Goal: Task Accomplishment & Management: Complete application form

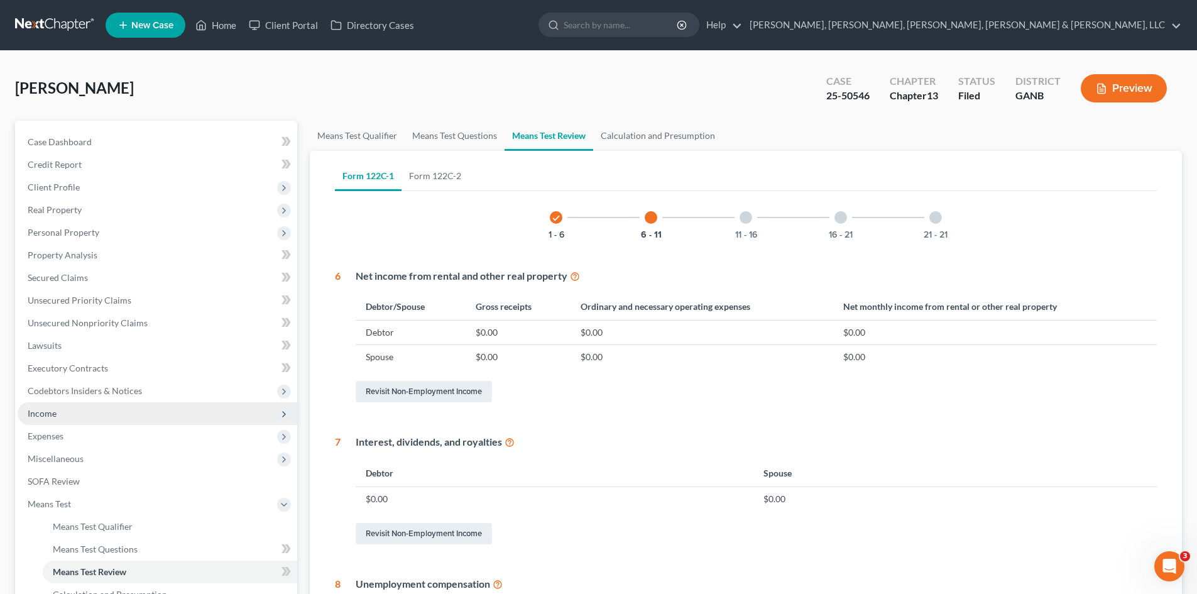
click at [127, 406] on span "Income" at bounding box center [158, 413] width 280 height 23
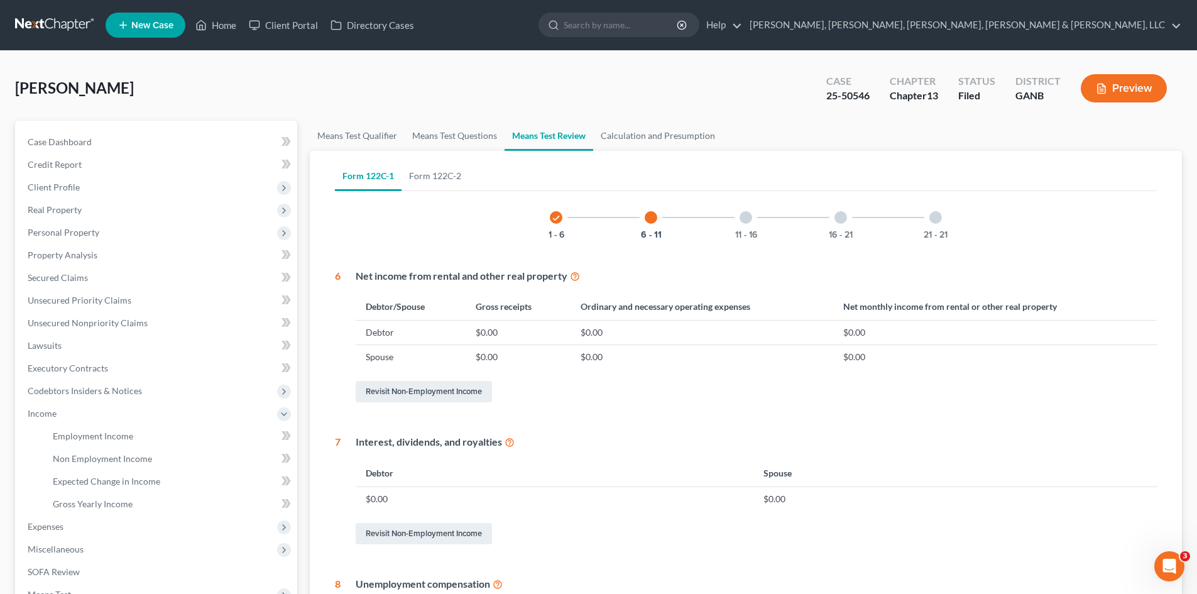
click at [1123, 77] on button "Preview" at bounding box center [1124, 88] width 86 height 28
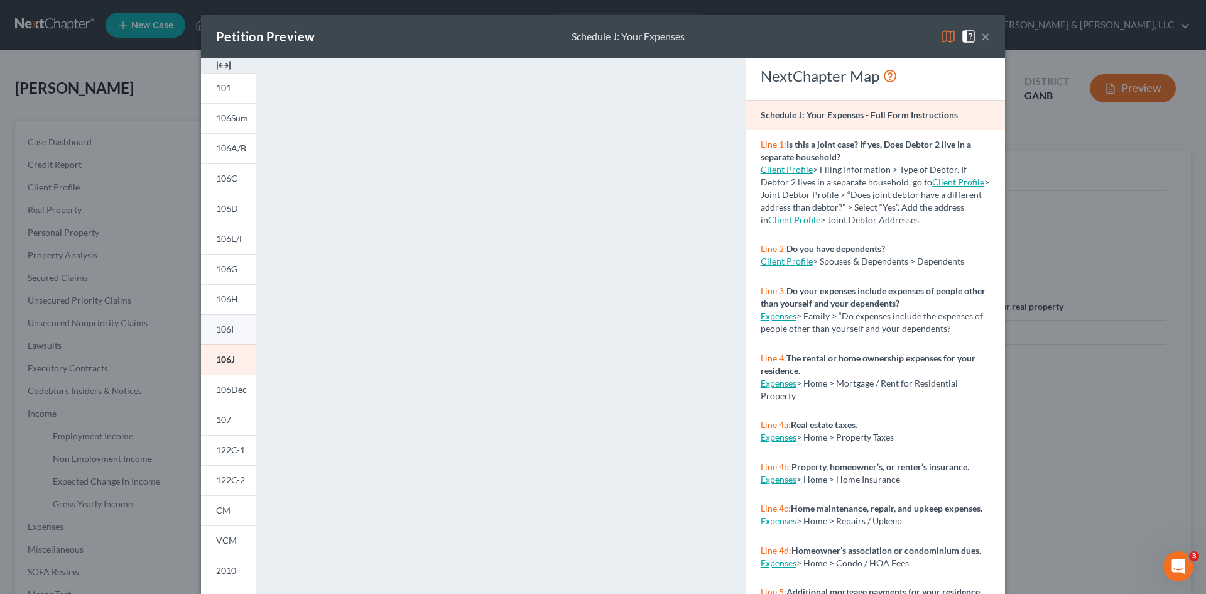
drag, startPoint x: 223, startPoint y: 327, endPoint x: 594, endPoint y: 15, distance: 484.7
click at [223, 327] on span "106I" at bounding box center [225, 329] width 18 height 11
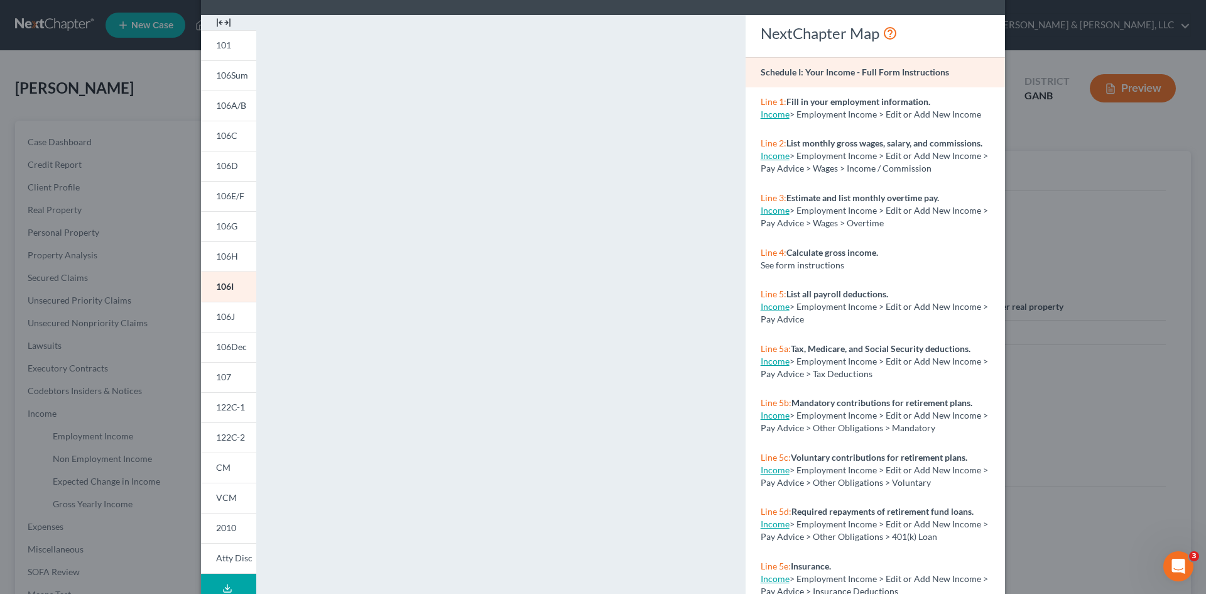
scroll to position [115, 0]
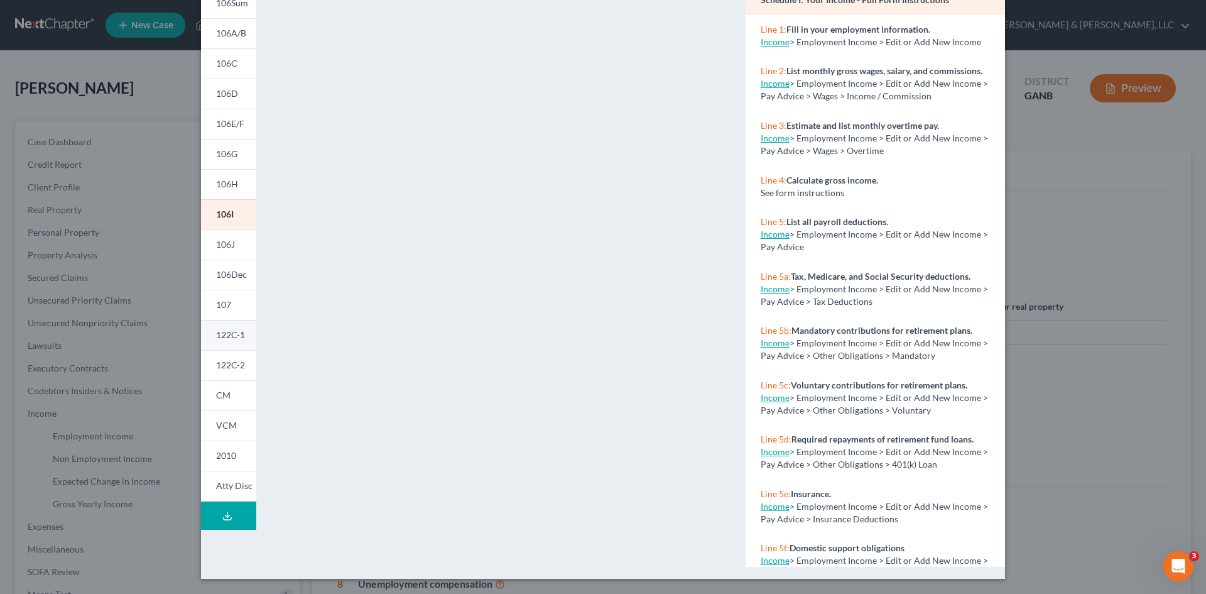
click at [226, 335] on span "122C-1" at bounding box center [230, 334] width 29 height 11
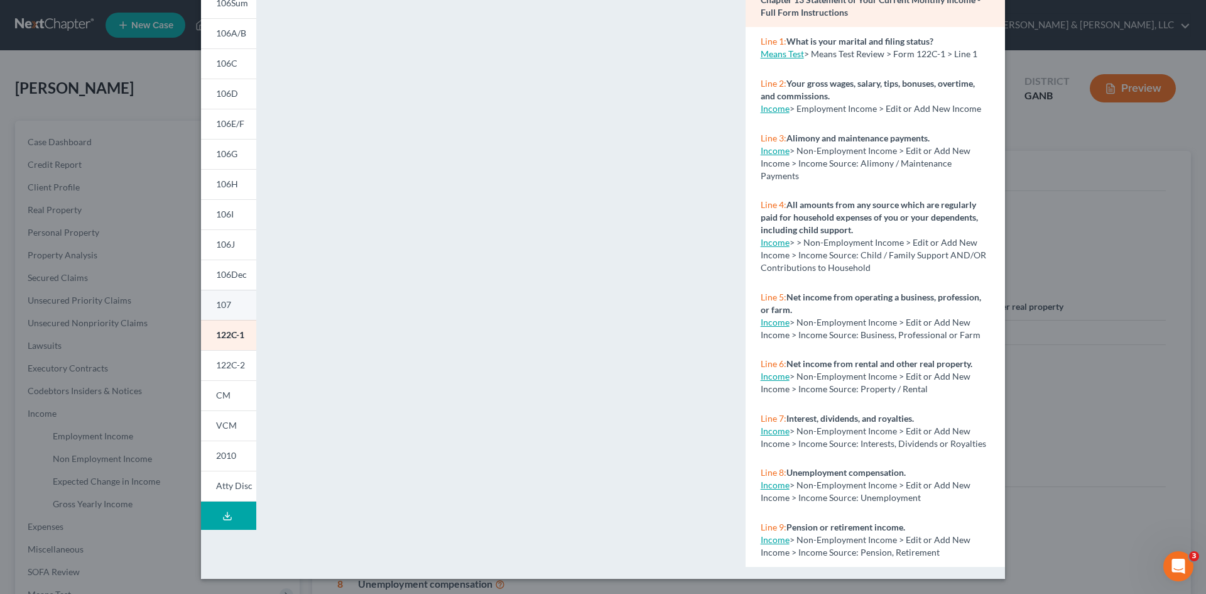
click at [232, 299] on link "107" at bounding box center [228, 305] width 55 height 30
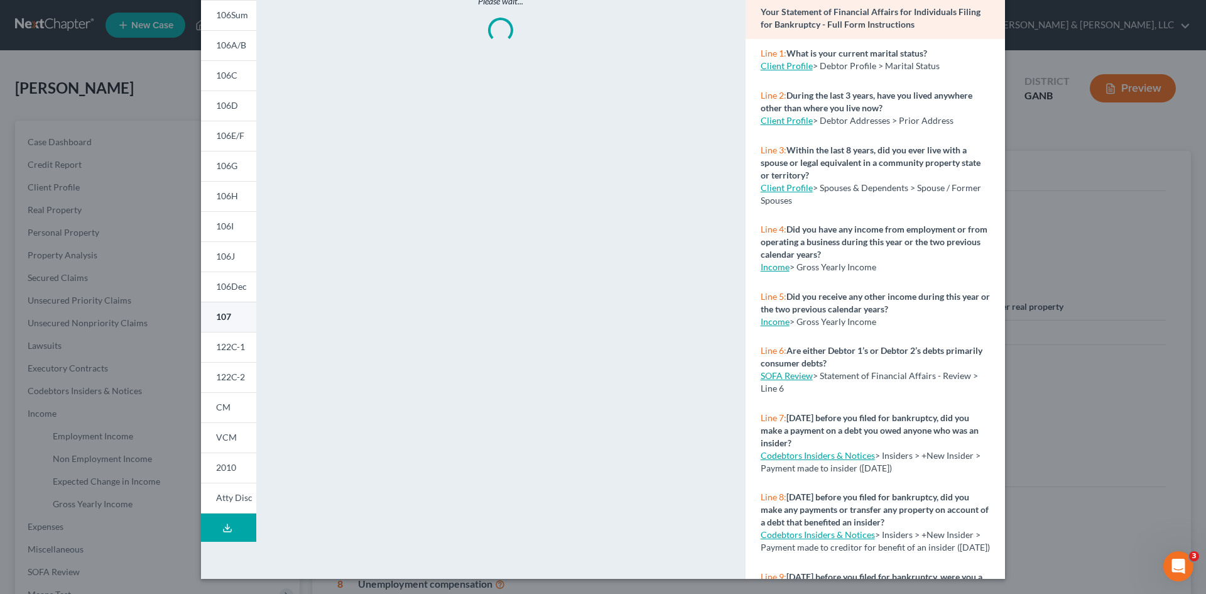
scroll to position [103, 0]
click at [232, 284] on span "106Dec" at bounding box center [231, 286] width 31 height 11
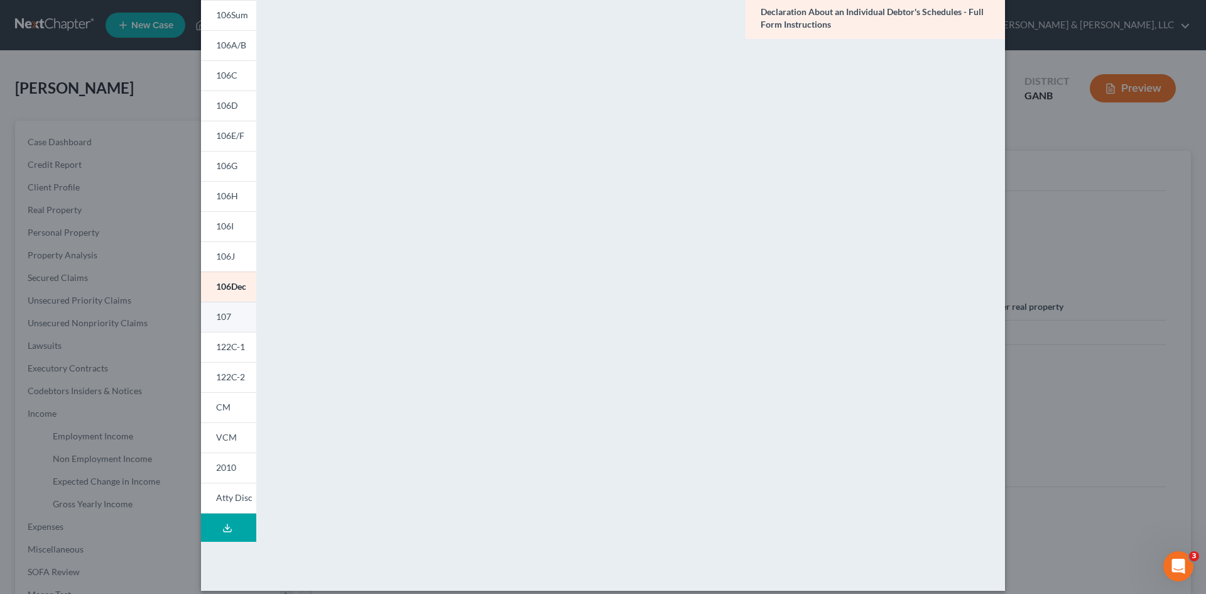
click at [237, 303] on link "107" at bounding box center [228, 317] width 55 height 30
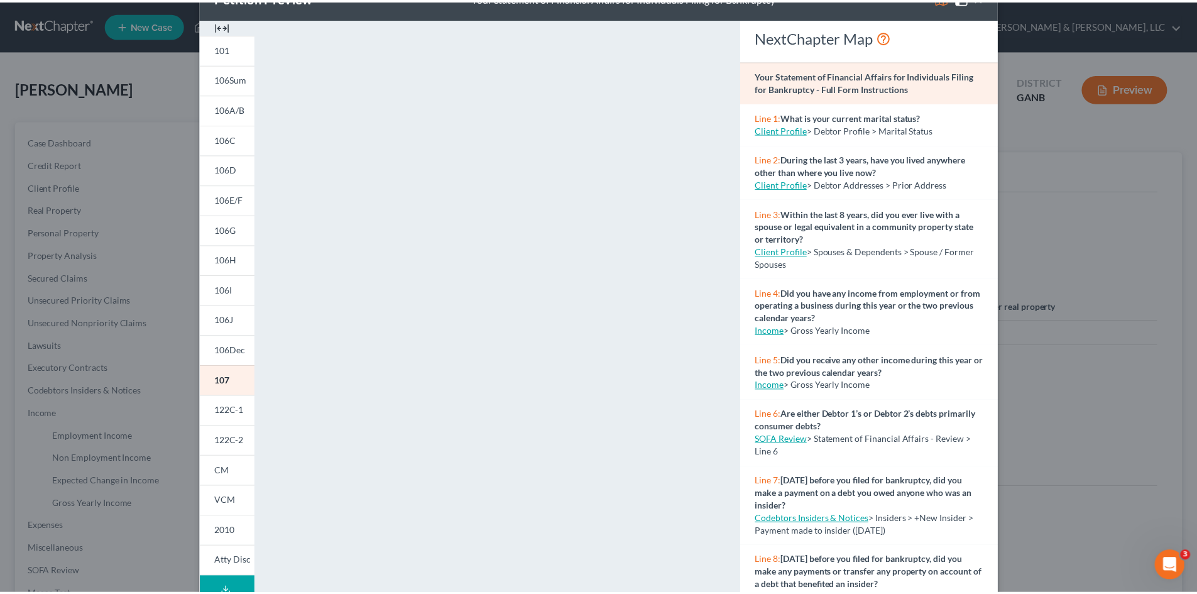
scroll to position [45, 0]
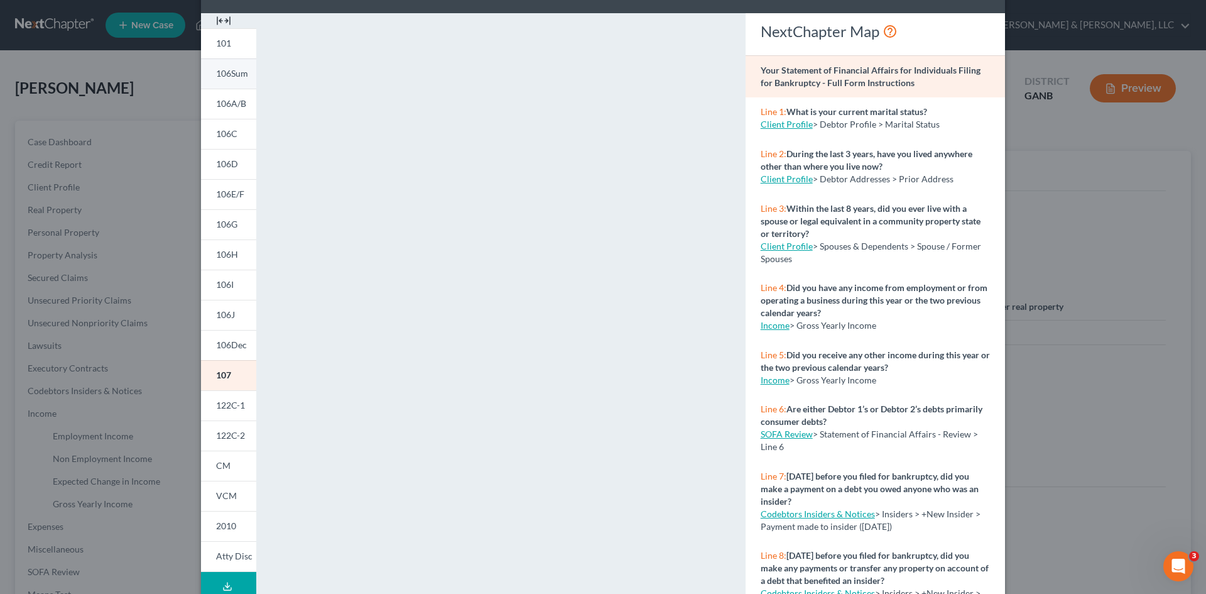
click at [210, 71] on link "106Sum" at bounding box center [228, 73] width 55 height 30
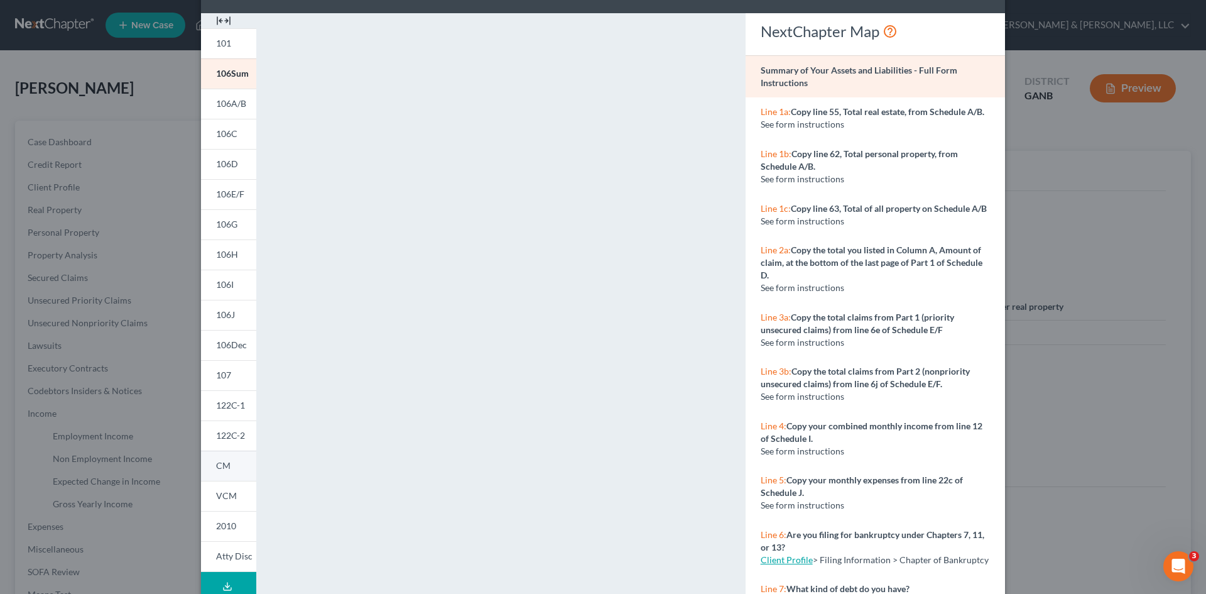
click at [228, 469] on link "CM" at bounding box center [228, 465] width 55 height 30
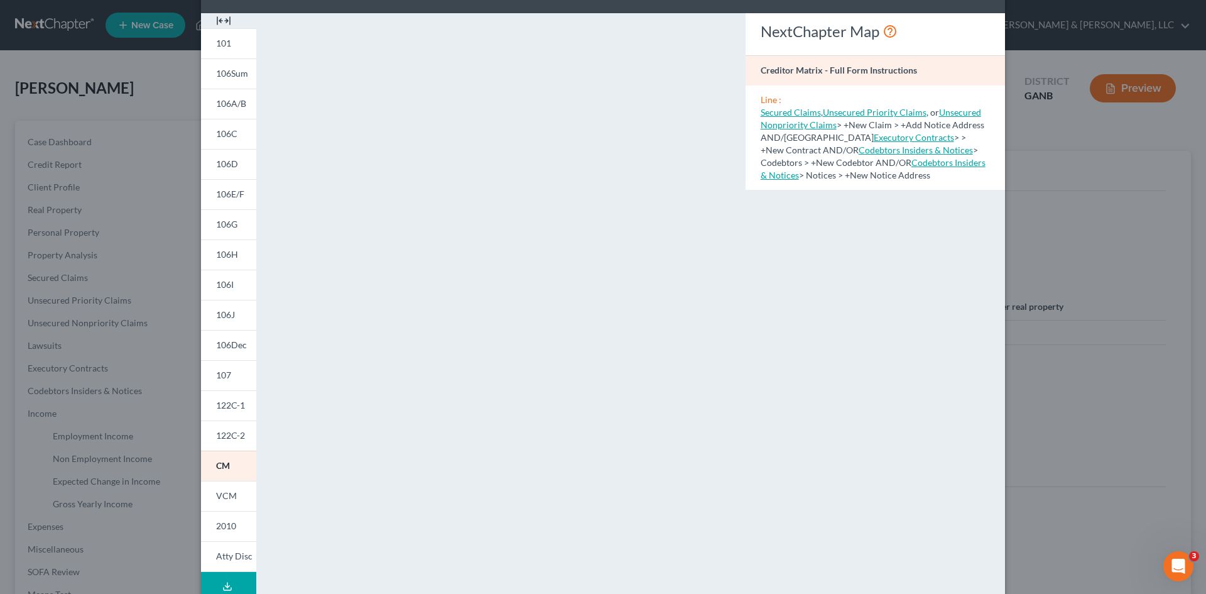
drag, startPoint x: 234, startPoint y: 494, endPoint x: 300, endPoint y: 391, distance: 122.3
click at [234, 494] on link "VCM" at bounding box center [228, 496] width 55 height 30
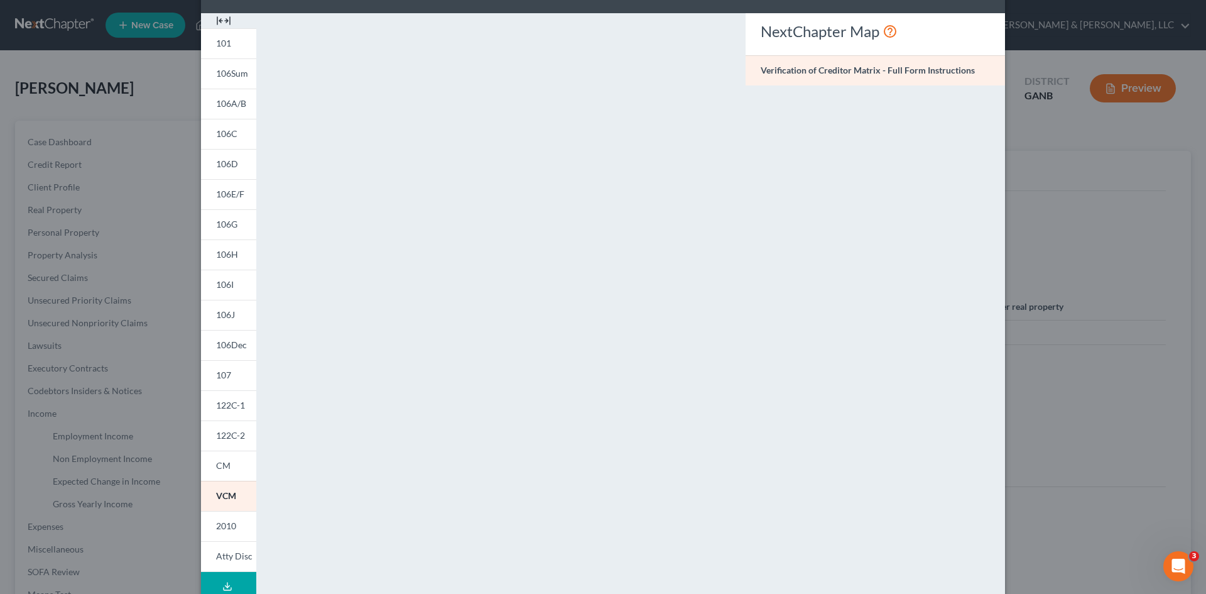
click at [1028, 69] on div "Petition Preview Verification of Creditor Matrix × 101 106Sum 106A/B 106C 106D …" at bounding box center [603, 297] width 1206 height 594
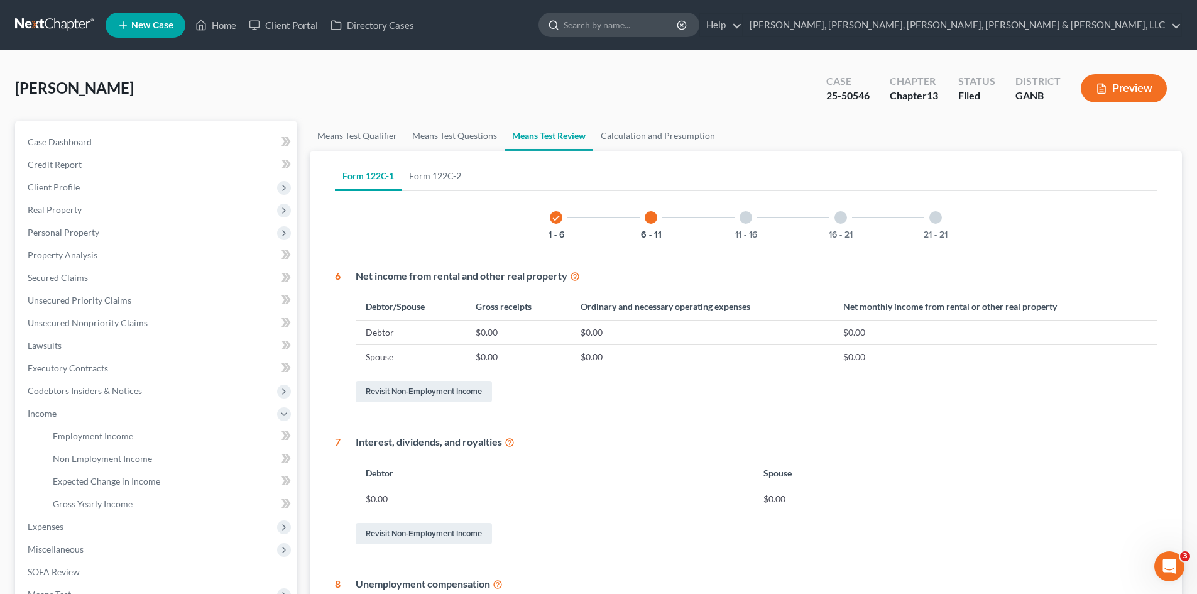
click at [678, 20] on input "search" at bounding box center [621, 24] width 115 height 23
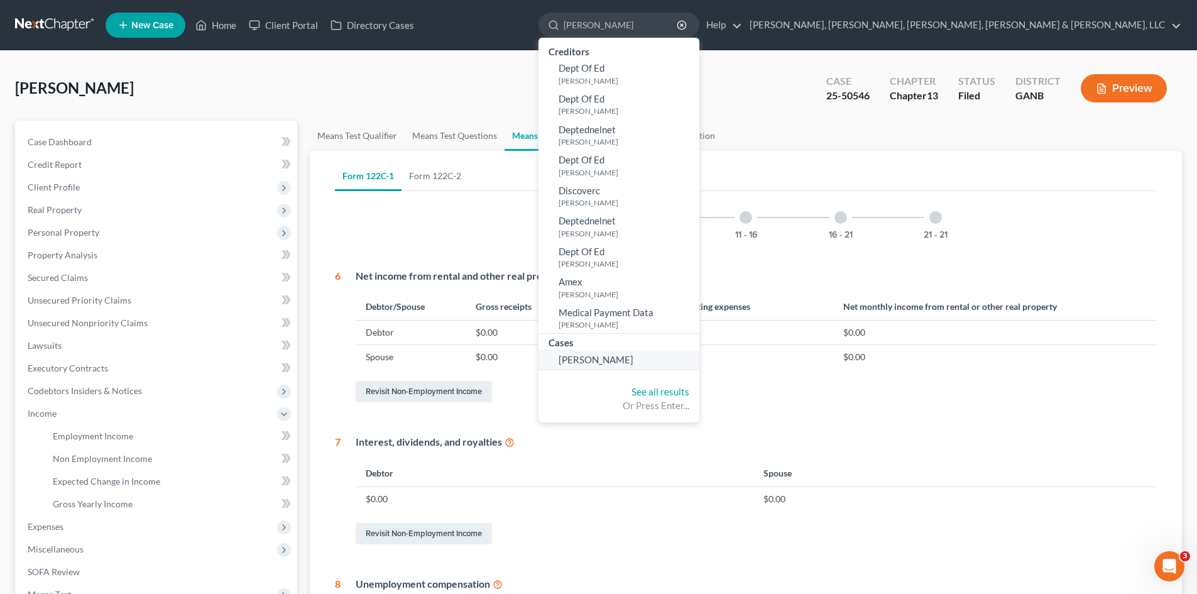
type input "[PERSON_NAME]"
click at [633, 361] on span "[PERSON_NAME]" at bounding box center [595, 359] width 75 height 11
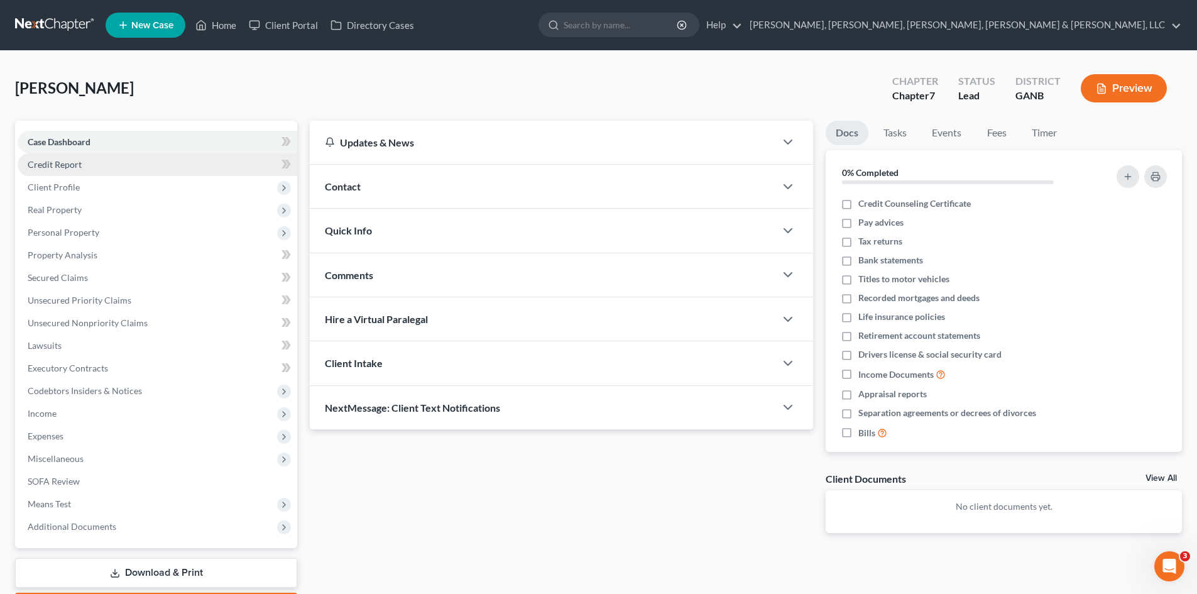
click at [165, 166] on link "Credit Report" at bounding box center [158, 164] width 280 height 23
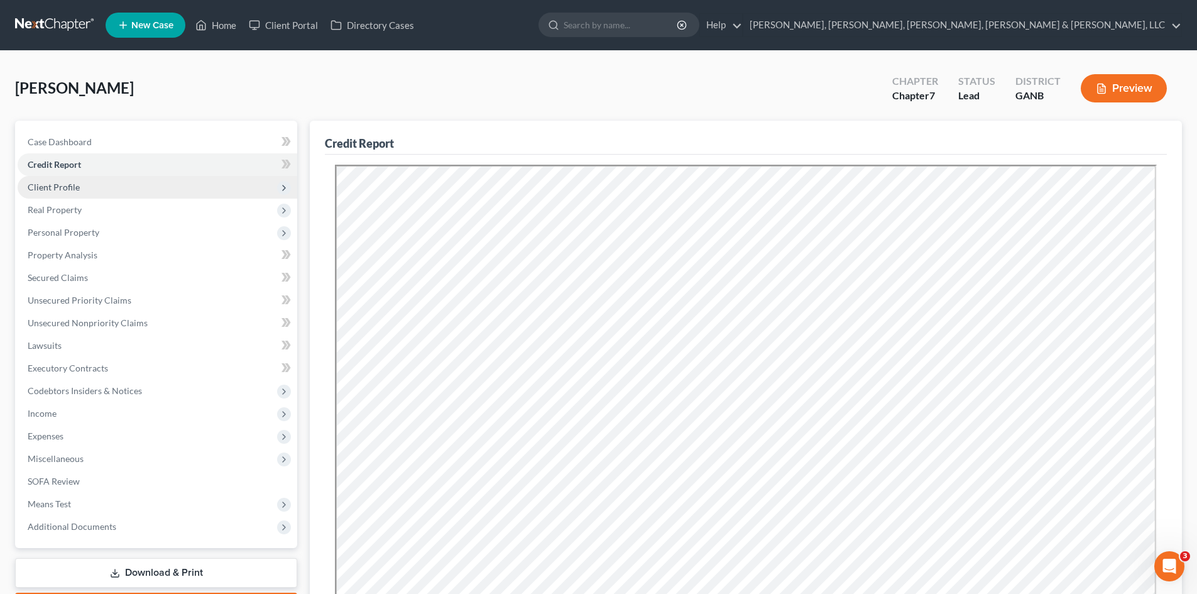
click at [160, 178] on span "Client Profile" at bounding box center [158, 187] width 280 height 23
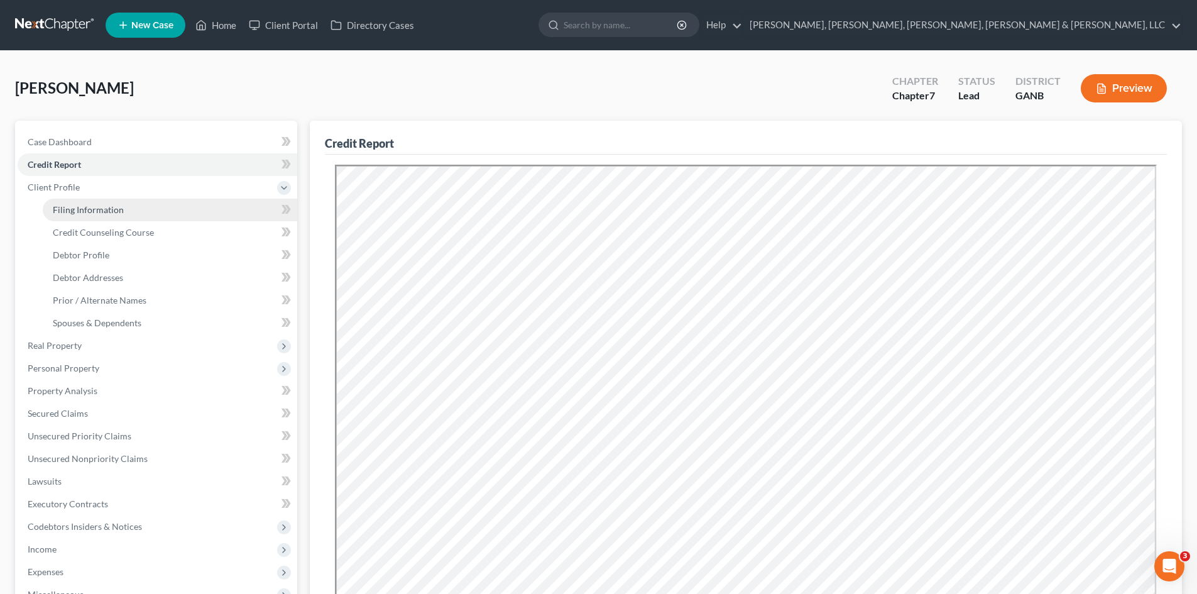
click at [151, 213] on link "Filing Information" at bounding box center [170, 210] width 254 height 23
select select "1"
select select "0"
select select "19"
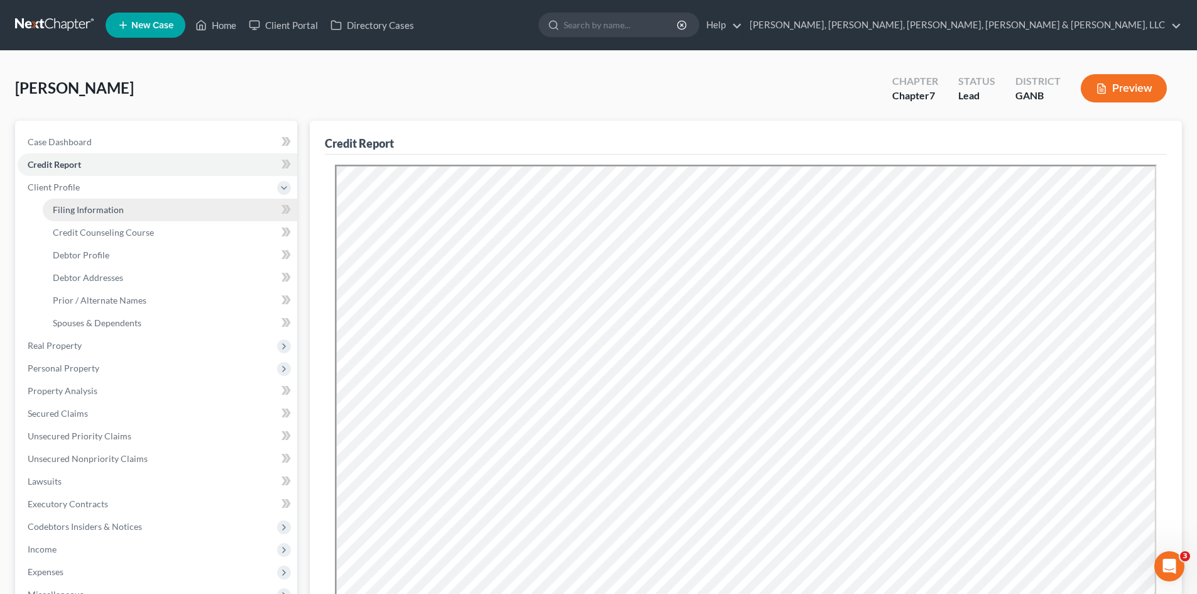
select select "5"
select select "10"
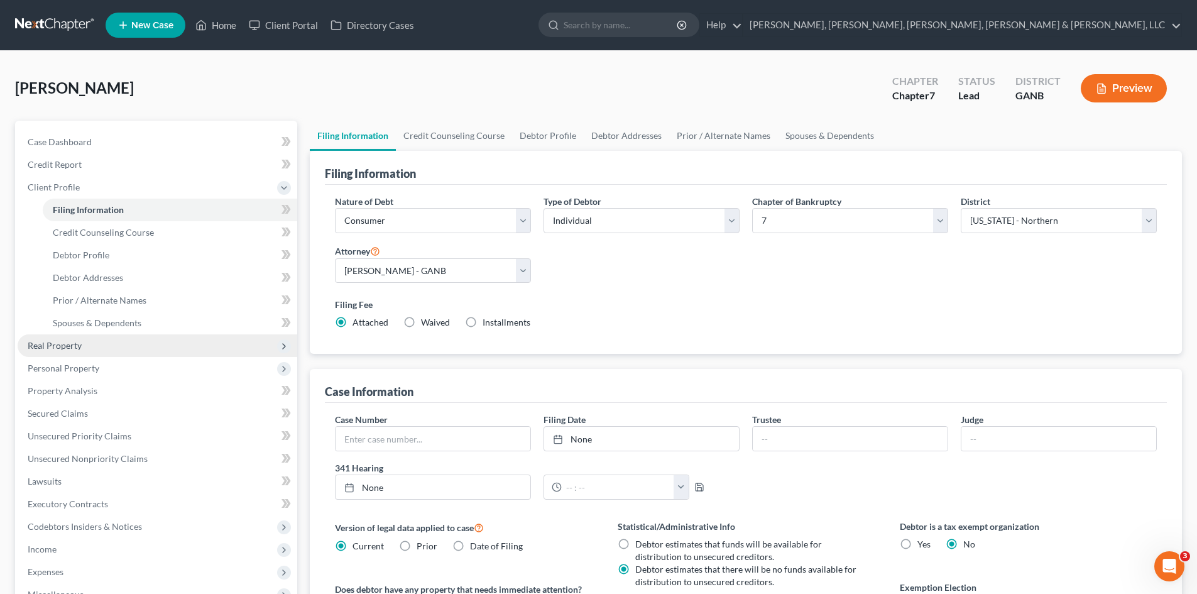
click at [134, 343] on span "Real Property" at bounding box center [158, 345] width 280 height 23
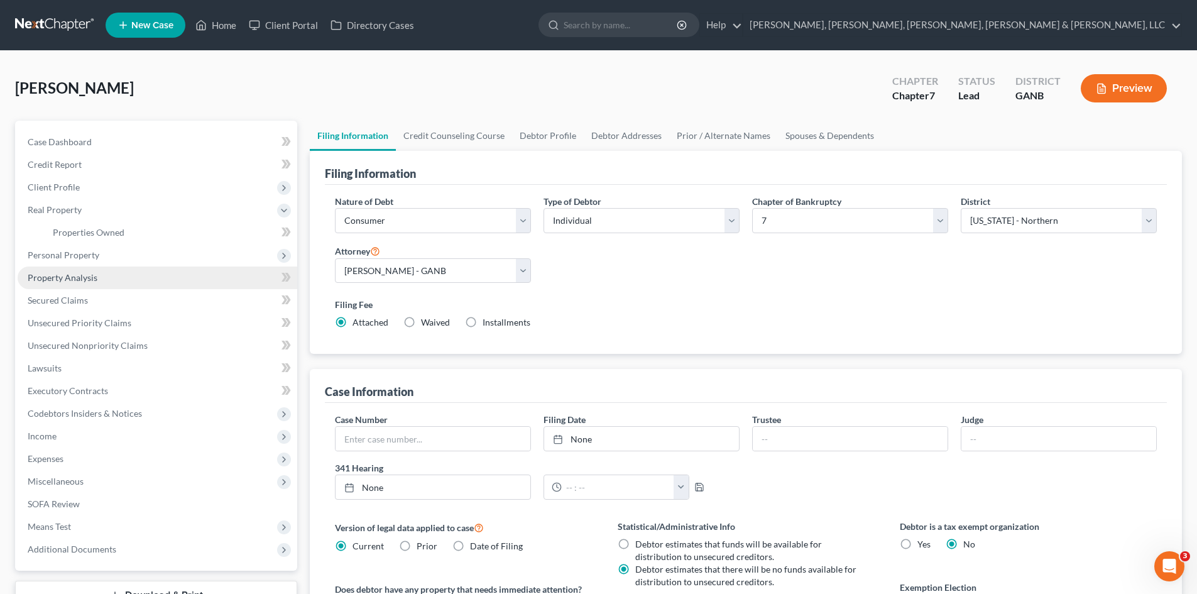
drag, startPoint x: 133, startPoint y: 343, endPoint x: 63, endPoint y: 271, distance: 99.5
click at [63, 271] on link "Property Analysis" at bounding box center [158, 277] width 280 height 23
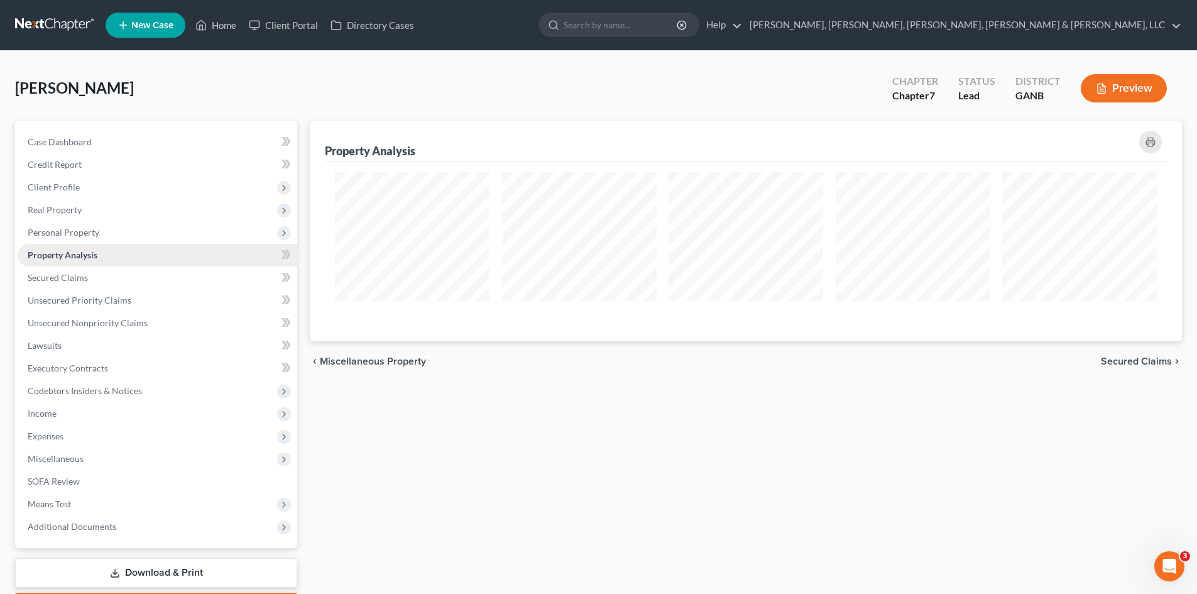
scroll to position [221, 872]
click at [67, 246] on link "Property Analysis" at bounding box center [158, 255] width 280 height 23
click at [68, 228] on span "Personal Property" at bounding box center [64, 232] width 72 height 11
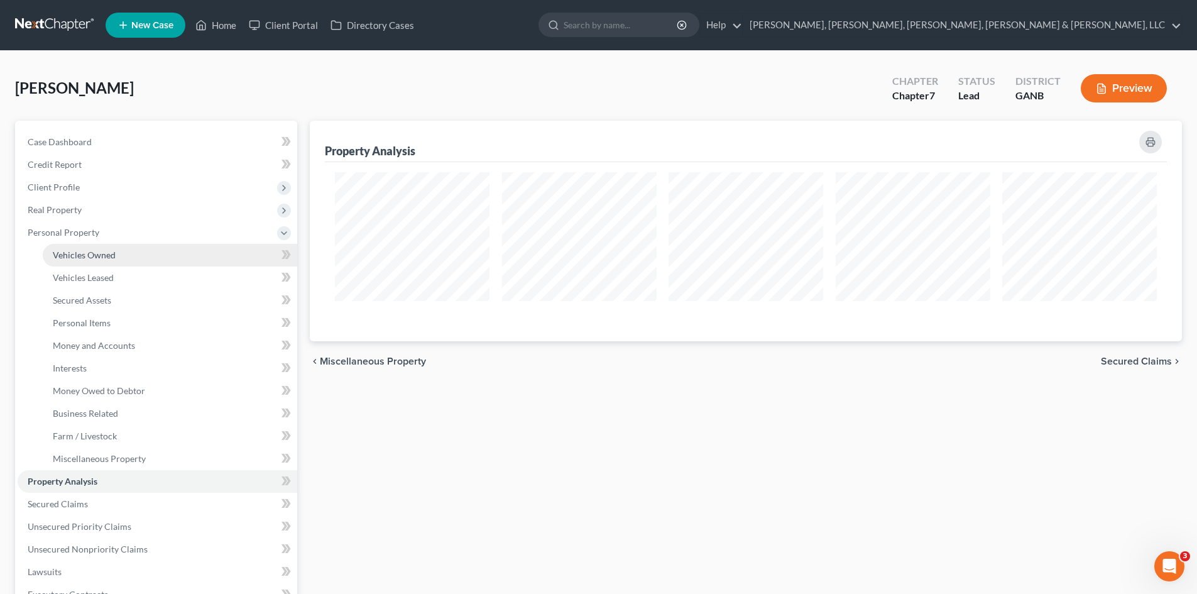
click at [70, 247] on link "Vehicles Owned" at bounding box center [170, 255] width 254 height 23
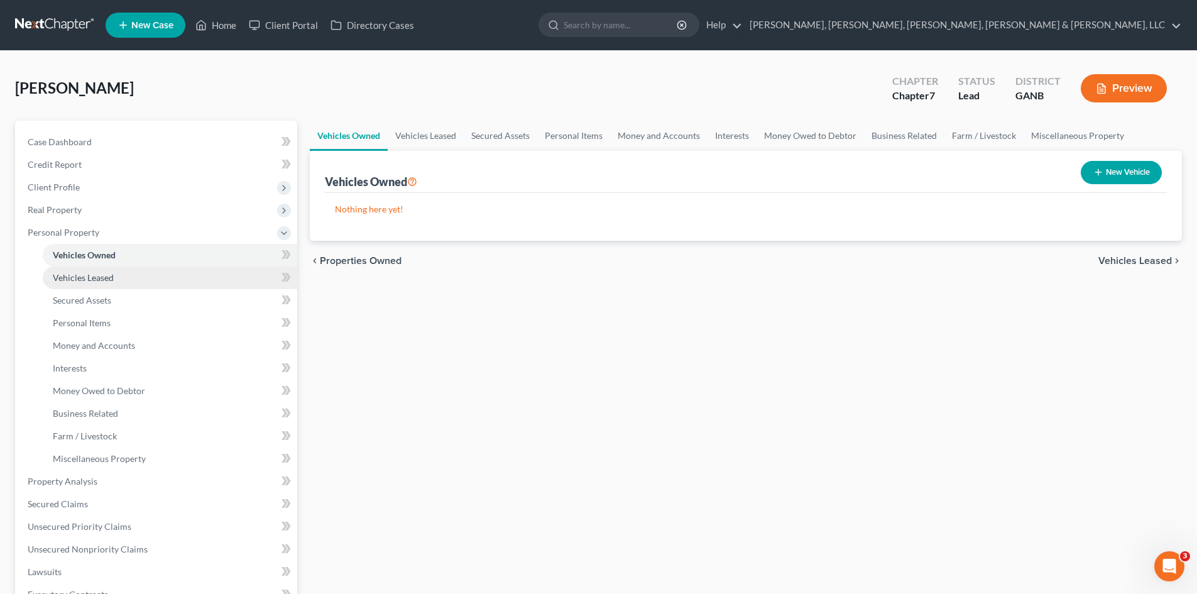
click at [77, 278] on span "Vehicles Leased" at bounding box center [83, 277] width 61 height 11
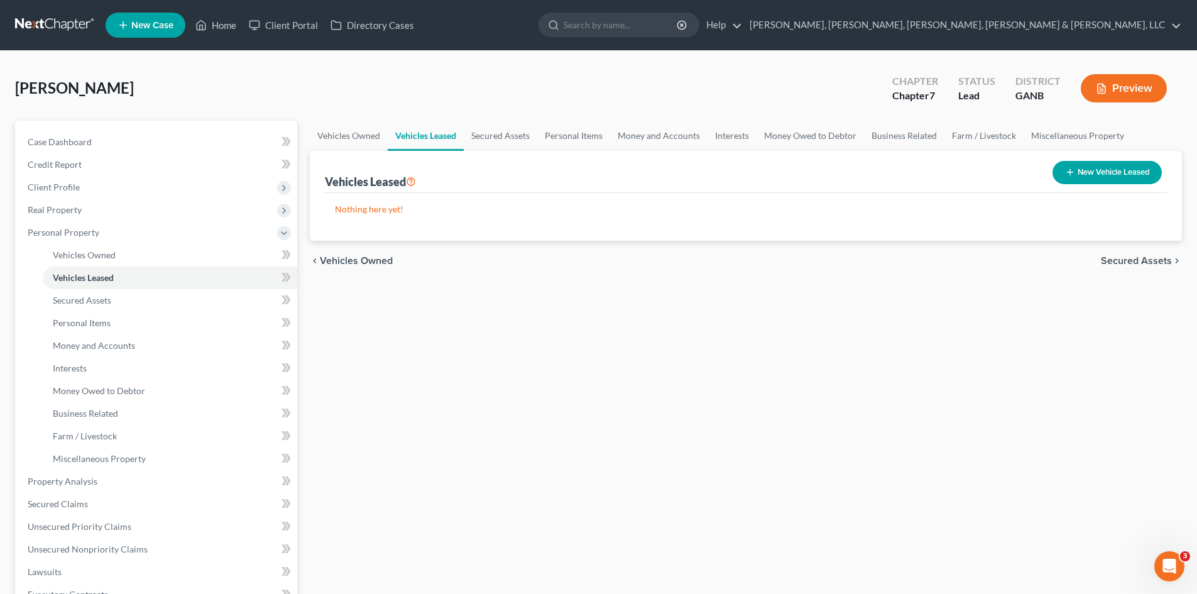
click at [1124, 168] on button "New Vehicle Leased" at bounding box center [1106, 172] width 109 height 23
select select "0"
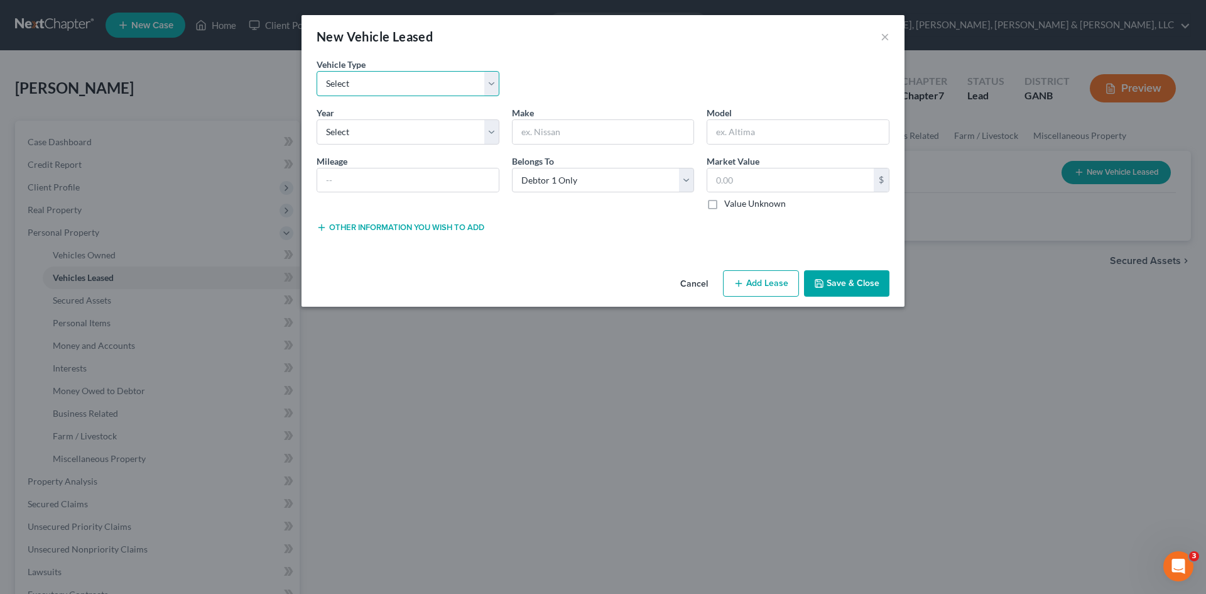
drag, startPoint x: 422, startPoint y: 87, endPoint x: 428, endPoint y: 81, distance: 8.0
click at [424, 82] on select "Select Automobile Truck Trailer Watercraft Aircraft Motor Home Atv Other Vehicle" at bounding box center [408, 83] width 183 height 25
select select "0"
click at [317, 71] on select "Select Automobile Truck Trailer Watercraft Aircraft Motor Home Atv Other Vehicle" at bounding box center [408, 83] width 183 height 25
click at [550, 134] on input "text" at bounding box center [604, 132] width 182 height 24
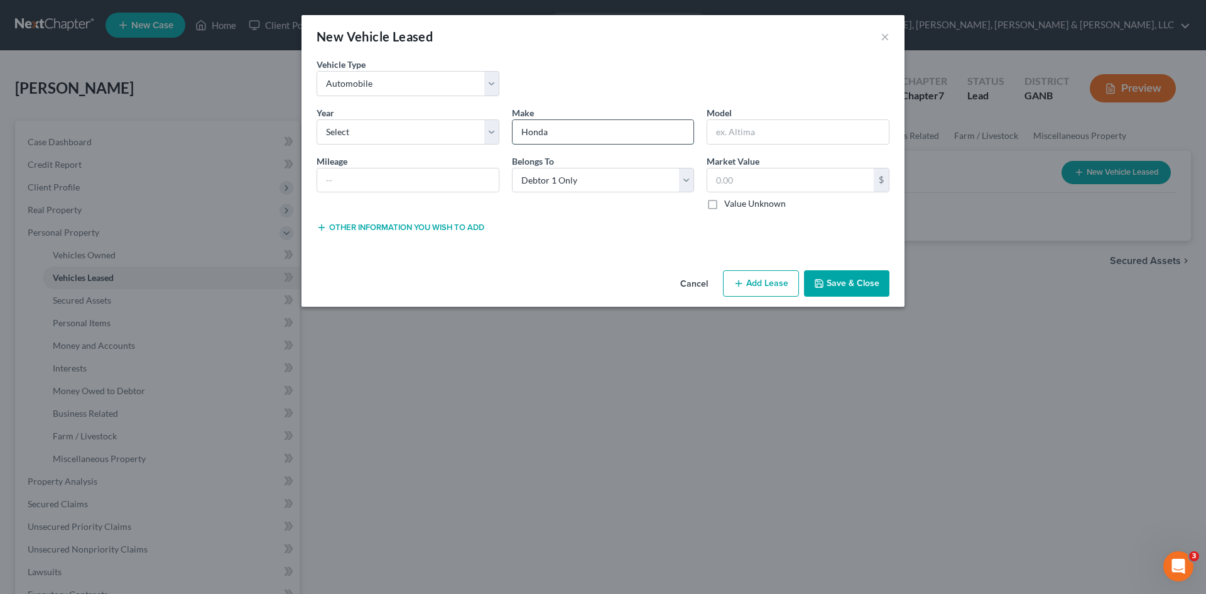
type input "Honda"
type input "HR-V"
type input "27,525"
click at [736, 307] on div "New Vehicle Leased × Vehicle Type * Select Automobile Truck Trailer Watercraft …" at bounding box center [603, 297] width 1206 height 594
click at [741, 283] on line "button" at bounding box center [739, 283] width 6 height 0
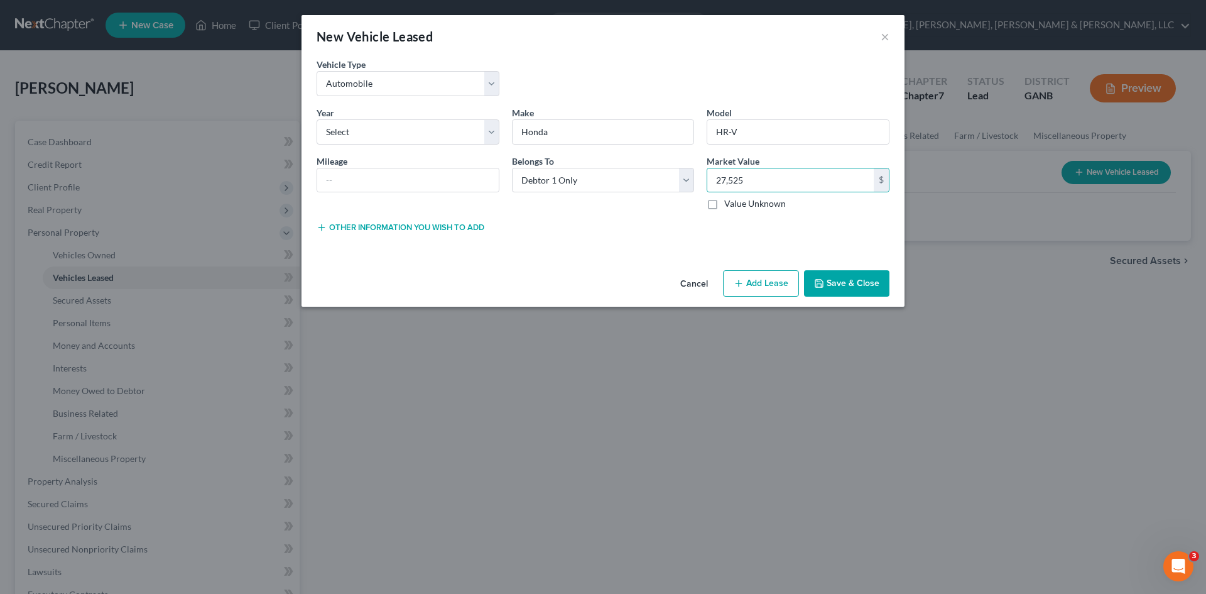
select select "0"
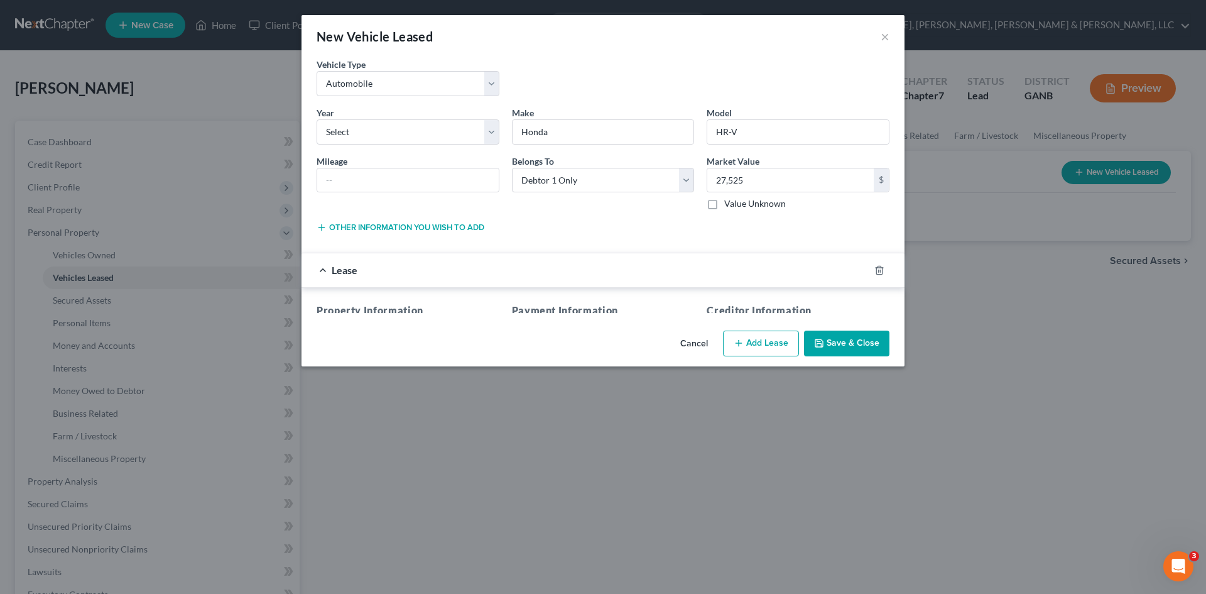
click at [741, 283] on div "Lease" at bounding box center [586, 269] width 568 height 33
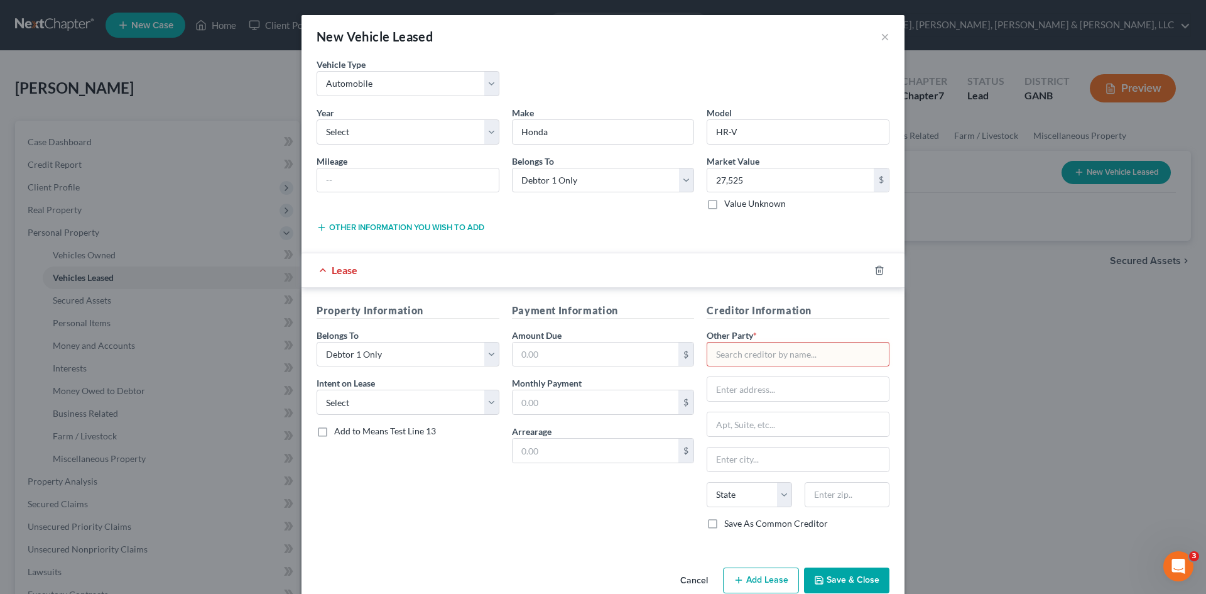
click at [761, 362] on input "text" at bounding box center [798, 354] width 183 height 25
type input "Honda Financial"
drag, startPoint x: 371, startPoint y: 417, endPoint x: 366, endPoint y: 407, distance: 11.5
click at [370, 413] on div "Property Information Belongs To * Select Debtor 1 Only Debtor 2 Only Debtor 1 A…" at bounding box center [407, 421] width 195 height 237
click at [368, 410] on select "Select None Assume Reject" at bounding box center [408, 401] width 183 height 25
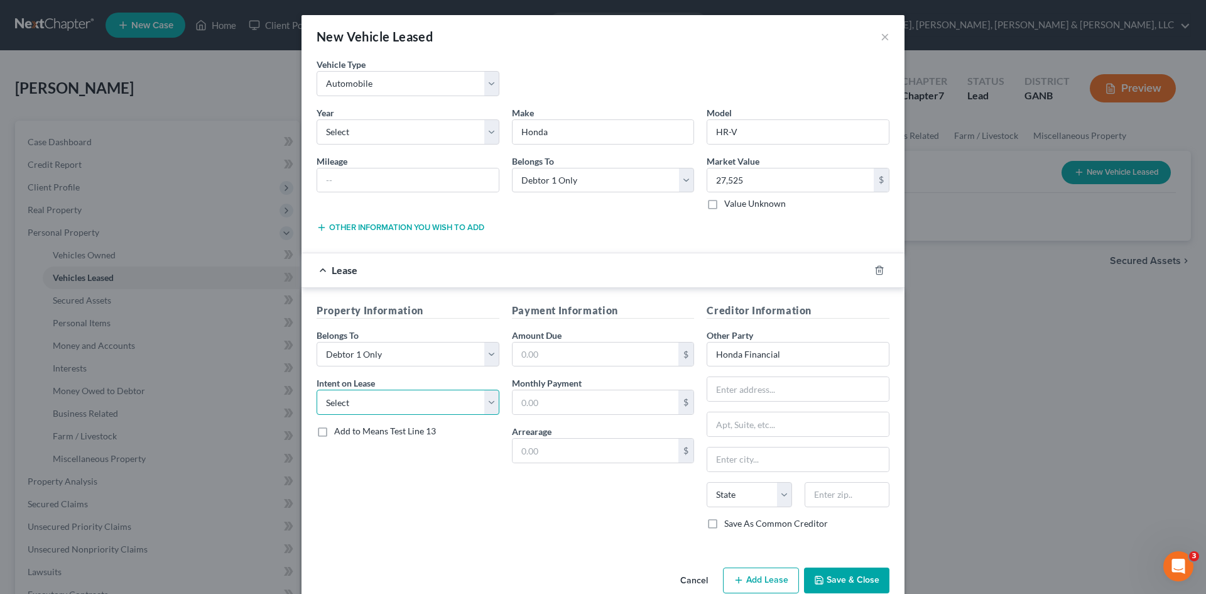
drag, startPoint x: 366, startPoint y: 407, endPoint x: 373, endPoint y: 433, distance: 27.4
click at [366, 406] on select "Select None Assume Reject" at bounding box center [408, 401] width 183 height 25
drag, startPoint x: 377, startPoint y: 403, endPoint x: 379, endPoint y: 411, distance: 8.5
click at [377, 401] on select "Select None Assume Reject" at bounding box center [408, 401] width 183 height 25
select select "1"
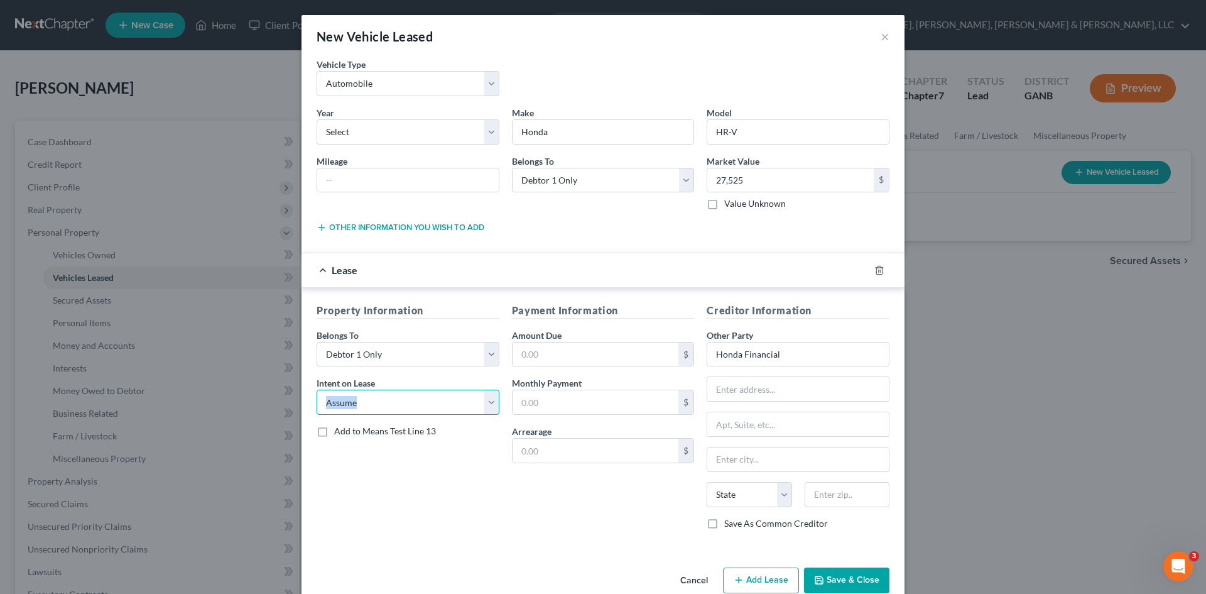
click at [317, 389] on select "Select None Assume Reject" at bounding box center [408, 401] width 183 height 25
click at [604, 359] on input "text" at bounding box center [596, 354] width 166 height 24
click at [601, 355] on input "text" at bounding box center [596, 354] width 166 height 24
click at [526, 398] on input "text" at bounding box center [596, 402] width 166 height 24
type input "615.45"
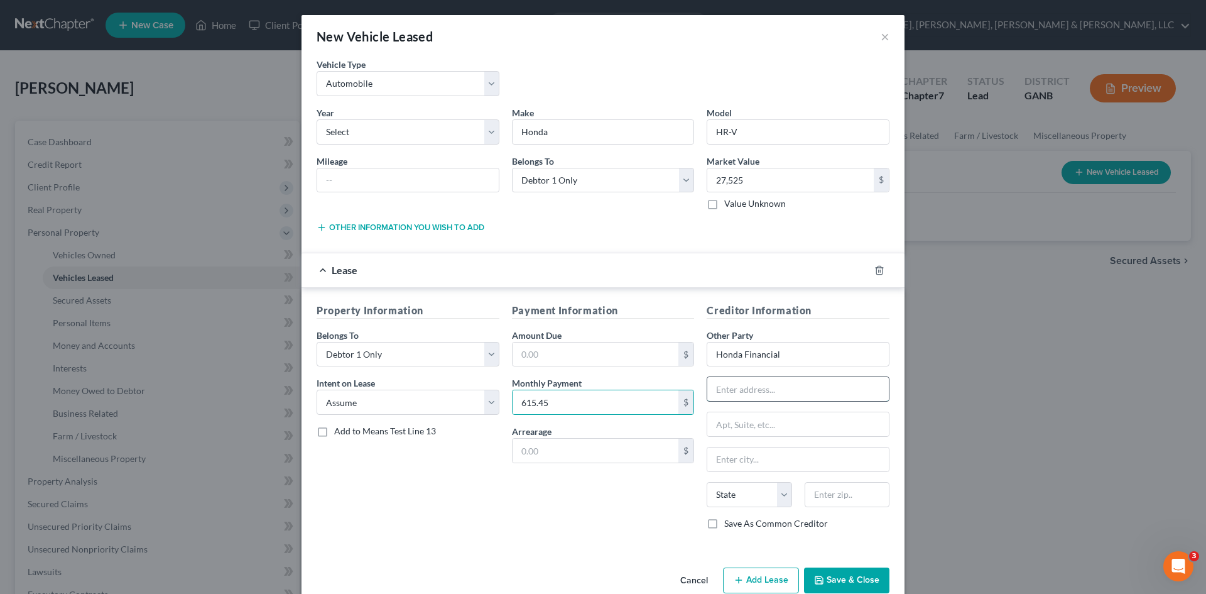
click at [841, 395] on input "text" at bounding box center [798, 389] width 182 height 24
click at [960, 396] on div "New Vehicle Leased × Vehicle Type * Select Automobile Truck Trailer Watercraft …" at bounding box center [603, 297] width 1206 height 594
click at [849, 583] on button "Save & Close" at bounding box center [846, 580] width 85 height 26
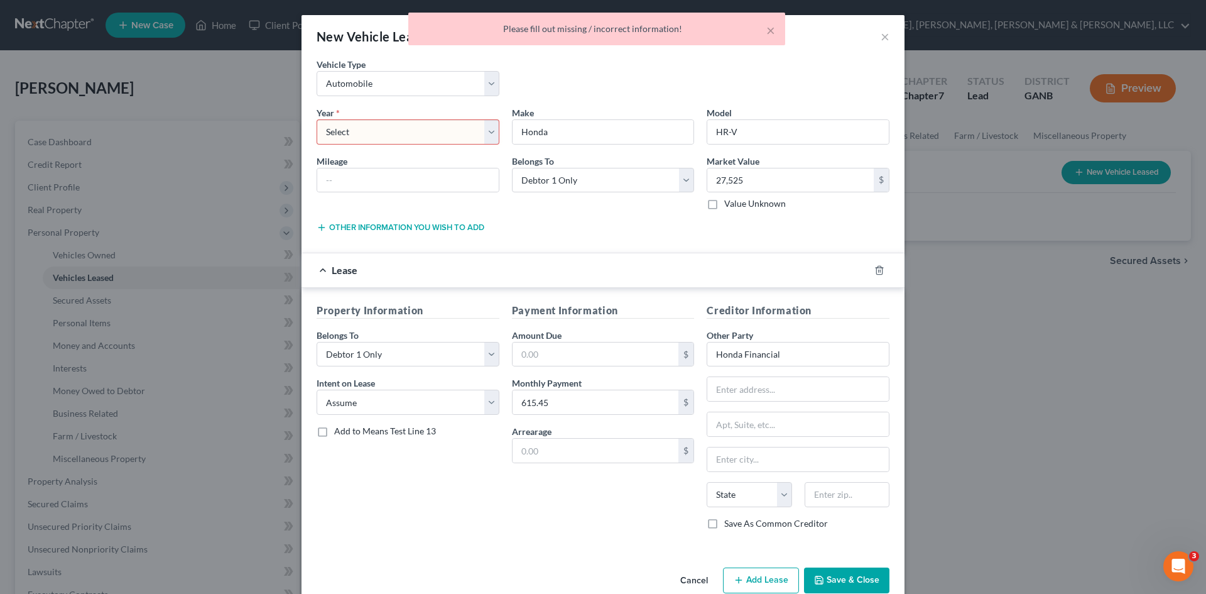
click at [398, 131] on select "Select 2026 2025 2024 2023 2022 2021 2020 2019 2018 2017 2016 2015 2014 2013 20…" at bounding box center [408, 131] width 183 height 25
select select "2"
click at [317, 119] on select "Select 2026 2025 2024 2023 2022 2021 2020 2019 2018 2017 2016 2015 2014 2013 20…" at bounding box center [408, 131] width 183 height 25
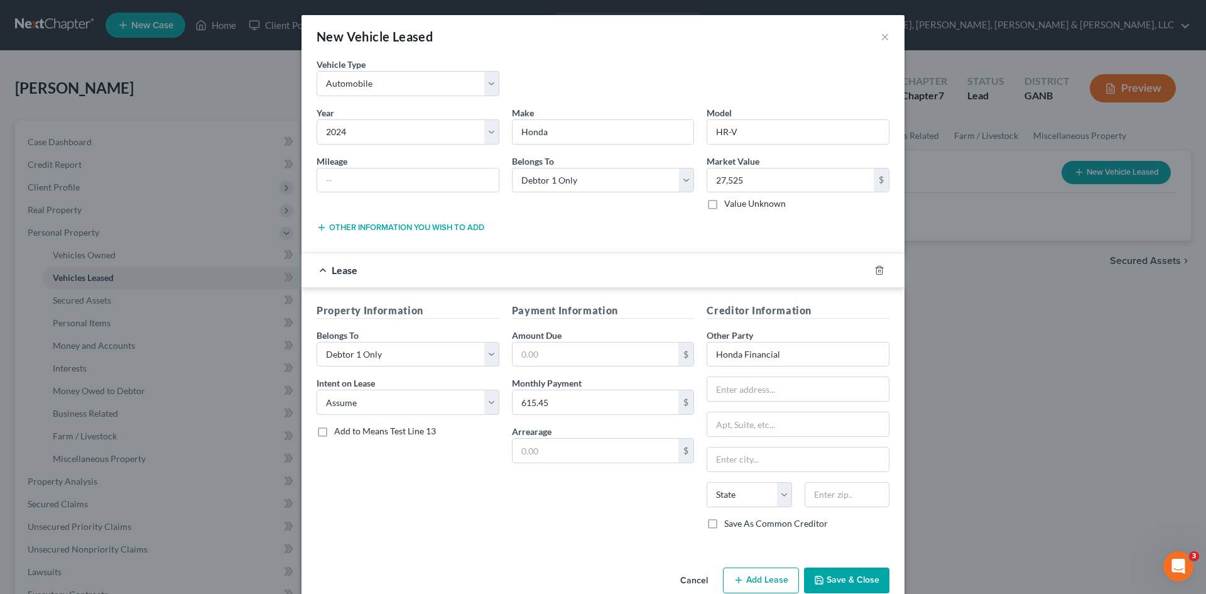
click at [827, 575] on button "Save & Close" at bounding box center [846, 580] width 85 height 26
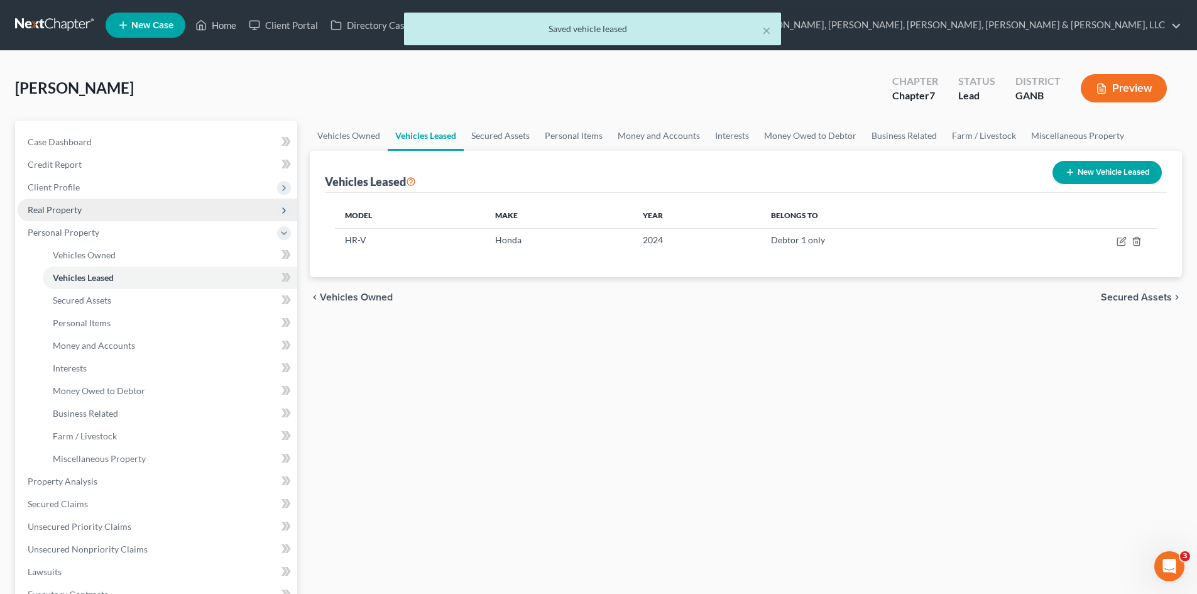
click at [220, 206] on span "Real Property" at bounding box center [158, 210] width 280 height 23
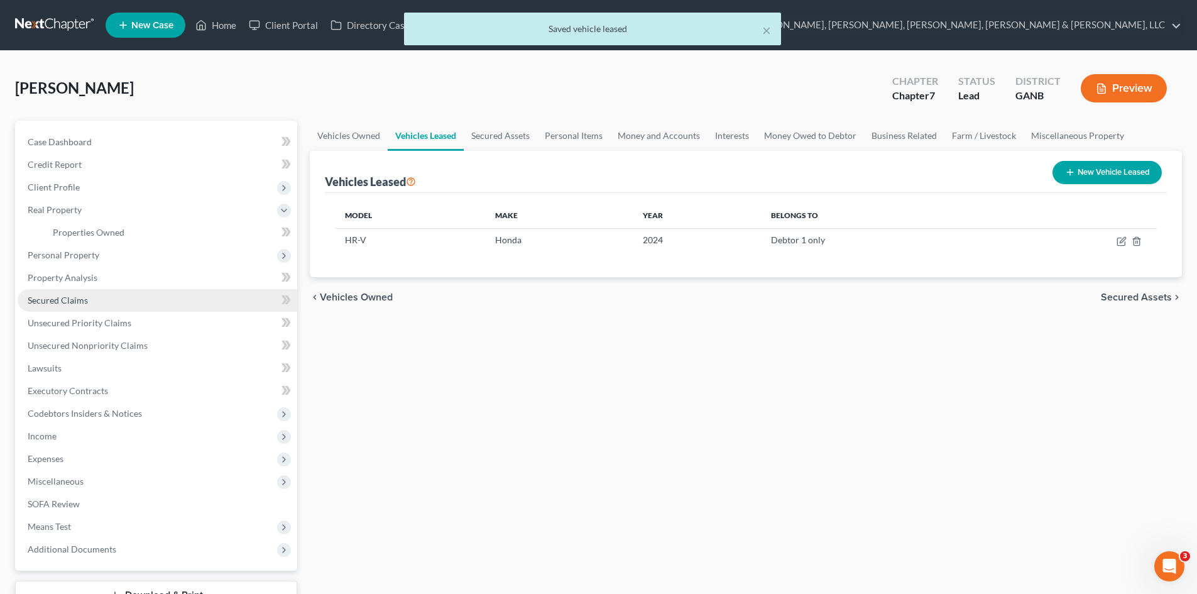
click at [191, 297] on link "Secured Claims" at bounding box center [158, 300] width 280 height 23
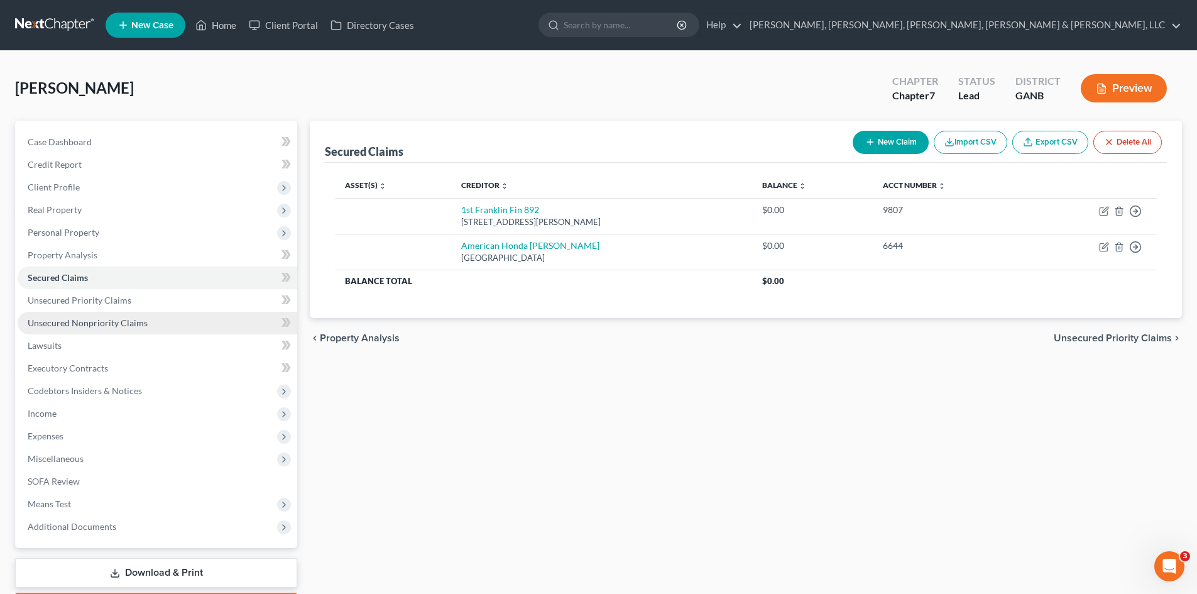
click at [185, 312] on link "Unsecured Nonpriority Claims" at bounding box center [158, 323] width 280 height 23
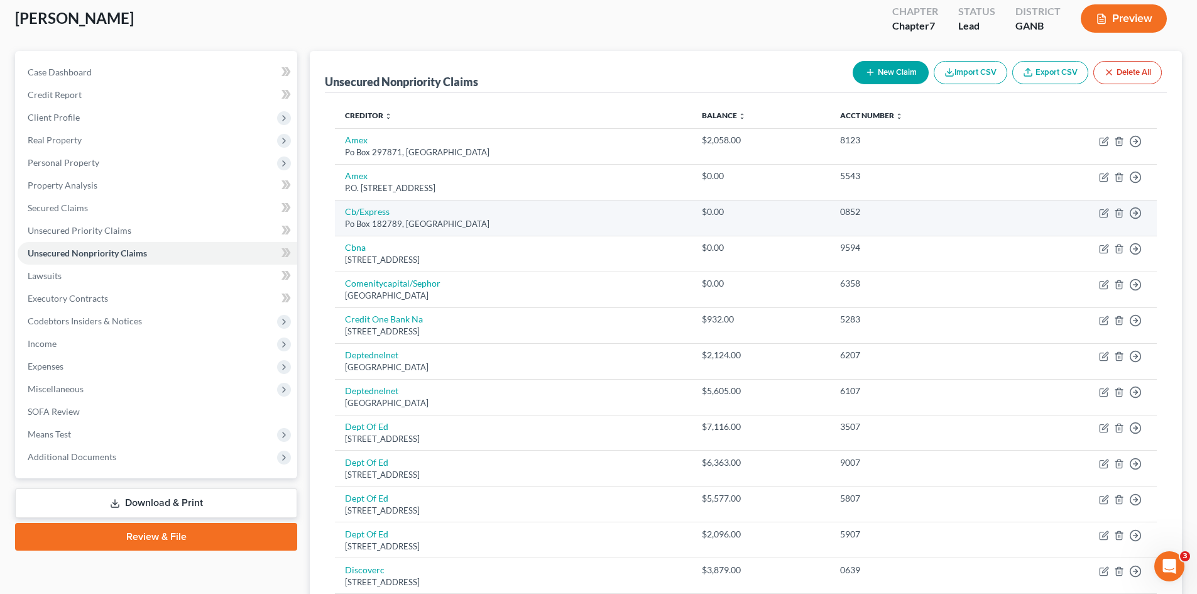
scroll to position [19, 0]
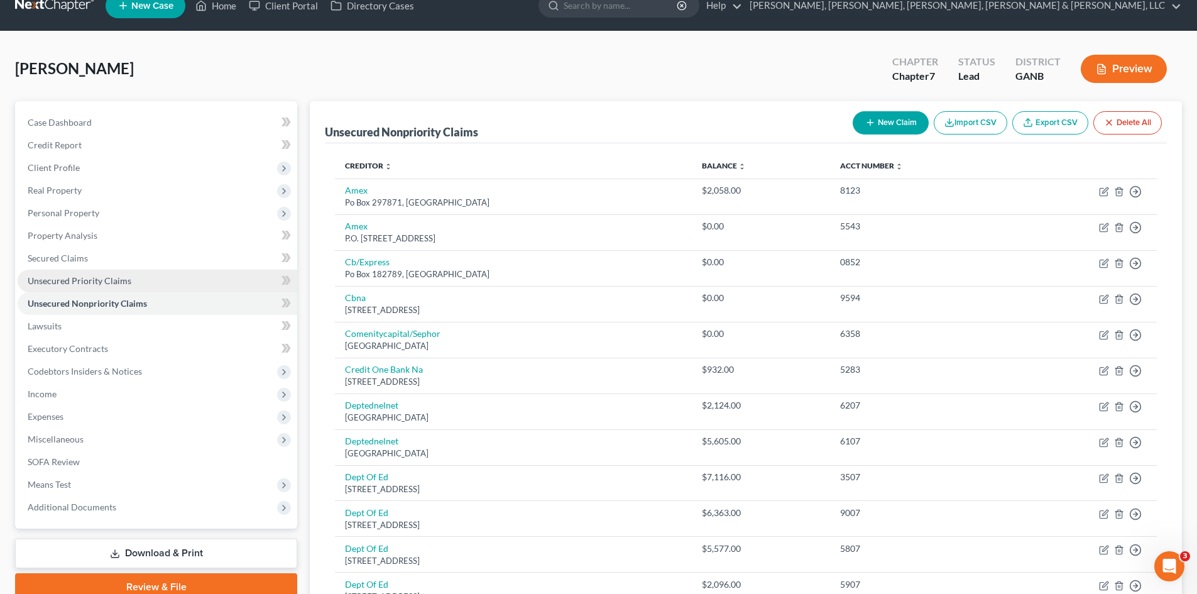
click at [140, 278] on link "Unsecured Priority Claims" at bounding box center [158, 281] width 280 height 23
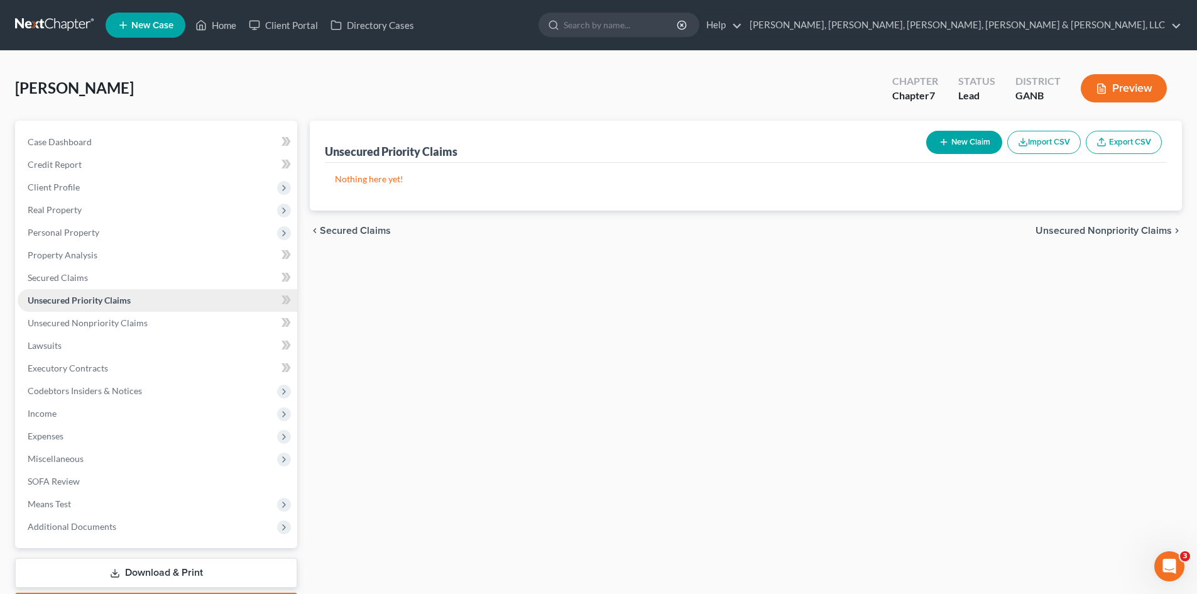
drag, startPoint x: 139, startPoint y: 275, endPoint x: 151, endPoint y: 307, distance: 34.2
click at [466, 250] on div "chevron_left Secured Claims Unsecured Nonpriority Claims chevron_right" at bounding box center [746, 230] width 872 height 40
click at [137, 278] on link "Secured Claims" at bounding box center [158, 277] width 280 height 23
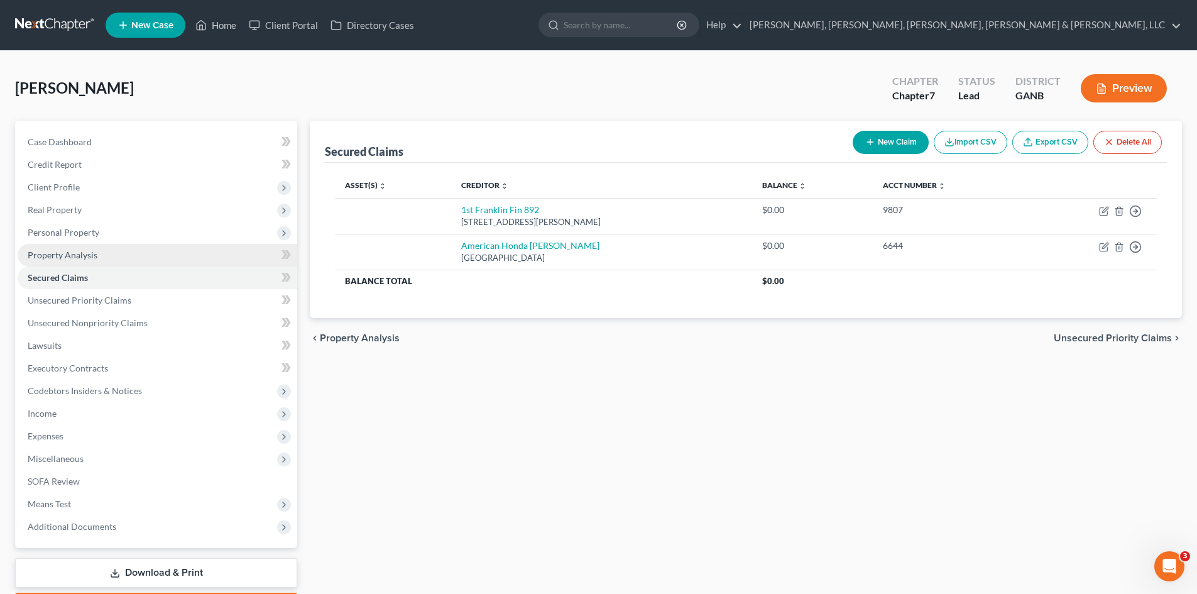
click at [134, 259] on link "Property Analysis" at bounding box center [158, 255] width 280 height 23
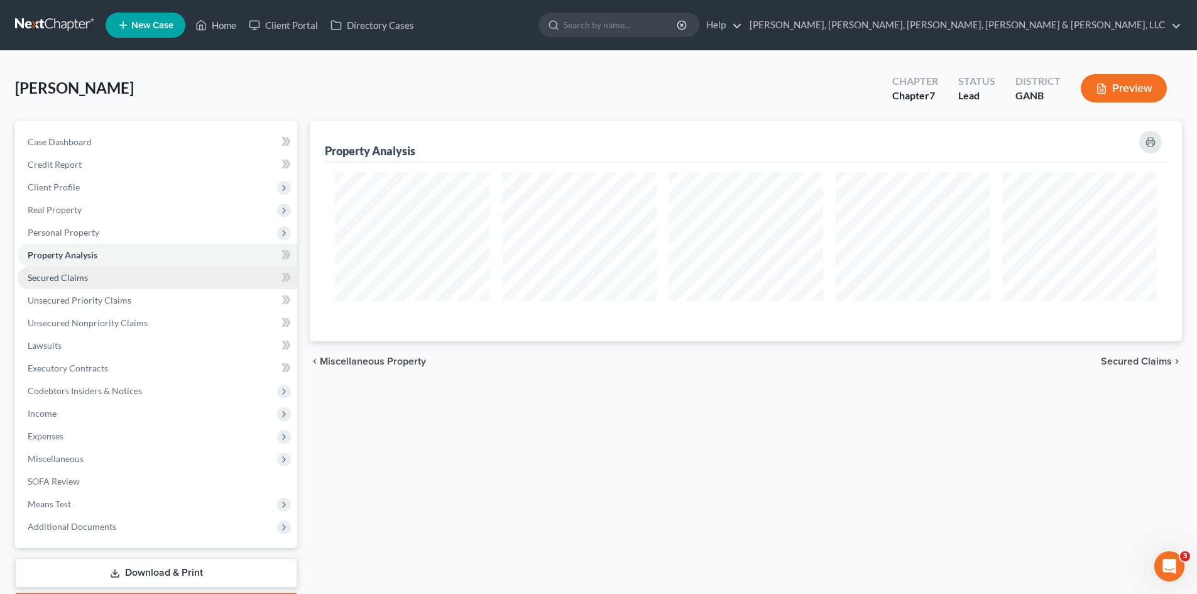
scroll to position [221, 872]
click at [137, 282] on link "Secured Claims" at bounding box center [158, 277] width 280 height 23
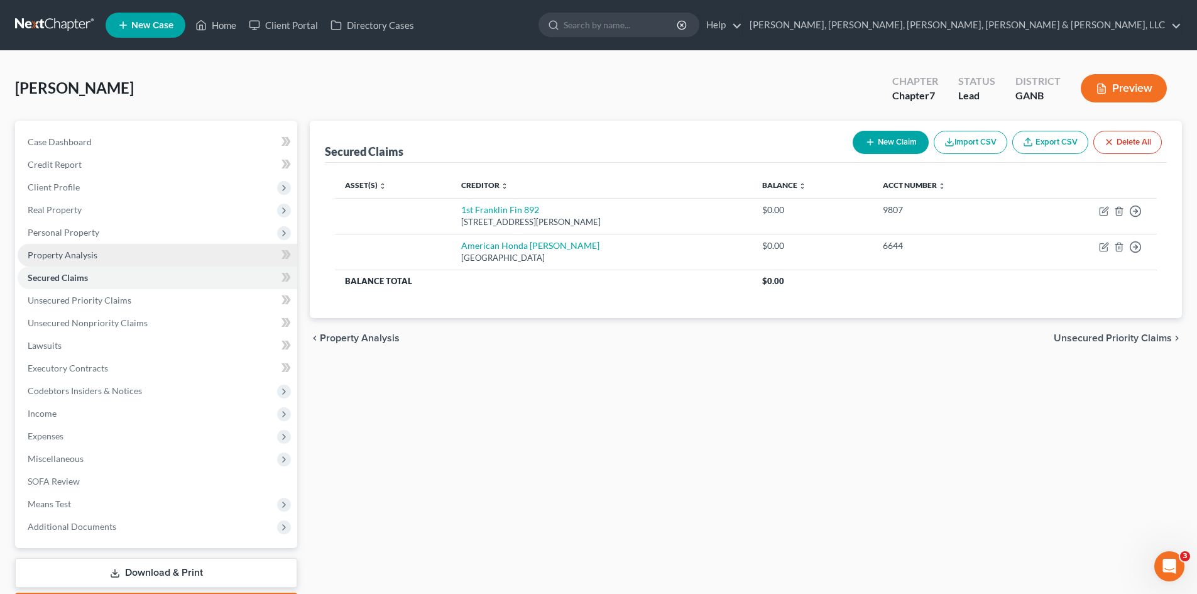
click at [101, 251] on link "Property Analysis" at bounding box center [158, 255] width 280 height 23
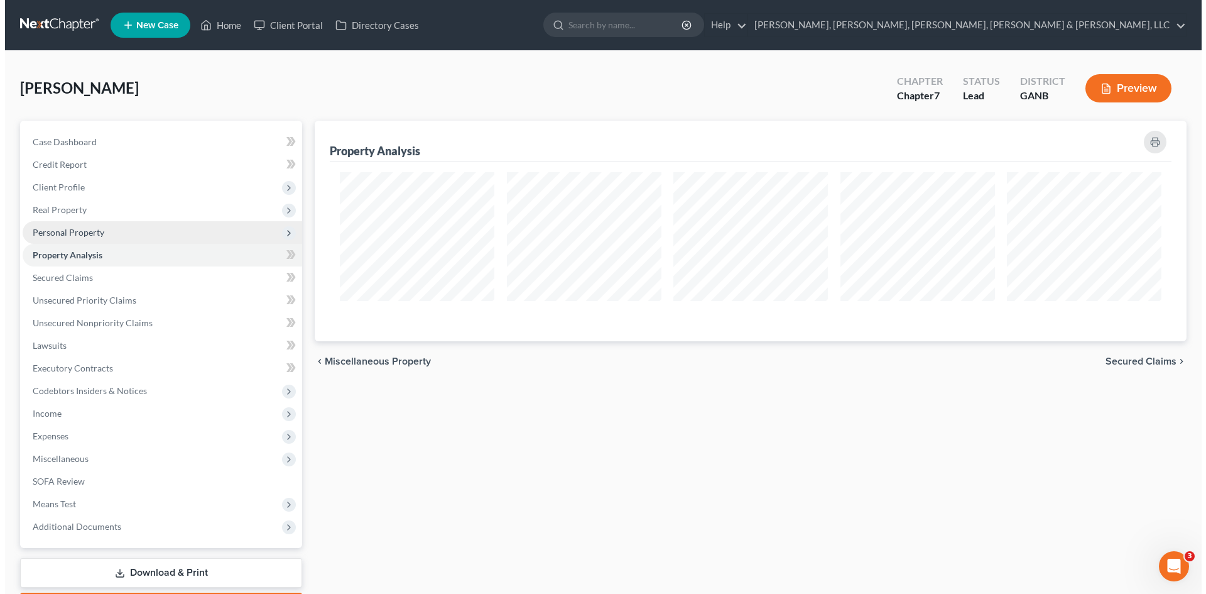
scroll to position [221, 872]
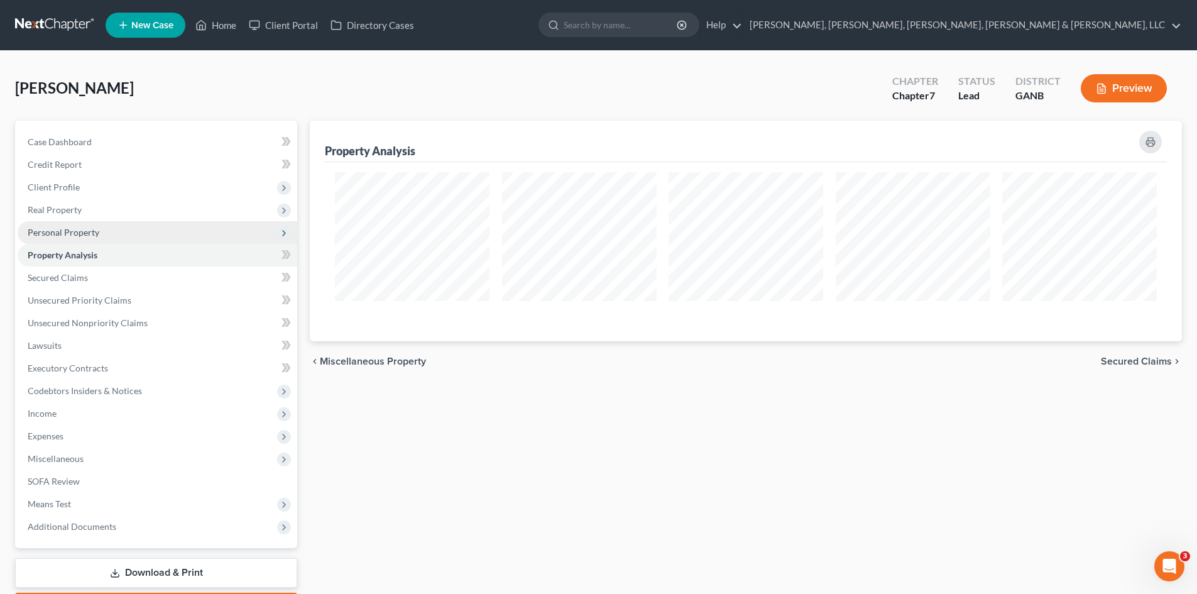
click at [100, 239] on span "Personal Property" at bounding box center [158, 232] width 280 height 23
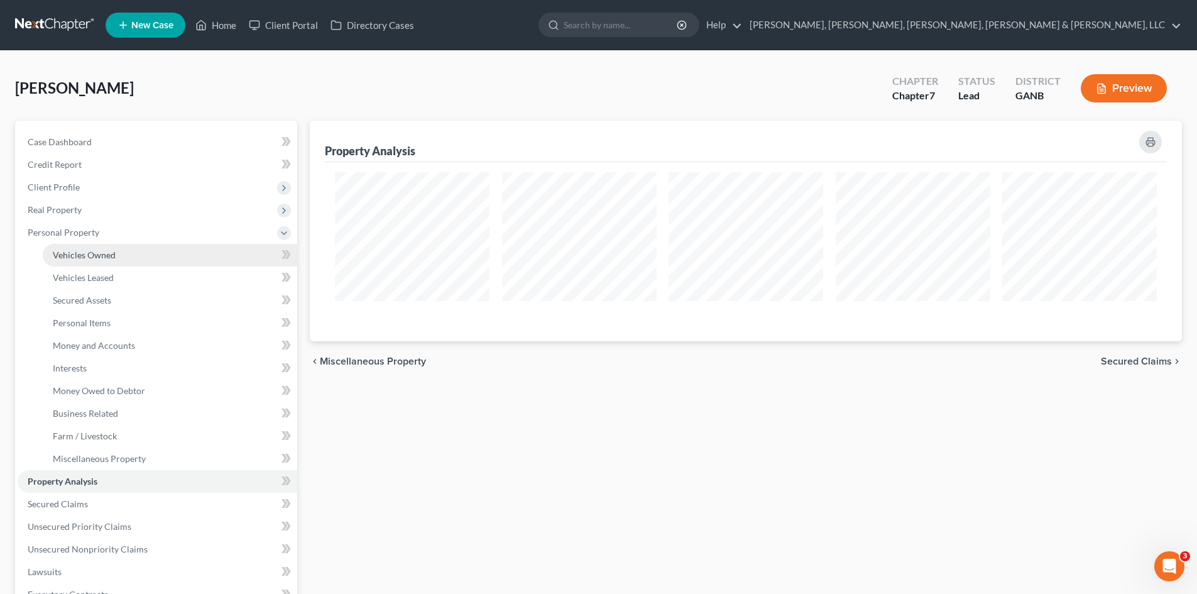
click at [102, 254] on span "Vehicles Owned" at bounding box center [84, 254] width 63 height 11
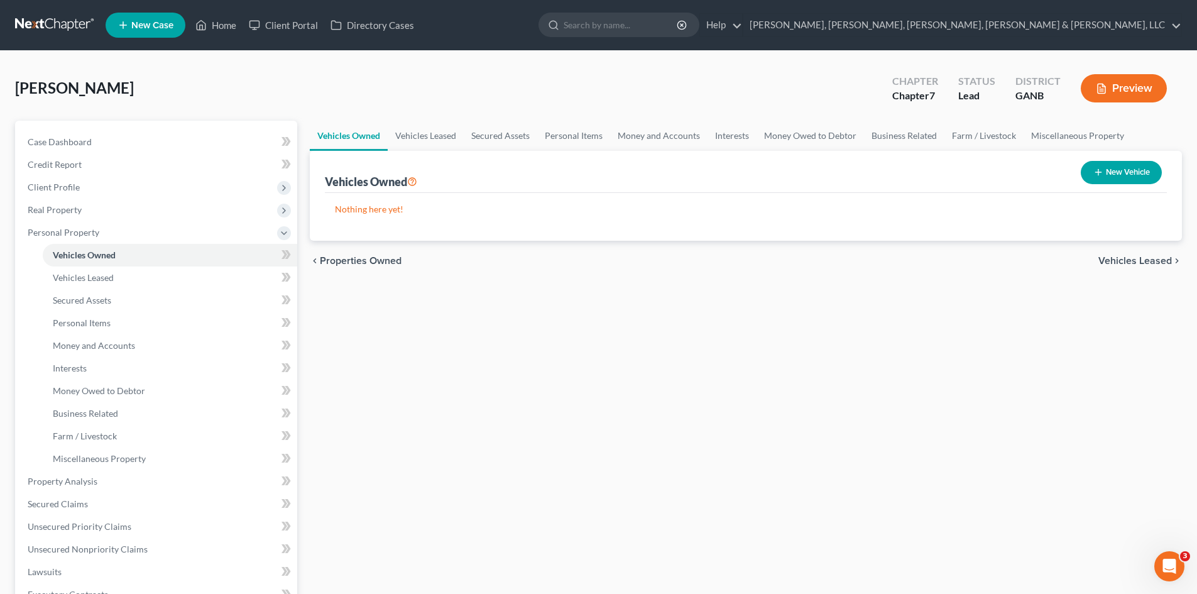
click at [1090, 175] on button "New Vehicle" at bounding box center [1121, 172] width 81 height 23
select select "0"
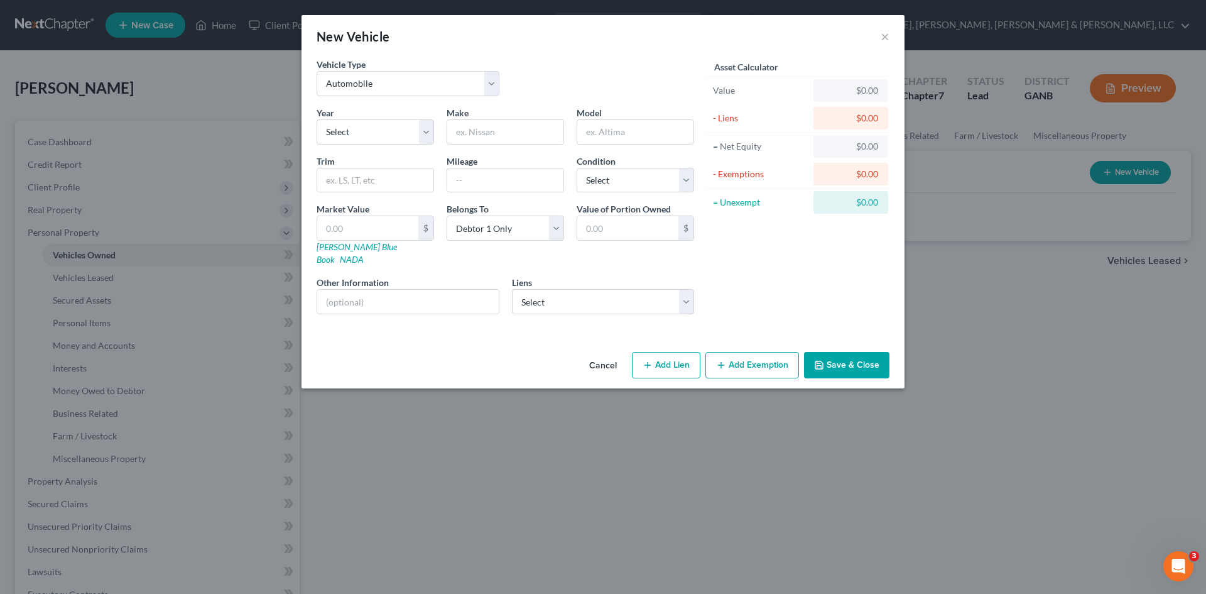
click at [609, 353] on button "Cancel" at bounding box center [603, 365] width 48 height 25
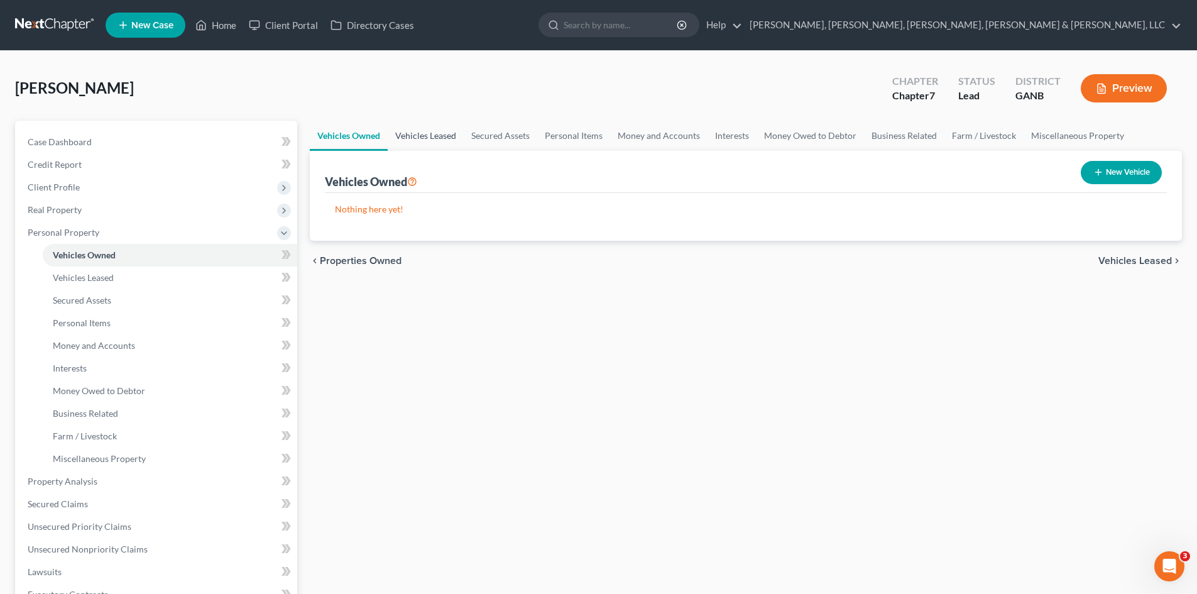
click at [431, 139] on link "Vehicles Leased" at bounding box center [426, 136] width 76 height 30
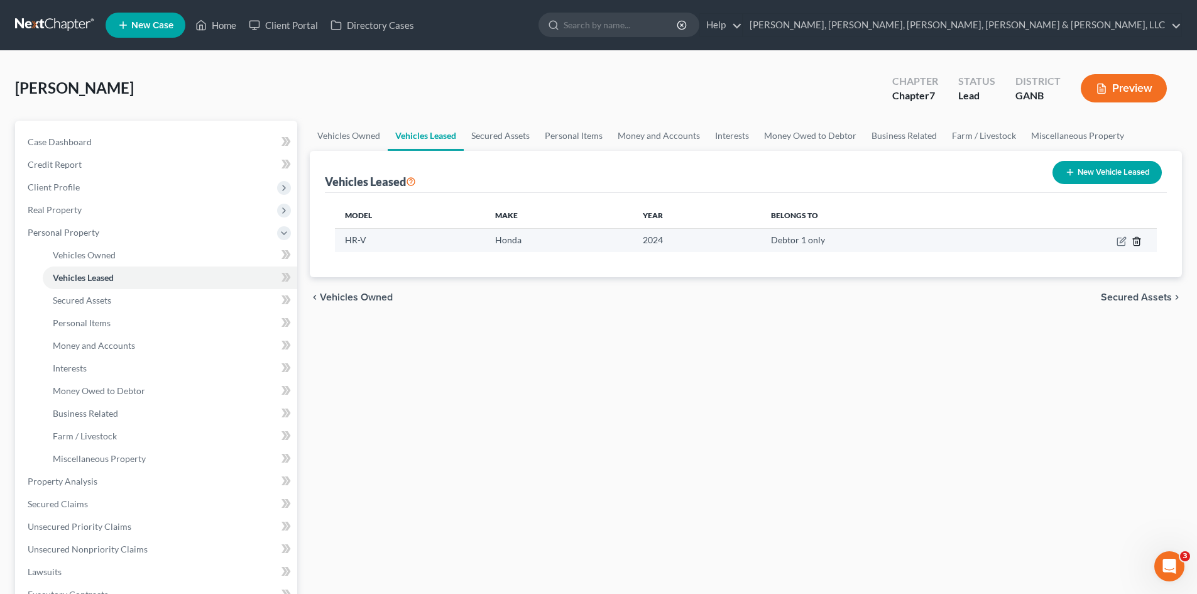
click at [1139, 241] on icon "button" at bounding box center [1136, 241] width 6 height 8
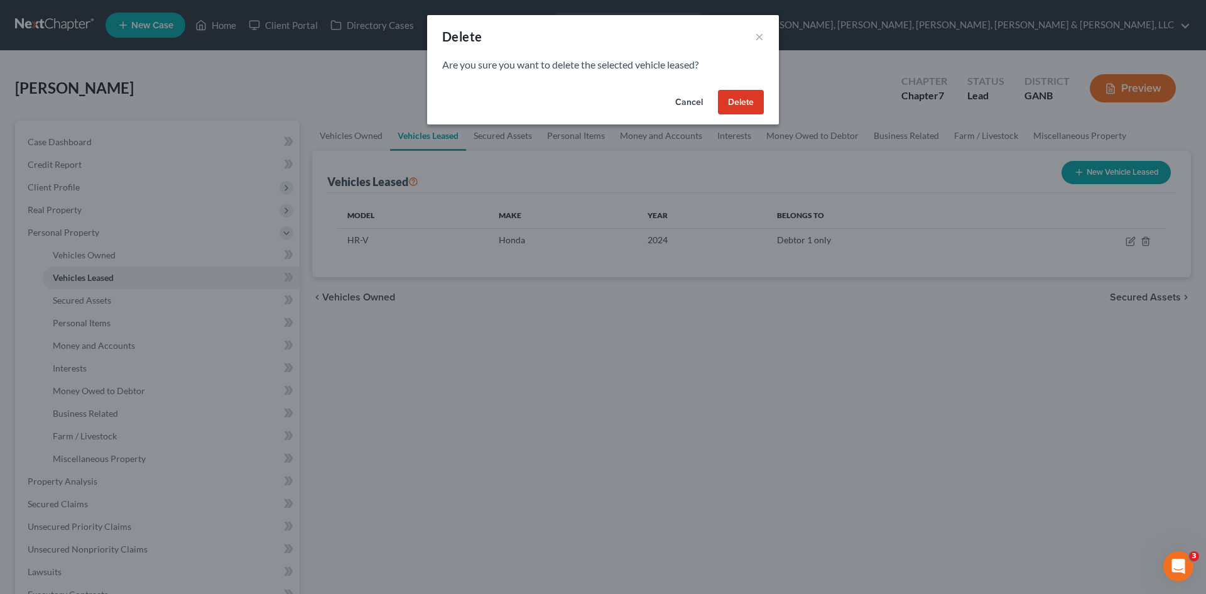
click at [727, 103] on button "Delete" at bounding box center [741, 102] width 46 height 25
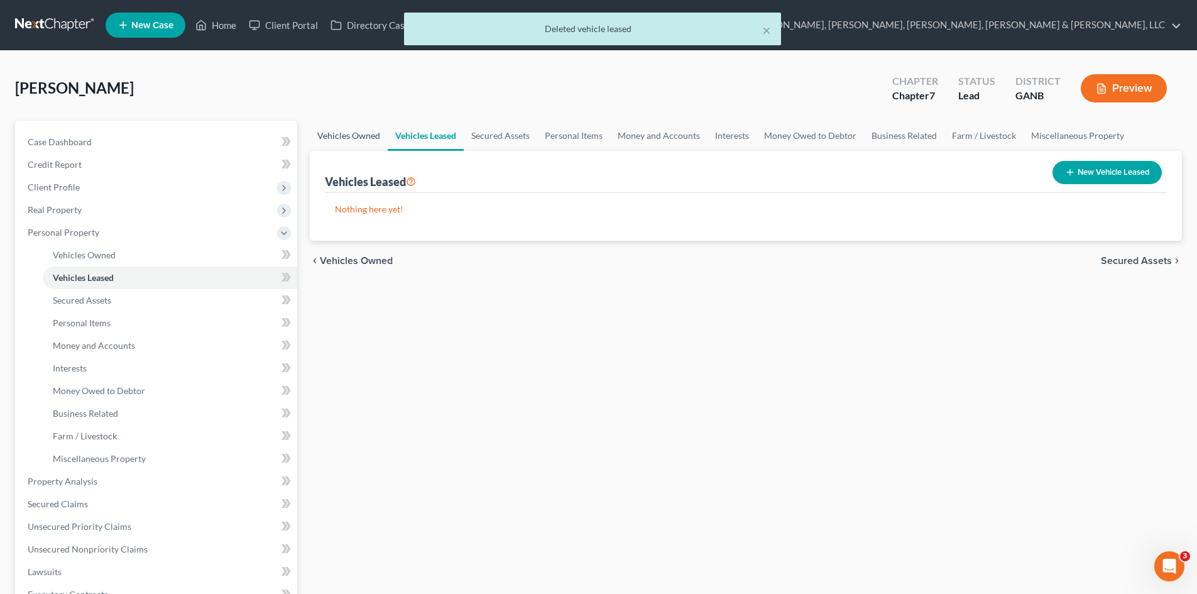
click at [344, 143] on link "Vehicles Owned" at bounding box center [349, 136] width 78 height 30
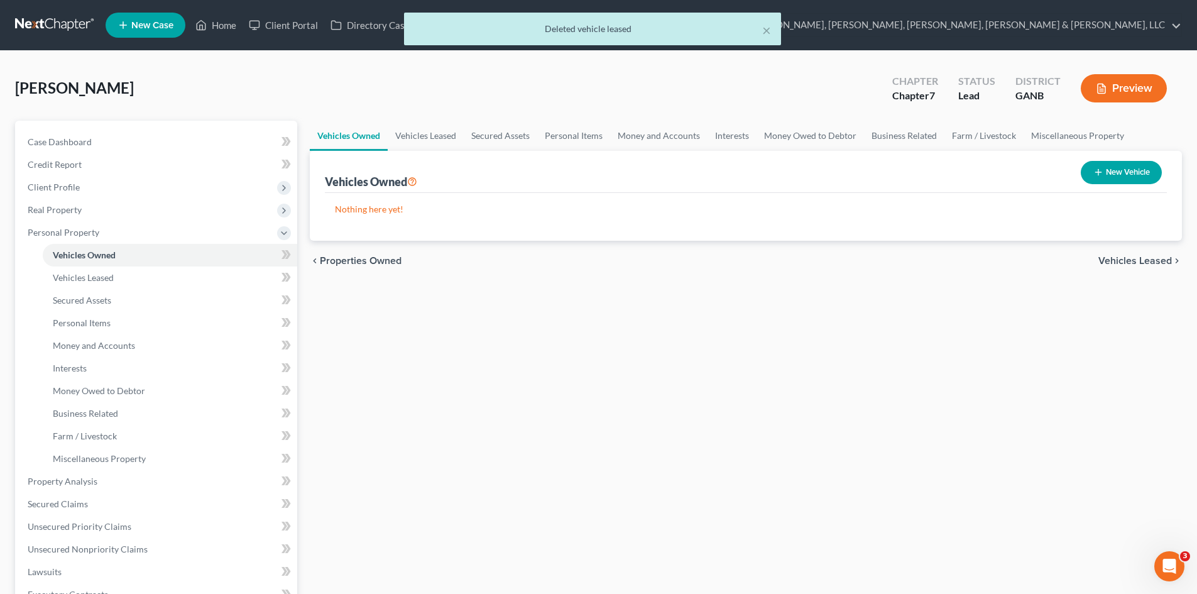
click at [1126, 173] on button "New Vehicle" at bounding box center [1121, 172] width 81 height 23
select select "0"
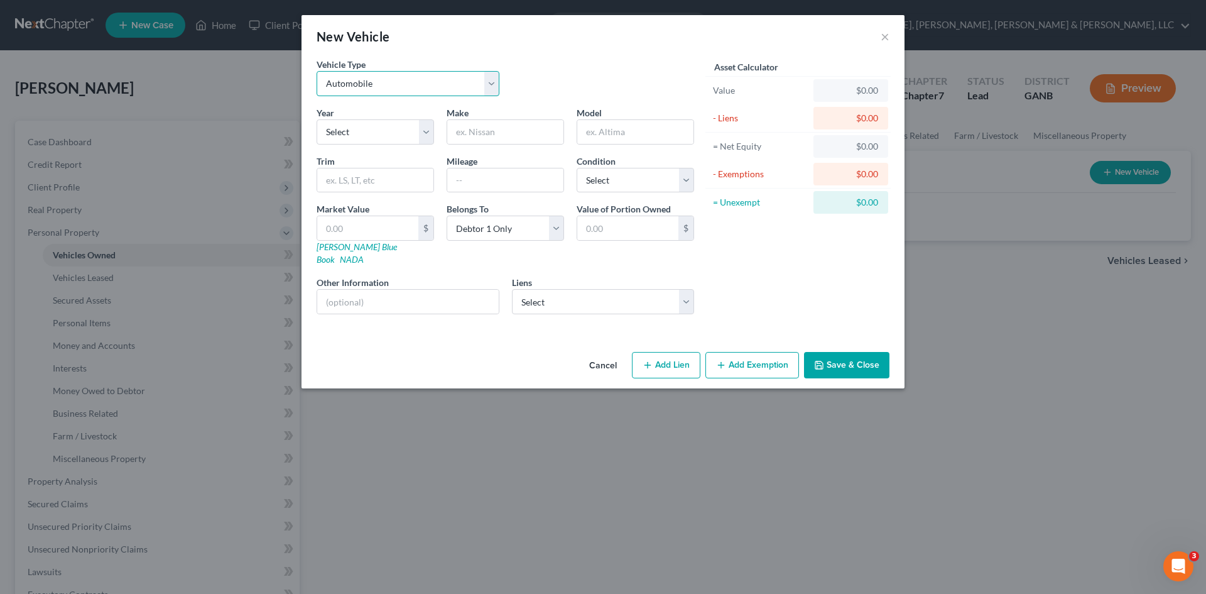
click at [438, 93] on select "Select Automobile Truck Trailer Watercraft Aircraft Motor Home Atv Other Vehicle" at bounding box center [408, 83] width 183 height 25
drag, startPoint x: 421, startPoint y: 128, endPoint x: 421, endPoint y: 143, distance: 15.7
click at [421, 128] on select "Select 2026 2025 2024 2023 2022 2021 2020 2019 2018 2017 2016 2015 2014 2013 20…" at bounding box center [375, 131] width 117 height 25
select select "2"
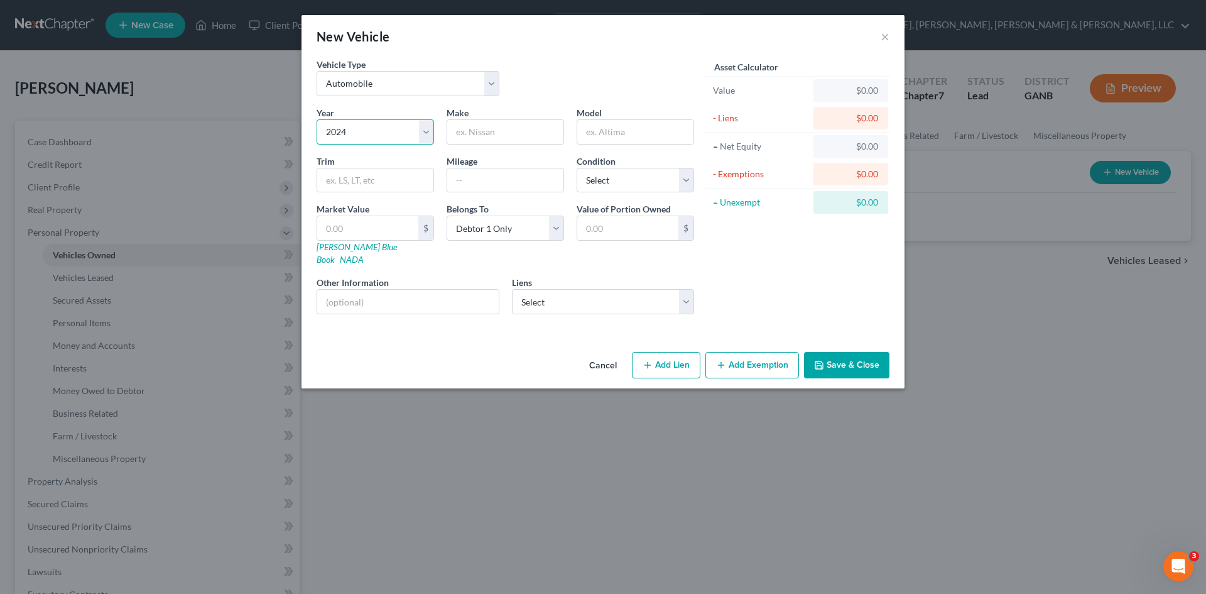
click at [317, 119] on select "Select 2026 2025 2024 2023 2022 2021 2020 2019 2018 2017 2016 2015 2014 2013 20…" at bounding box center [375, 131] width 117 height 25
click at [487, 130] on input "text" at bounding box center [505, 132] width 116 height 24
type input "Honda"
type input "F"
type input "HR-V"
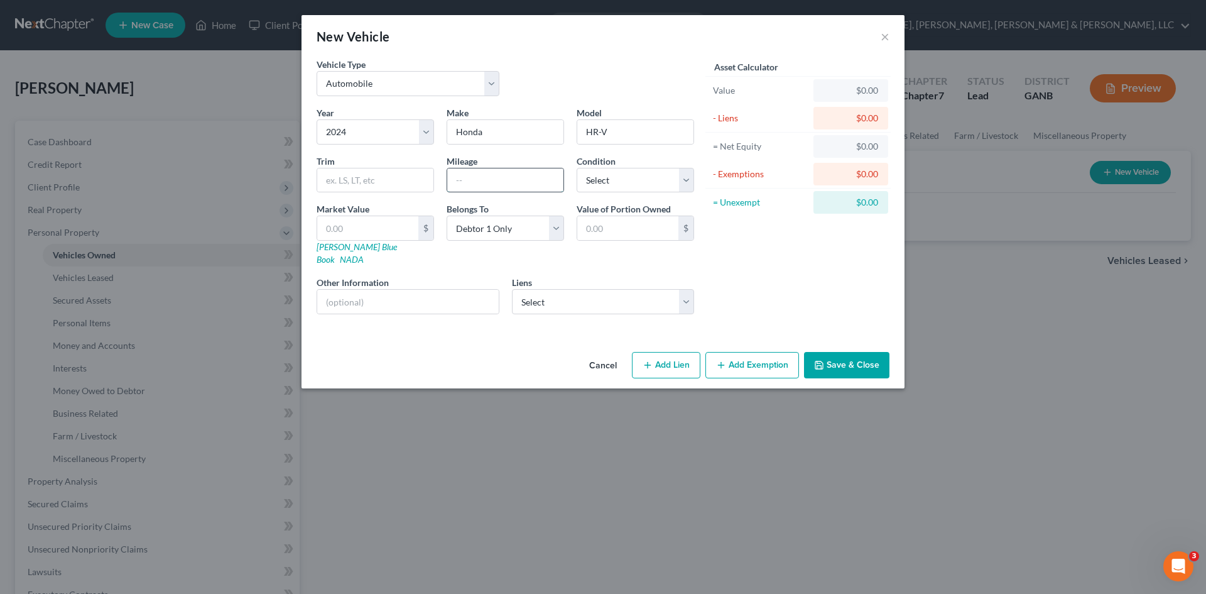
click at [532, 181] on input "text" at bounding box center [505, 180] width 116 height 24
type input "27525"
click at [616, 185] on select "Select Excellent Very Good Good Fair Poor" at bounding box center [635, 180] width 117 height 25
drag, startPoint x: 527, startPoint y: 190, endPoint x: 499, endPoint y: 178, distance: 30.7
click at [525, 190] on input "27525" at bounding box center [505, 180] width 116 height 24
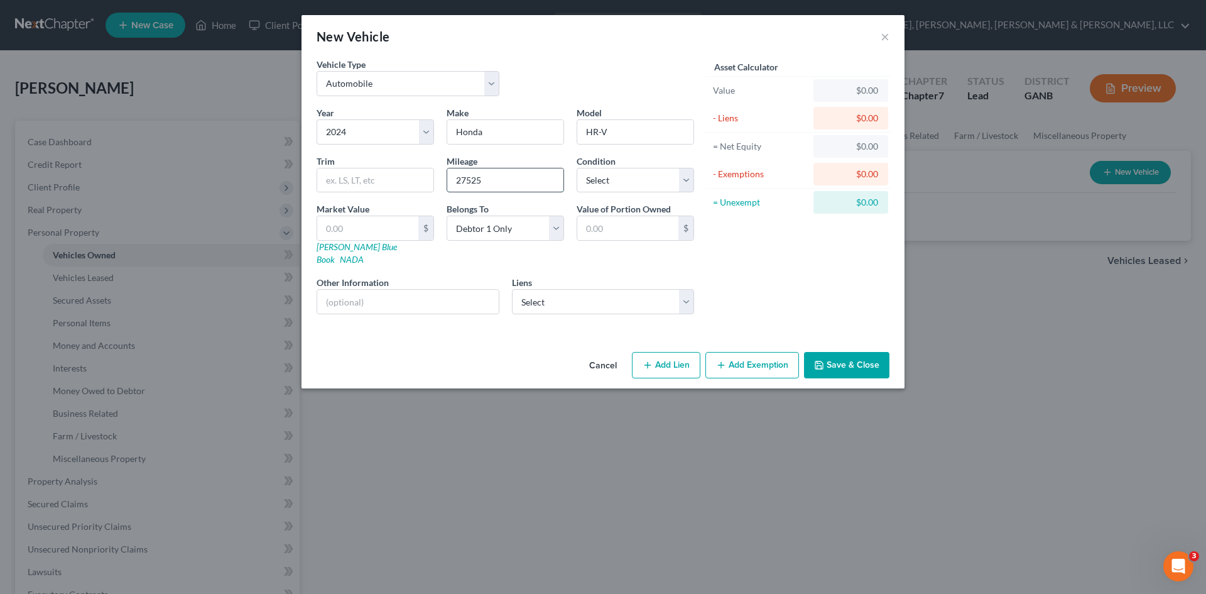
click at [425, 178] on div "Year Select 2026 2025 2024 2023 2022 2021 2020 2019 2018 2017 2016 2015 2014 20…" at bounding box center [505, 215] width 390 height 218
type input "27525"
click at [380, 223] on input "text" at bounding box center [367, 228] width 101 height 24
paste input "27525"
type input "27525"
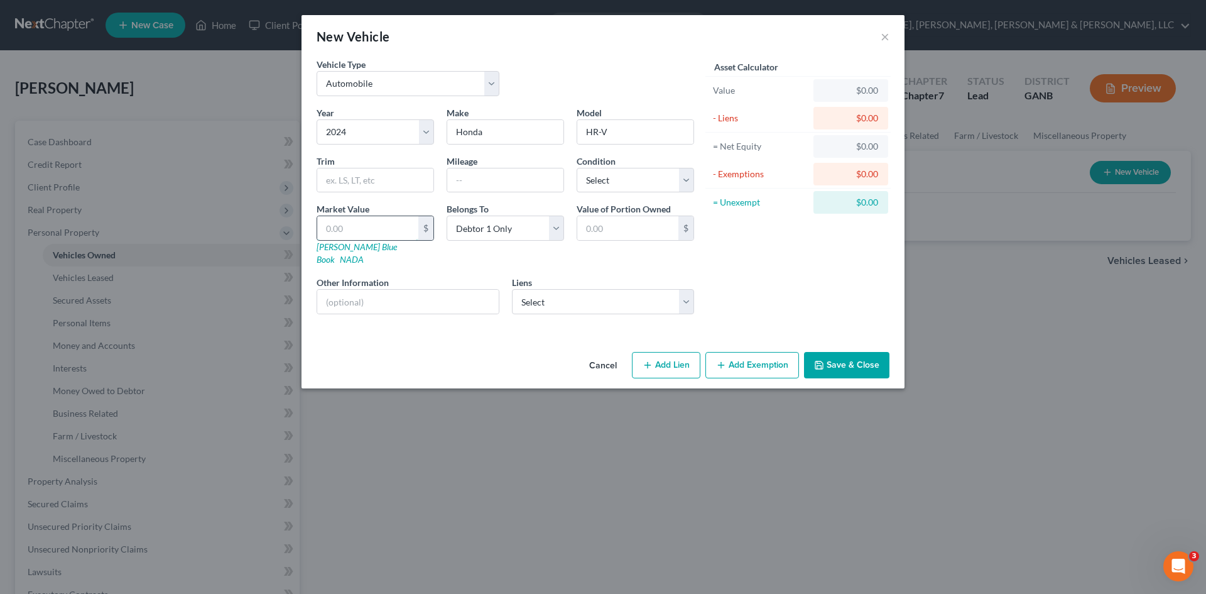
type input "27,525.00"
type input "27,525"
click at [589, 185] on select "Select Excellent Very Good Good Fair Poor" at bounding box center [635, 180] width 117 height 25
select select "0"
click at [577, 168] on select "Select Excellent Very Good Good Fair Poor" at bounding box center [635, 180] width 117 height 25
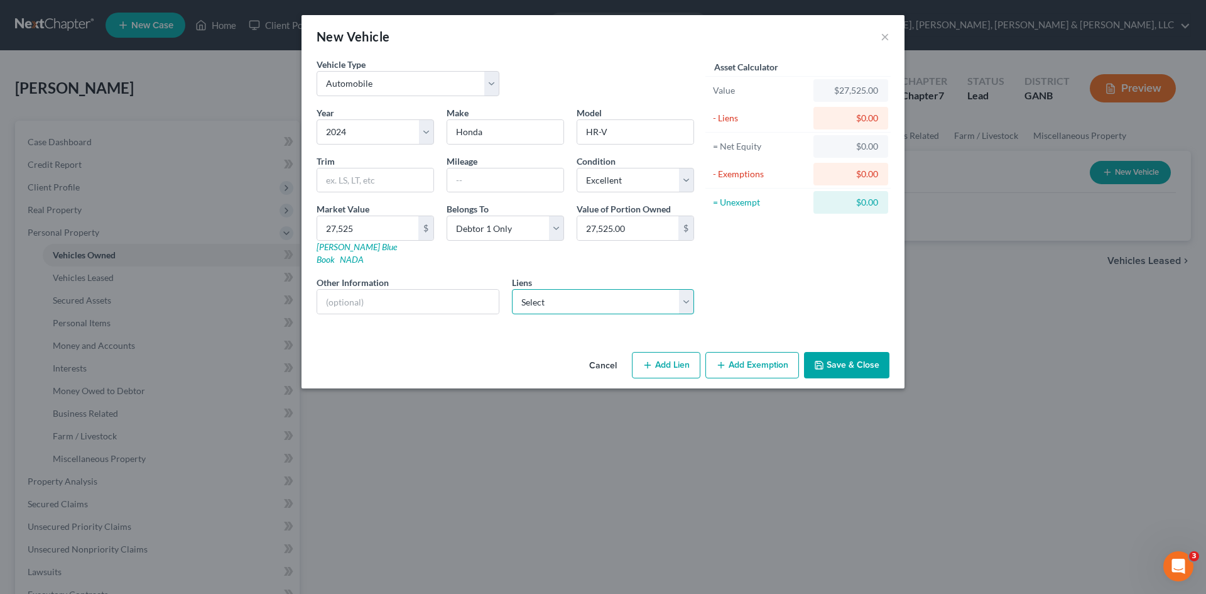
click at [538, 289] on select "Select 1st Franklin Fin 892 - $0.00 American Honda [PERSON_NAME] - $0.00" at bounding box center [603, 301] width 183 height 25
select select "1"
click at [512, 289] on select "Select 1st Franklin Fin 892 - $0.00 American Honda [PERSON_NAME] - $0.00" at bounding box center [603, 301] width 183 height 25
select select
select select "45"
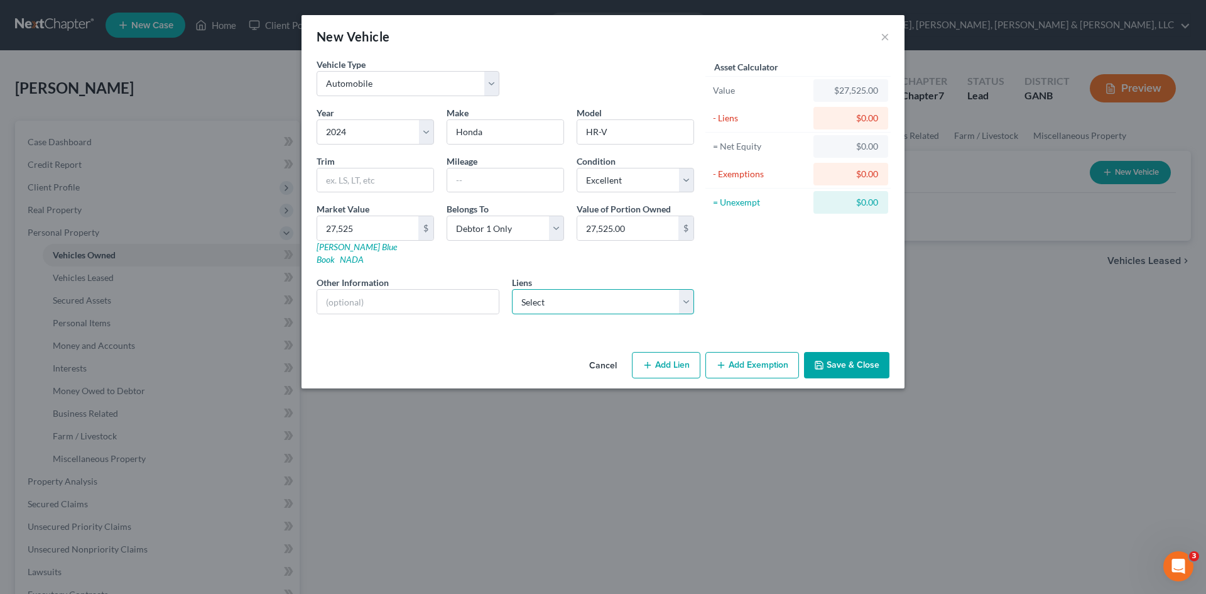
select select "0"
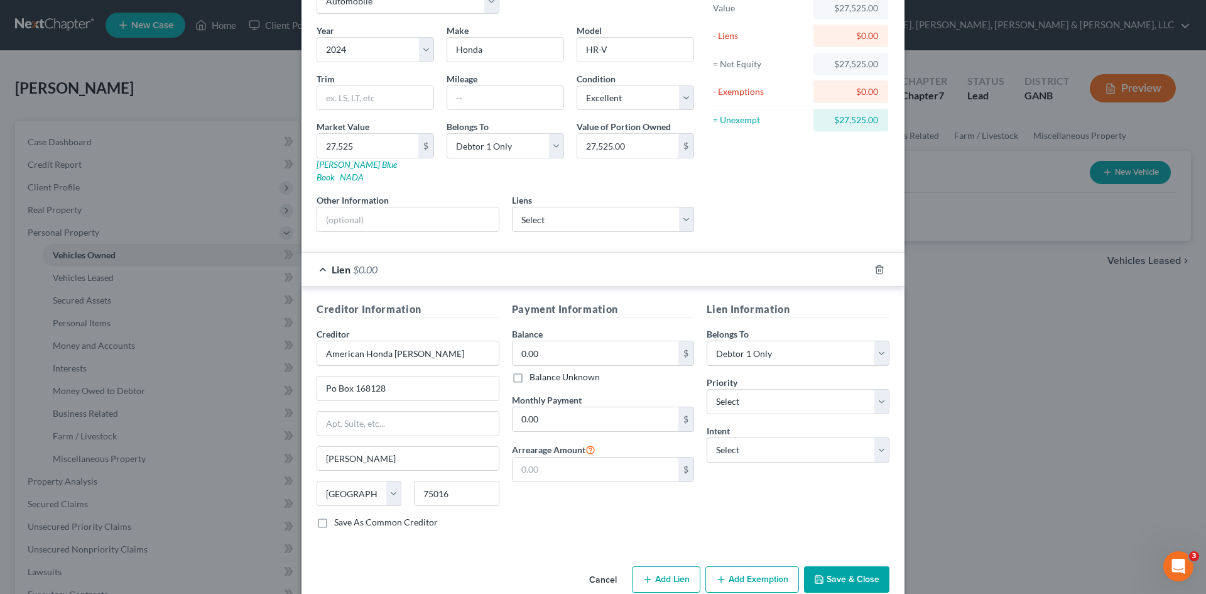
scroll to position [94, 0]
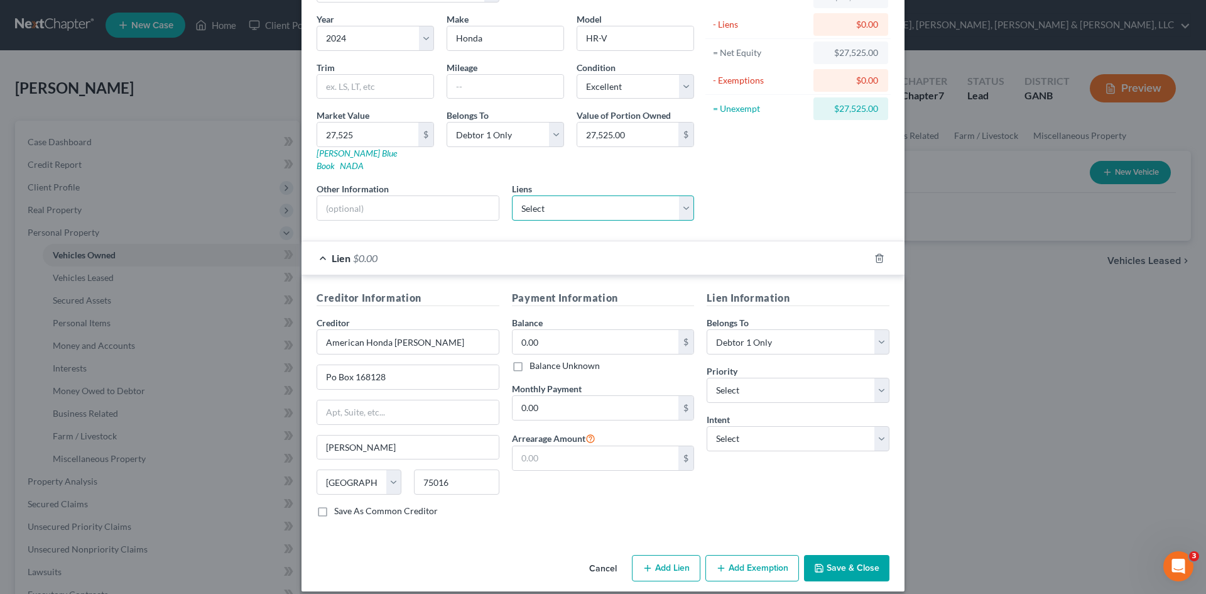
click at [629, 207] on select "Select 1st Franklin Fin 892 - $0.00" at bounding box center [603, 207] width 183 height 25
click at [714, 188] on div "Asset Calculator Value $27,525.00 - Liens $0.00 = Net Equity $27,525.00 - Exemp…" at bounding box center [797, 97] width 195 height 266
click at [639, 400] on input "0.00" at bounding box center [596, 408] width 166 height 24
type input "5"
type input "615.45"
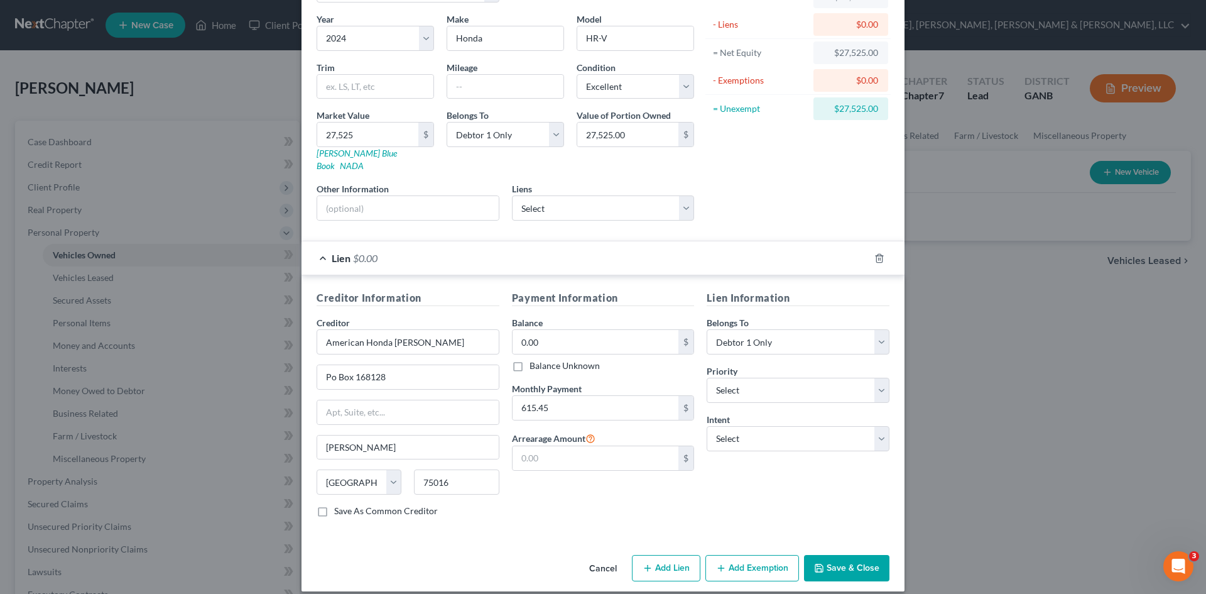
click at [832, 555] on button "Save & Close" at bounding box center [846, 568] width 85 height 26
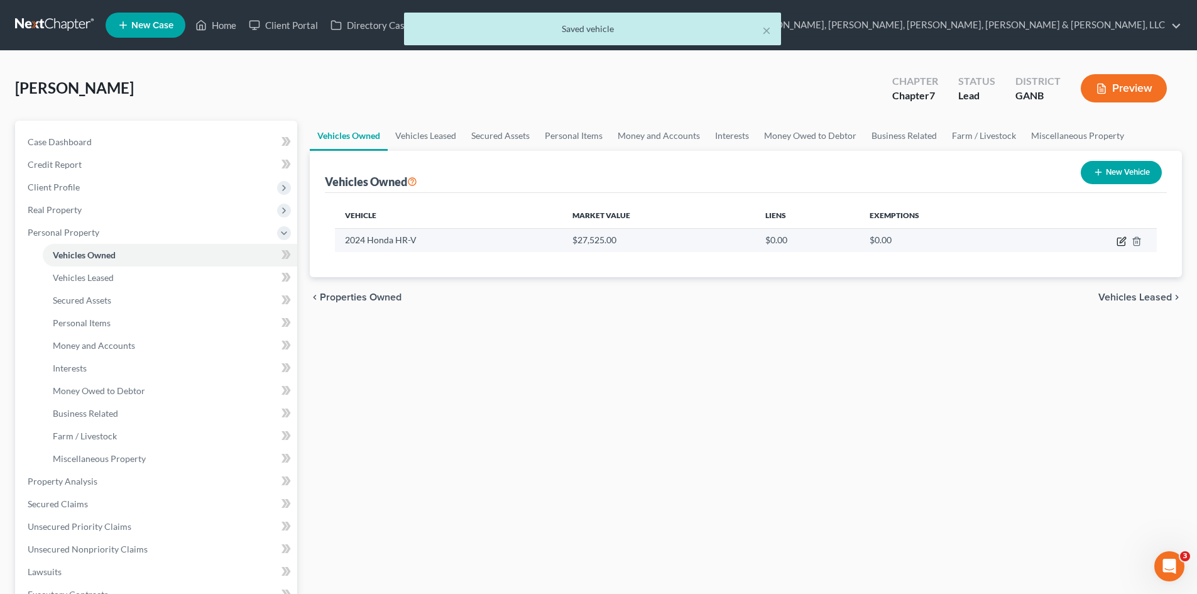
click at [1116, 242] on icon "button" at bounding box center [1121, 241] width 10 height 10
select select "0"
select select "2"
select select "0"
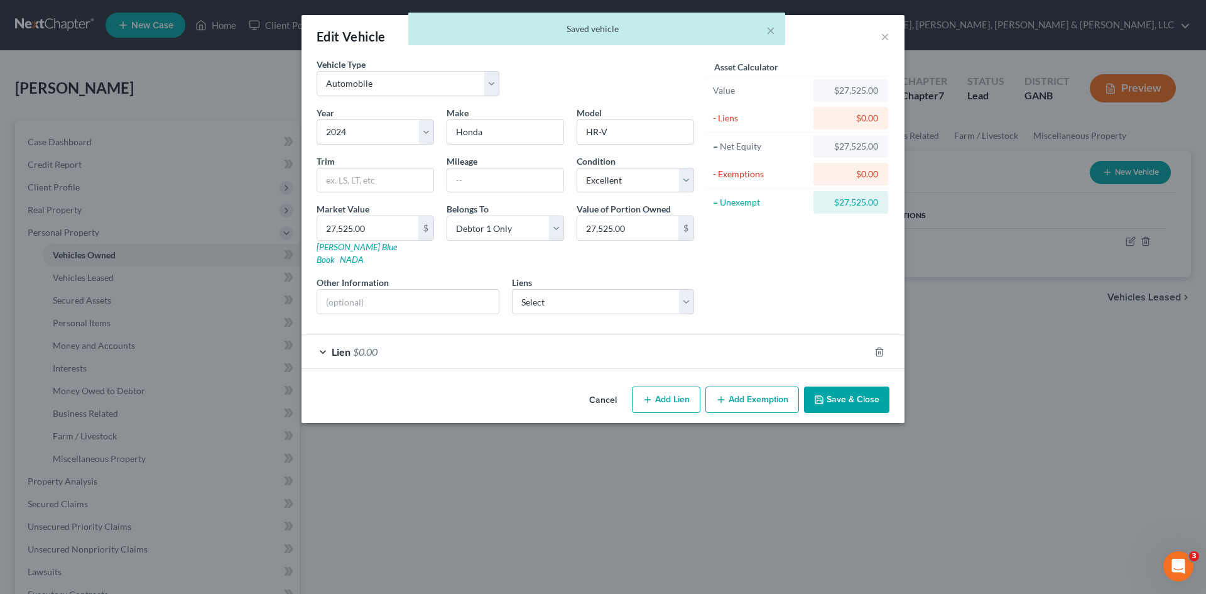
click at [593, 337] on div "Lien $0.00" at bounding box center [586, 351] width 568 height 33
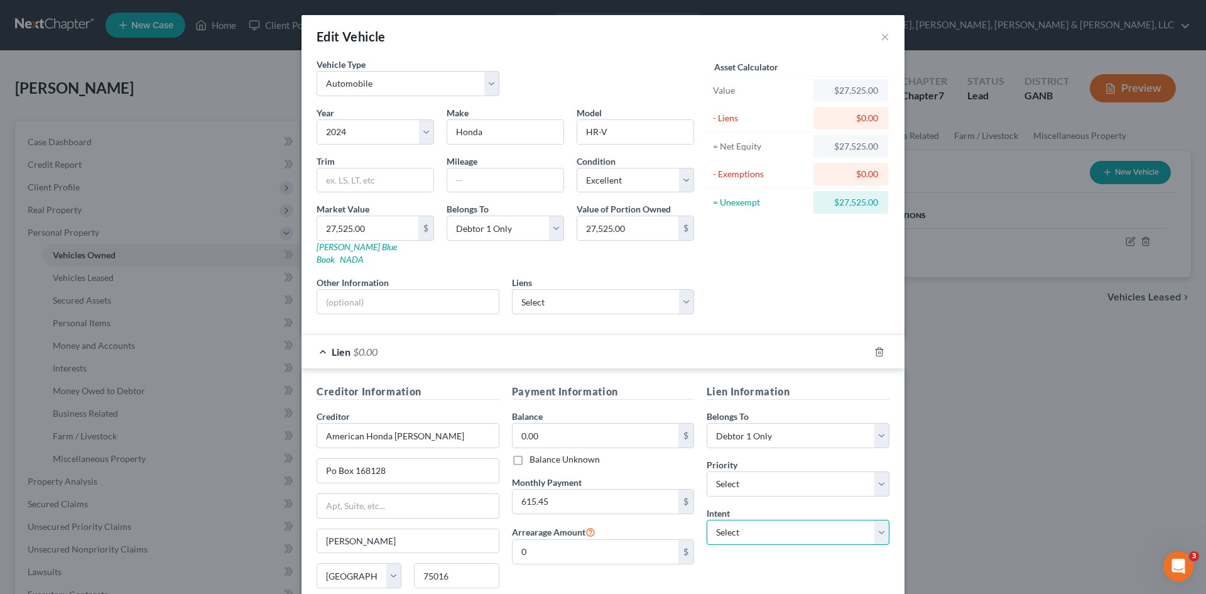
click at [750, 520] on select "Select Surrender Redeem Reaffirm Avoid Other" at bounding box center [798, 532] width 183 height 25
select select "2"
click at [707, 520] on select "Select Surrender Redeem Reaffirm Avoid Other" at bounding box center [798, 532] width 183 height 25
click at [918, 462] on div "Edit Vehicle × Vehicle Type Select Automobile Truck Trailer Watercraft Aircraft…" at bounding box center [603, 297] width 1206 height 594
click at [881, 39] on button "×" at bounding box center [885, 36] width 9 height 15
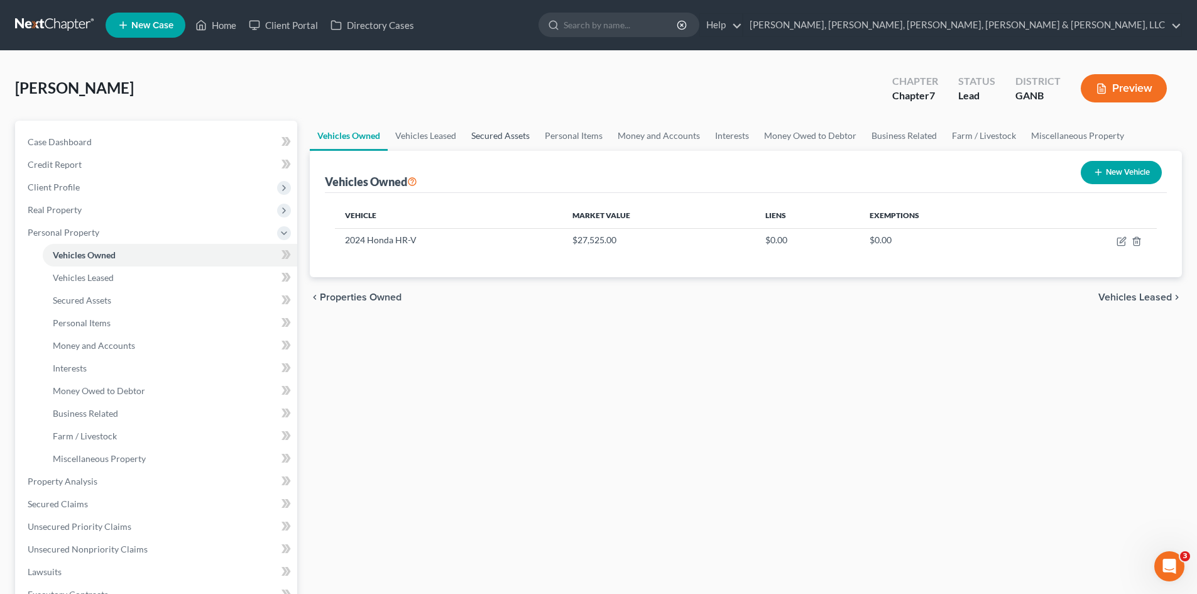
click at [512, 137] on link "Secured Assets" at bounding box center [501, 136] width 74 height 30
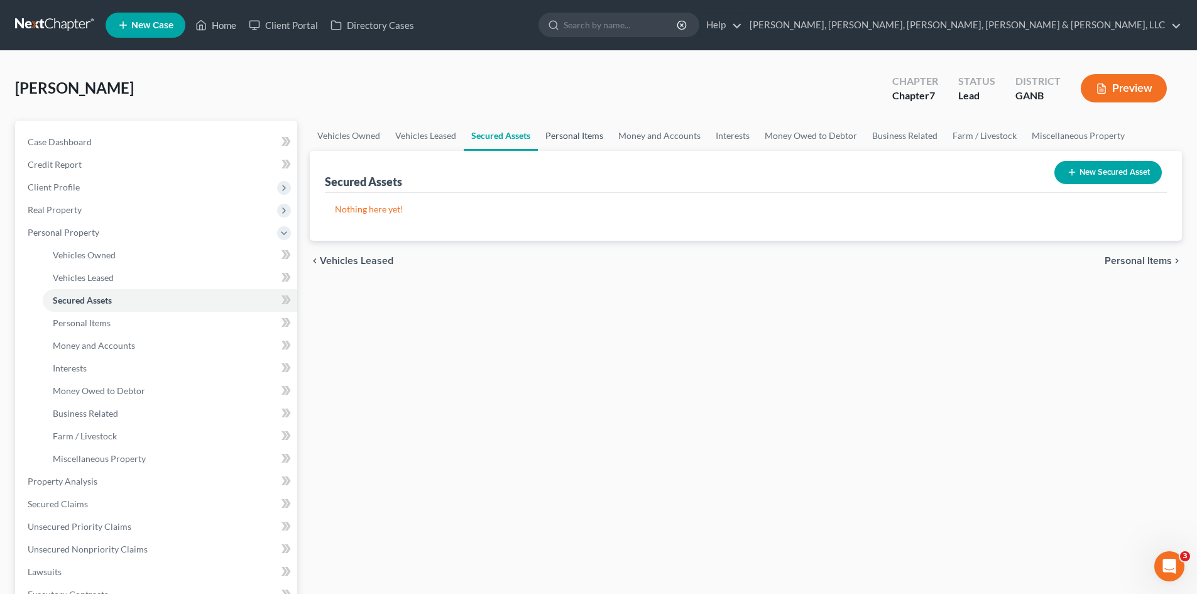
click at [575, 138] on link "Personal Items" at bounding box center [574, 136] width 73 height 30
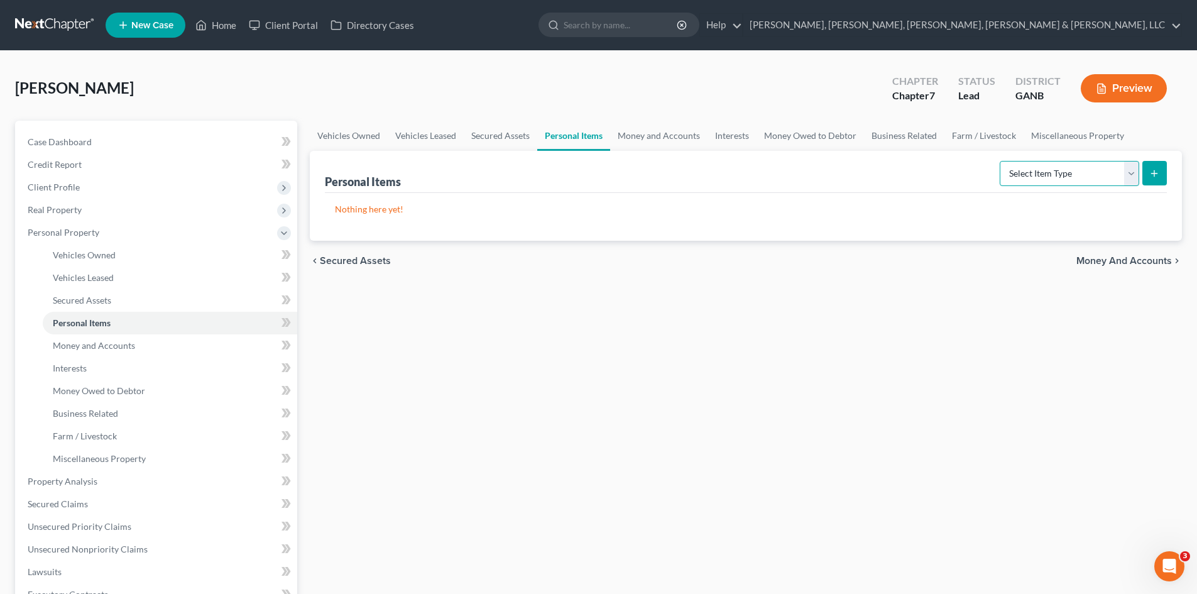
click at [1023, 172] on select "Select Item Type Clothing Collectibles Of Value Electronics Firearms Household …" at bounding box center [1068, 173] width 139 height 25
select select "household_goods"
click at [1001, 161] on select "Select Item Type Clothing Collectibles Of Value Electronics Firearms Household …" at bounding box center [1068, 173] width 139 height 25
click at [1148, 173] on button "submit" at bounding box center [1154, 173] width 25 height 25
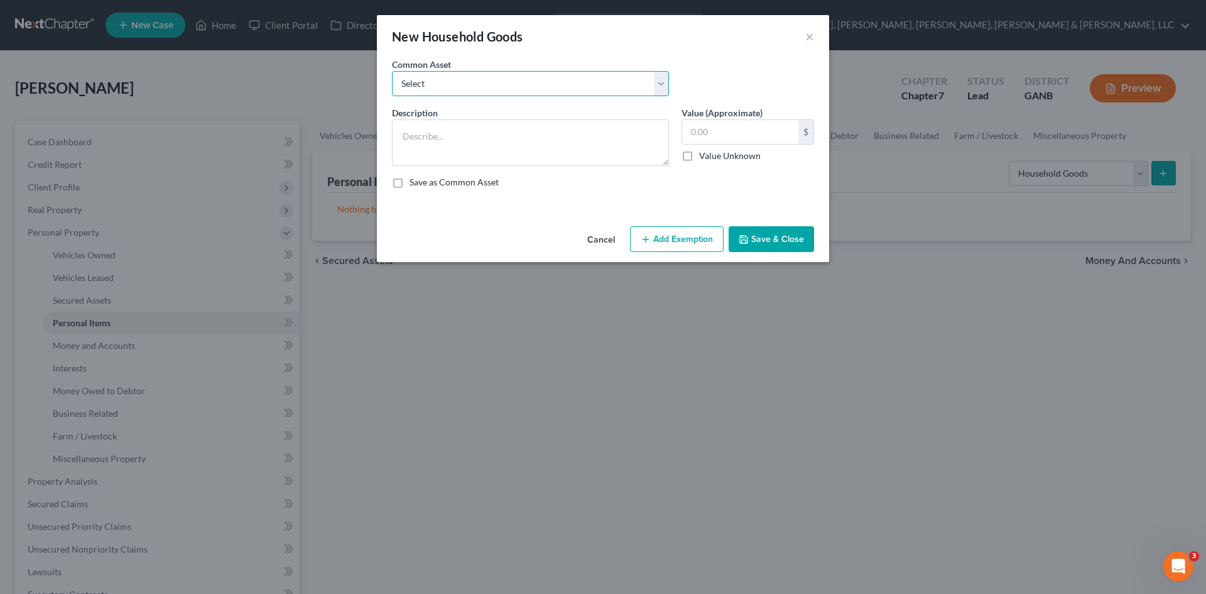
click at [531, 75] on select "Select Misc HH goods and furnishings Misc HH goods and furnishings (no item $30…" at bounding box center [530, 83] width 277 height 25
select select "0"
click at [392, 71] on select "Select Misc HH goods and furnishings Misc HH goods and furnishings (no item $30…" at bounding box center [530, 83] width 277 height 25
type textarea "Misc HH goods and furnishings"
type input "2,500.00"
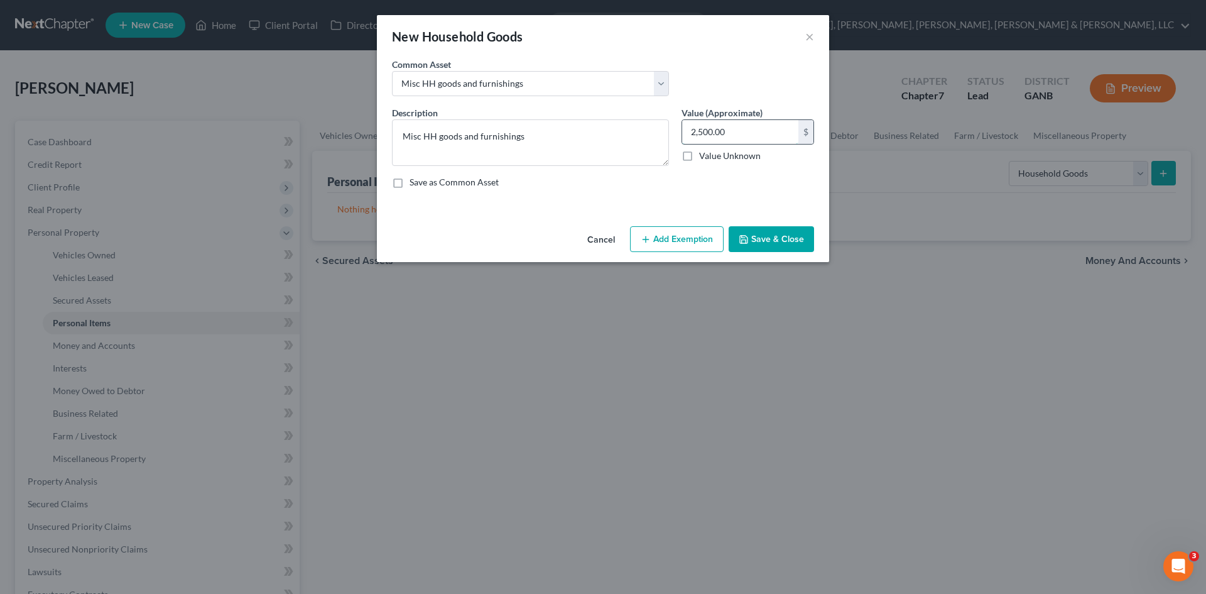
click at [753, 131] on input "2,500.00" at bounding box center [740, 132] width 116 height 24
click at [702, 239] on button "Add Exemption" at bounding box center [677, 239] width 94 height 26
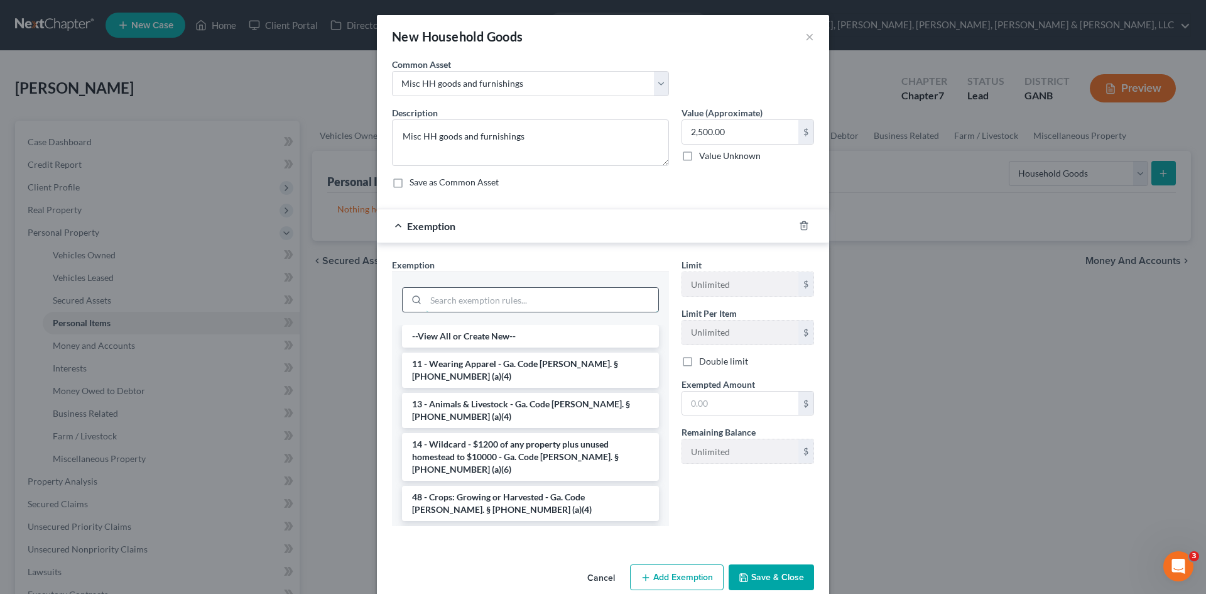
click at [539, 296] on input "search" at bounding box center [542, 300] width 232 height 24
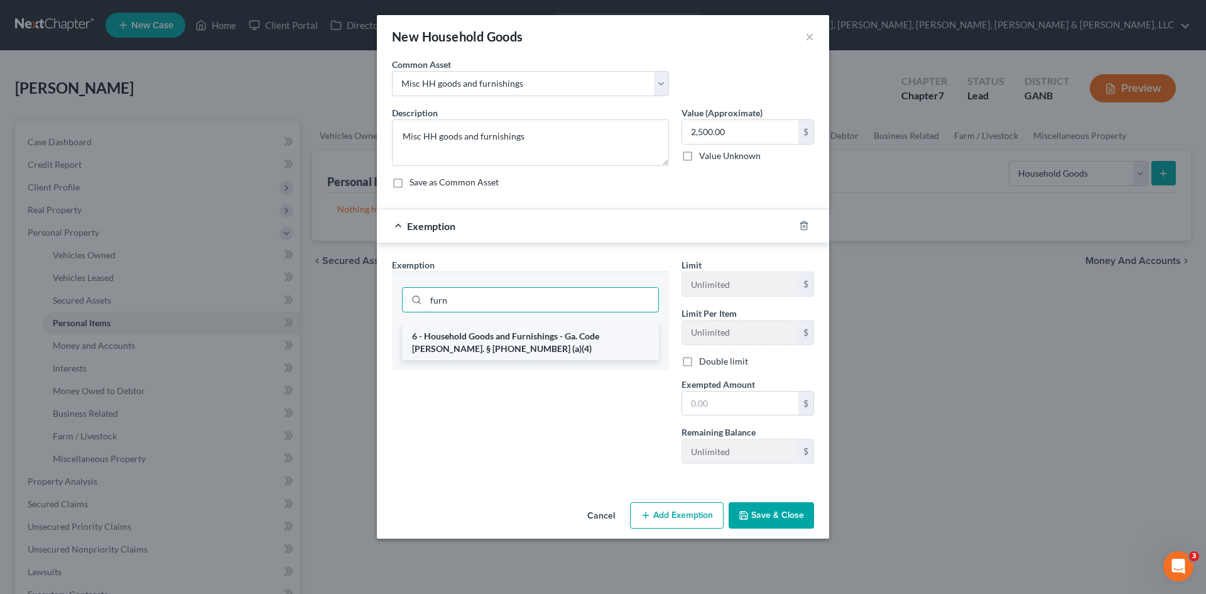
type input "furn"
click at [536, 341] on li "6 - Household Goods and Furnishings - Ga. Code [PERSON_NAME]. § [PHONE_NUMBER] …" at bounding box center [530, 342] width 257 height 35
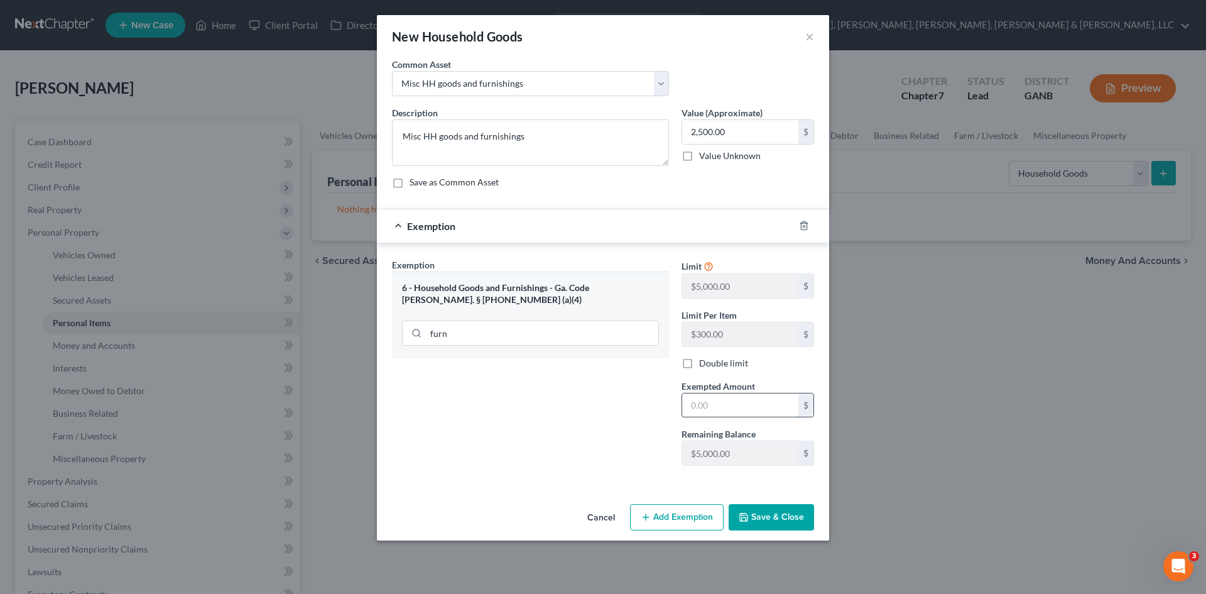
click at [754, 411] on input "text" at bounding box center [740, 405] width 116 height 24
type input "2,500"
click at [760, 517] on button "Save & Close" at bounding box center [771, 517] width 85 height 26
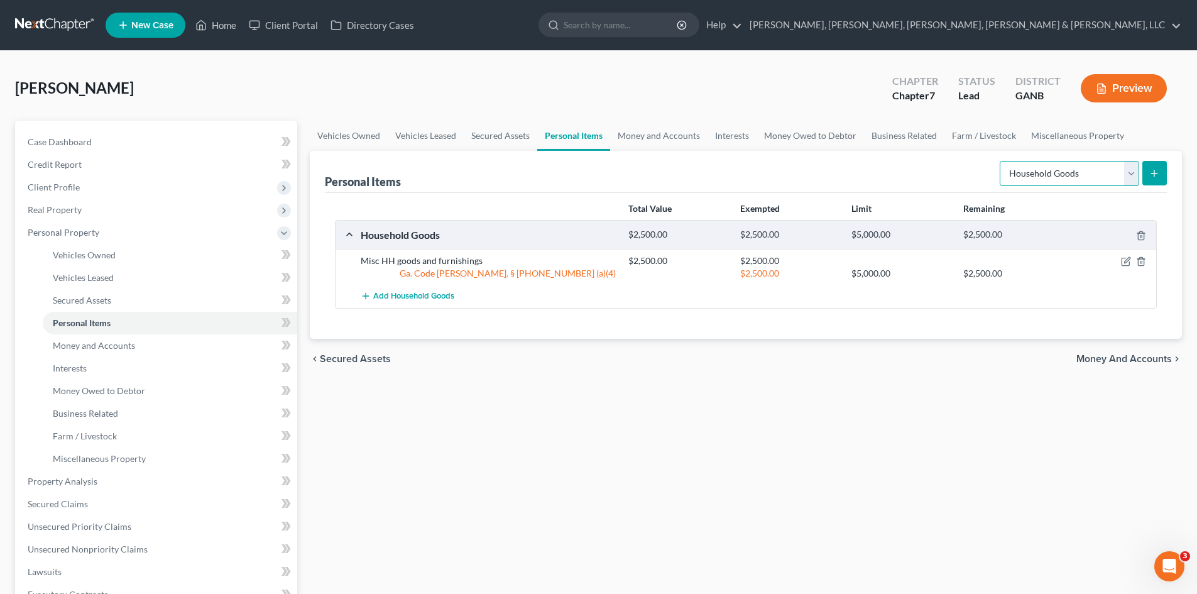
click at [1123, 169] on select "Select Item Type Clothing Collectibles Of Value Electronics Firearms Household …" at bounding box center [1068, 173] width 139 height 25
select select "clothing"
click at [1001, 161] on select "Select Item Type Clothing Collectibles Of Value Electronics Firearms Household …" at bounding box center [1068, 173] width 139 height 25
click at [1165, 175] on button "submit" at bounding box center [1154, 173] width 25 height 25
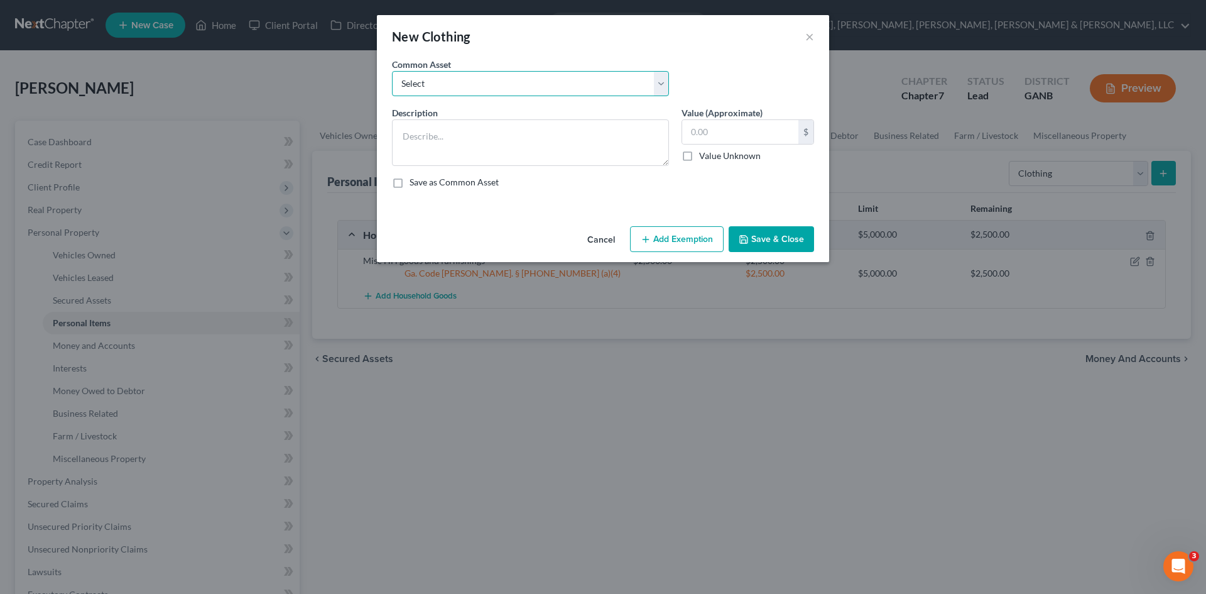
click at [552, 71] on select "Select Misc. Clothing and Shoes" at bounding box center [530, 83] width 277 height 25
click at [392, 71] on select "Select Misc. Clothing and Shoes" at bounding box center [530, 83] width 277 height 25
click at [717, 128] on input "text" at bounding box center [740, 132] width 116 height 24
type input "200"
click at [667, 236] on button "Add Exemption" at bounding box center [677, 239] width 94 height 26
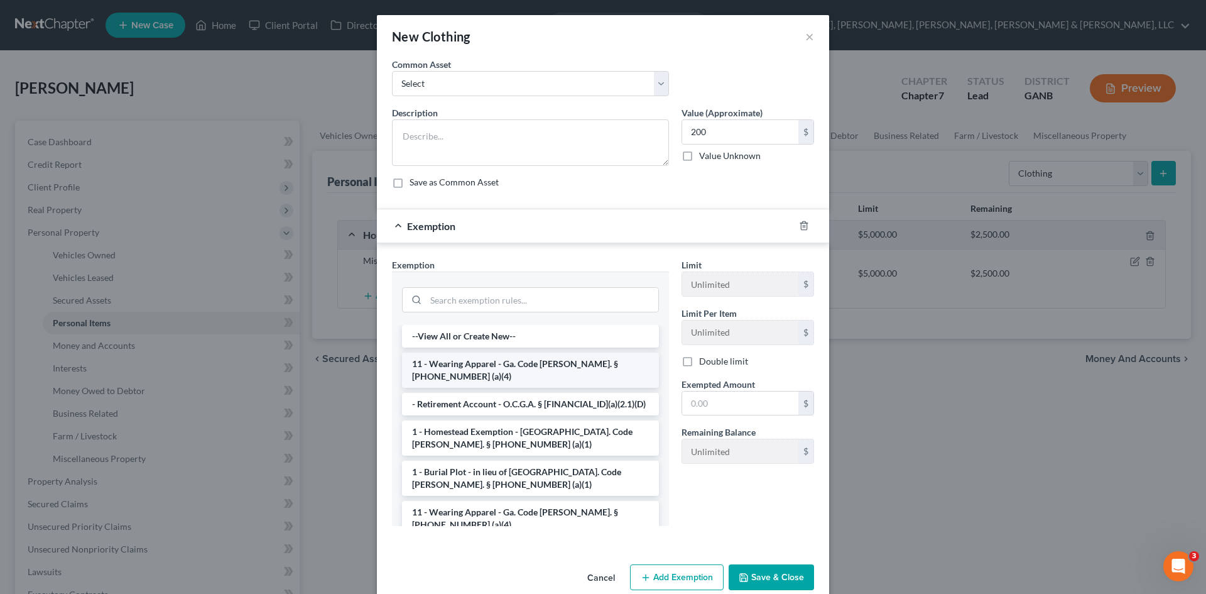
click at [591, 368] on li "11 - Wearing Apparel - Ga. Code [PERSON_NAME]. § [PHONE_NUMBER] (a)(4)" at bounding box center [530, 369] width 257 height 35
click at [591, 368] on div "Exemption Set must be selected for CA. Exemption * --View All or Create New-- 1…" at bounding box center [531, 397] width 290 height 278
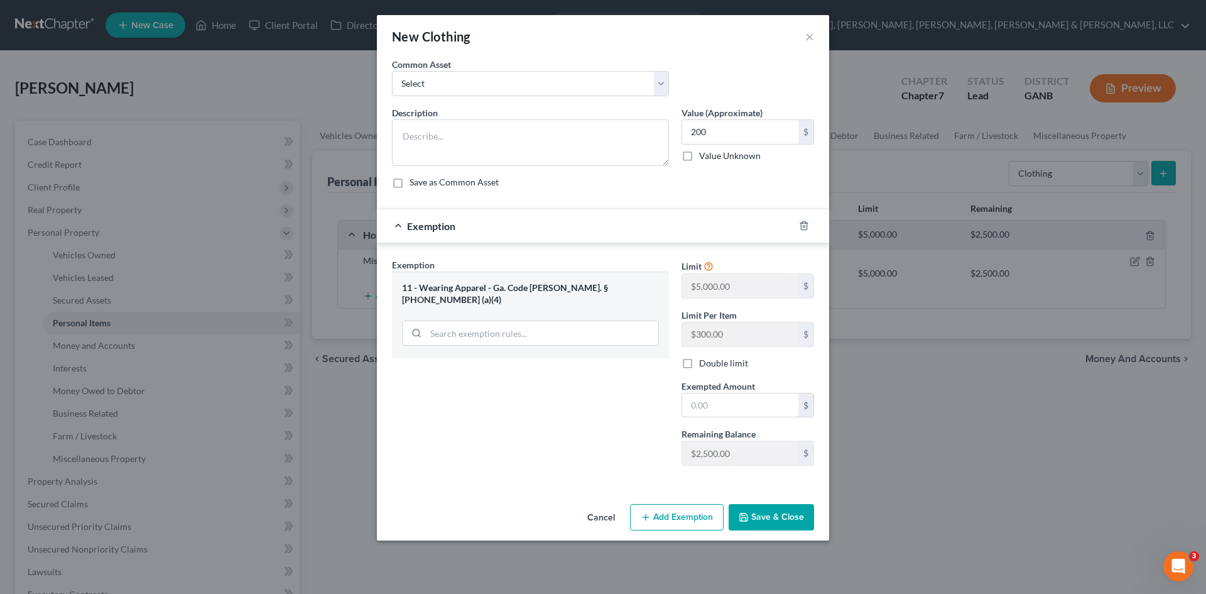
click at [707, 400] on input "text" at bounding box center [740, 405] width 116 height 24
type input "200"
click at [763, 522] on button "Save & Close" at bounding box center [771, 517] width 85 height 26
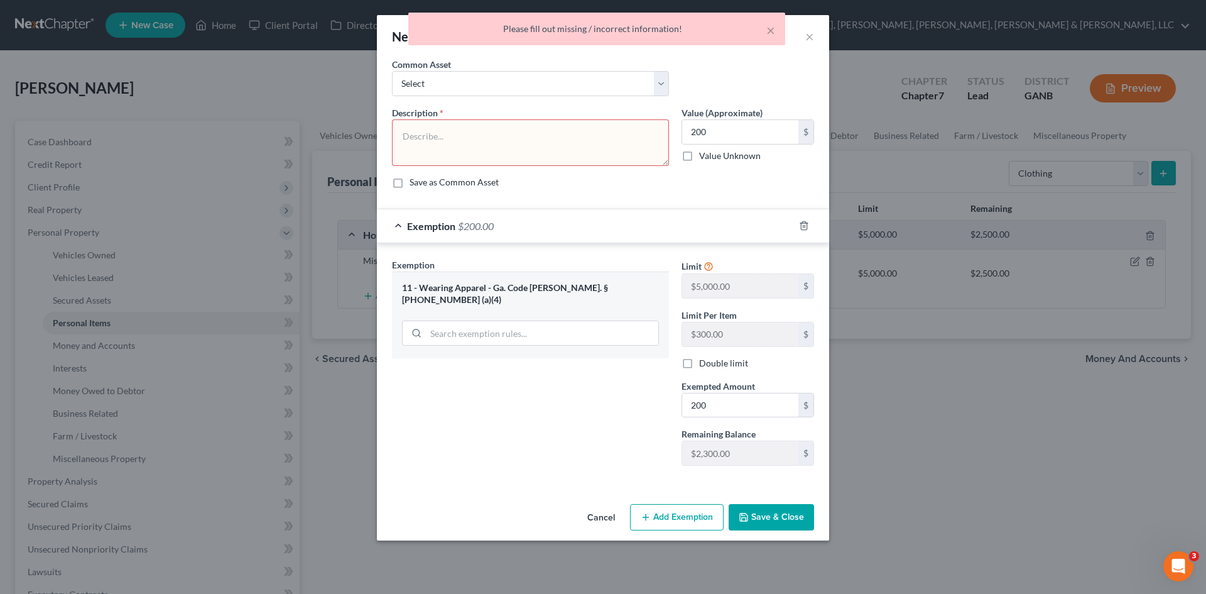
click at [528, 153] on textarea at bounding box center [530, 142] width 277 height 46
click at [520, 91] on select "Select Misc. Clothing and Shoes" at bounding box center [530, 83] width 277 height 25
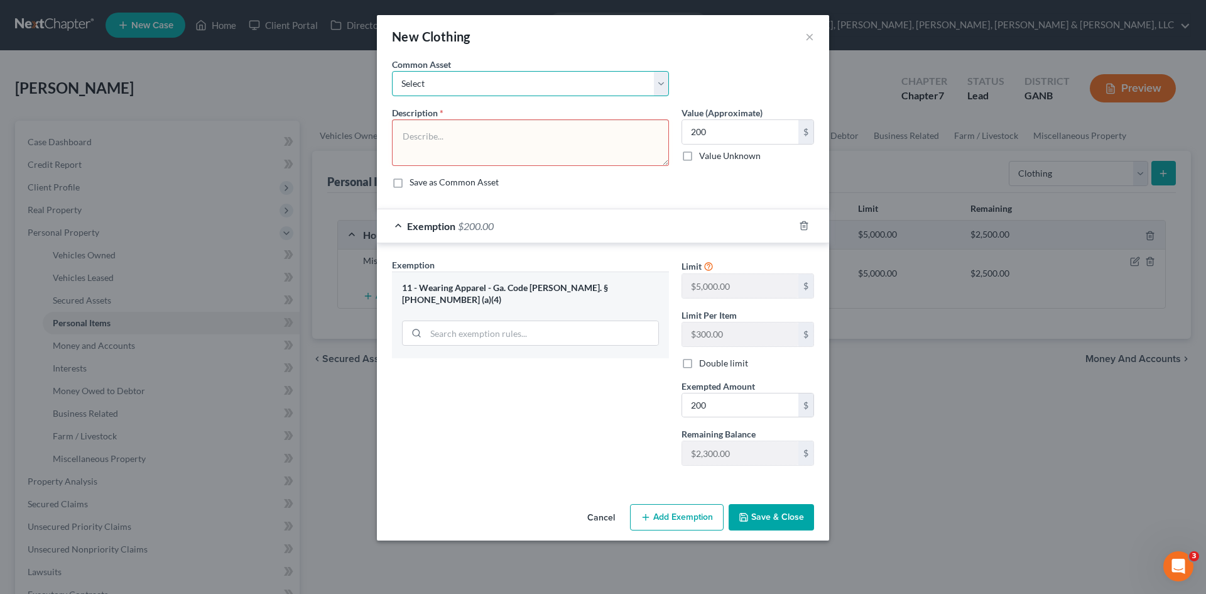
select select "0"
click at [392, 71] on select "Select Misc. Clothing and Shoes" at bounding box center [530, 83] width 277 height 25
type textarea "Misc. Clothing and Shoes"
type input "200.00"
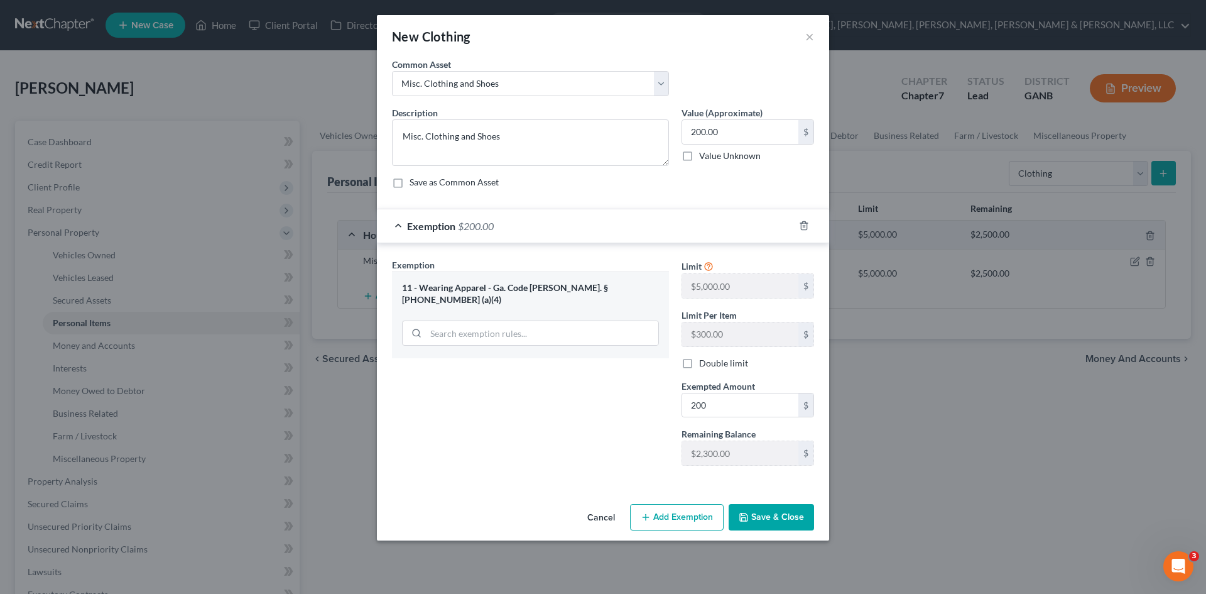
click at [756, 515] on button "Save & Close" at bounding box center [771, 517] width 85 height 26
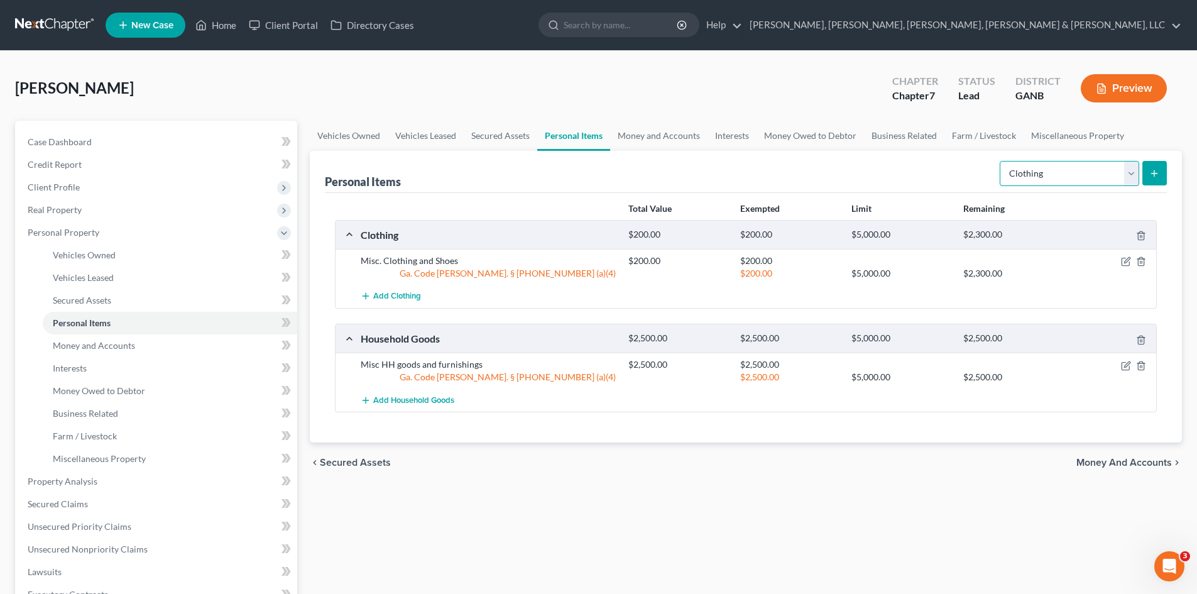
click at [1114, 183] on select "Select Item Type Clothing Collectibles Of Value Electronics Firearms Household …" at bounding box center [1068, 173] width 139 height 25
select select "electronics"
click at [1001, 161] on select "Select Item Type Clothing Collectibles Of Value Electronics Firearms Household …" at bounding box center [1068, 173] width 139 height 25
click at [1162, 170] on button "submit" at bounding box center [1154, 173] width 25 height 25
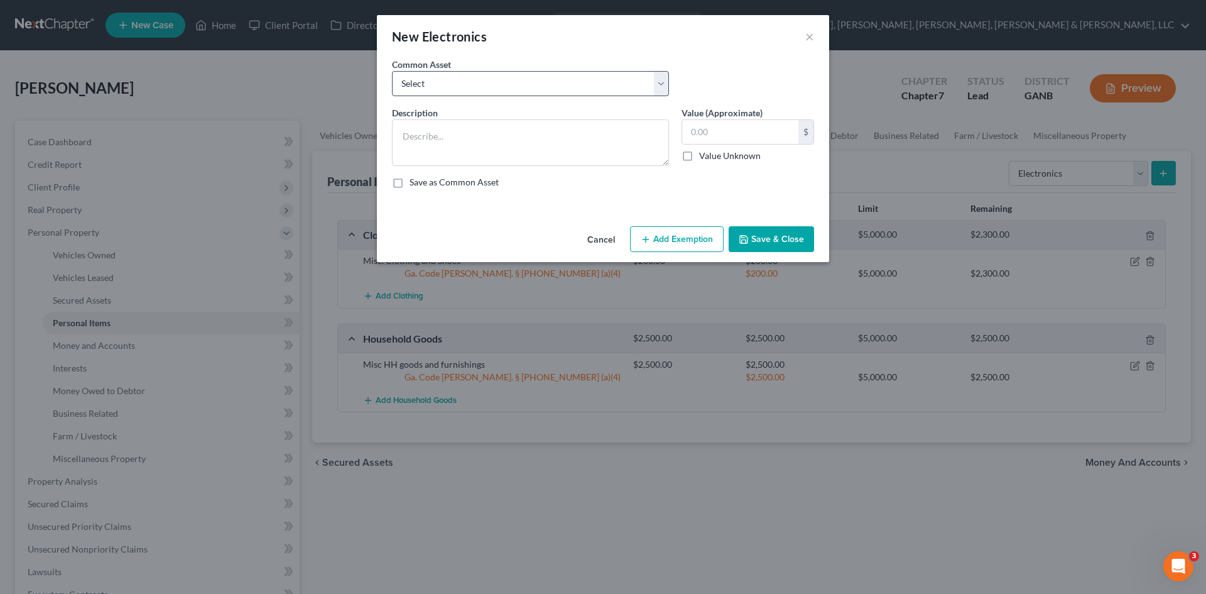
click at [508, 97] on div "Common Asset Select Misc HH electronics (no item >$300) Electronics" at bounding box center [603, 82] width 435 height 48
click at [508, 89] on select "Select Misc HH electronics (no item >$300) Electronics" at bounding box center [530, 83] width 277 height 25
click at [516, 67] on div "Common Asset Select Misc HH electronics (no item >$300) Electronics" at bounding box center [531, 77] width 290 height 38
click at [516, 77] on select "Select Misc HH electronics (no item >$300) Electronics" at bounding box center [530, 83] width 277 height 25
click at [515, 82] on select "Select Misc HH electronics (no item >$300) Electronics" at bounding box center [530, 83] width 277 height 25
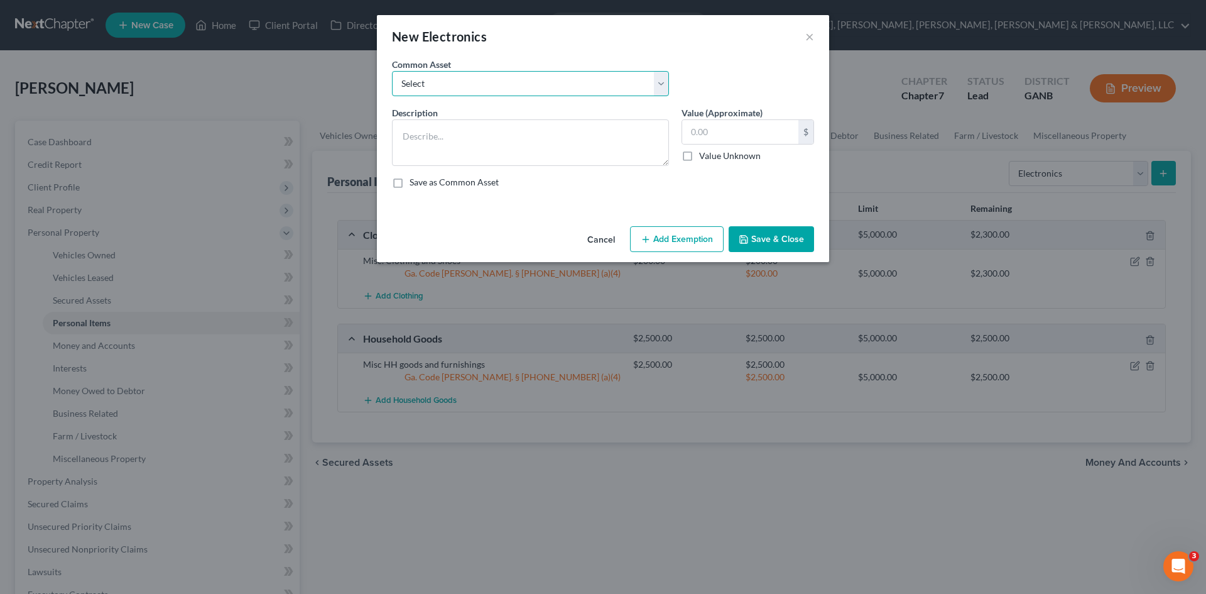
click at [515, 82] on select "Select Misc HH electronics (no item >$300) Electronics" at bounding box center [530, 83] width 277 height 25
select select "0"
click at [392, 71] on select "Select Misc HH electronics (no item >$300) Electronics" at bounding box center [530, 83] width 277 height 25
type textarea "Misc HH electronics (no item >$300)"
click at [709, 124] on input "750.00" at bounding box center [740, 132] width 116 height 24
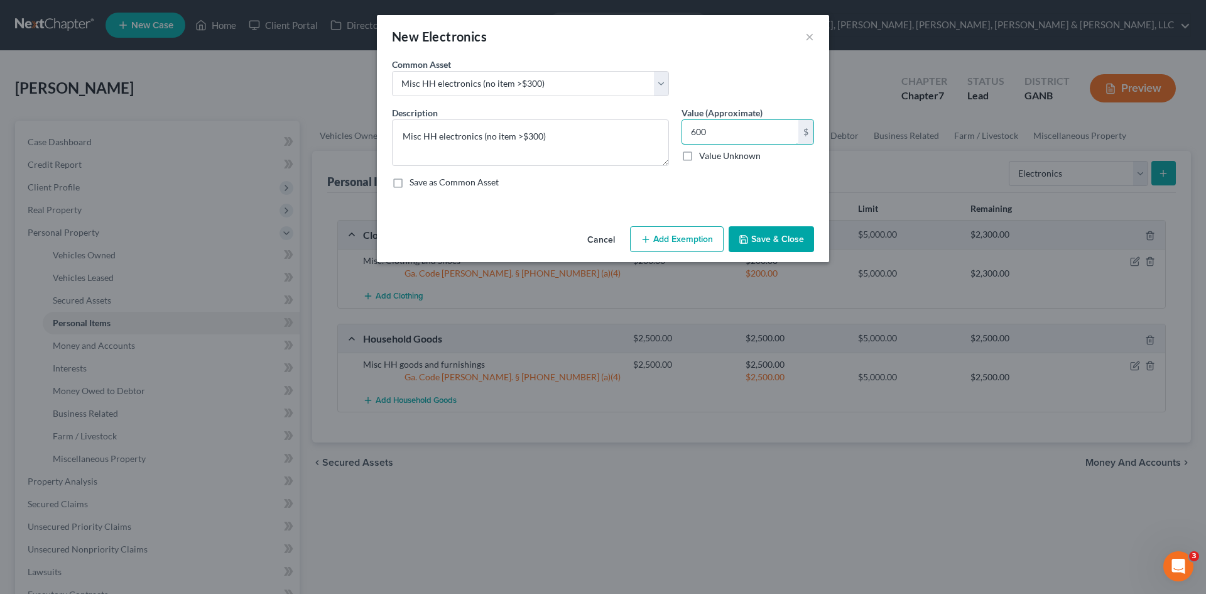
type input "600"
click at [702, 231] on button "Add Exemption" at bounding box center [677, 239] width 94 height 26
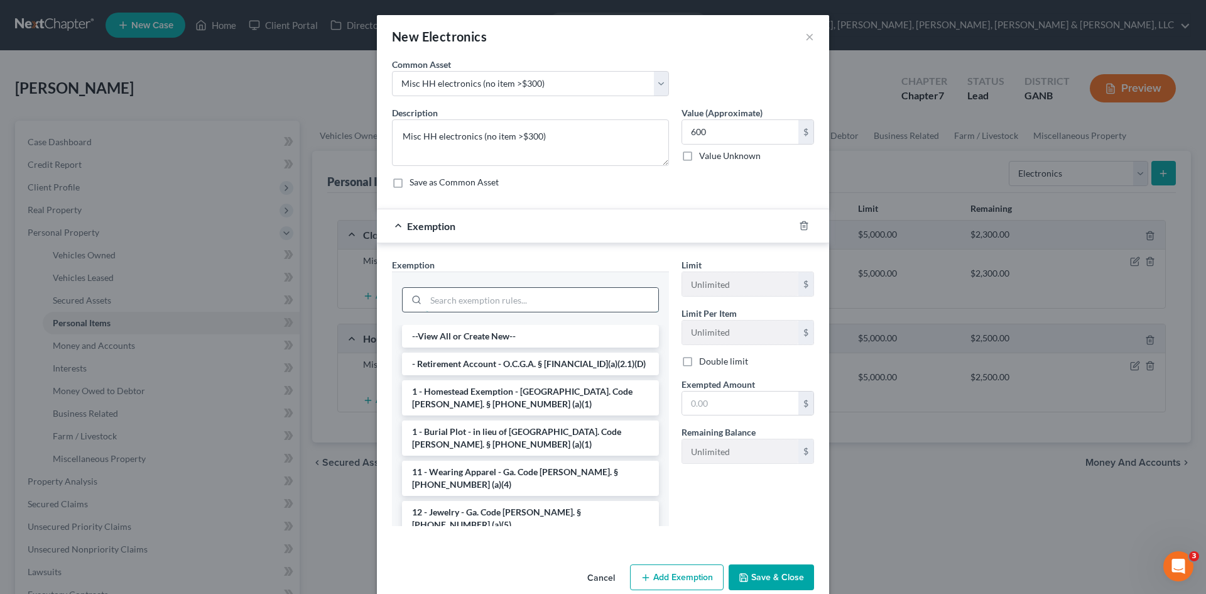
click at [606, 303] on input "search" at bounding box center [542, 300] width 232 height 24
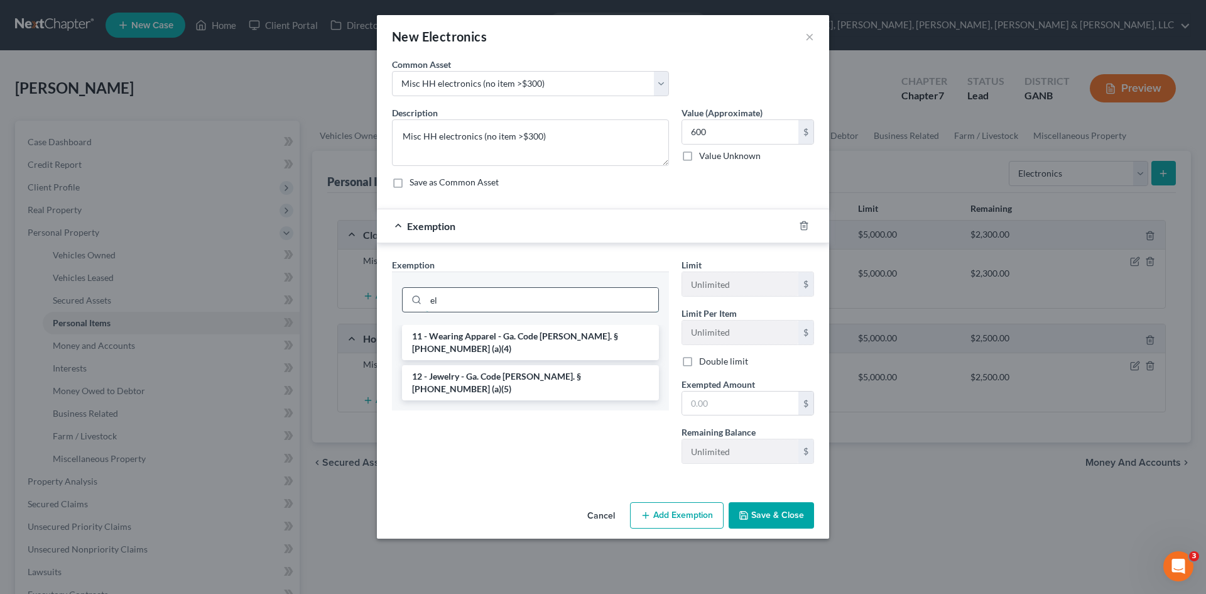
type input "e"
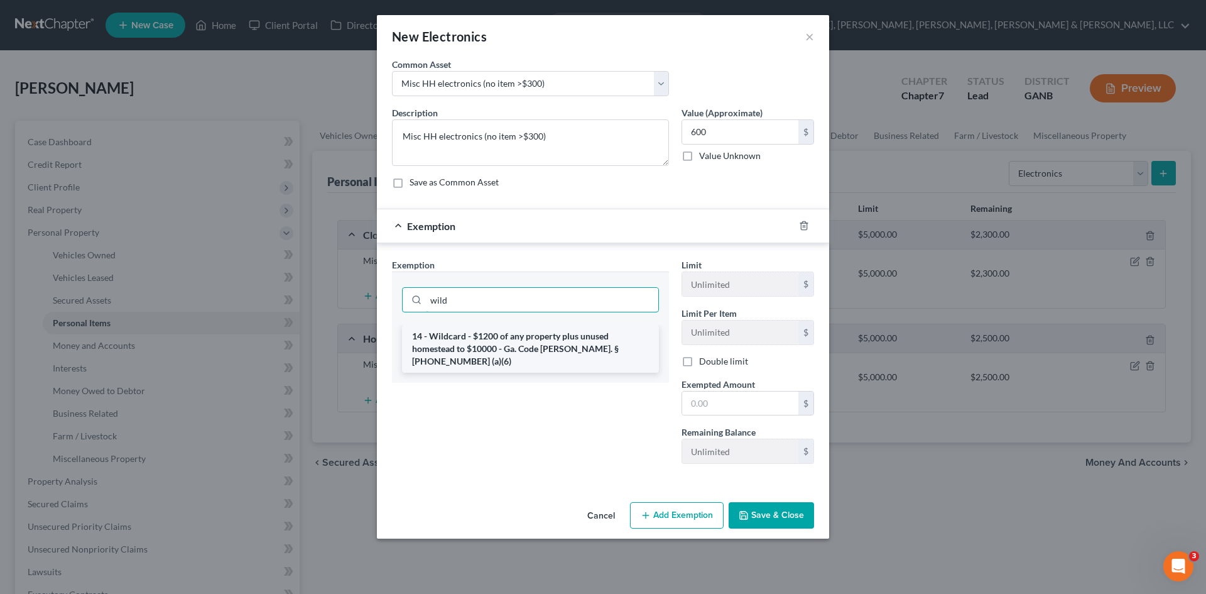
type input "wild"
click at [581, 346] on li "14 - Wildcard - $1200 of any property plus unused homestead to $10000 - Ga. Cod…" at bounding box center [530, 349] width 257 height 48
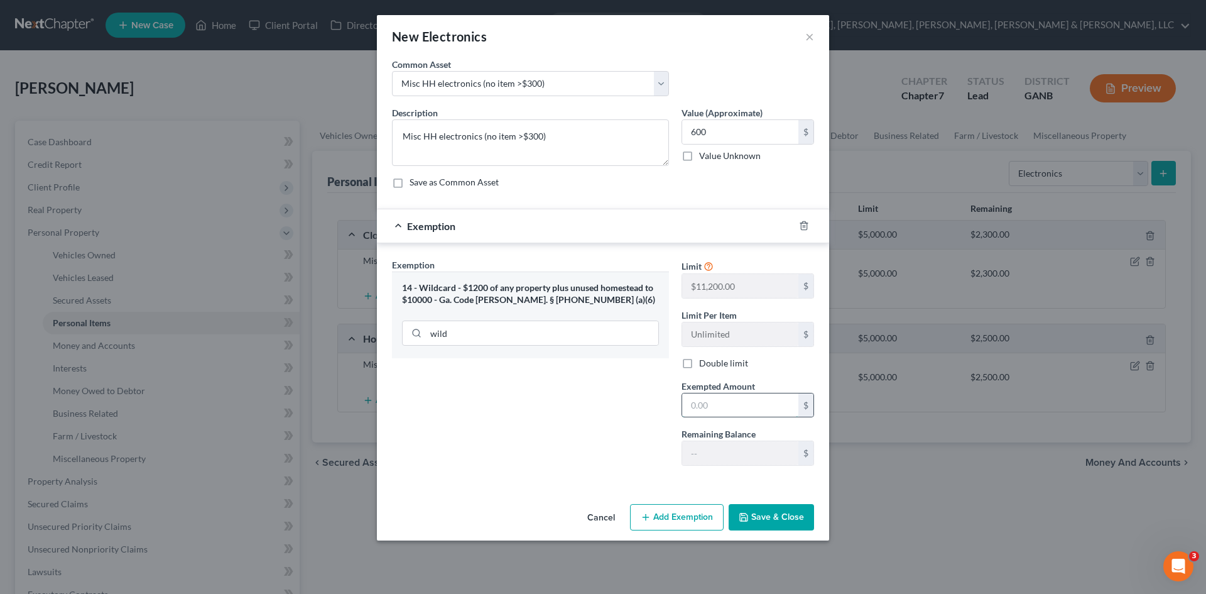
click at [744, 410] on input "text" at bounding box center [740, 405] width 116 height 24
type input "600"
click at [766, 520] on button "Save & Close" at bounding box center [771, 517] width 85 height 26
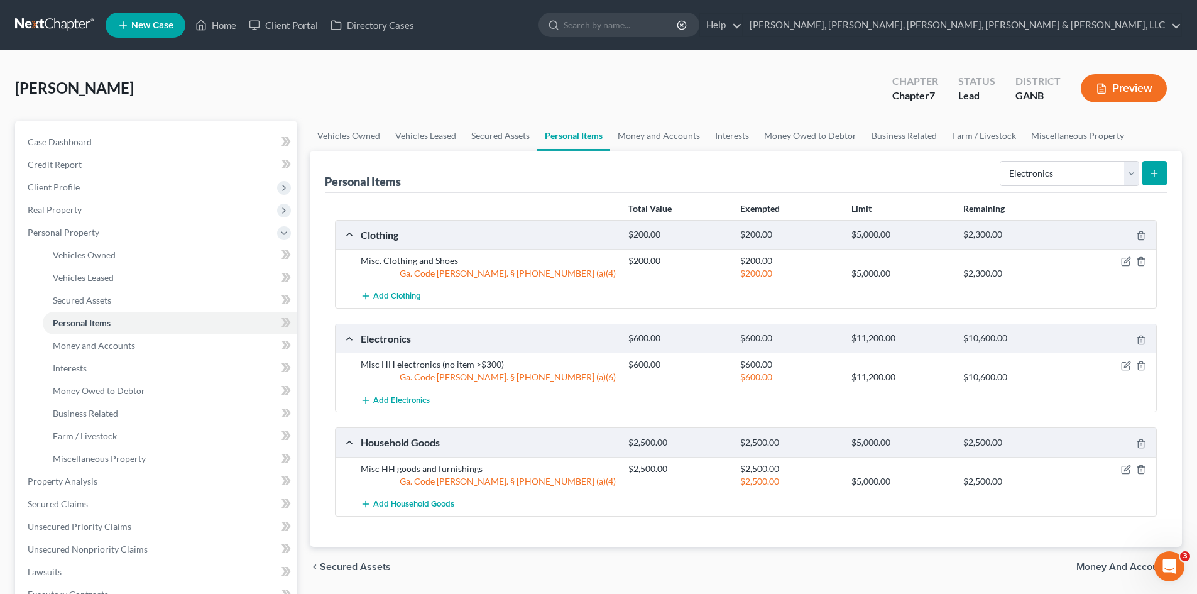
click at [1158, 178] on button "submit" at bounding box center [1154, 173] width 25 height 25
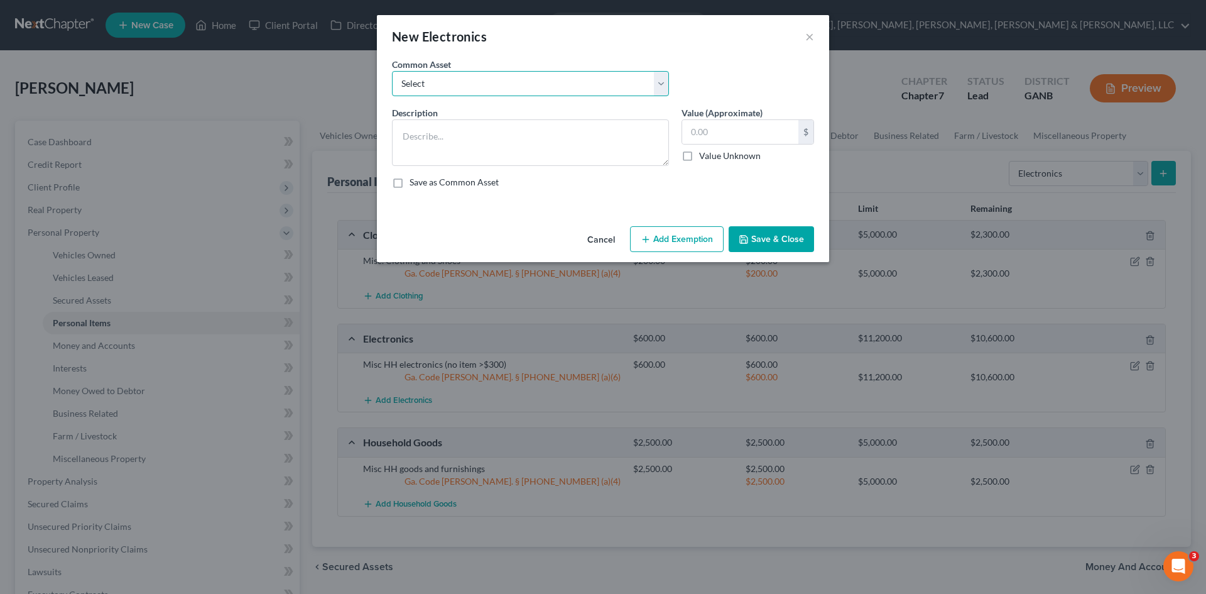
click at [607, 77] on select "Select Misc HH electronics (no item >$300) Electronics" at bounding box center [530, 83] width 277 height 25
click at [611, 76] on select "Select Misc HH electronics (no item >$300) Electronics" at bounding box center [530, 83] width 277 height 25
click at [723, 71] on div "Common Asset Select Misc HH electronics (no item >$300) Electronics" at bounding box center [603, 82] width 435 height 48
click at [815, 35] on div "New Electronics ×" at bounding box center [603, 36] width 452 height 43
click at [809, 40] on button "×" at bounding box center [809, 36] width 9 height 15
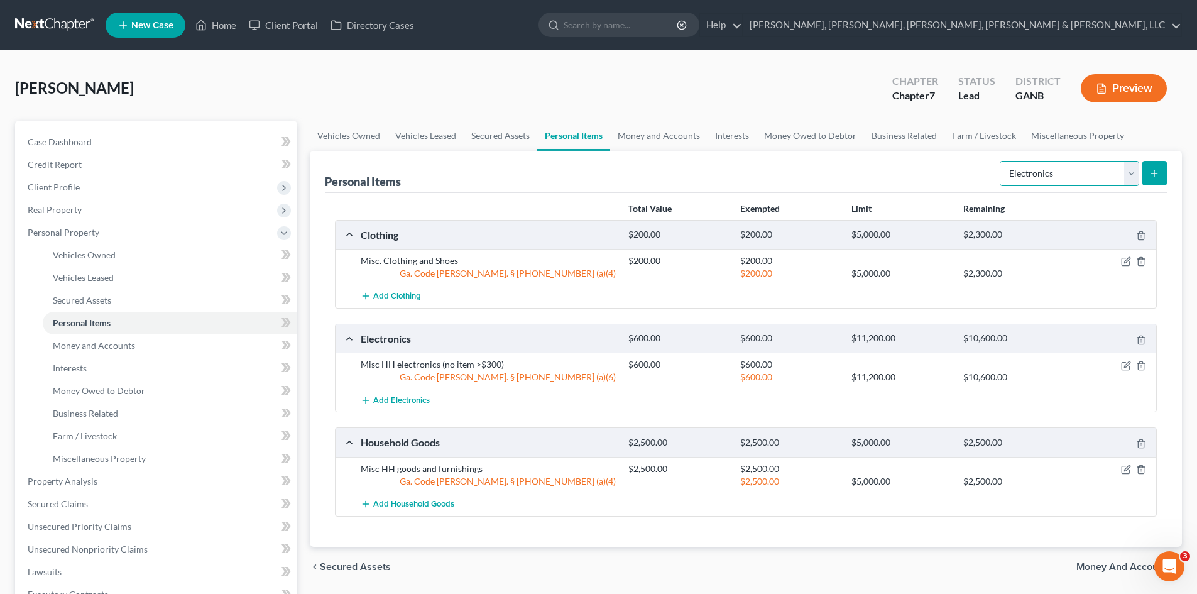
click at [1107, 184] on select "Select Item Type Clothing Collectibles Of Value Electronics Firearms Household …" at bounding box center [1068, 173] width 139 height 25
select select "jewelry"
click at [1001, 161] on select "Select Item Type Clothing Collectibles Of Value Electronics Firearms Household …" at bounding box center [1068, 173] width 139 height 25
click at [1148, 175] on button "submit" at bounding box center [1154, 173] width 25 height 25
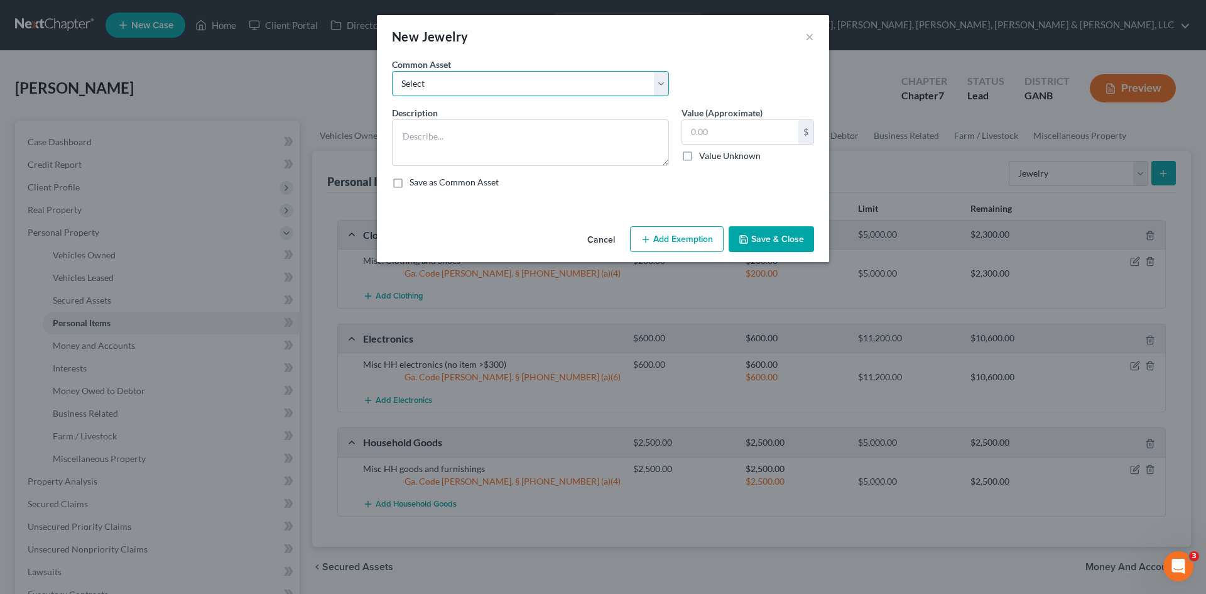
drag, startPoint x: 653, startPoint y: 87, endPoint x: 645, endPoint y: 93, distance: 9.9
click at [653, 87] on select "Select Misc. costume and fine jewelry." at bounding box center [530, 83] width 277 height 25
select select "0"
click at [392, 71] on select "Select Misc. costume and fine jewelry." at bounding box center [530, 83] width 277 height 25
click at [582, 134] on textarea at bounding box center [530, 142] width 277 height 46
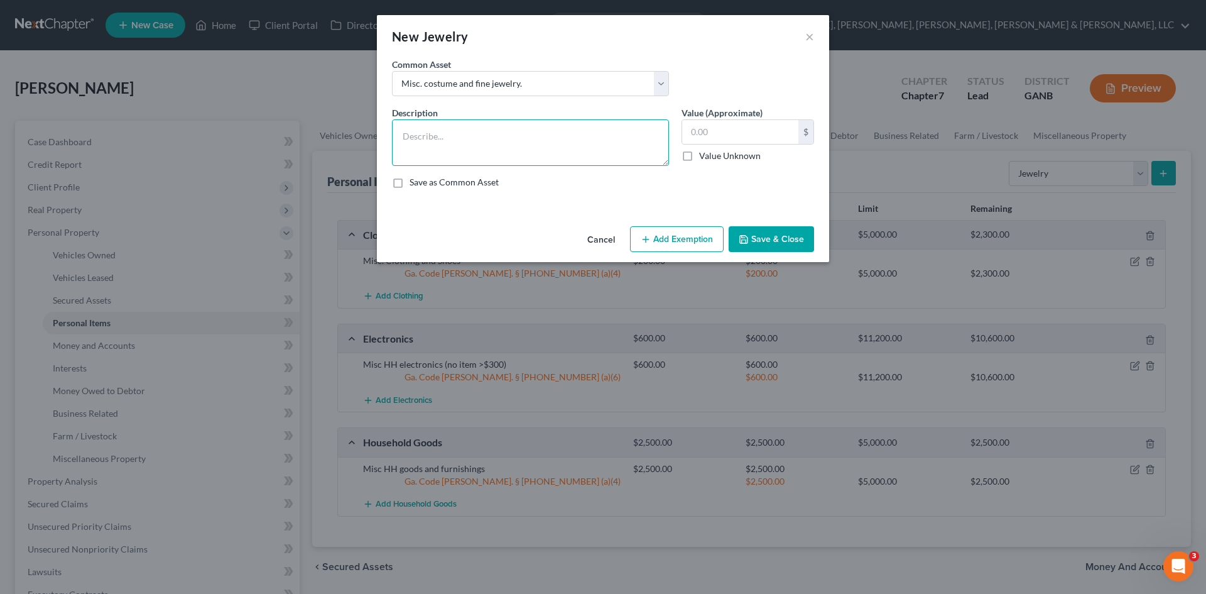
type textarea "Misc. costume and fine jewelry."
click at [719, 135] on input "500.00" at bounding box center [740, 132] width 116 height 24
type input "1,200"
click at [689, 246] on button "Add Exemption" at bounding box center [677, 239] width 94 height 26
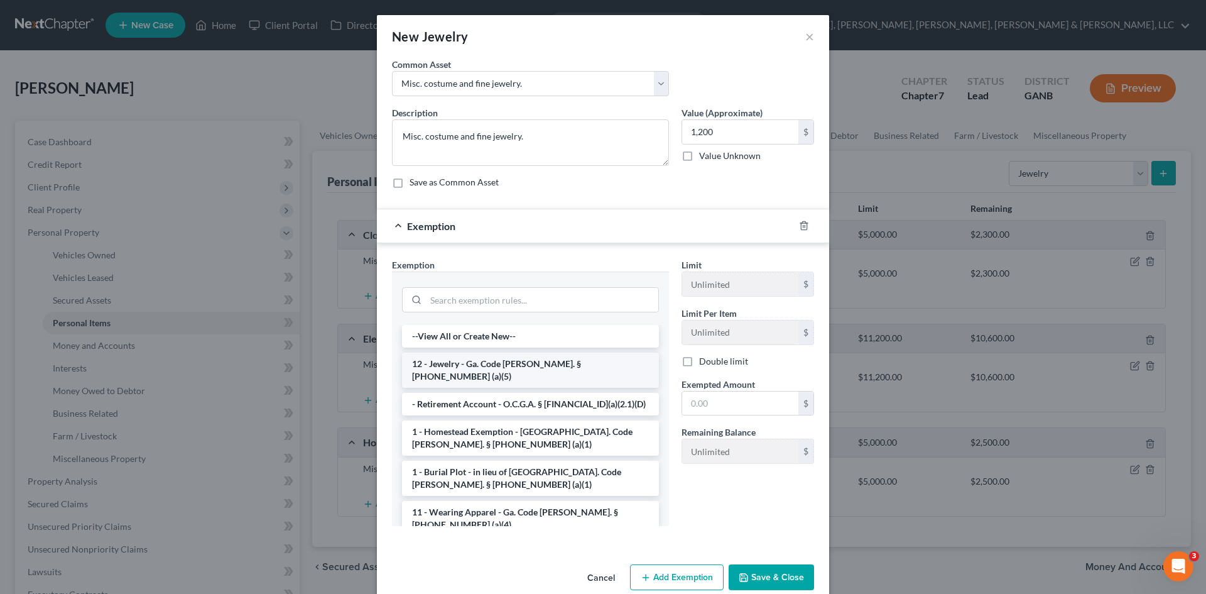
click at [577, 362] on li "12 - Jewelry - Ga. Code [PERSON_NAME]. § [PHONE_NUMBER] (a)(5)" at bounding box center [530, 369] width 257 height 35
click at [577, 362] on div "Exemption Set must be selected for CA. Exemption * --View All or Create New-- 1…" at bounding box center [531, 397] width 290 height 278
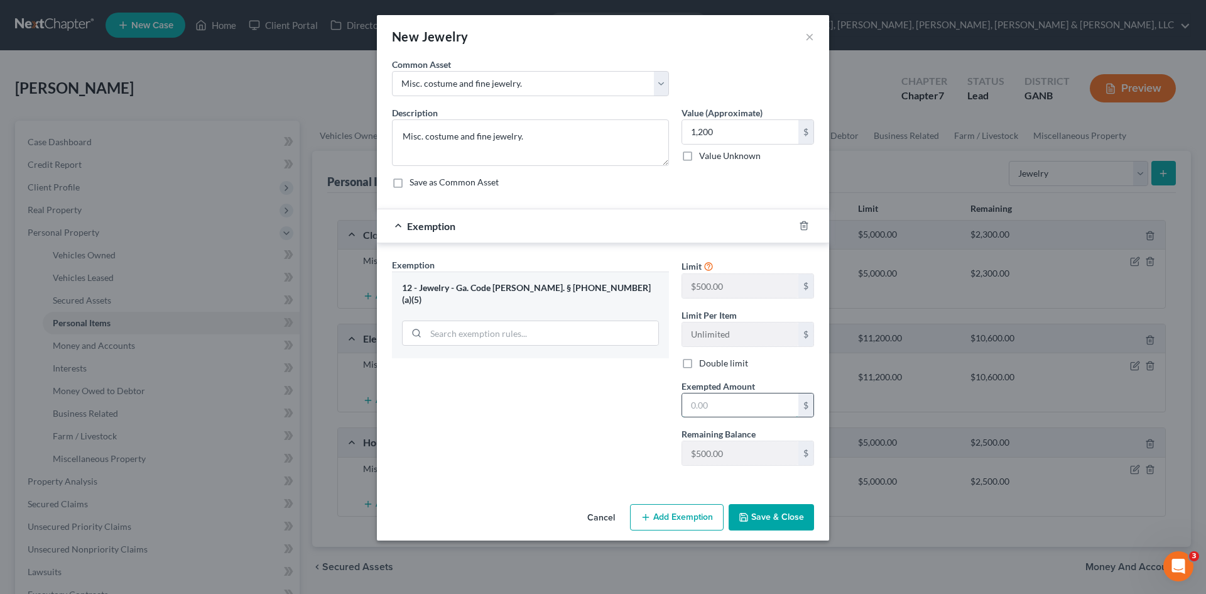
click at [711, 399] on input "text" at bounding box center [740, 405] width 116 height 24
type input "500"
drag, startPoint x: 618, startPoint y: 388, endPoint x: 655, endPoint y: 474, distance: 94.3
click at [618, 387] on div "Exemption Set must be selected for CA. Exemption * 12 - Jewelry - [GEOGRAPHIC_D…" at bounding box center [531, 366] width 290 height 217
click at [672, 510] on button "Add Exemption" at bounding box center [677, 517] width 94 height 26
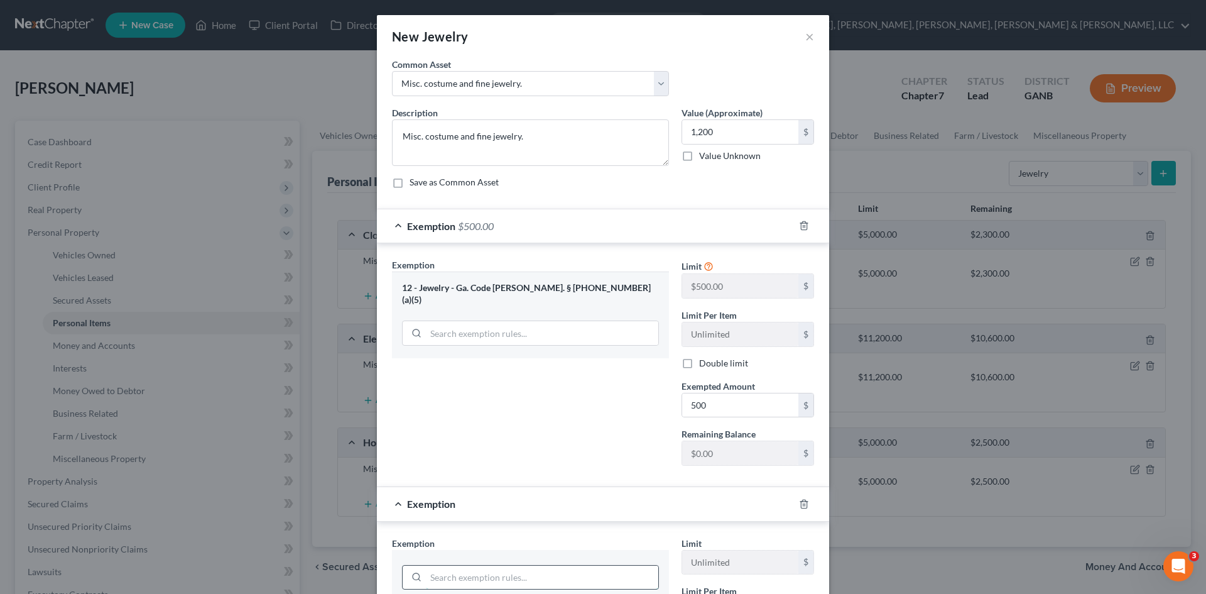
click at [564, 582] on input "search" at bounding box center [542, 577] width 232 height 24
type input "wild"
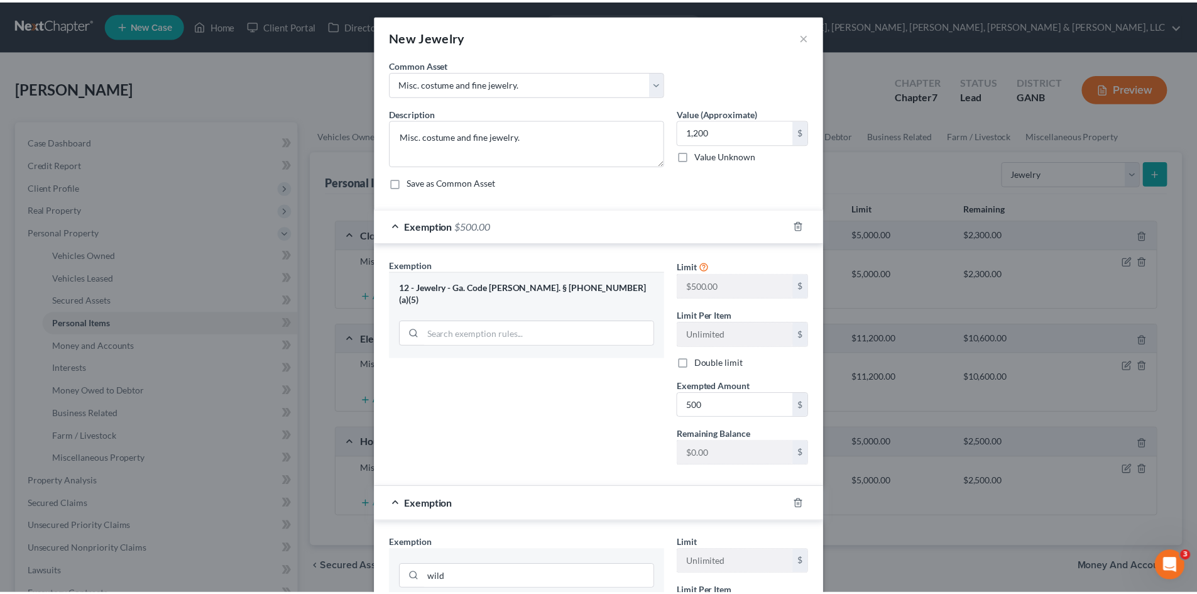
scroll to position [237, 0]
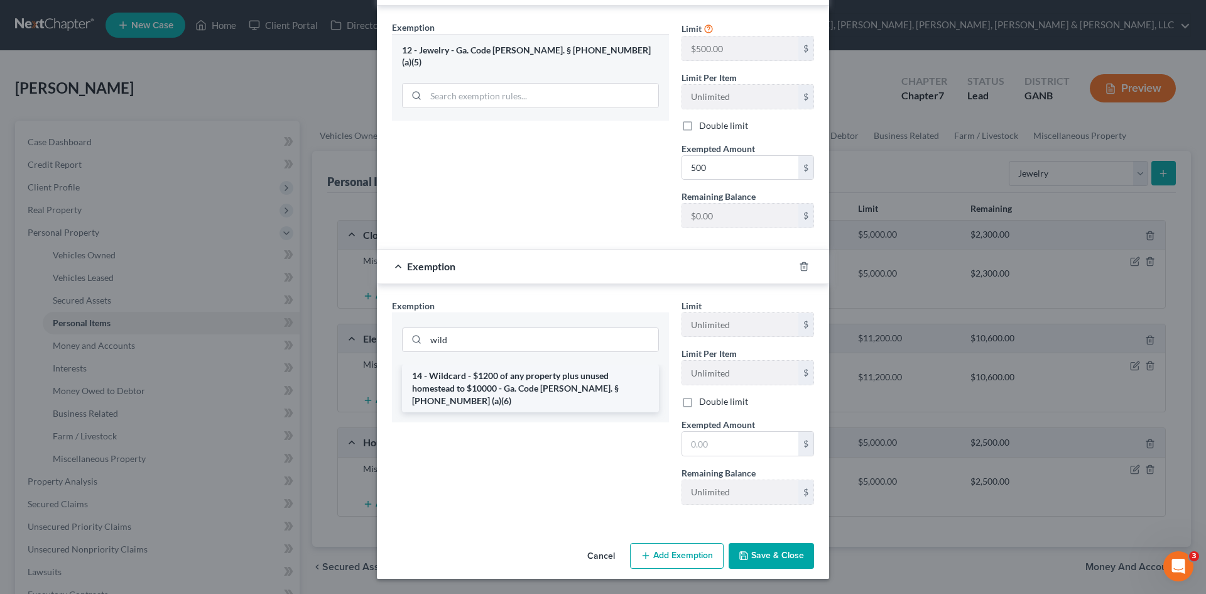
click at [574, 398] on li "14 - Wildcard - $1200 of any property plus unused homestead to $10000 - Ga. Cod…" at bounding box center [530, 388] width 257 height 48
click at [570, 352] on div "wild" at bounding box center [530, 339] width 257 height 25
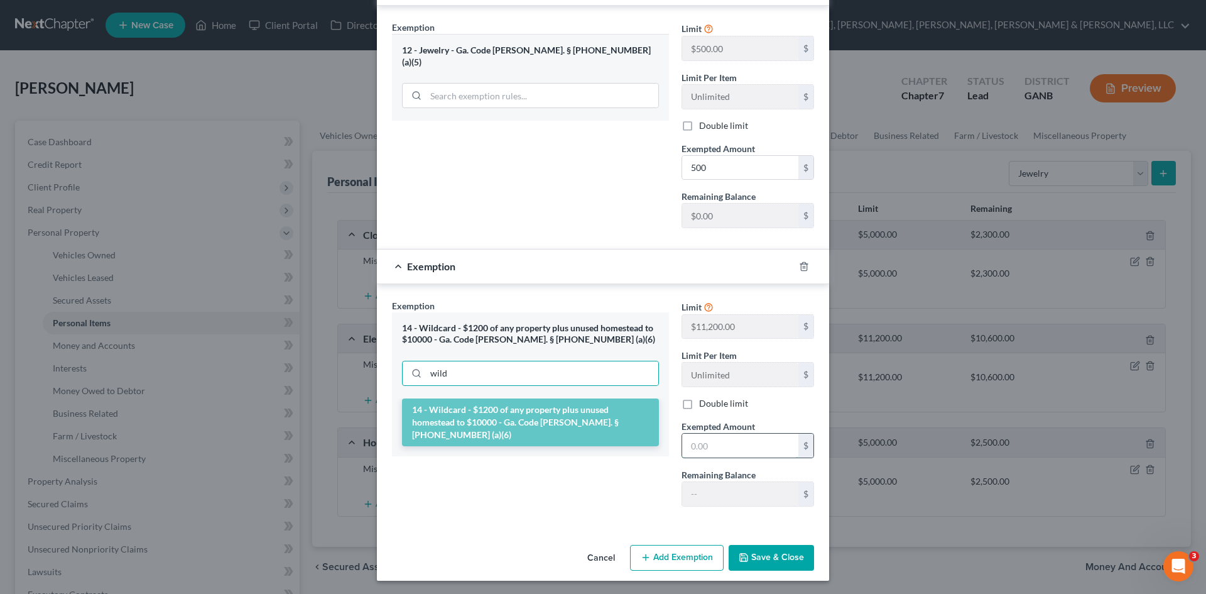
click at [735, 453] on input "text" at bounding box center [740, 445] width 116 height 24
type input "700"
click at [763, 556] on button "Save & Close" at bounding box center [771, 558] width 85 height 26
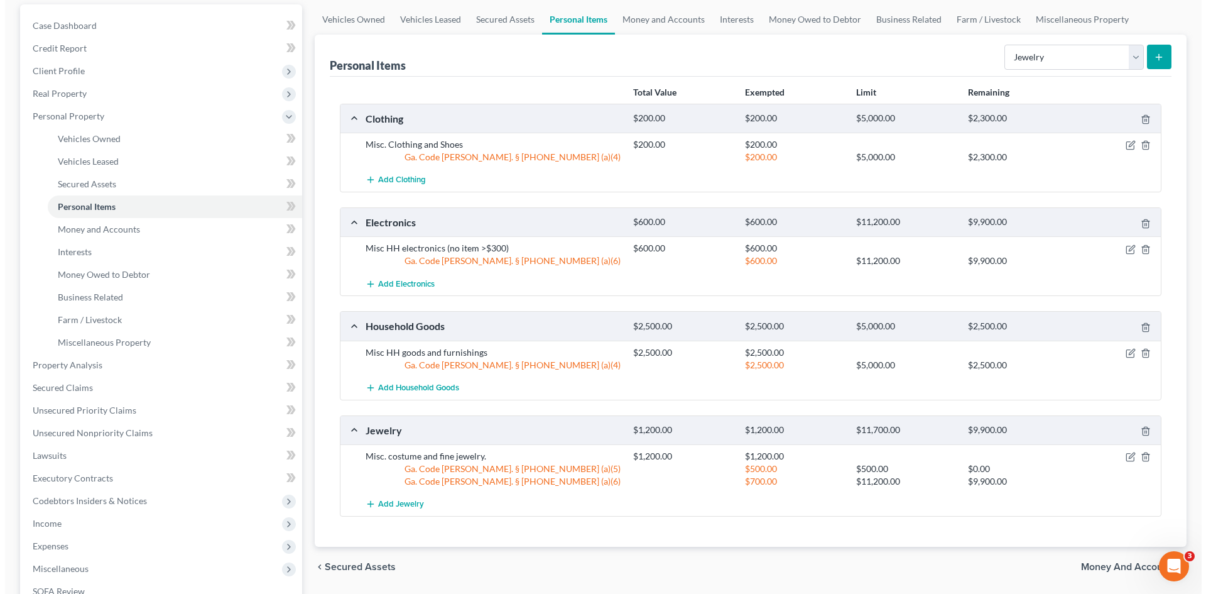
scroll to position [0, 0]
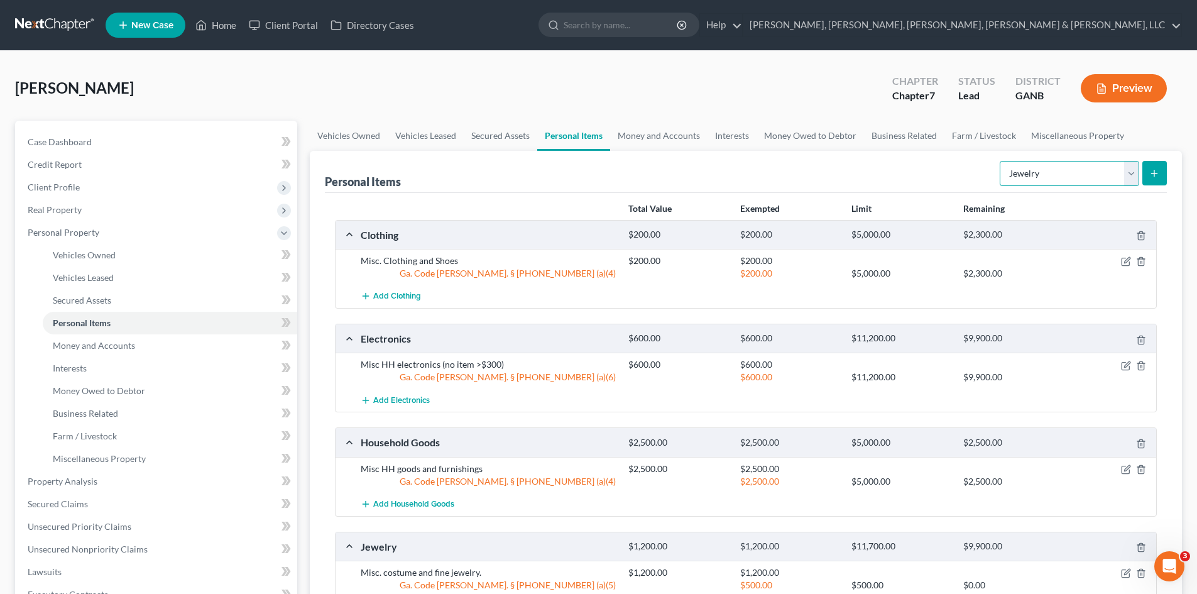
click at [1032, 166] on select "Select Item Type Clothing Collectibles Of Value Electronics Firearms Household …" at bounding box center [1068, 173] width 139 height 25
select select "pets"
click at [1001, 161] on select "Select Item Type Clothing Collectibles Of Value Electronics Firearms Household …" at bounding box center [1068, 173] width 139 height 25
click at [1154, 166] on button "submit" at bounding box center [1154, 173] width 25 height 25
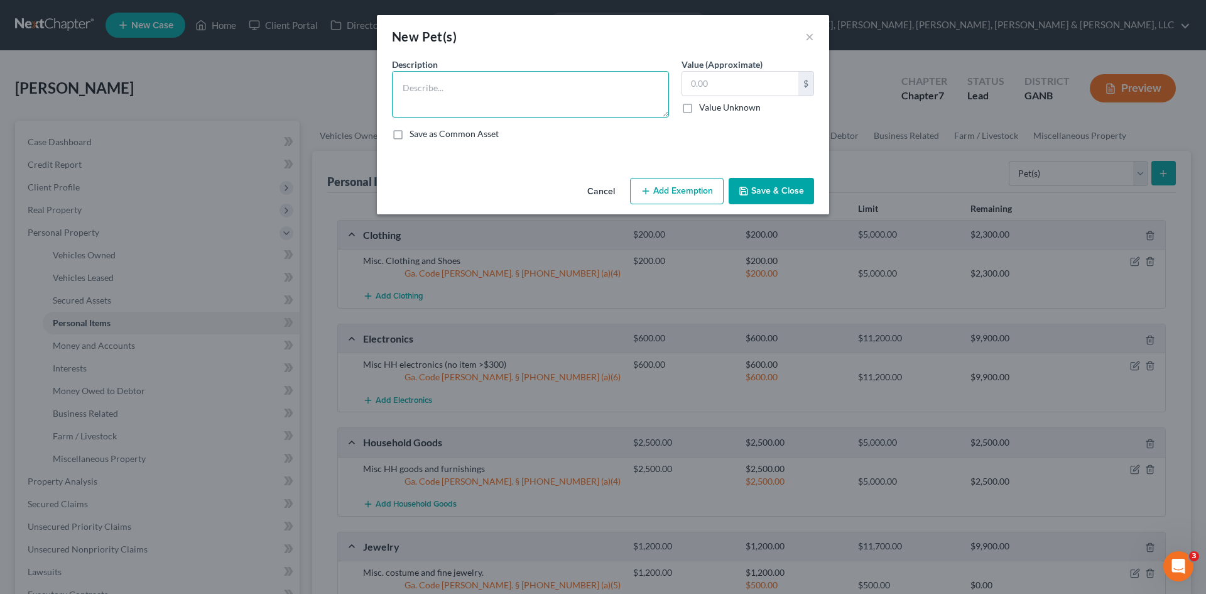
click at [584, 95] on textarea at bounding box center [530, 94] width 277 height 46
type textarea "Pet"
click at [725, 82] on input "text" at bounding box center [740, 84] width 116 height 24
type input "200"
click at [670, 177] on div "Cancel Add Exemption Save & Close" at bounding box center [603, 193] width 452 height 41
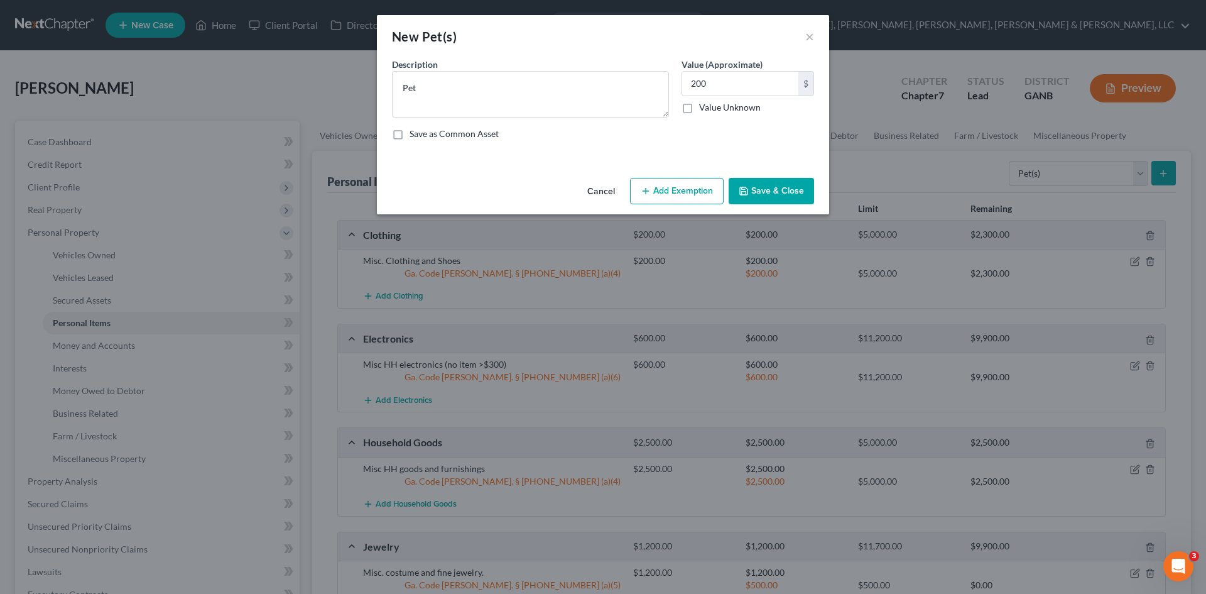
click at [676, 189] on button "Add Exemption" at bounding box center [677, 191] width 94 height 26
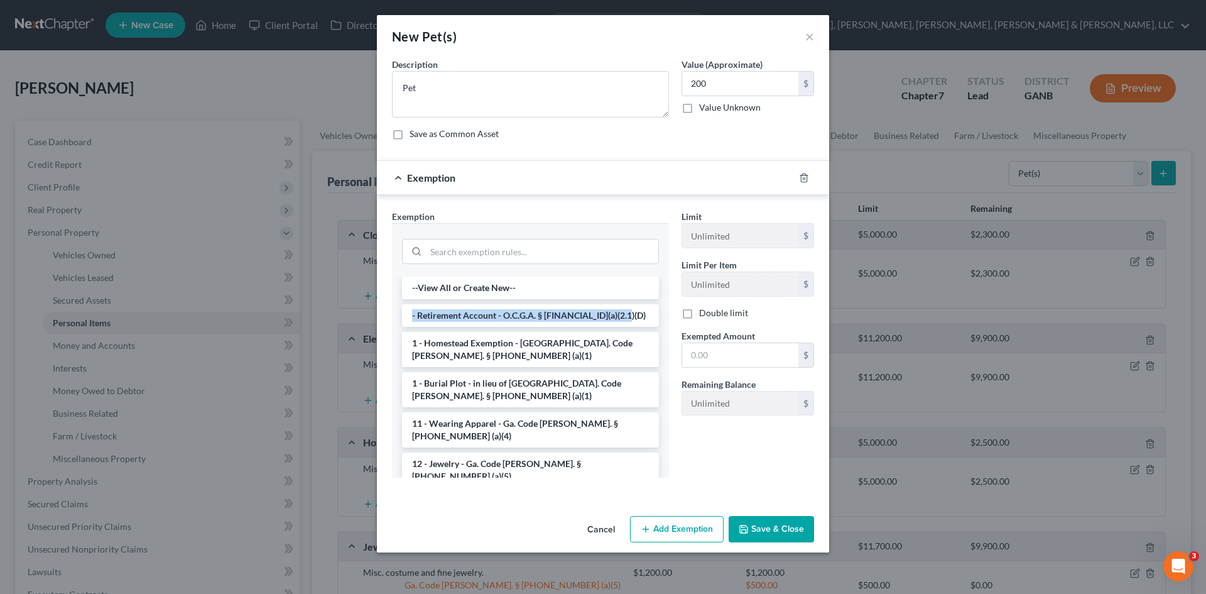
drag, startPoint x: 670, startPoint y: 295, endPoint x: 667, endPoint y: 305, distance: 11.3
click at [667, 305] on div "Exemption Set must be selected for CA. Exemption * --View All or Create New-- -…" at bounding box center [531, 349] width 290 height 278
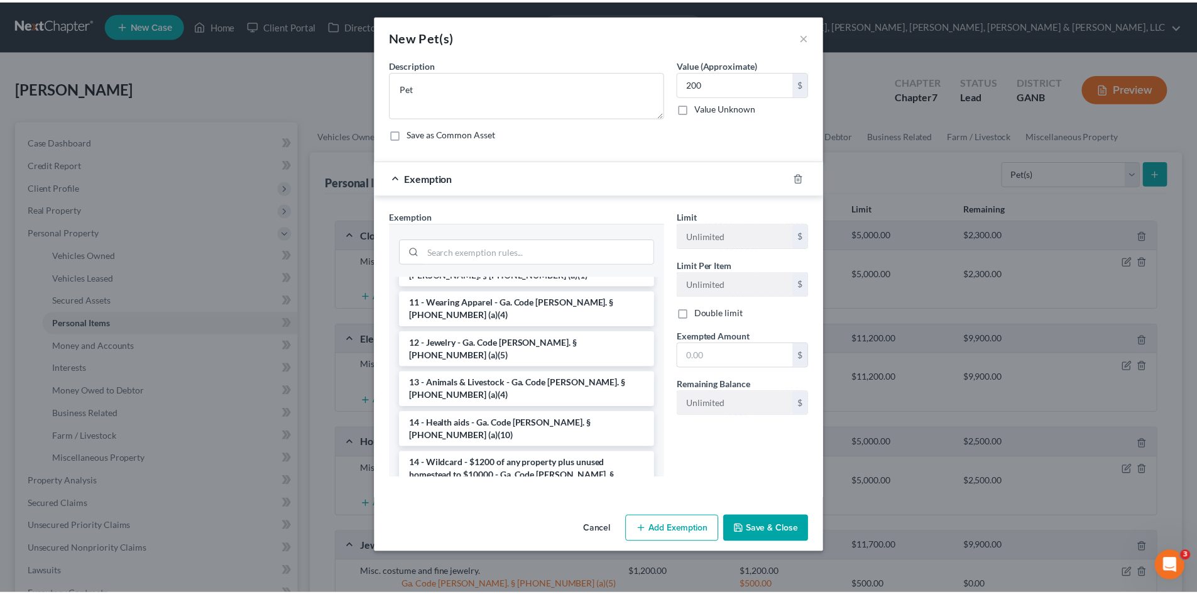
scroll to position [168, 0]
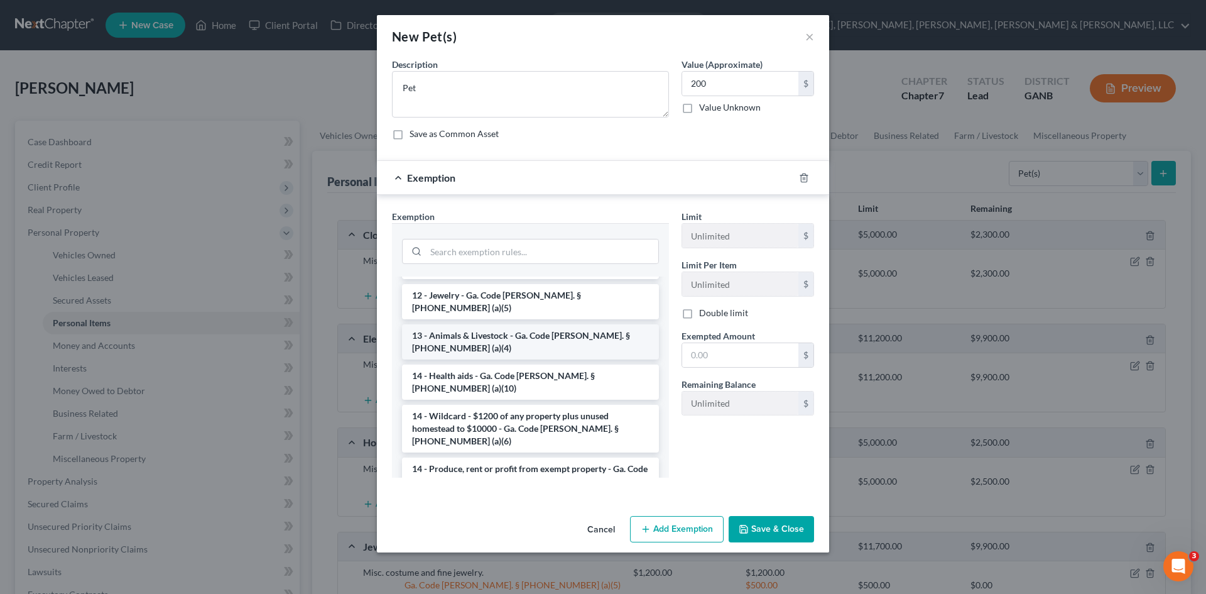
click at [607, 324] on li "13 - Animals & Livestock - Ga. Code [PERSON_NAME]. § [PHONE_NUMBER] (a)(4)" at bounding box center [530, 341] width 257 height 35
click at [607, 318] on div "Exemption Set must be selected for CA. Exemption * --View All or Create New-- -…" at bounding box center [531, 349] width 290 height 278
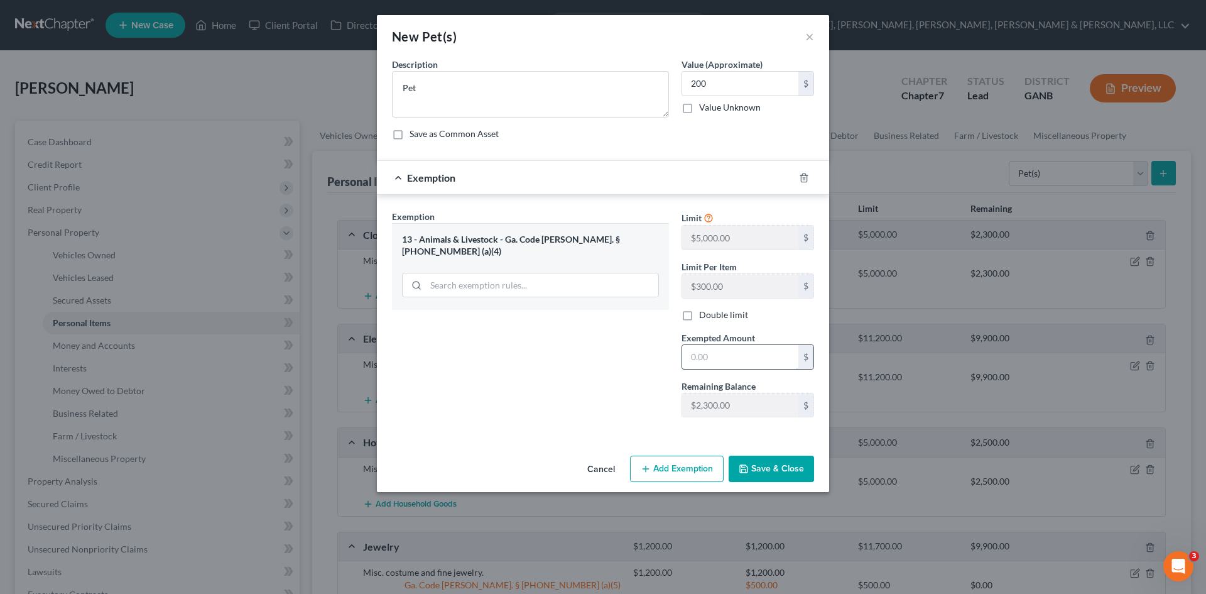
click at [717, 356] on input "text" at bounding box center [740, 357] width 116 height 24
type input "200"
click at [795, 477] on button "Save & Close" at bounding box center [771, 468] width 85 height 26
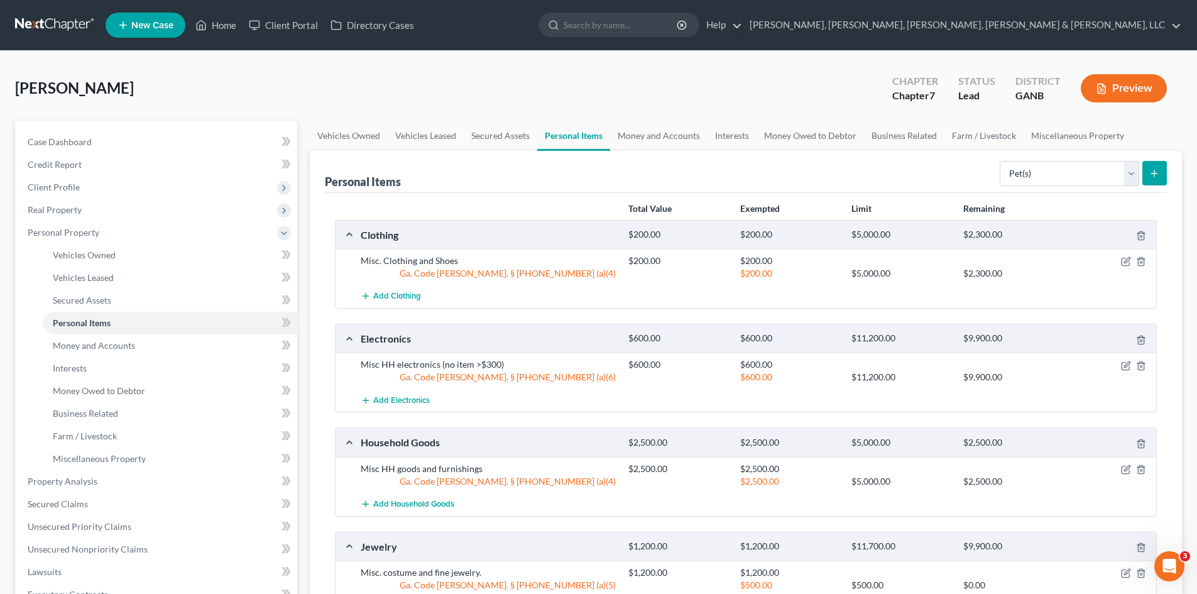
scroll to position [300, 0]
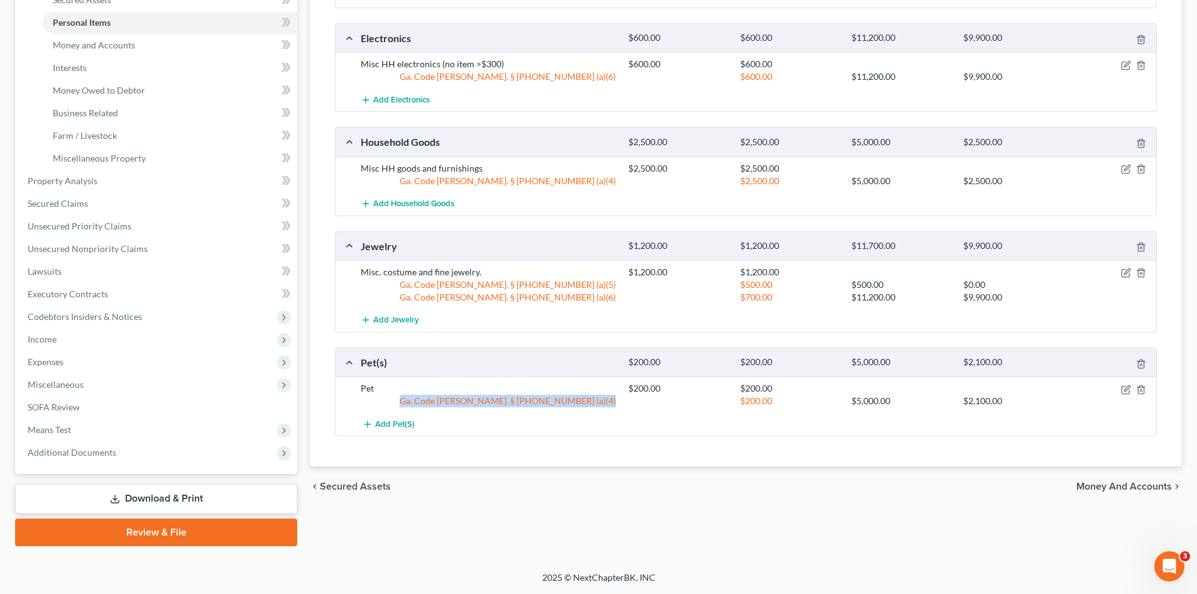
drag, startPoint x: 626, startPoint y: 404, endPoint x: 509, endPoint y: 403, distance: 116.9
click at [472, 407] on div "Ga. Code [PERSON_NAME]. § [PHONE_NUMBER] (a)(4) $200.00 $5,000.00 $2,100.00" at bounding box center [755, 401] width 803 height 13
copy div "Ga. Code [PERSON_NAME]. § [PHONE_NUMBER] (a)(4)"
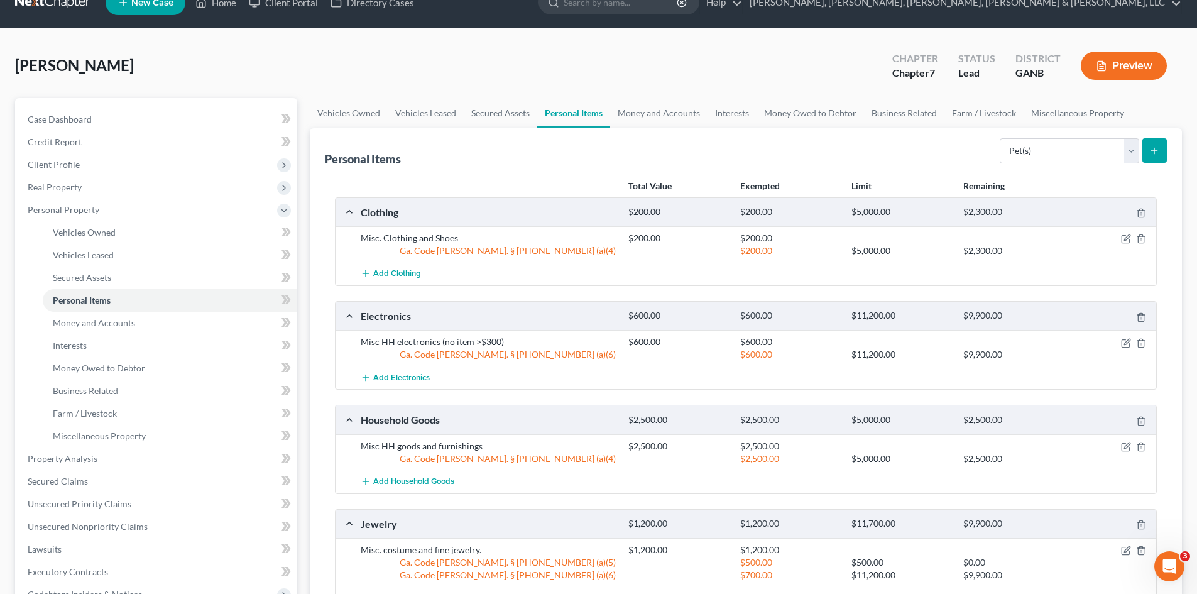
scroll to position [0, 0]
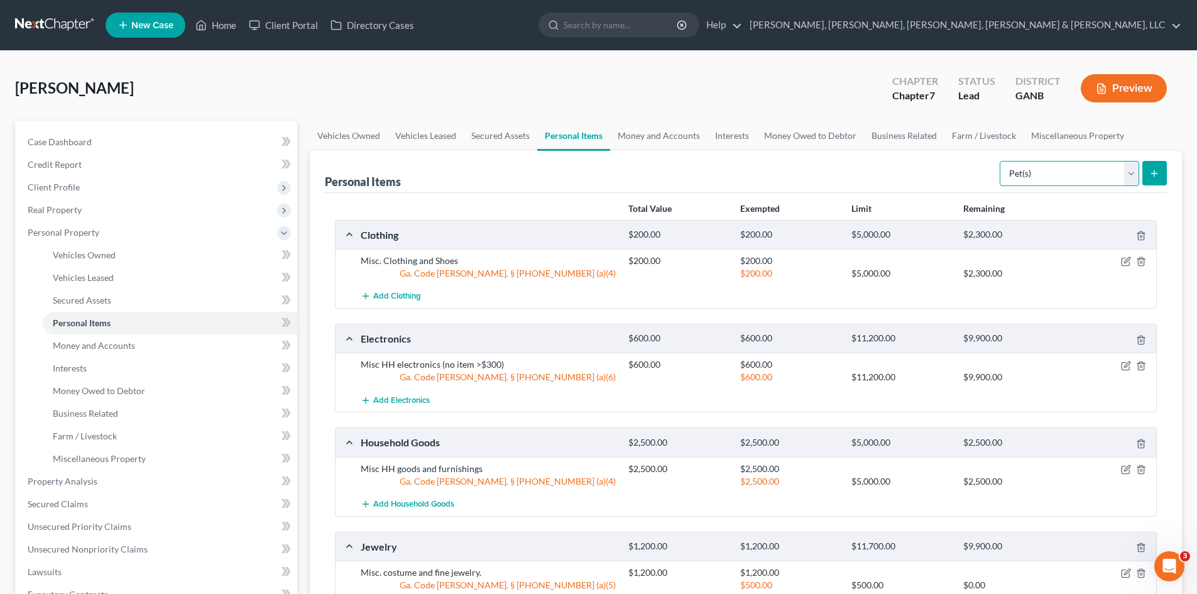
click at [1065, 179] on select "Select Item Type Clothing Collectibles Of Value Electronics Firearms Household …" at bounding box center [1068, 173] width 139 height 25
click at [940, 130] on link "Business Related" at bounding box center [904, 136] width 80 height 30
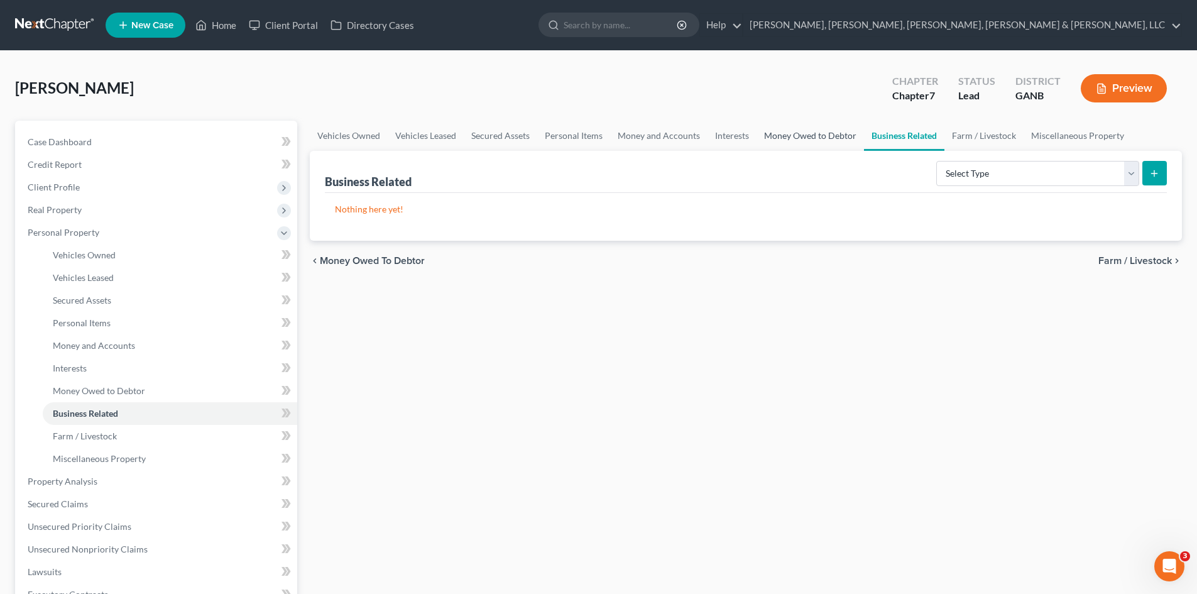
click at [827, 136] on link "Money Owed to Debtor" at bounding box center [809, 136] width 107 height 30
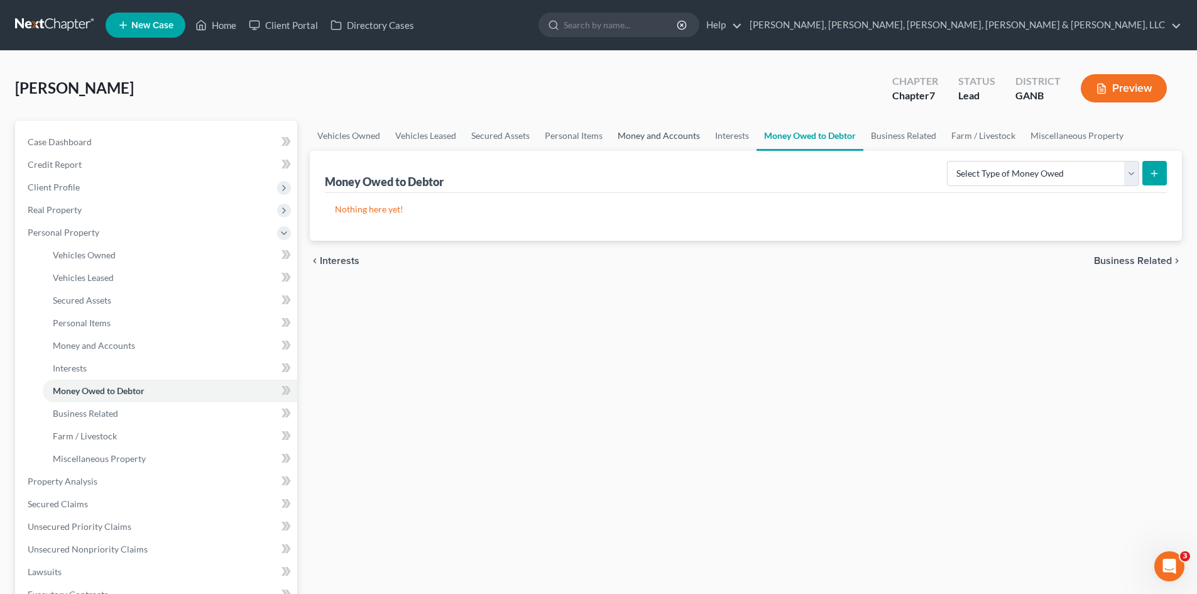
click at [670, 138] on link "Money and Accounts" at bounding box center [658, 136] width 97 height 30
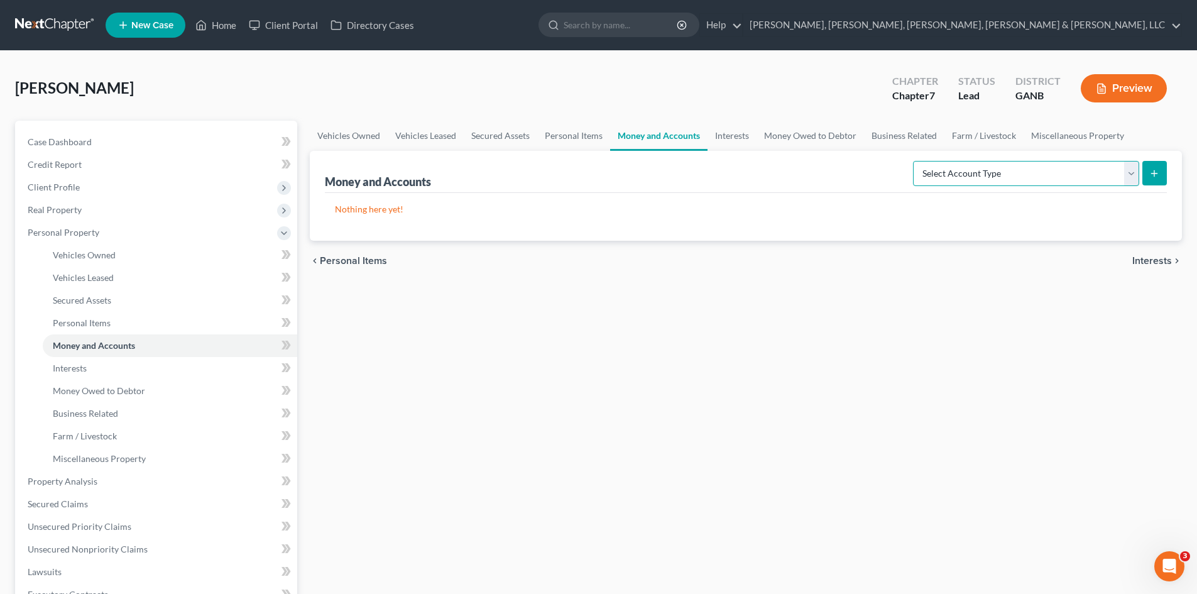
click at [978, 168] on select "Select Account Type Brokerage Cash on Hand Certificates of Deposit Checking Acc…" at bounding box center [1026, 173] width 226 height 25
select select "checking"
click at [915, 161] on select "Select Account Type Brokerage Cash on Hand Certificates of Deposit Checking Acc…" at bounding box center [1026, 173] width 226 height 25
click at [1155, 180] on button "submit" at bounding box center [1154, 173] width 25 height 25
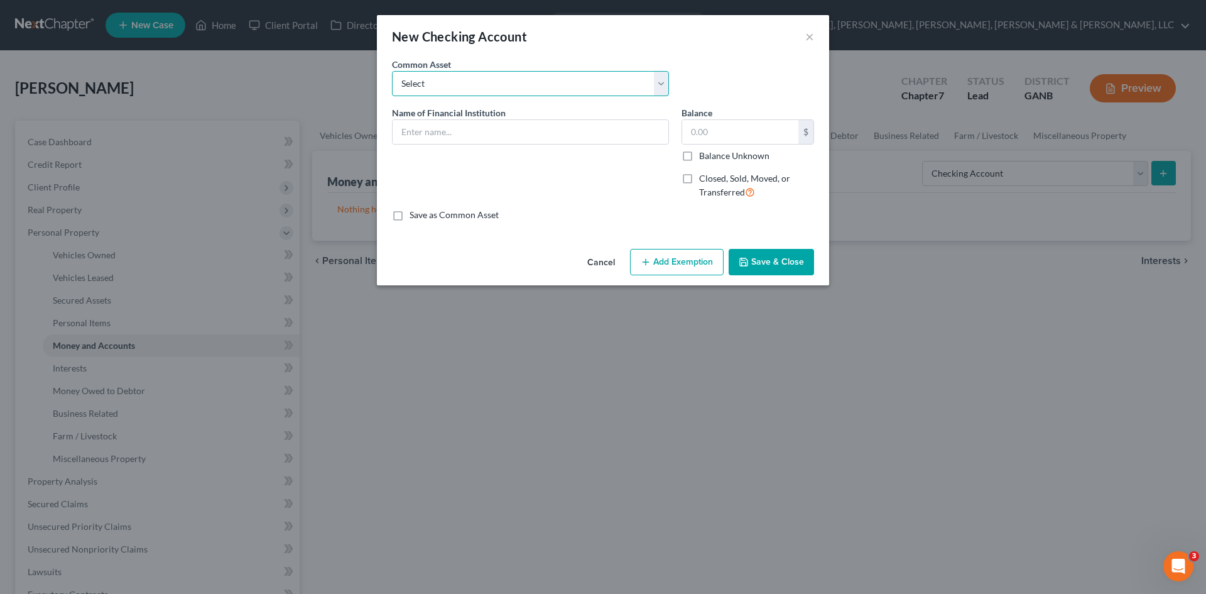
click at [591, 92] on select "Select Delta Community Fidelity Bank [PERSON_NAME] Fargo Bank of America Chase …" at bounding box center [530, 83] width 277 height 25
select select "2"
click at [392, 71] on select "Select Delta Community Fidelity Bank [PERSON_NAME] Fargo Bank of America Chase …" at bounding box center [530, 83] width 277 height 25
type input "[PERSON_NAME] Fargo"
click at [709, 134] on input "3,500.00" at bounding box center [740, 132] width 116 height 24
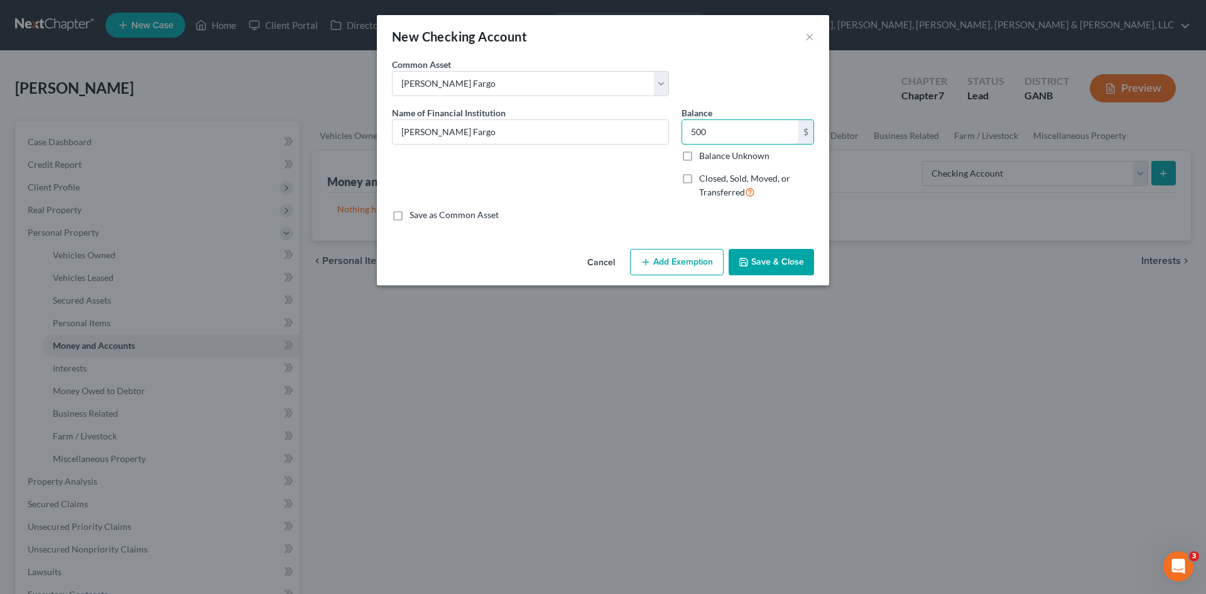
type input "500"
click at [751, 258] on button "Save & Close" at bounding box center [771, 262] width 85 height 26
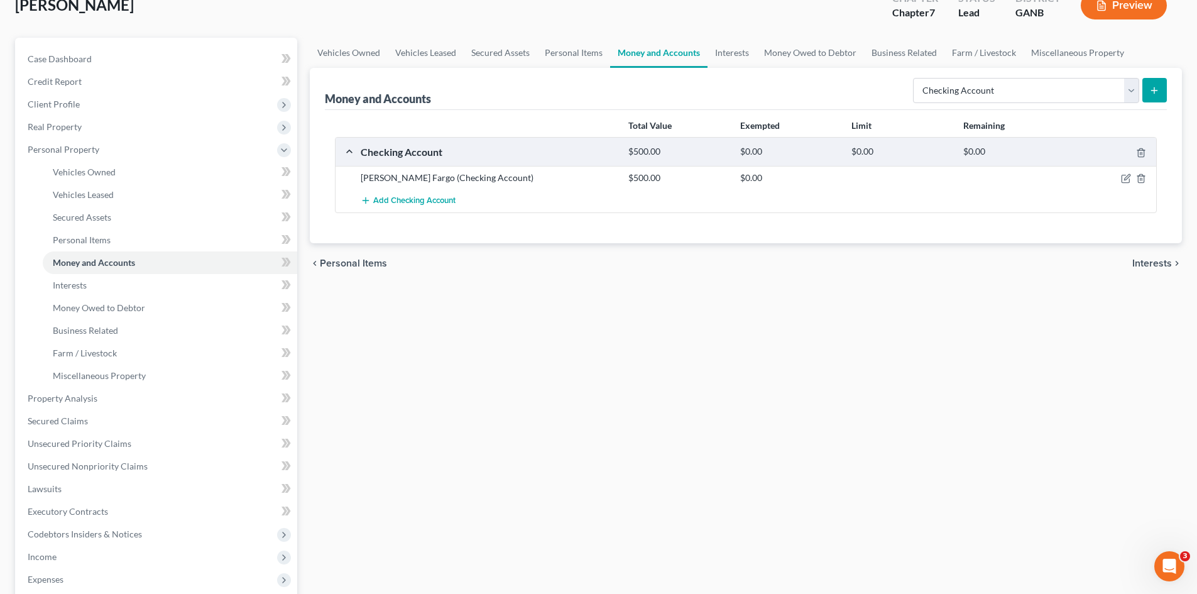
scroll to position [85, 0]
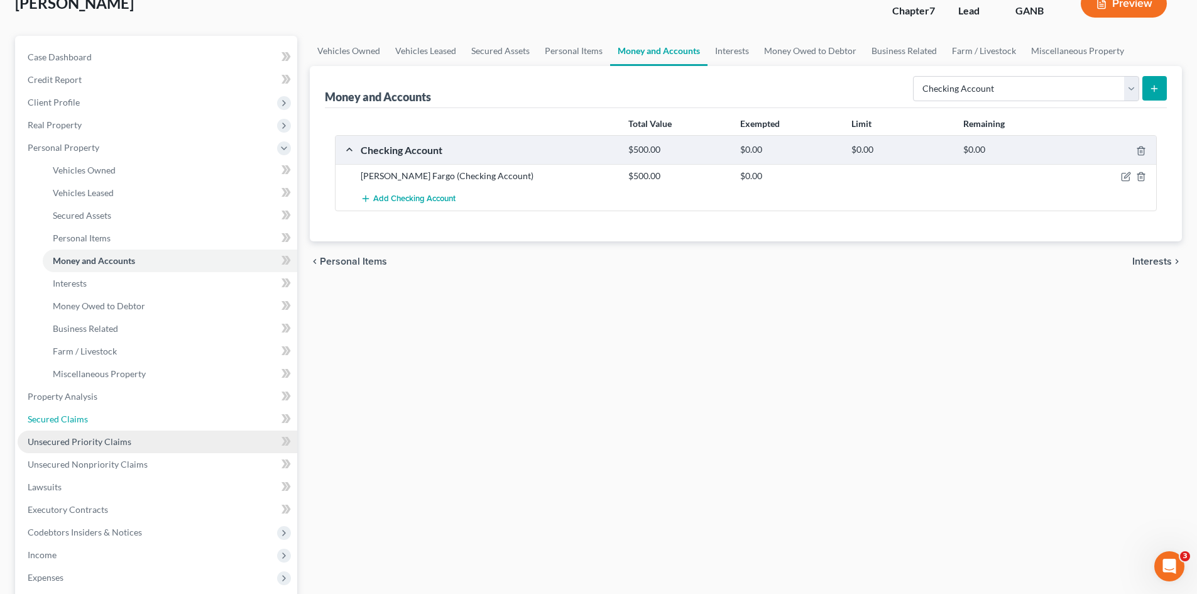
drag, startPoint x: 113, startPoint y: 428, endPoint x: 112, endPoint y: 441, distance: 13.3
click at [113, 428] on link "Secured Claims" at bounding box center [158, 419] width 280 height 23
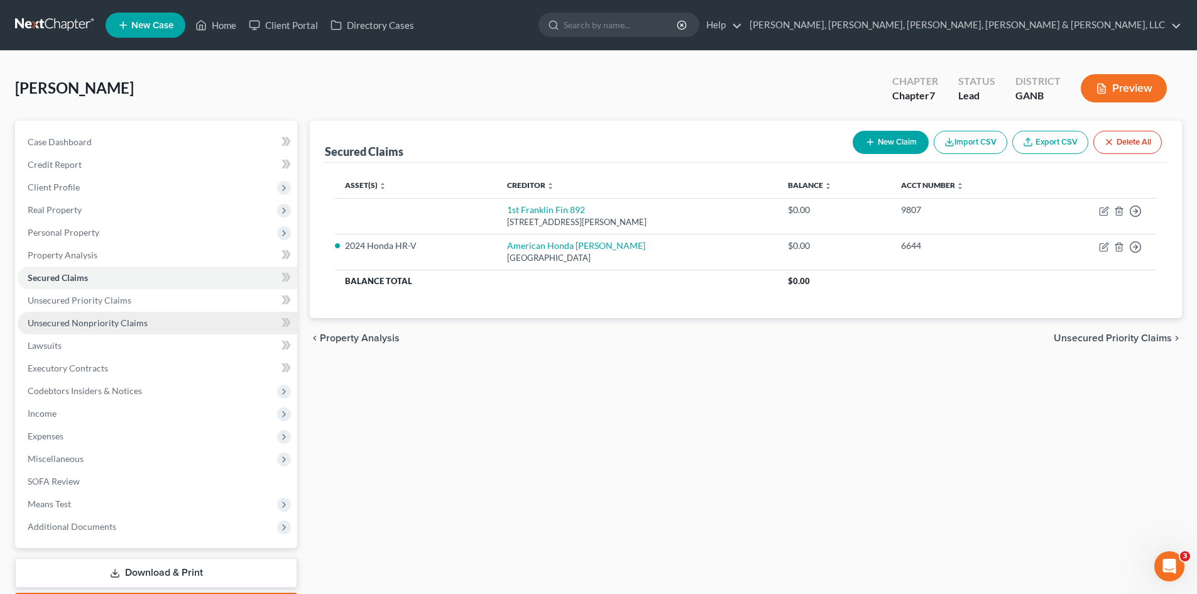
click at [95, 320] on span "Unsecured Nonpriority Claims" at bounding box center [88, 322] width 120 height 11
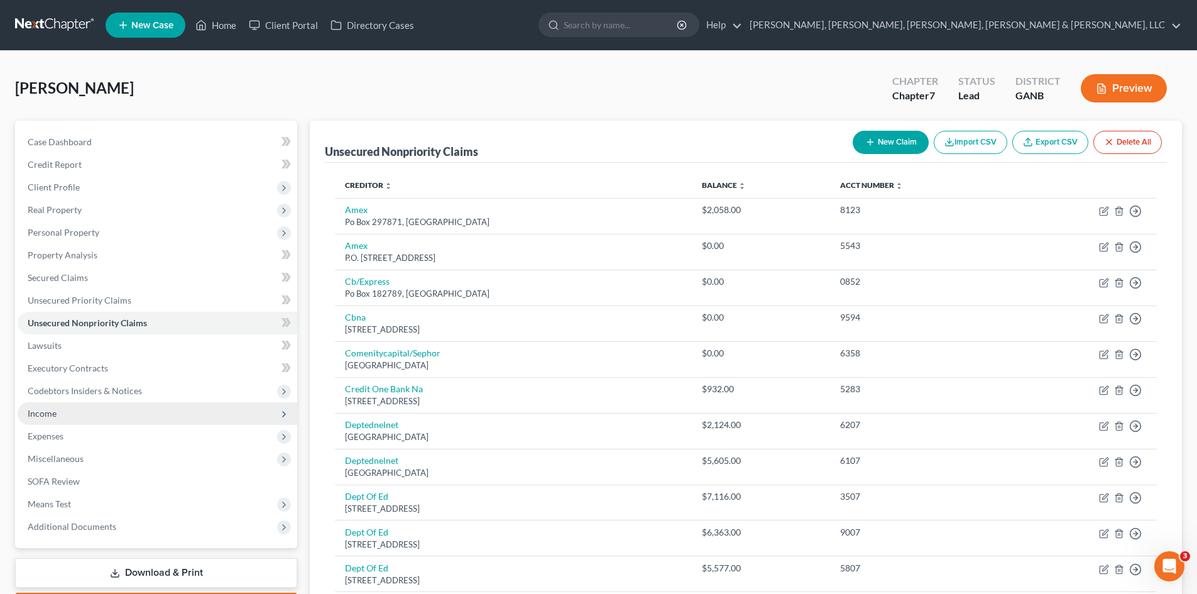
click at [101, 407] on span "Income" at bounding box center [158, 413] width 280 height 23
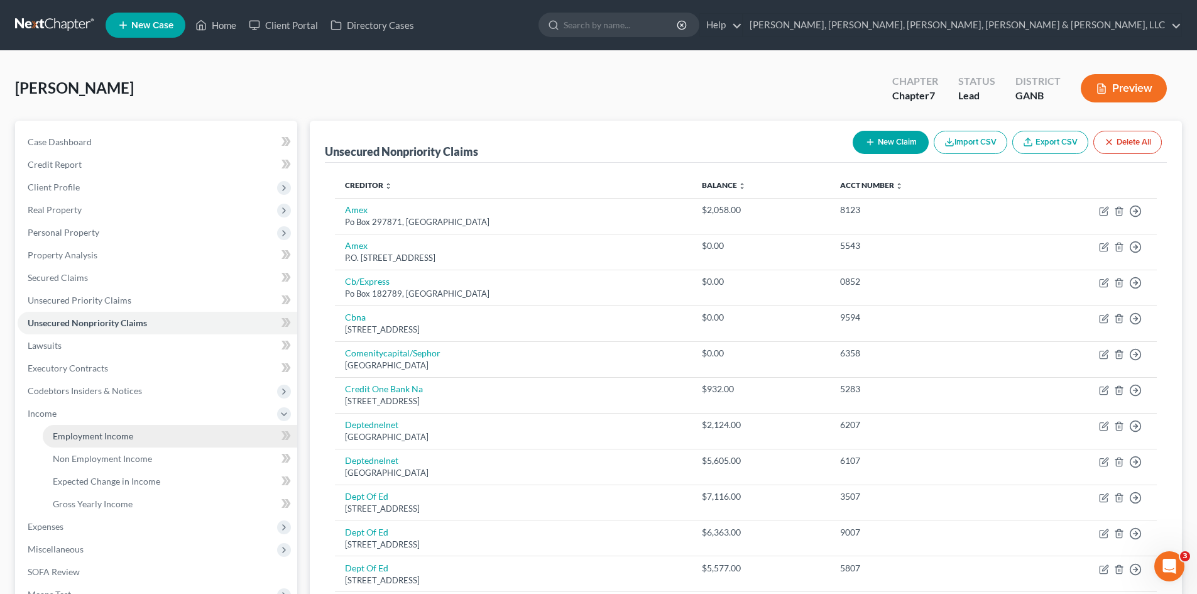
click at [103, 438] on span "Employment Income" at bounding box center [93, 435] width 80 height 11
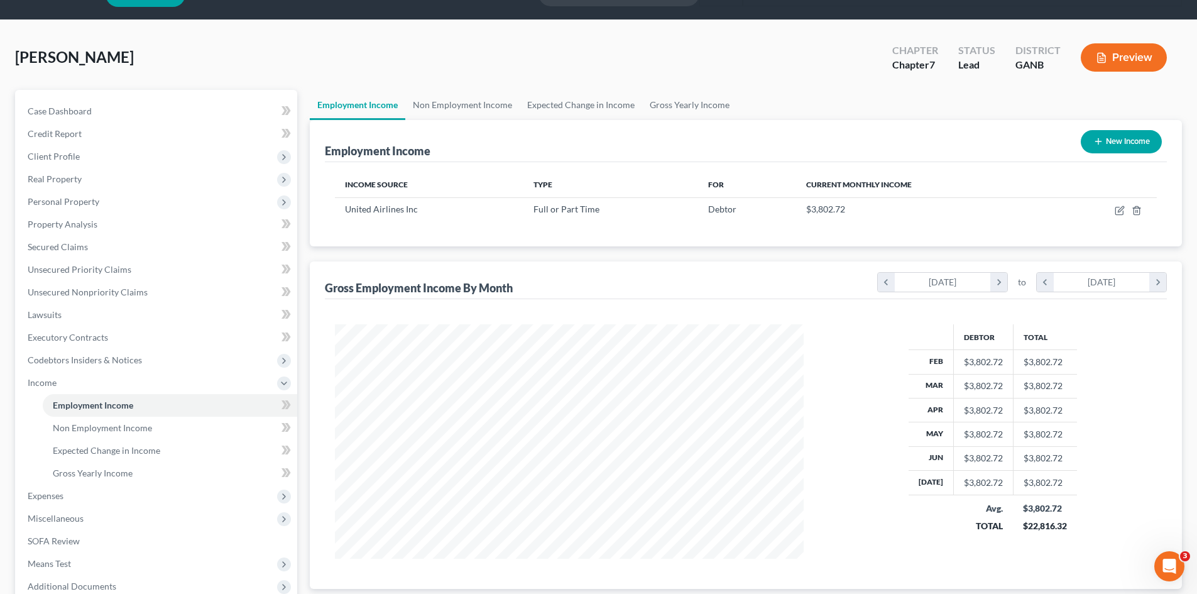
scroll to position [33, 0]
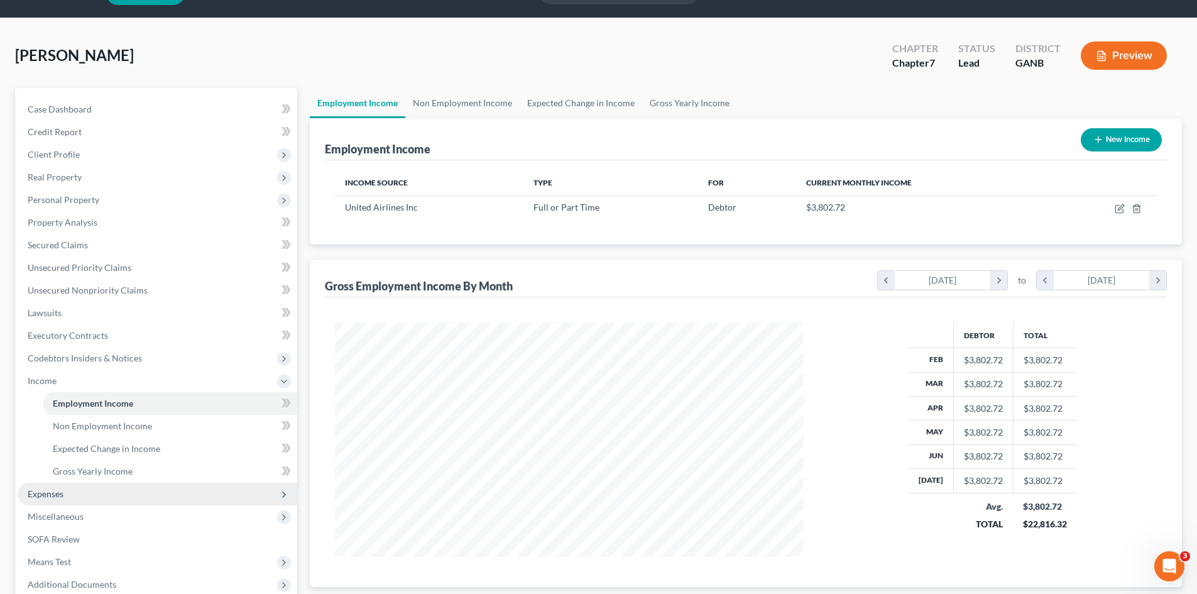
click at [131, 490] on span "Expenses" at bounding box center [158, 493] width 280 height 23
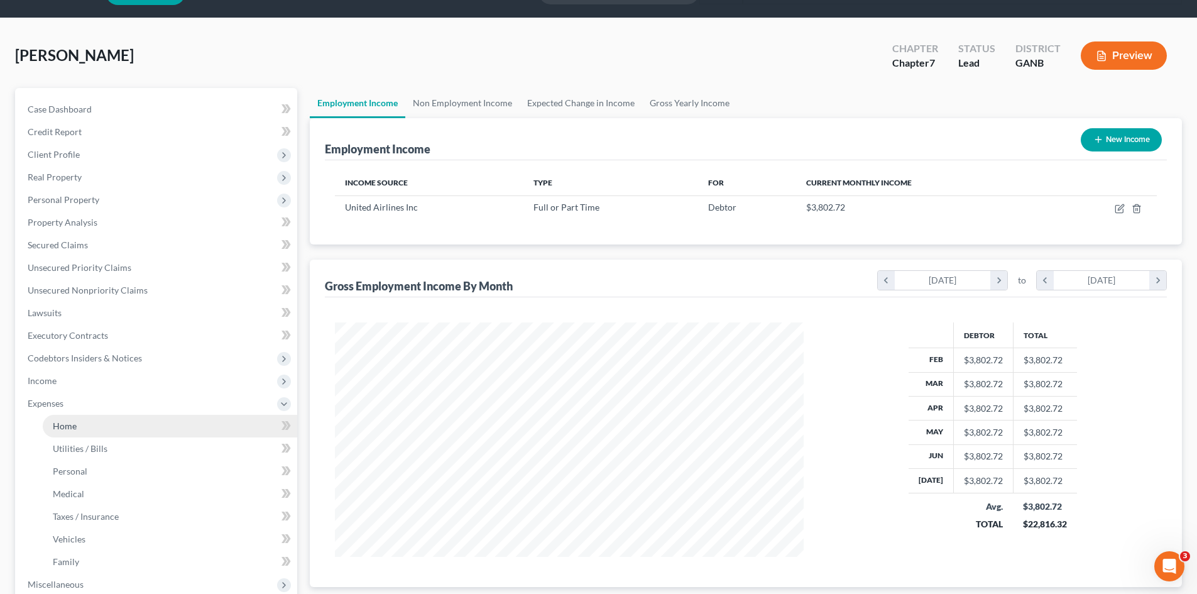
click at [126, 422] on link "Home" at bounding box center [170, 426] width 254 height 23
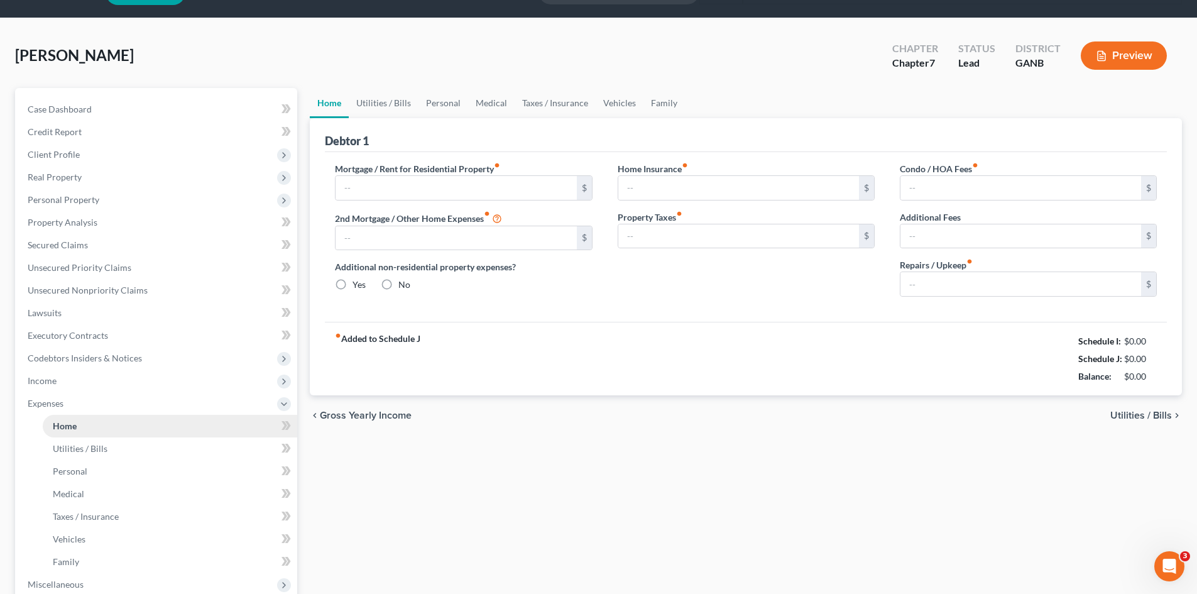
type input "1,075.00"
type input "0.00"
radio input "true"
type input "0.00"
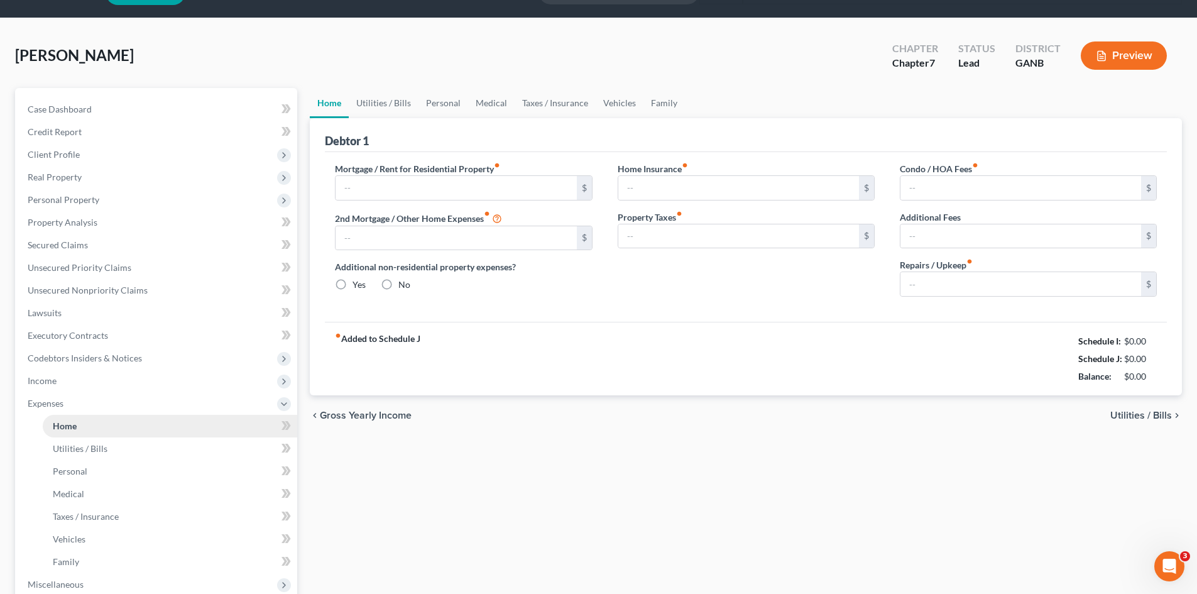
type input "0.00"
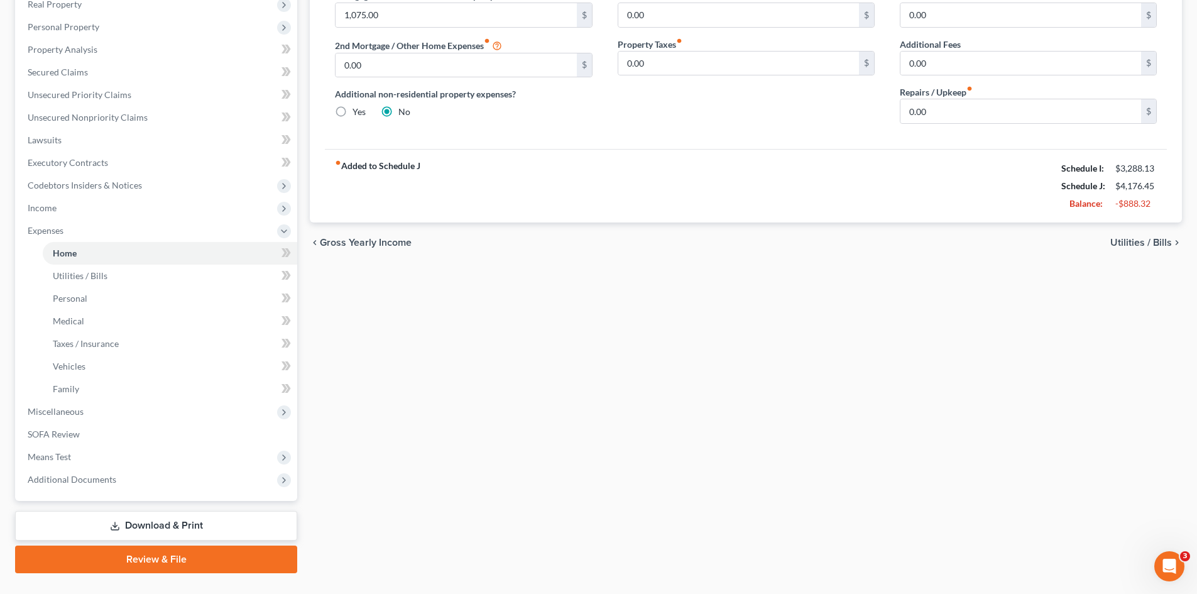
scroll to position [209, 0]
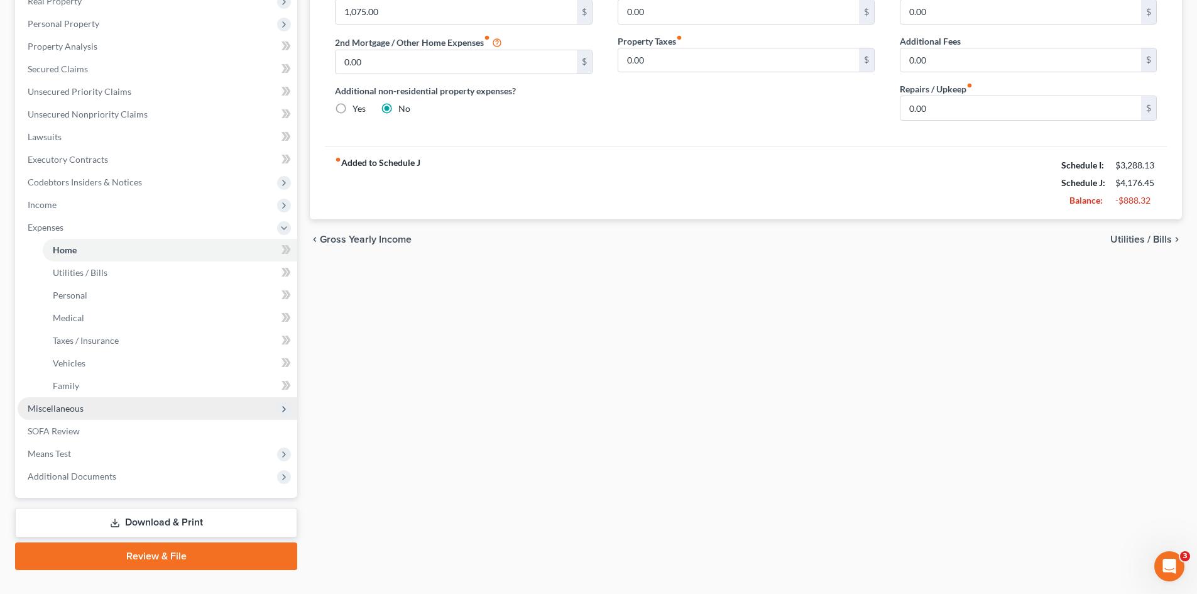
click at [141, 398] on span "Miscellaneous" at bounding box center [158, 408] width 280 height 23
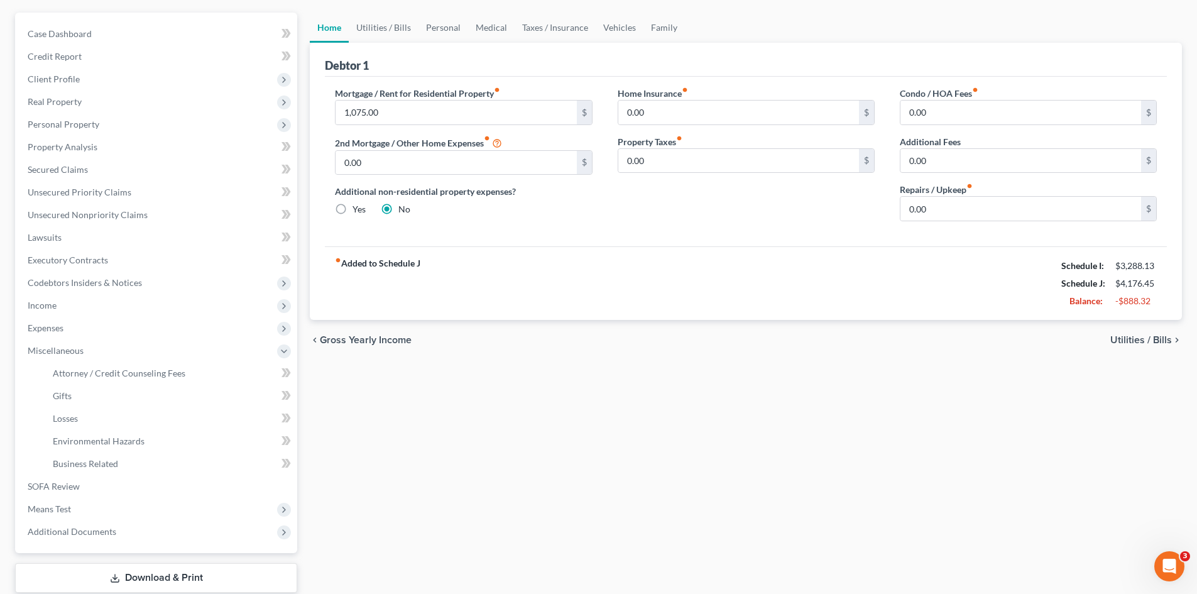
scroll to position [0, 0]
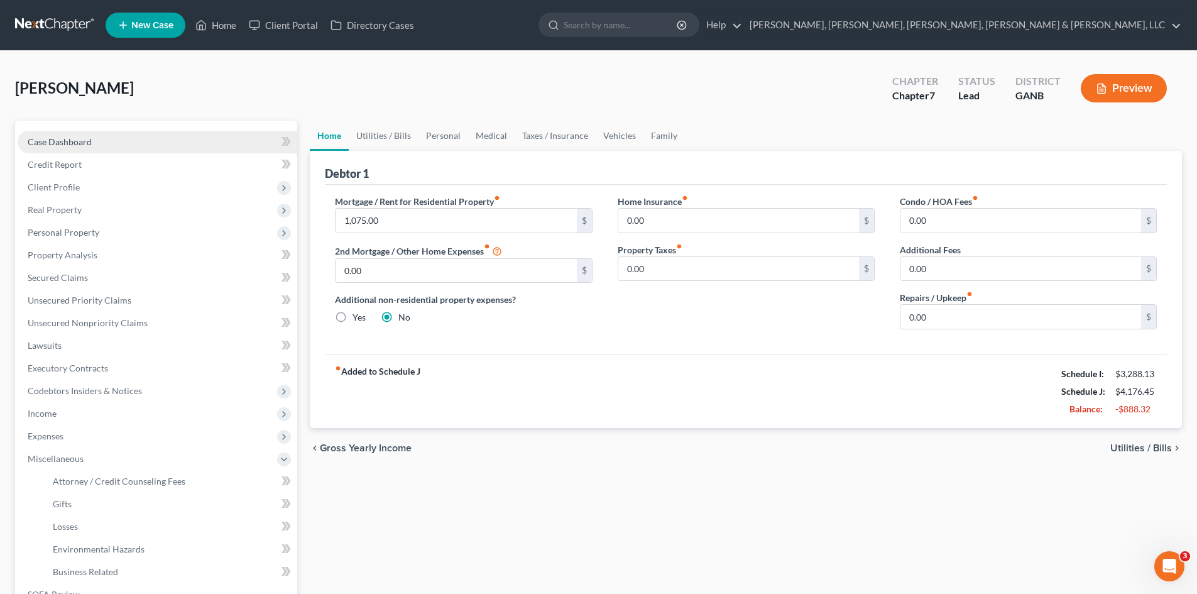
click at [178, 138] on link "Case Dashboard" at bounding box center [158, 142] width 280 height 23
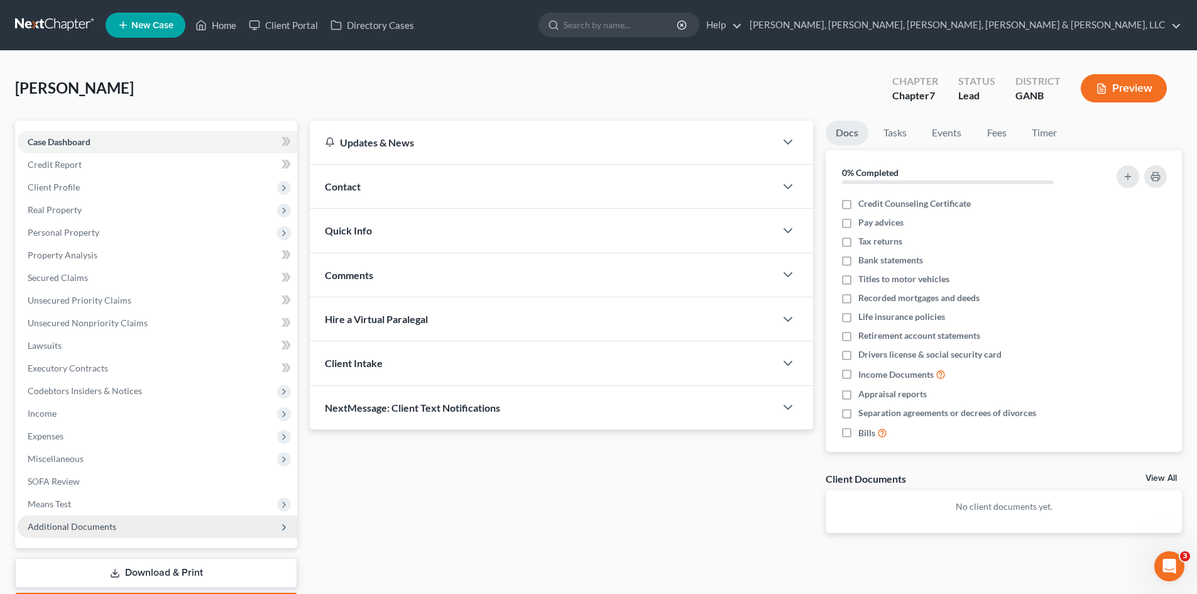
click at [185, 535] on span "Additional Documents" at bounding box center [158, 526] width 280 height 23
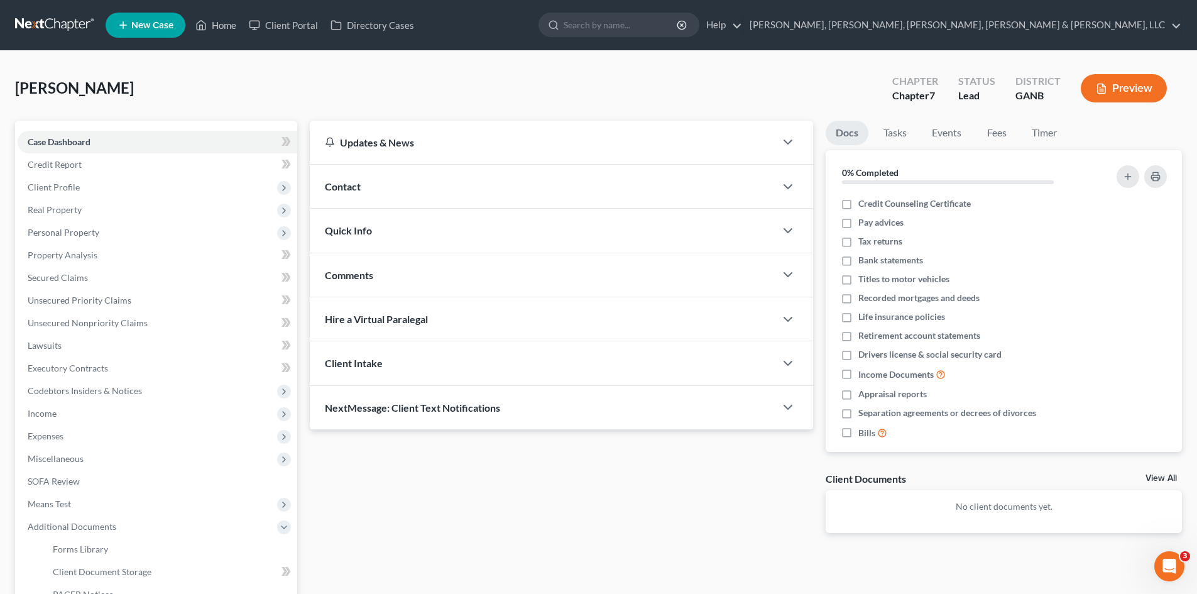
scroll to position [187, 0]
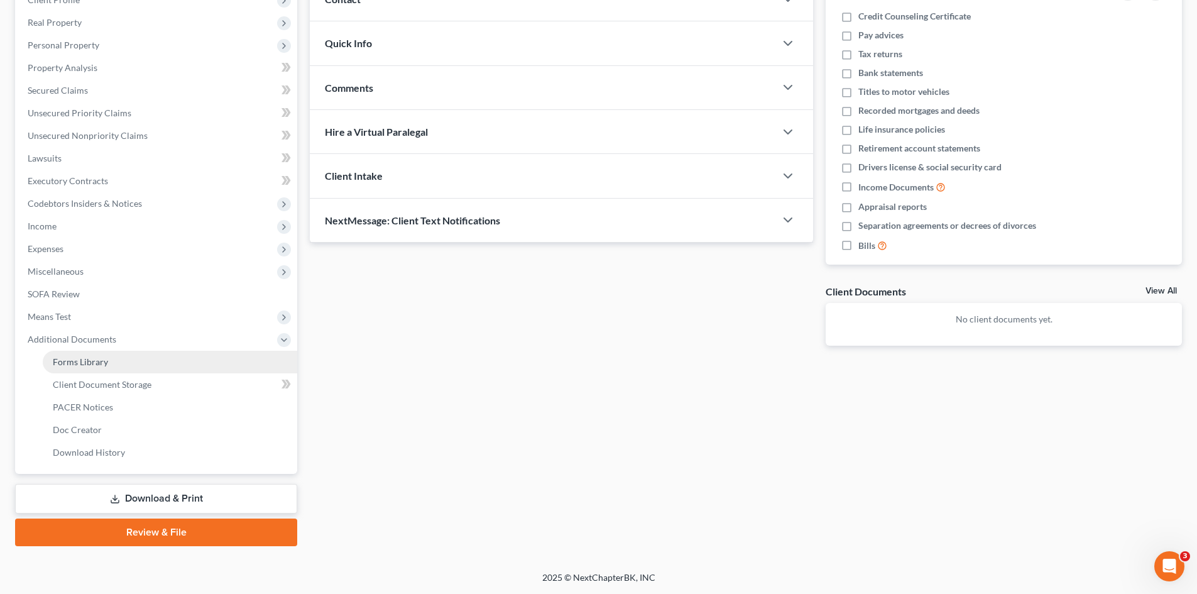
click at [98, 368] on link "Forms Library" at bounding box center [170, 362] width 254 height 23
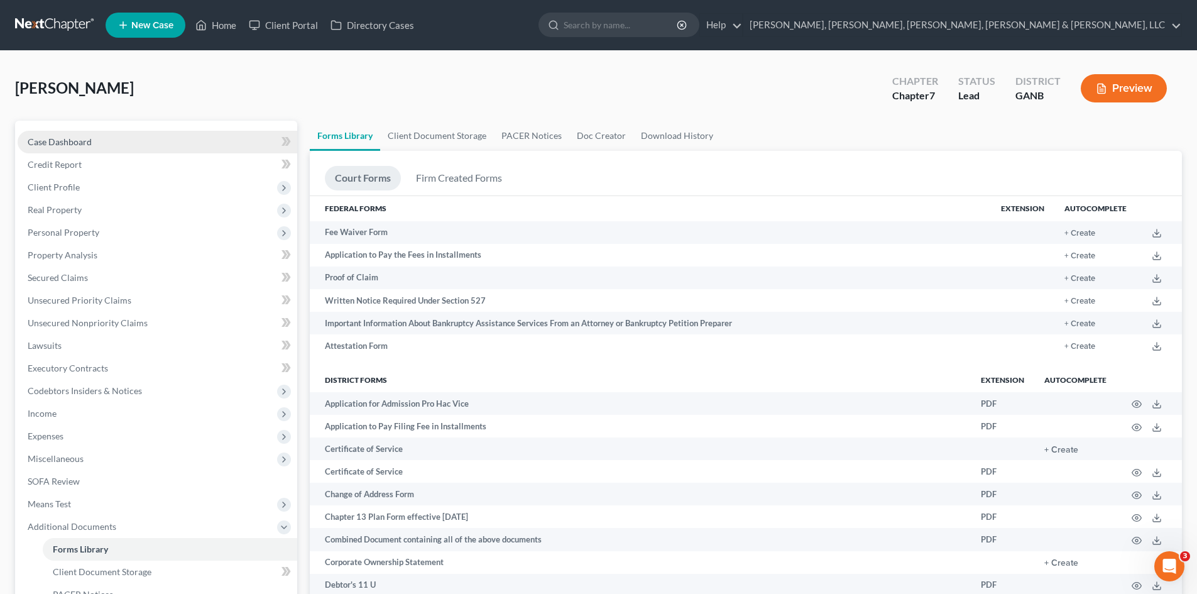
click at [117, 136] on link "Case Dashboard" at bounding box center [158, 142] width 280 height 23
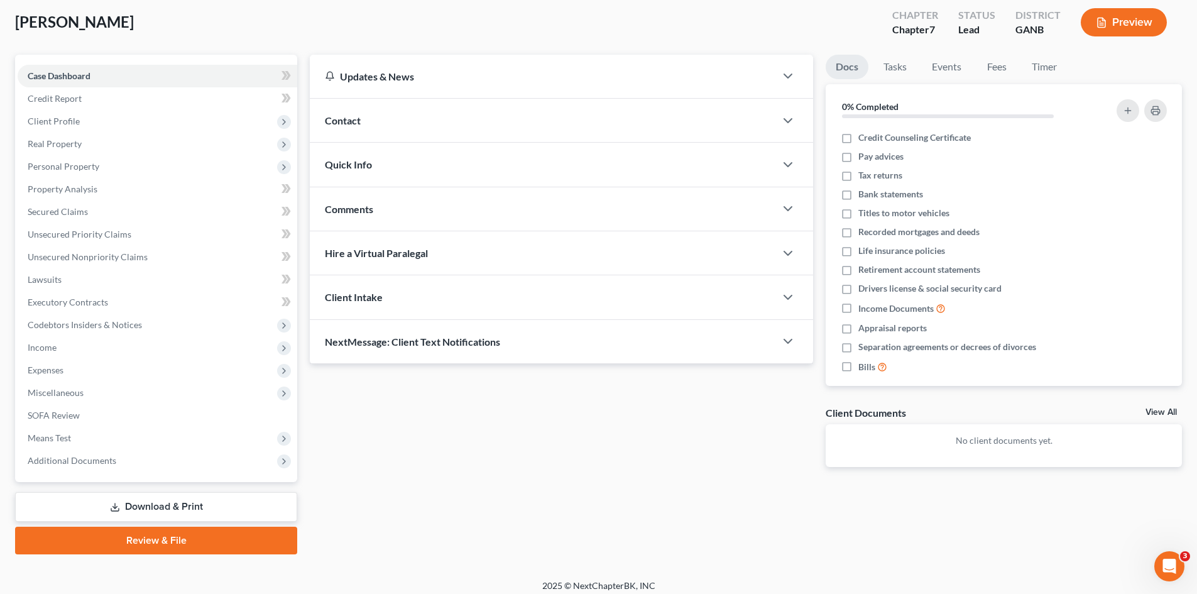
scroll to position [74, 0]
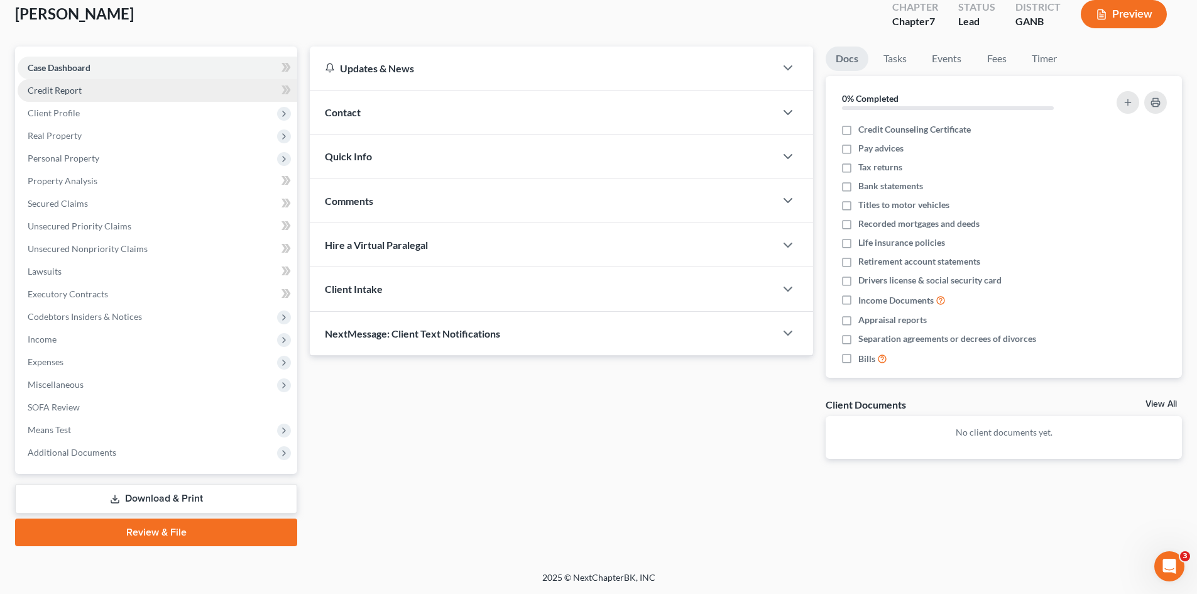
click at [254, 85] on link "Credit Report" at bounding box center [158, 90] width 280 height 23
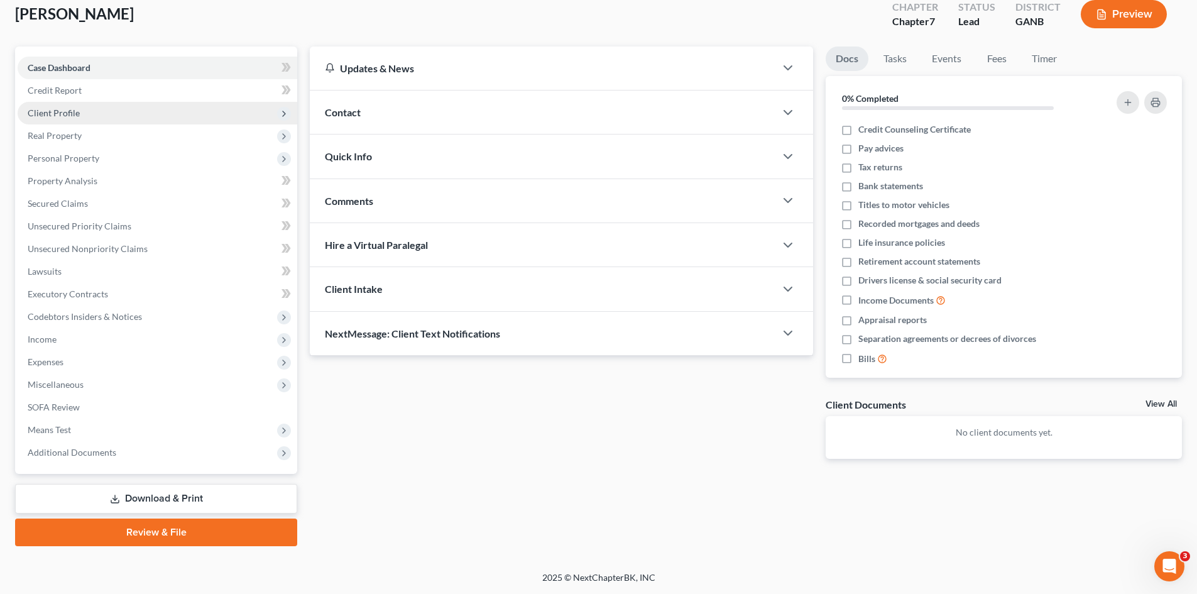
click at [244, 122] on span "Client Profile" at bounding box center [158, 113] width 280 height 23
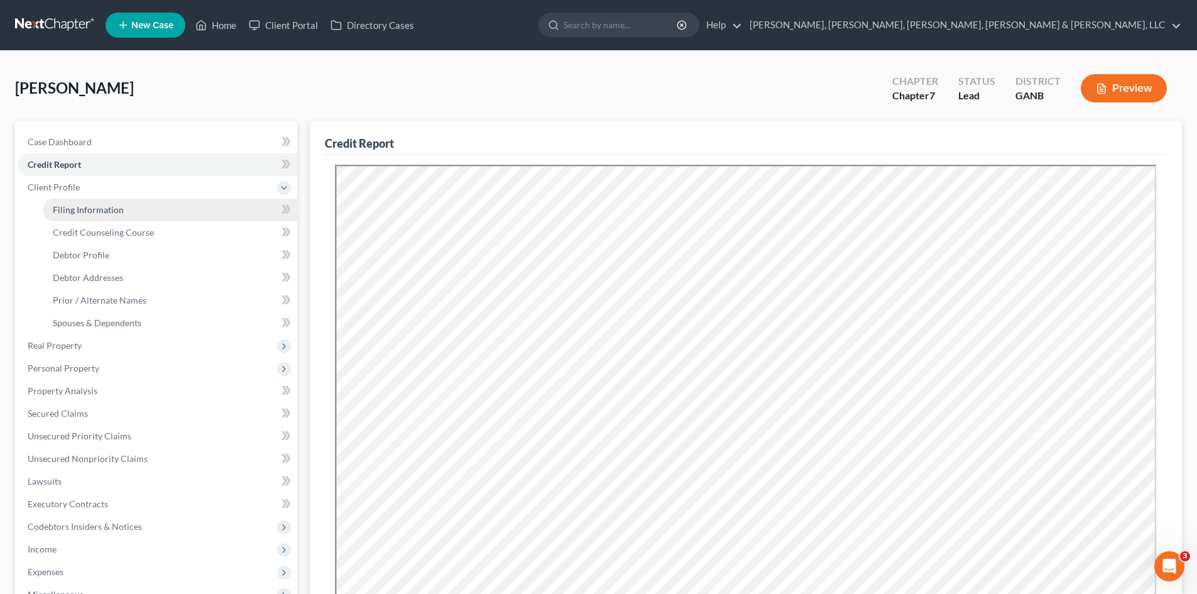
click at [205, 202] on link "Filing Information" at bounding box center [170, 210] width 254 height 23
select select "1"
select select "0"
select select "19"
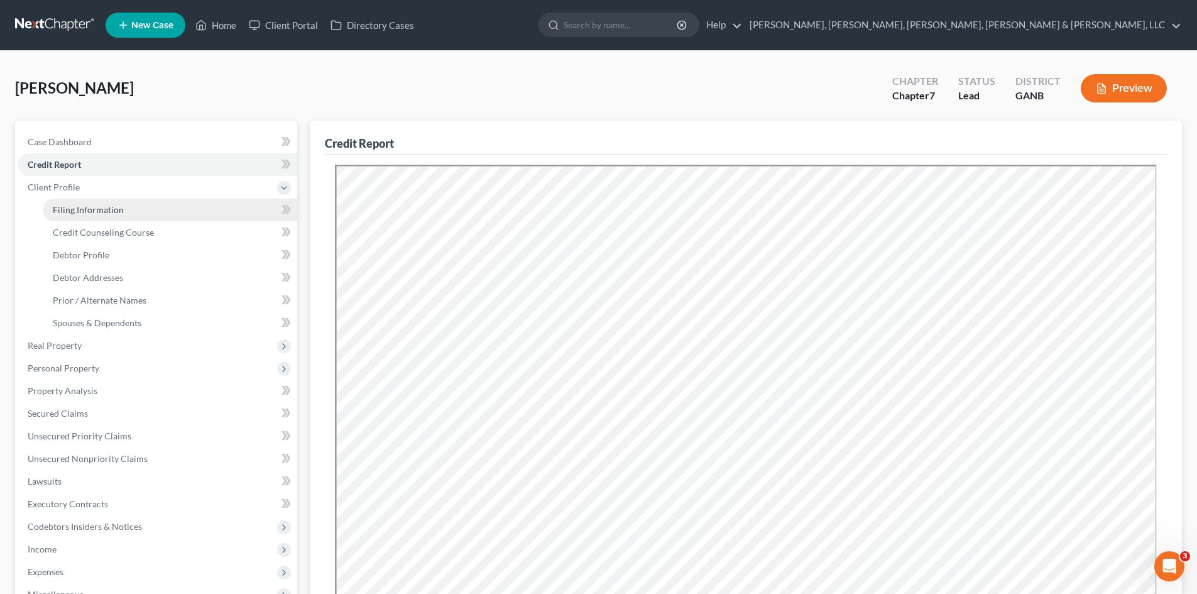
select select "5"
select select "10"
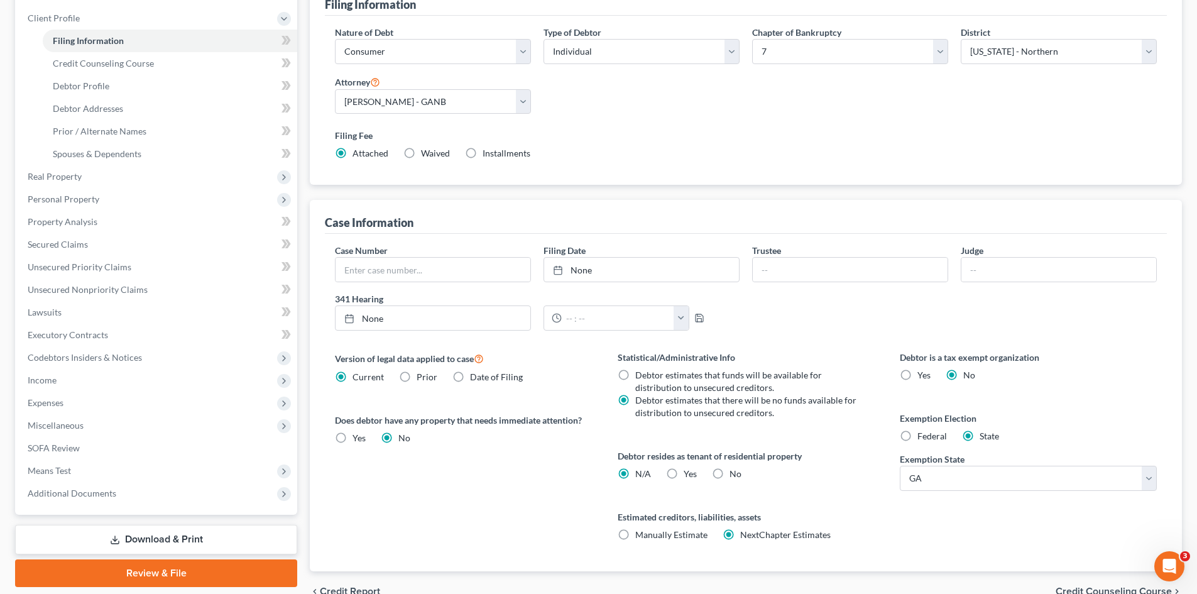
scroll to position [35, 0]
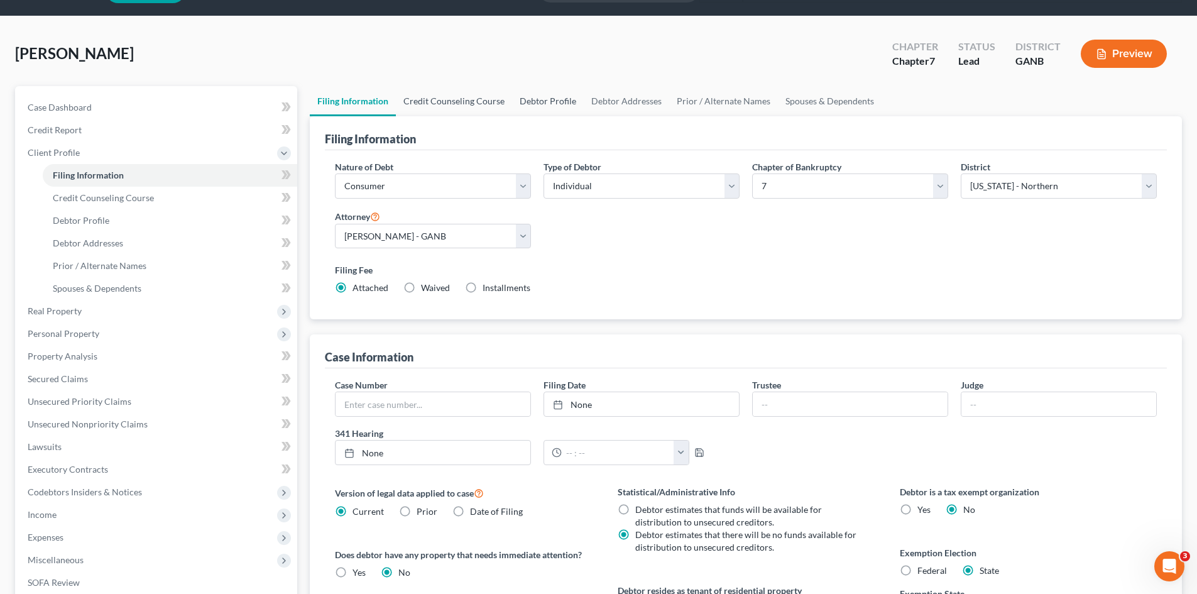
click at [523, 106] on link "Debtor Profile" at bounding box center [548, 101] width 72 height 30
select select "0"
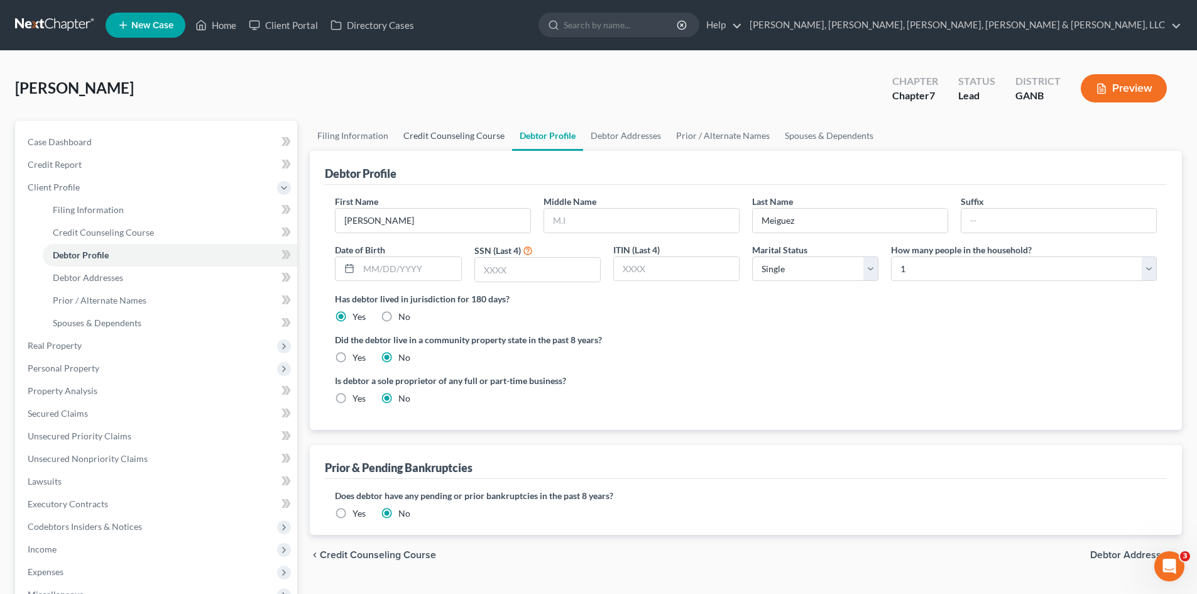
click at [479, 136] on link "Credit Counseling Course" at bounding box center [454, 136] width 116 height 30
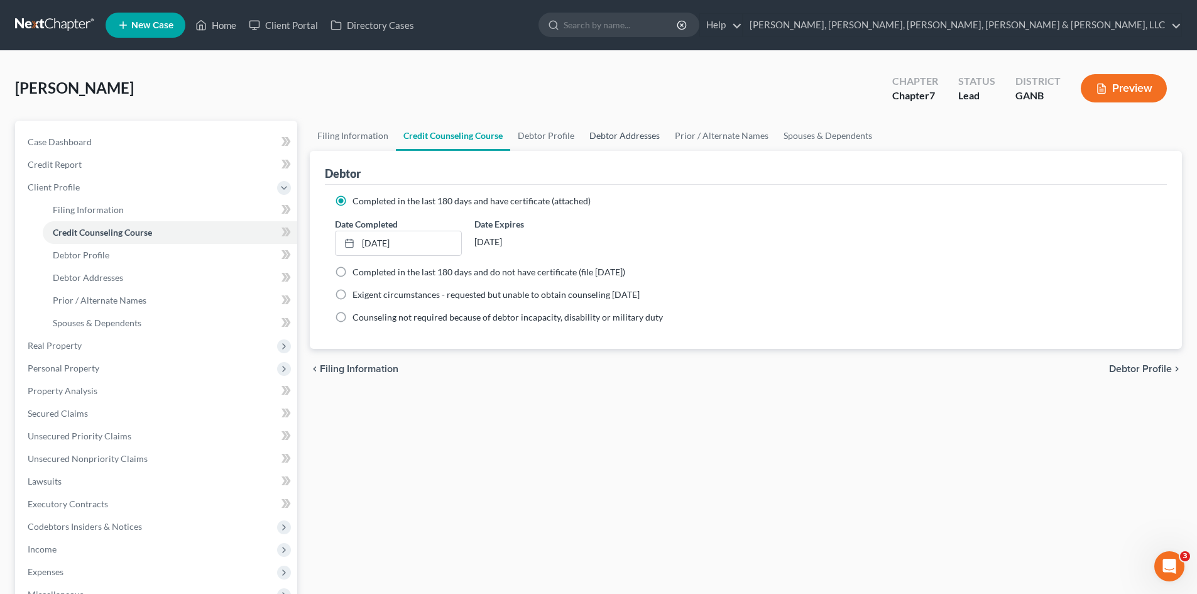
click at [610, 138] on link "Debtor Addresses" at bounding box center [624, 136] width 85 height 30
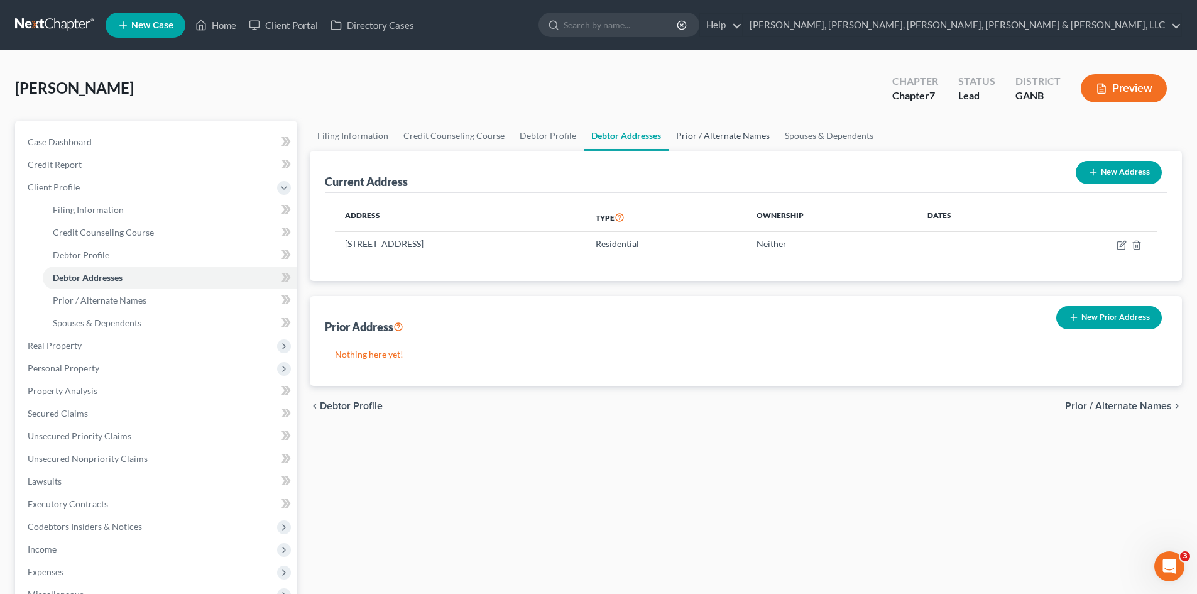
click at [696, 141] on link "Prior / Alternate Names" at bounding box center [722, 136] width 109 height 30
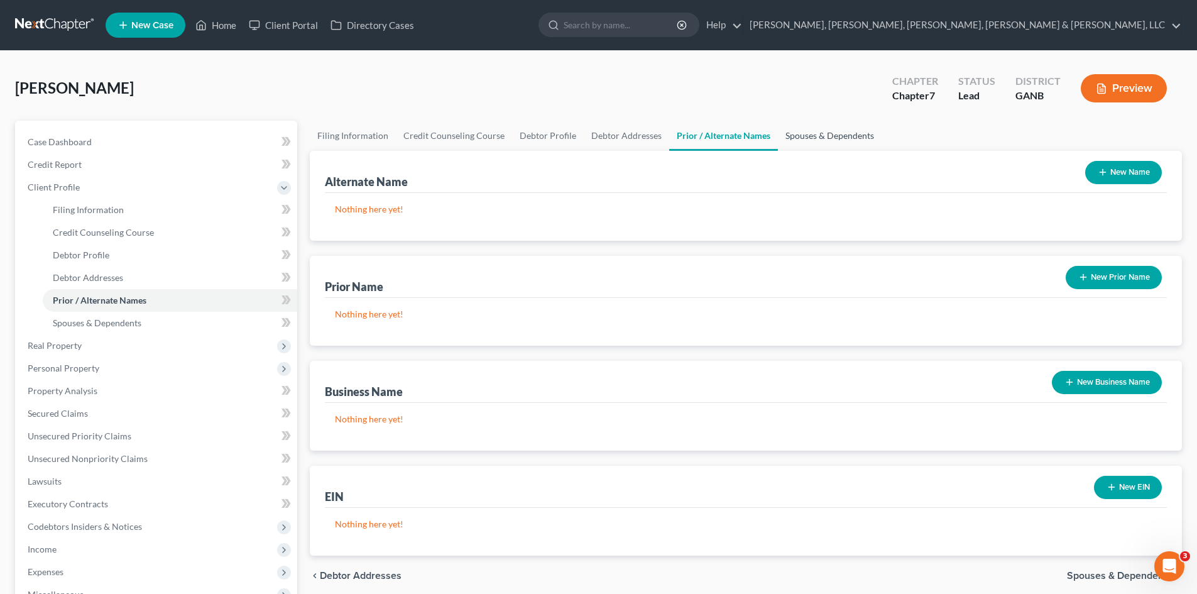
click at [820, 129] on link "Spouses & Dependents" at bounding box center [830, 136] width 104 height 30
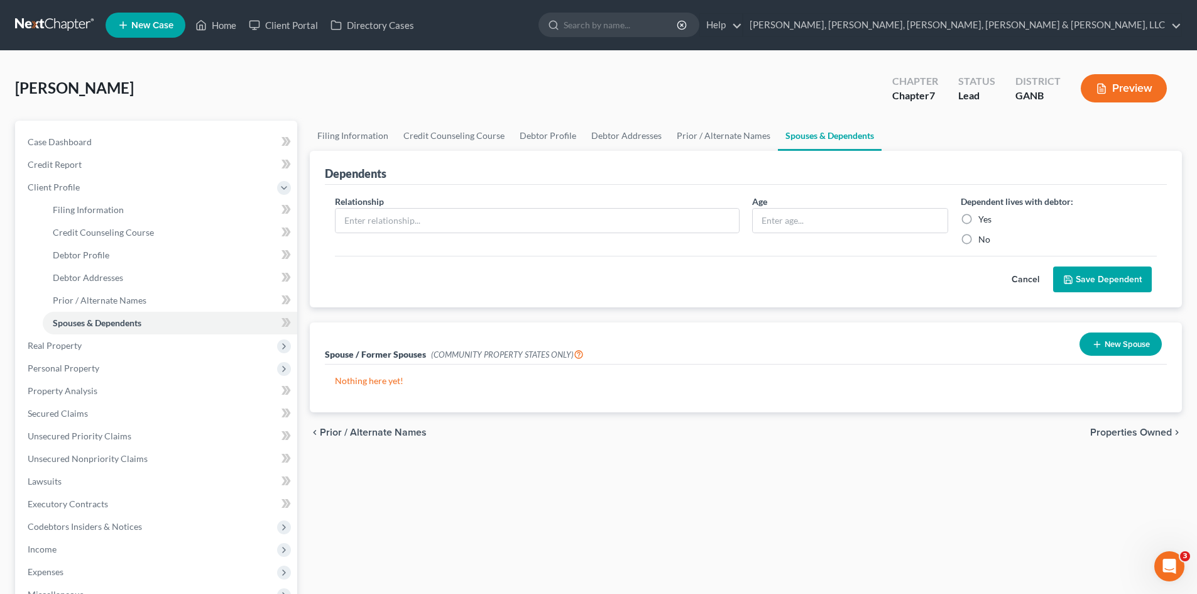
scroll to position [130, 0]
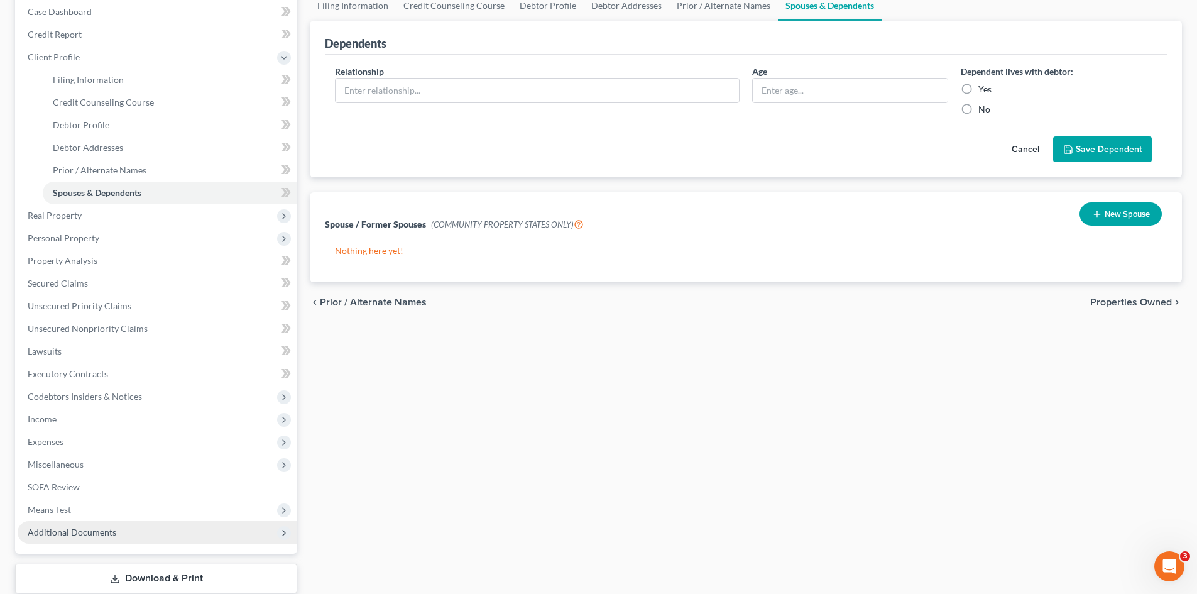
click at [212, 523] on span "Additional Documents" at bounding box center [158, 532] width 280 height 23
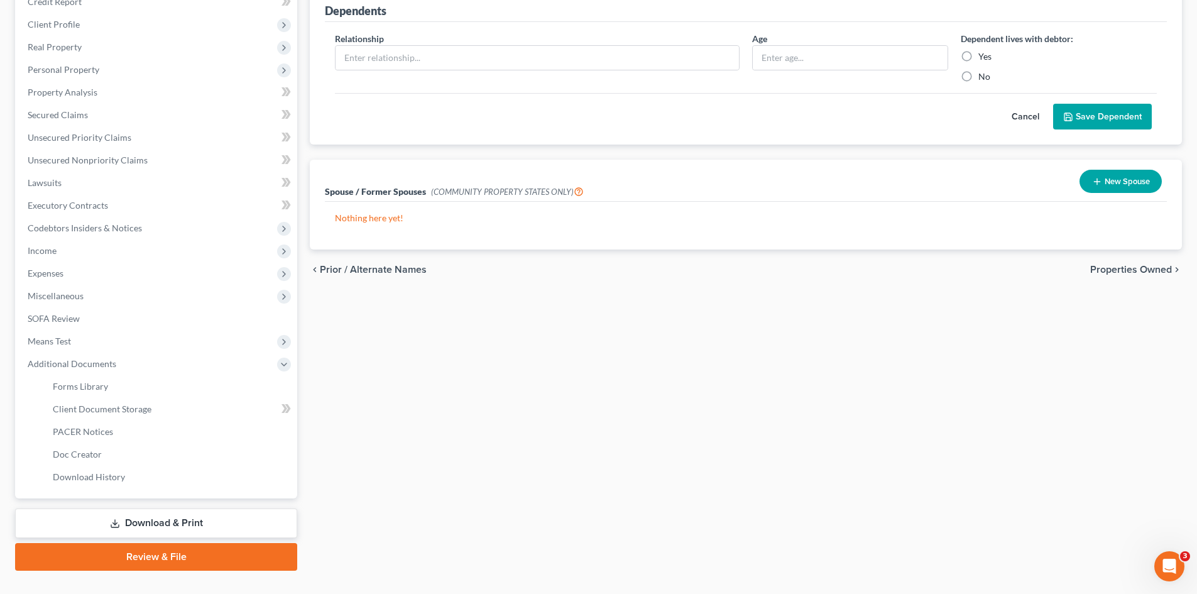
scroll to position [149, 0]
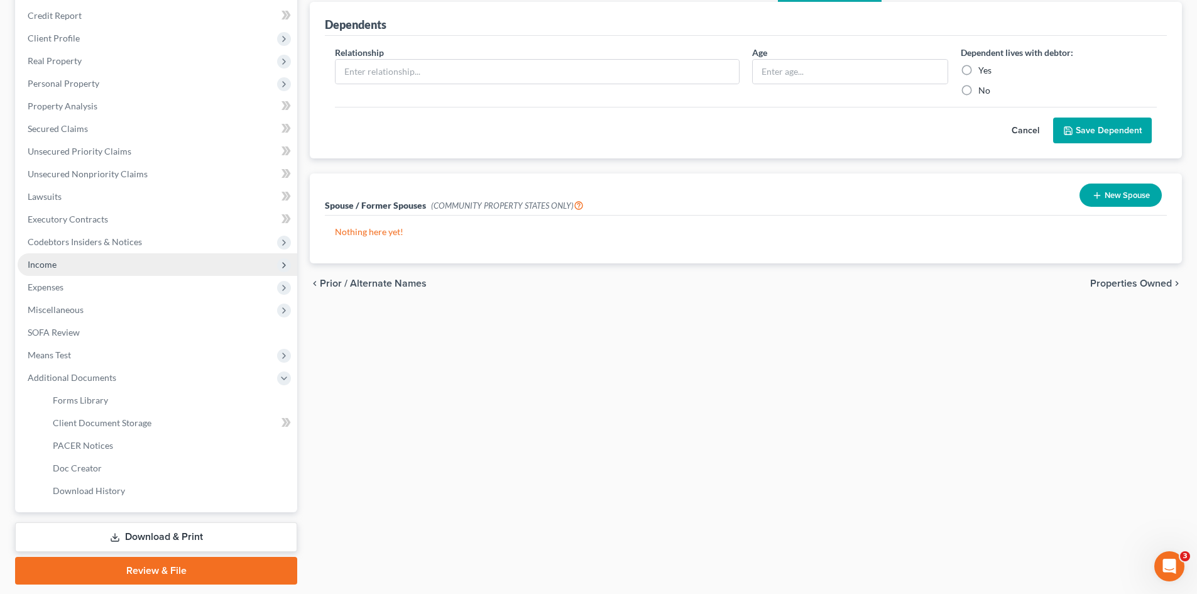
click at [97, 264] on span "Income" at bounding box center [158, 264] width 280 height 23
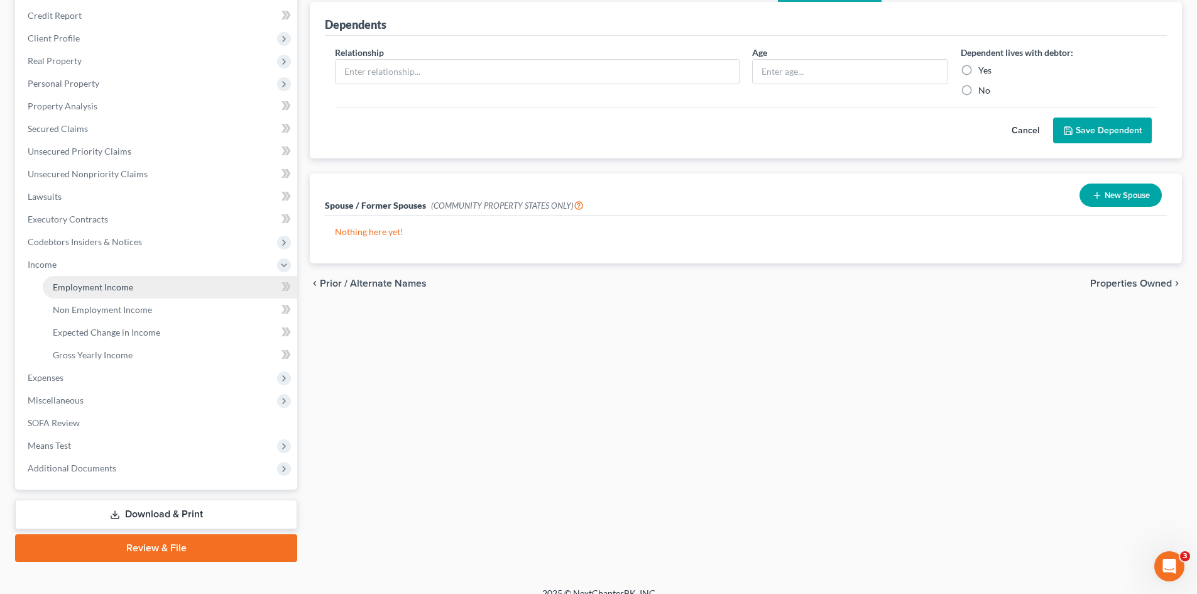
click at [104, 280] on link "Employment Income" at bounding box center [170, 287] width 254 height 23
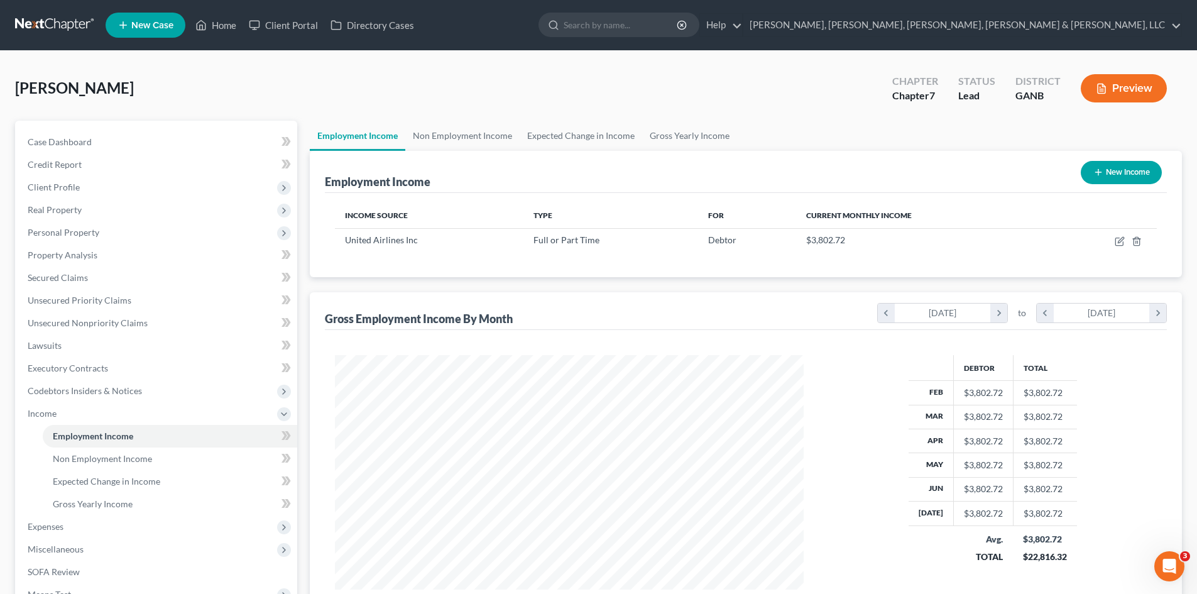
scroll to position [234, 494]
click at [638, 132] on link "Expected Change in Income" at bounding box center [581, 136] width 123 height 30
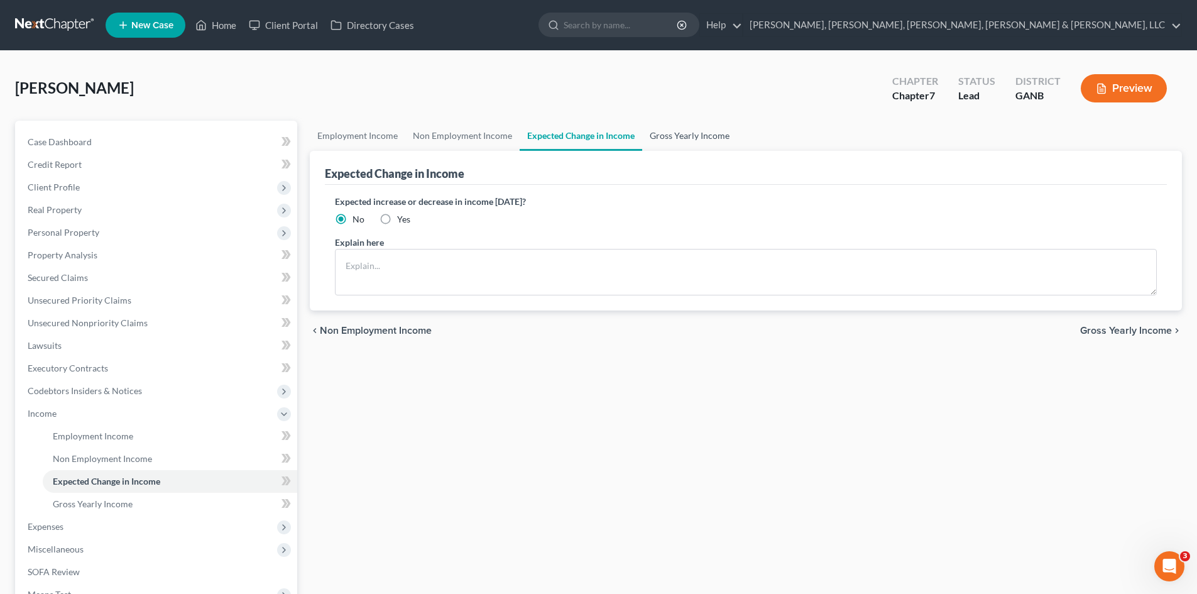
click at [702, 133] on link "Gross Yearly Income" at bounding box center [689, 136] width 95 height 30
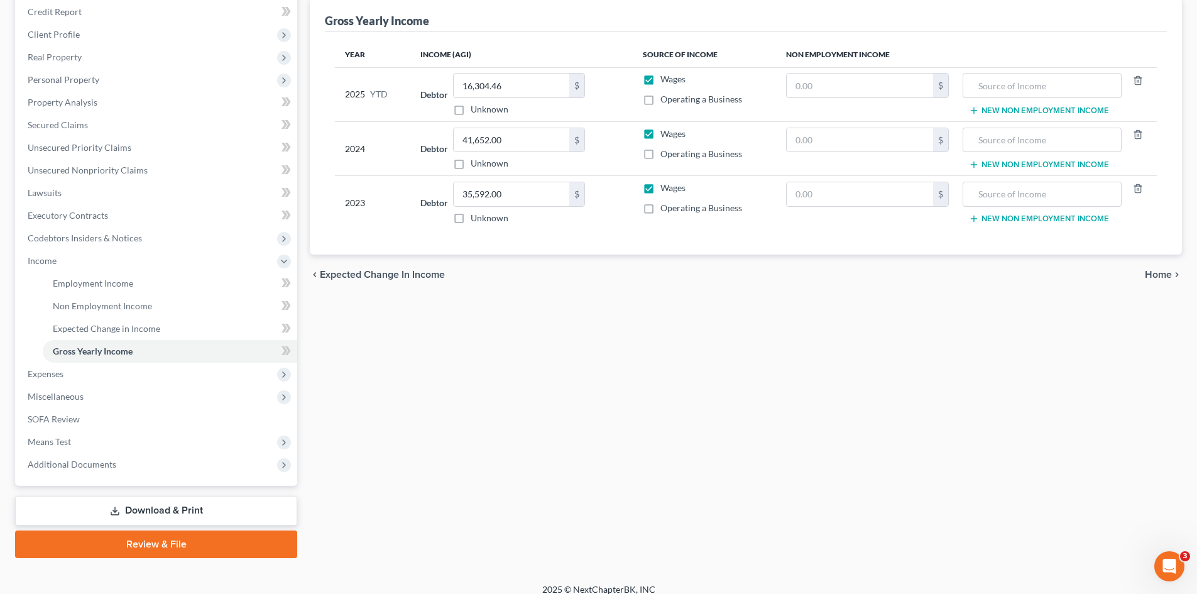
scroll to position [165, 0]
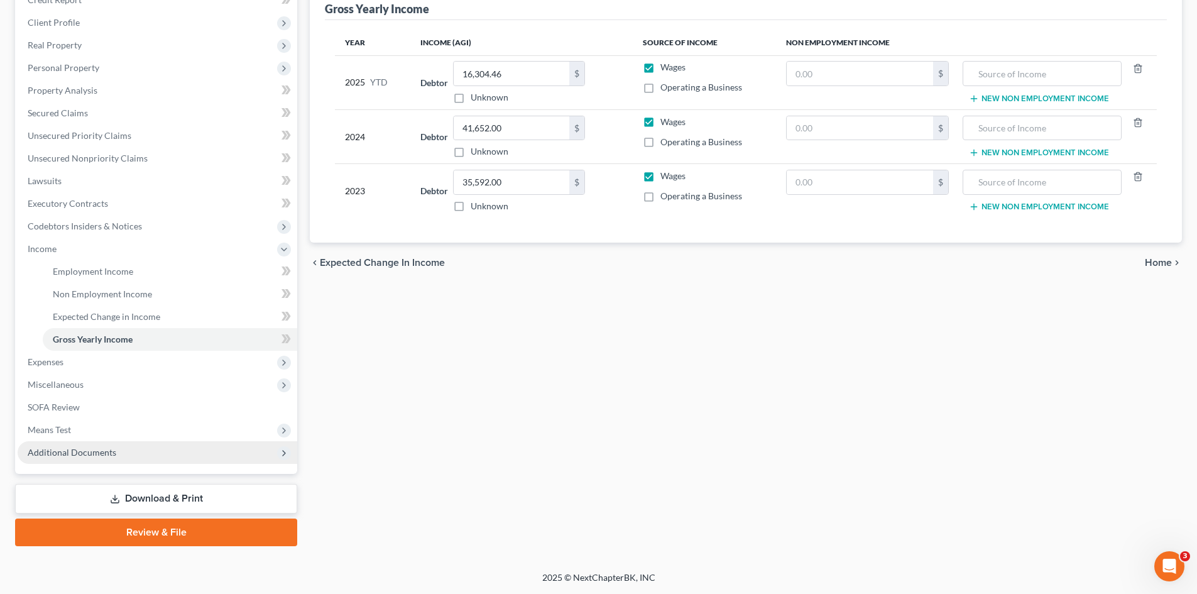
click at [97, 449] on span "Additional Documents" at bounding box center [72, 452] width 89 height 11
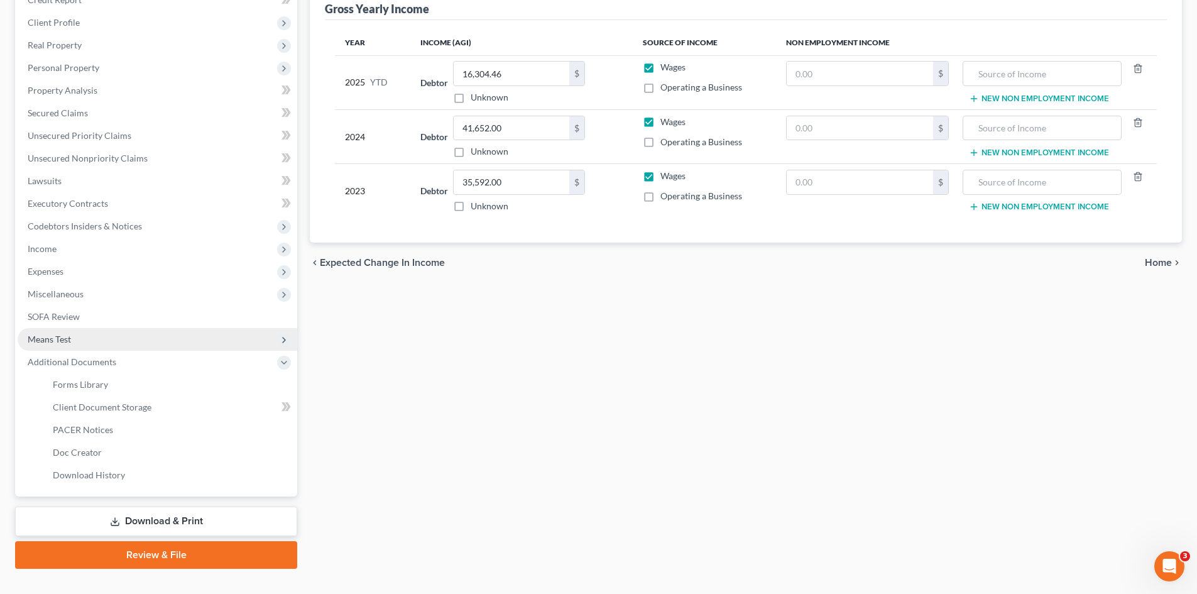
click at [80, 344] on span "Means Test" at bounding box center [158, 339] width 280 height 23
click at [85, 361] on span "Exemption from Presumption" at bounding box center [111, 361] width 116 height 11
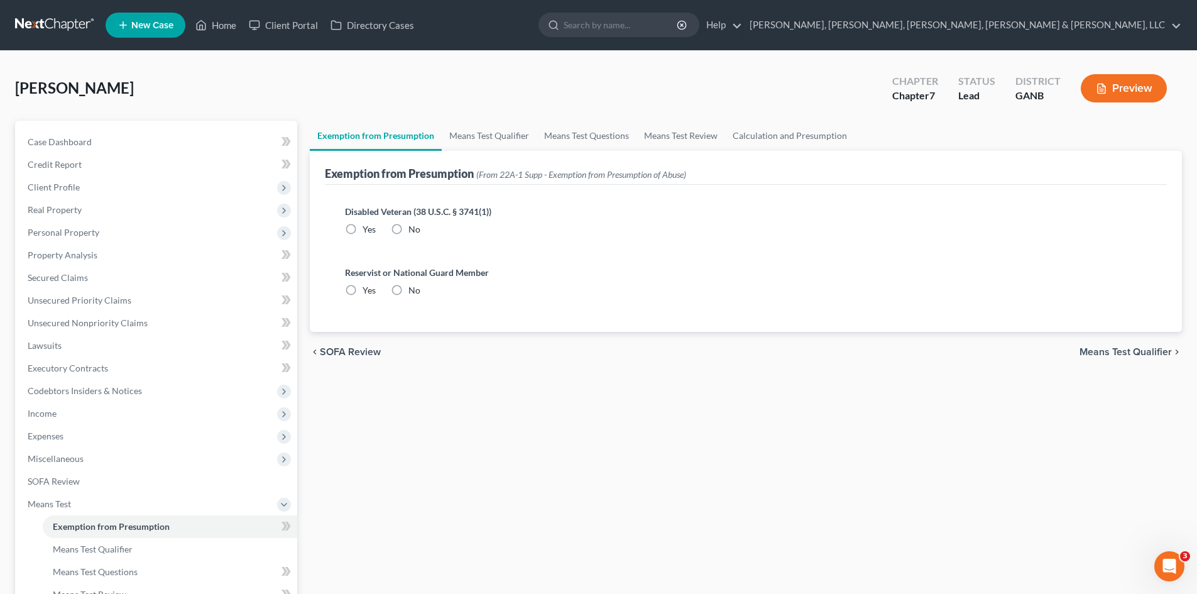
click at [408, 231] on label "No" at bounding box center [414, 229] width 12 height 13
click at [413, 231] on input "No" at bounding box center [417, 227] width 8 height 8
radio input "true"
click at [408, 290] on span "No" at bounding box center [414, 290] width 12 height 11
click at [413, 290] on input "No" at bounding box center [417, 288] width 8 height 8
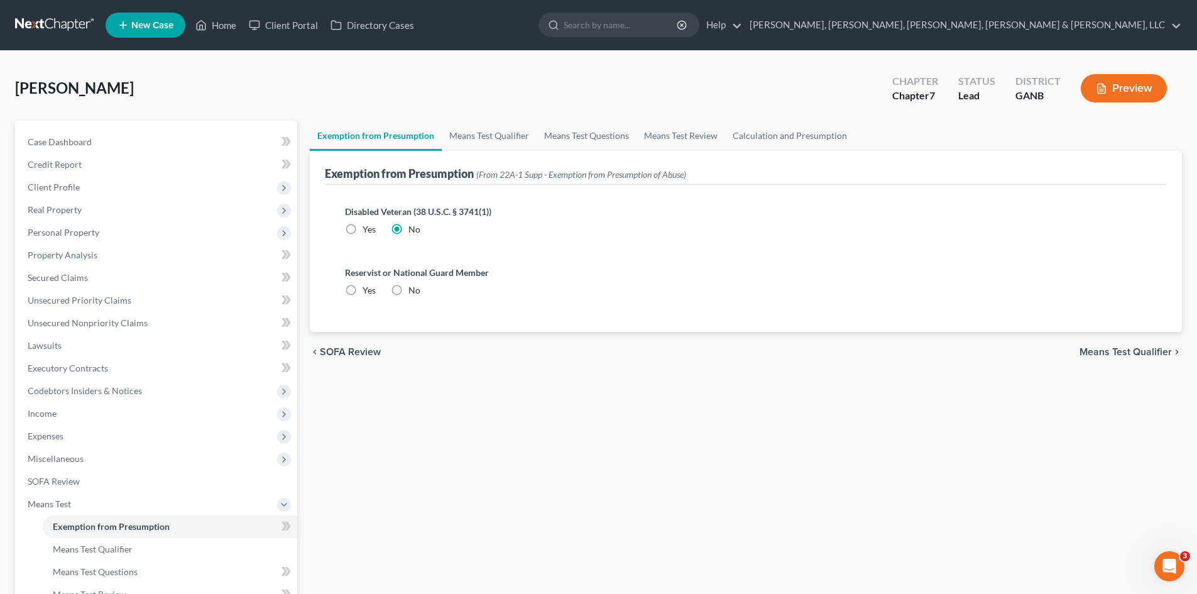
radio input "true"
click at [463, 139] on link "Means Test Qualifier" at bounding box center [489, 136] width 95 height 30
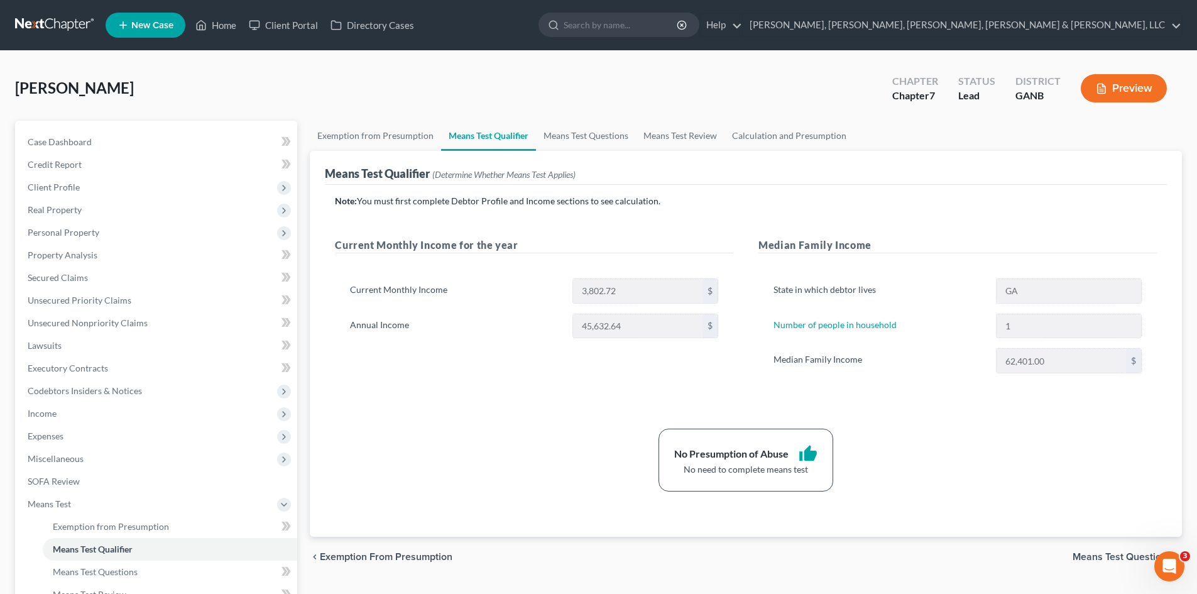
click at [1149, 92] on button "Preview" at bounding box center [1124, 88] width 86 height 28
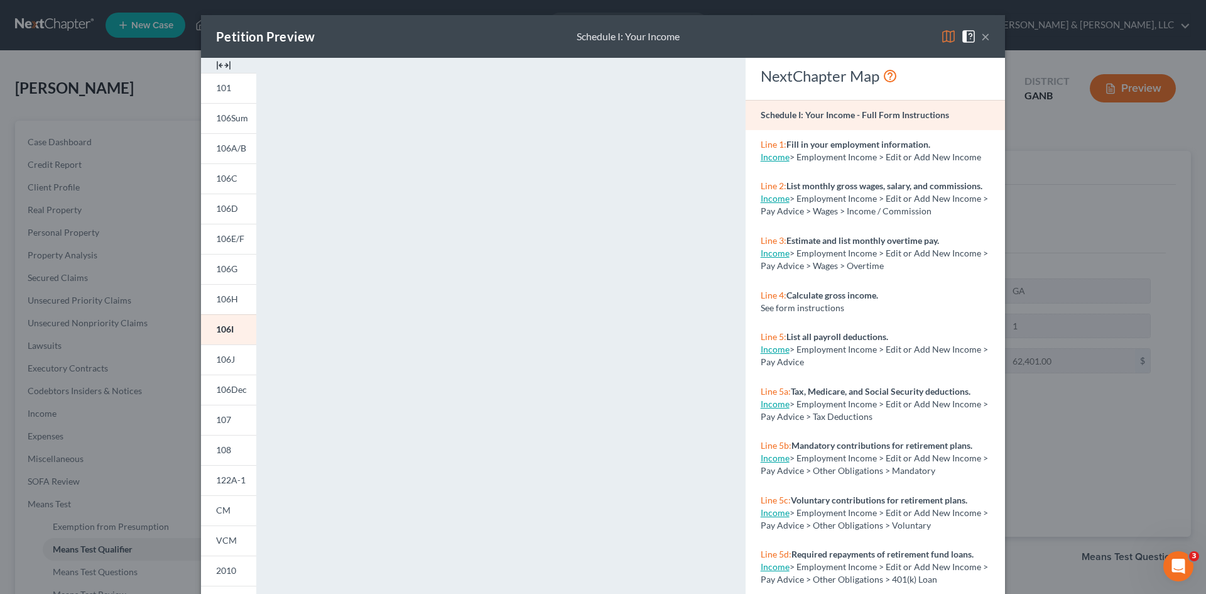
scroll to position [115, 0]
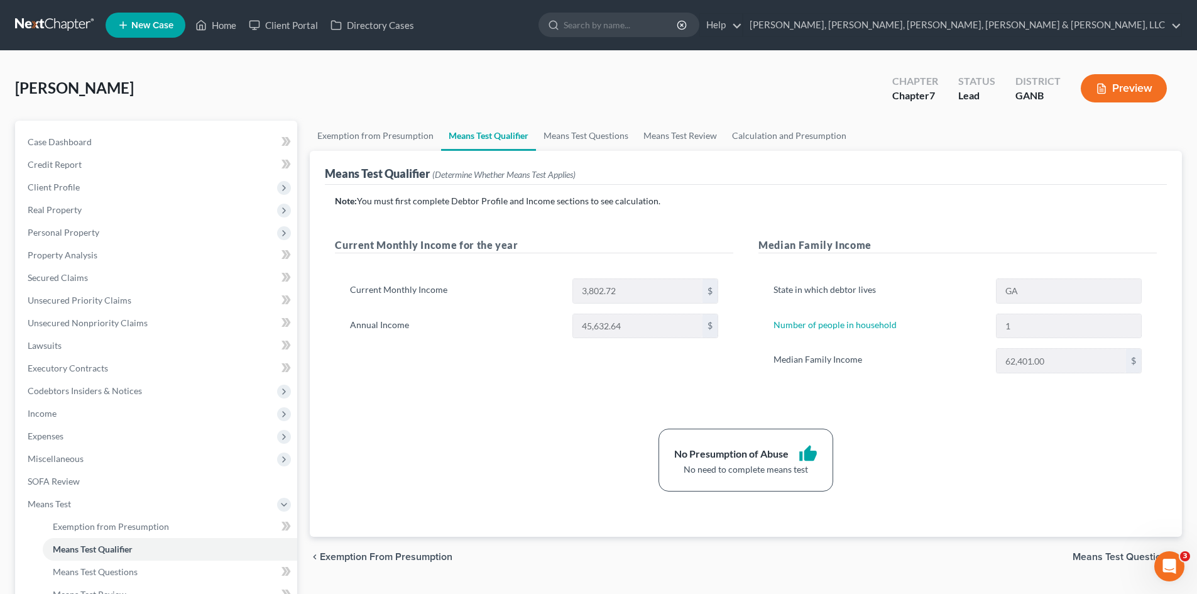
click at [1107, 89] on button "Preview" at bounding box center [1124, 88] width 86 height 28
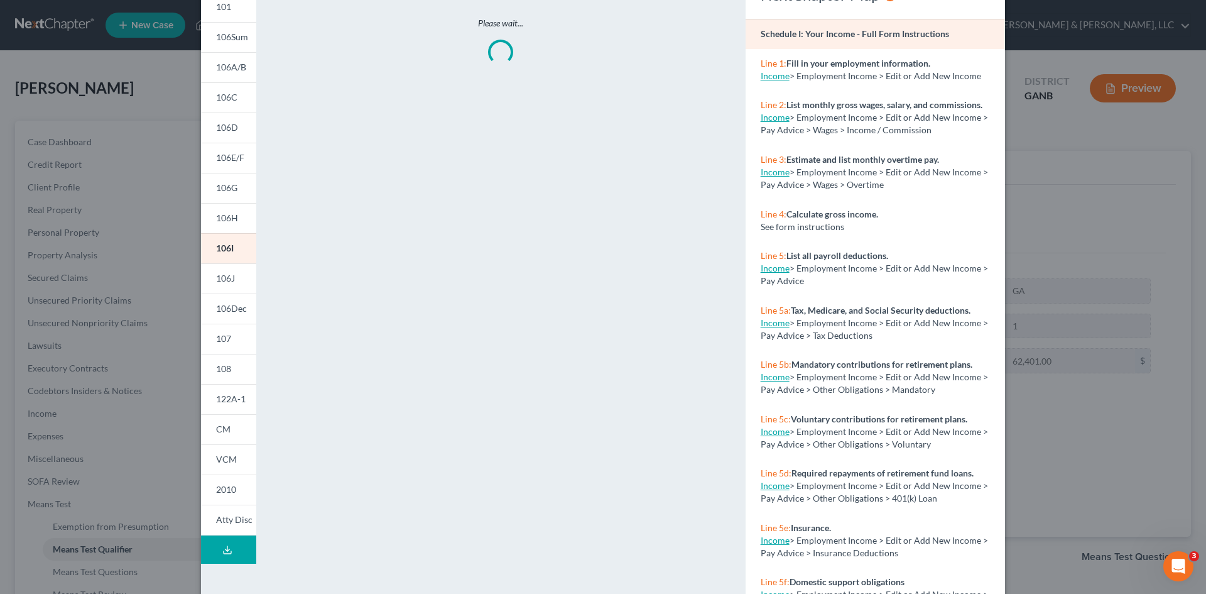
scroll to position [82, 0]
click at [237, 545] on button "Download Draft" at bounding box center [228, 548] width 55 height 28
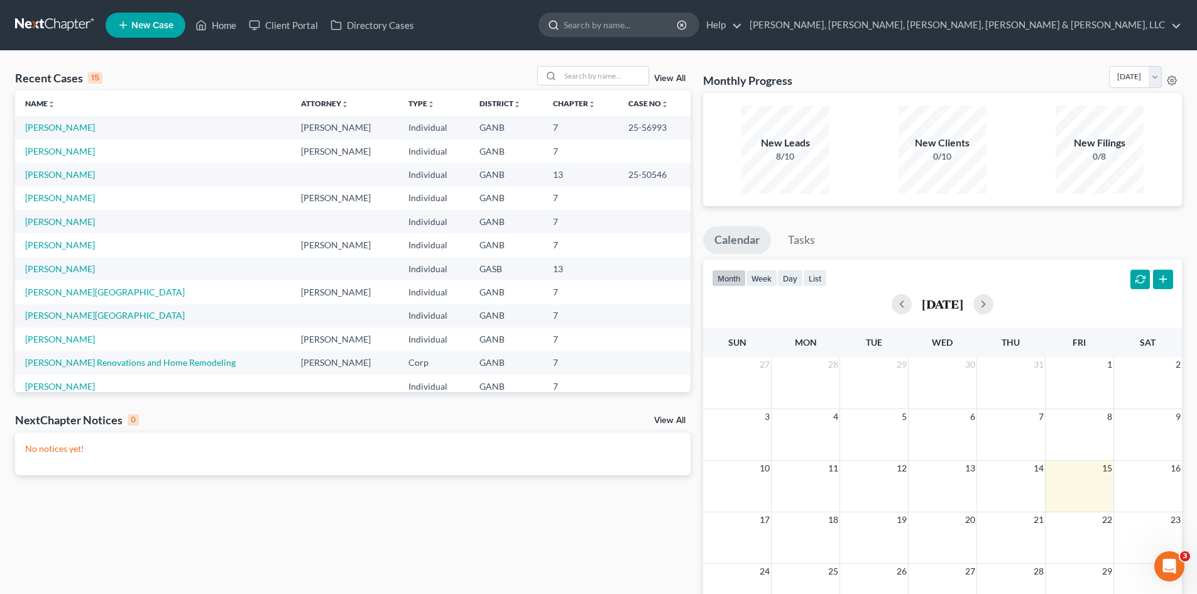
click at [678, 17] on input "search" at bounding box center [621, 24] width 115 height 23
type input "[PERSON_NAME] calde"
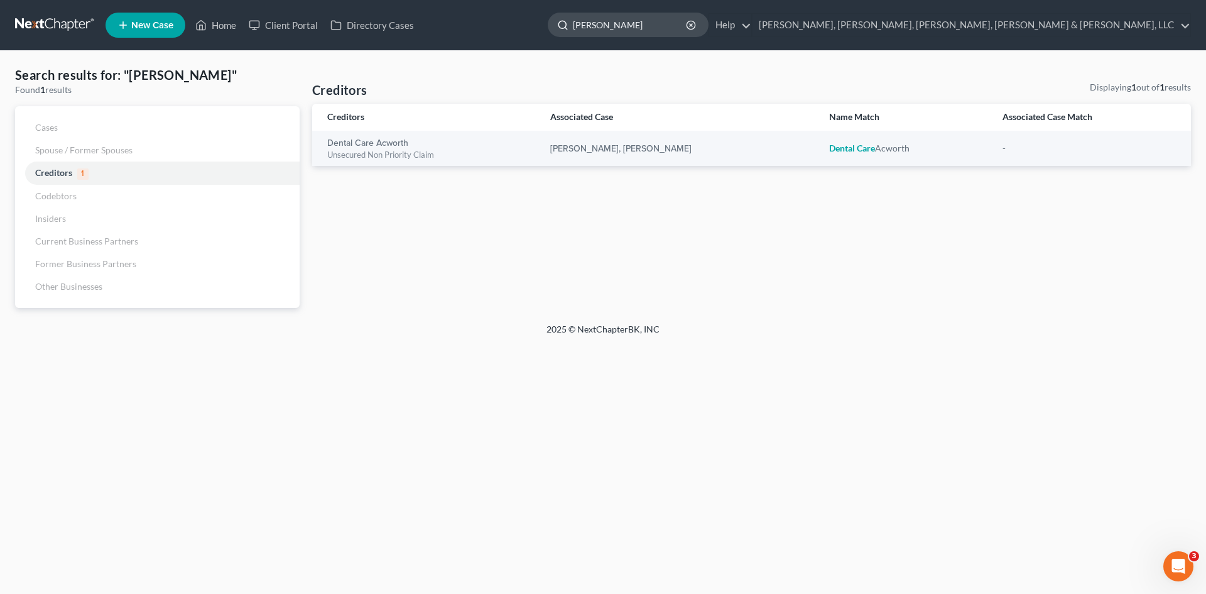
click at [688, 29] on input "[PERSON_NAME]" at bounding box center [630, 24] width 115 height 23
drag, startPoint x: 846, startPoint y: 29, endPoint x: 833, endPoint y: 28, distance: 13.3
click at [688, 28] on input "[PERSON_NAME]" at bounding box center [630, 24] width 115 height 23
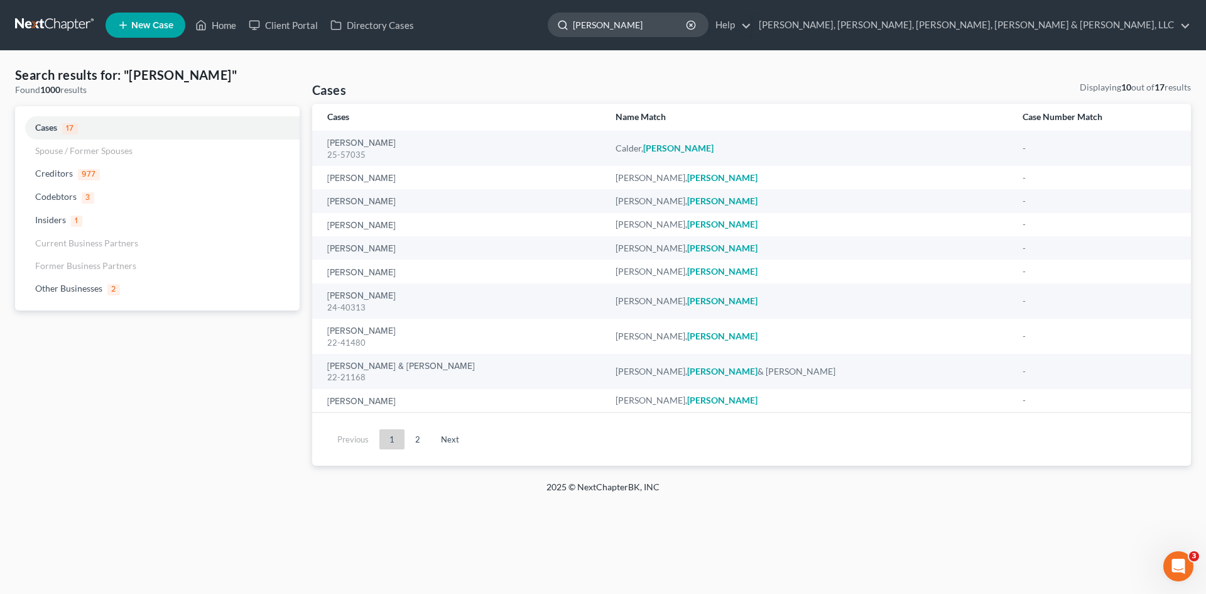
click at [688, 23] on input "[PERSON_NAME]" at bounding box center [630, 24] width 115 height 23
type input "d"
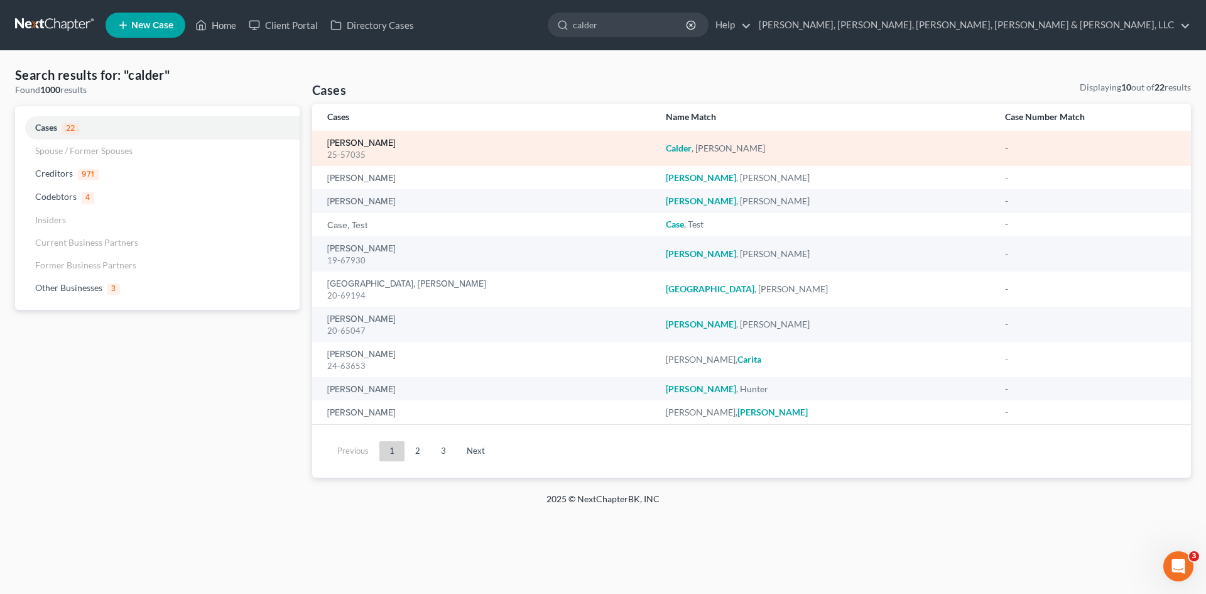
type input "calder"
click at [371, 140] on link "[PERSON_NAME]" at bounding box center [361, 143] width 68 height 9
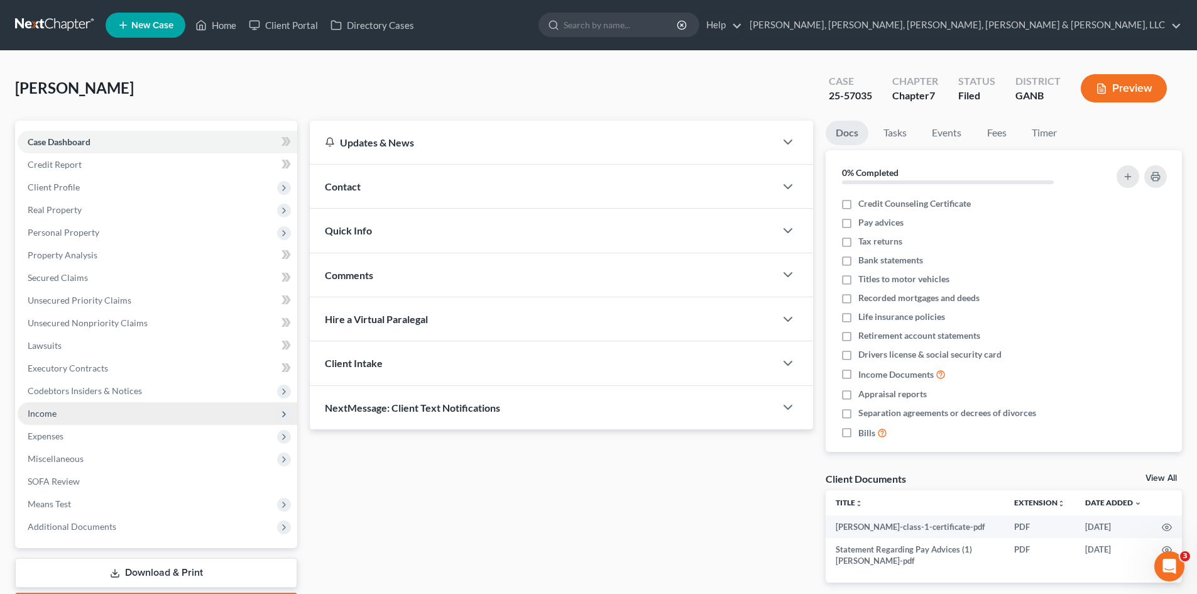
click at [138, 413] on span "Income" at bounding box center [158, 413] width 280 height 23
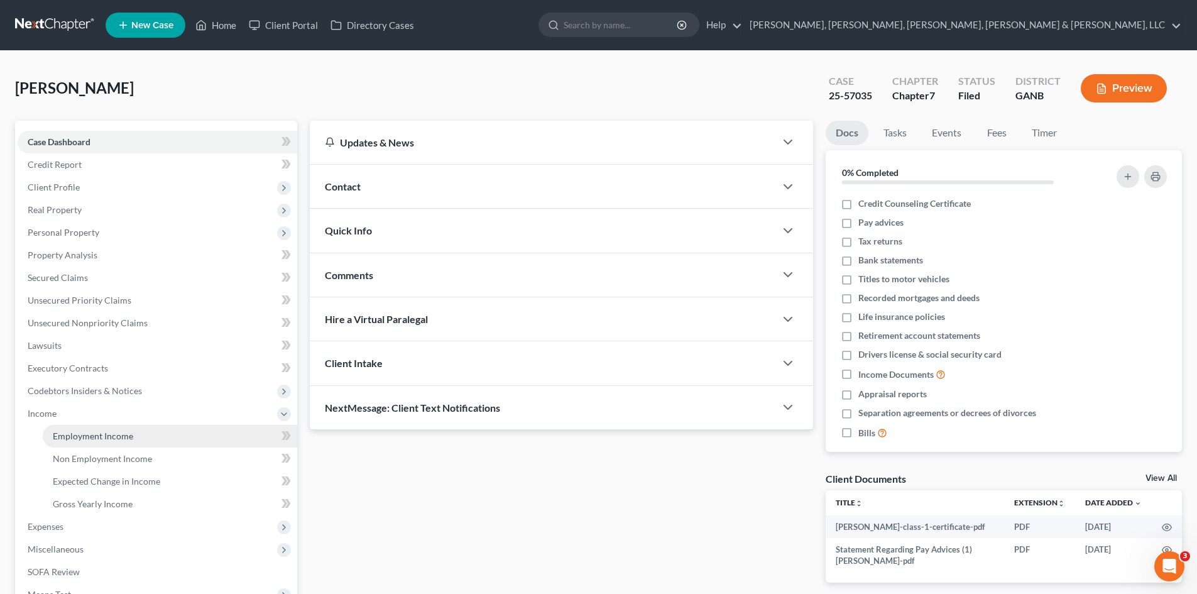
click at [144, 436] on link "Employment Income" at bounding box center [170, 436] width 254 height 23
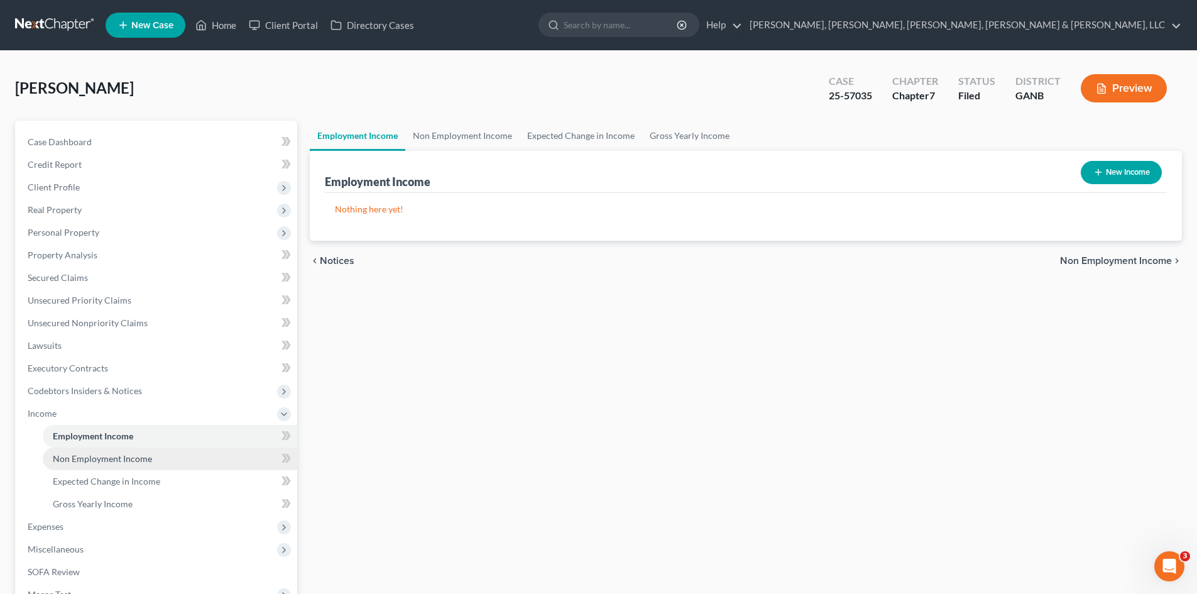
click at [143, 457] on span "Non Employment Income" at bounding box center [102, 458] width 99 height 11
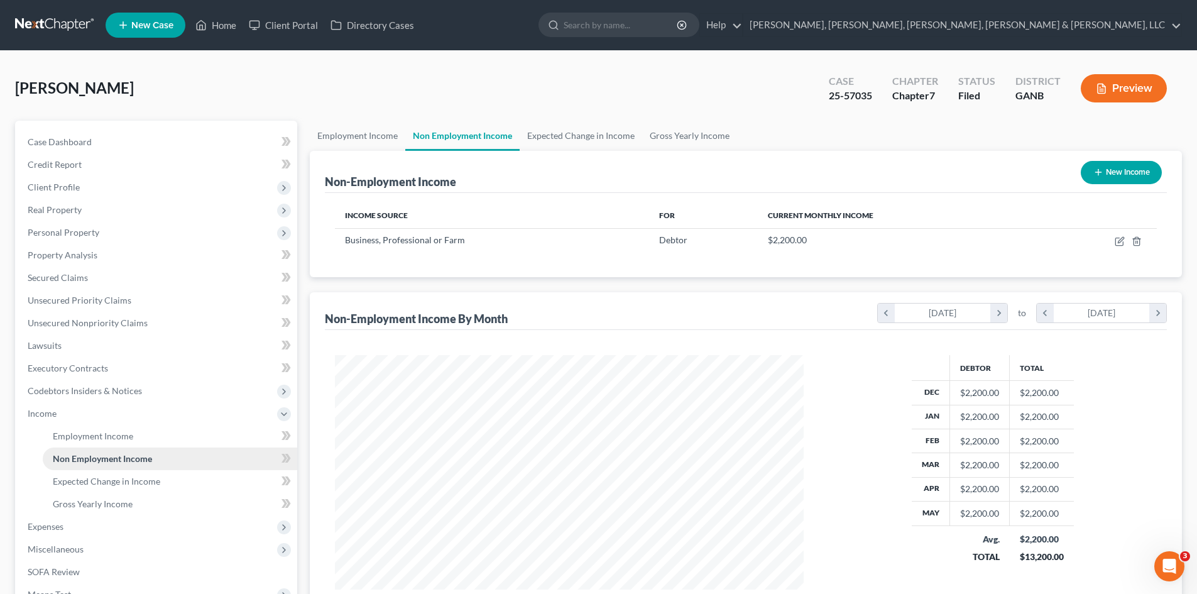
scroll to position [234, 494]
click at [697, 129] on link "Gross Yearly Income" at bounding box center [689, 136] width 95 height 30
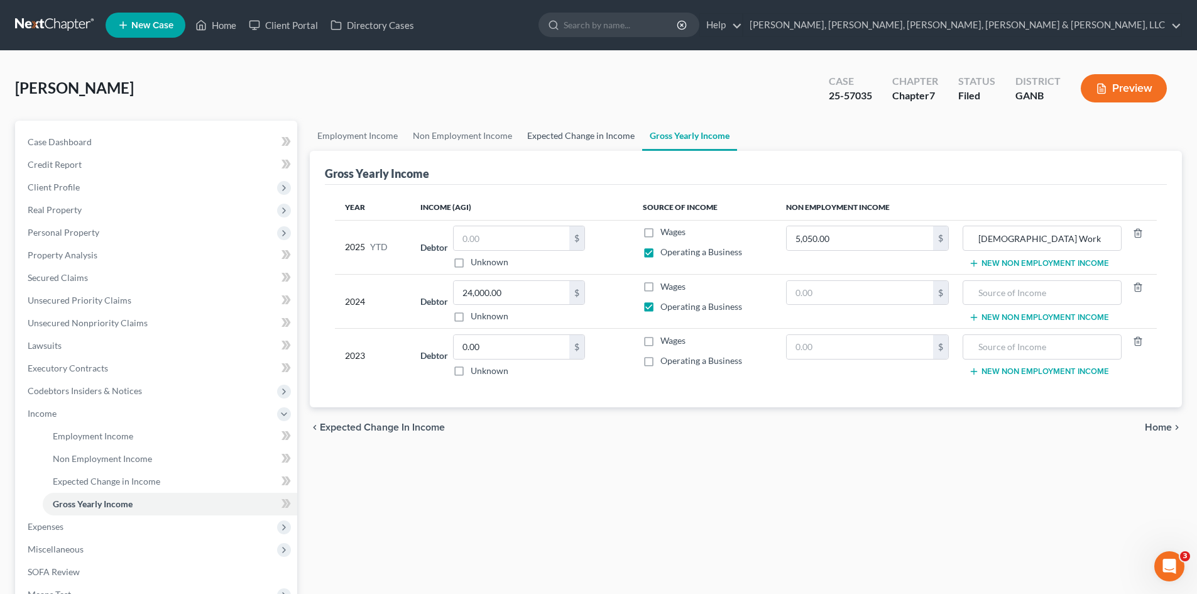
click at [560, 129] on link "Expected Change in Income" at bounding box center [581, 136] width 123 height 30
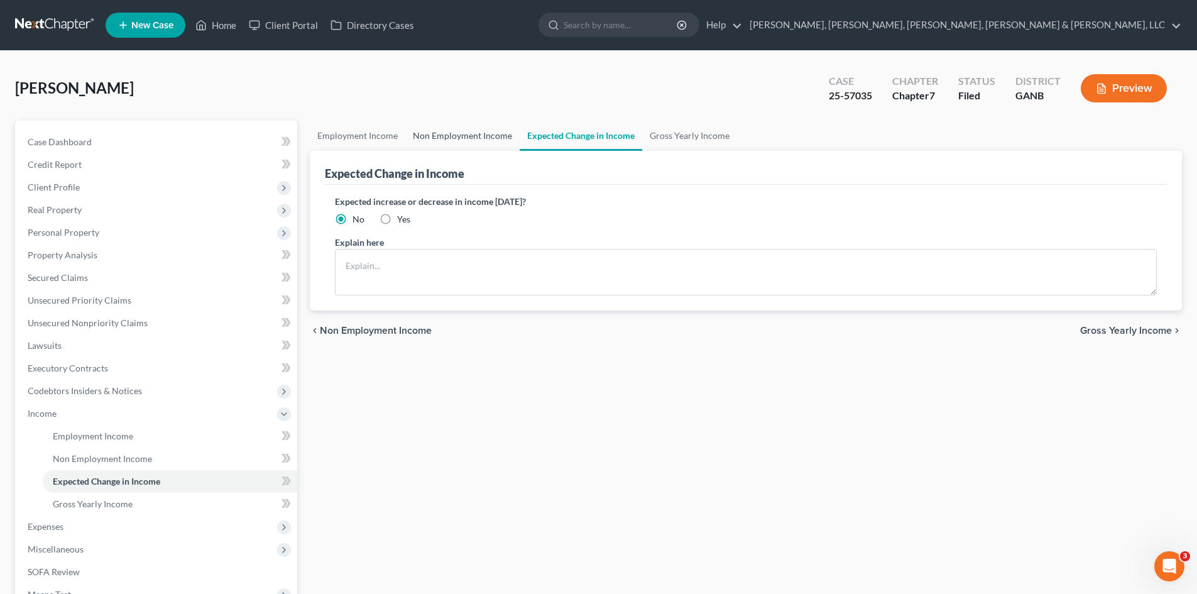
click at [485, 138] on link "Non Employment Income" at bounding box center [462, 136] width 114 height 30
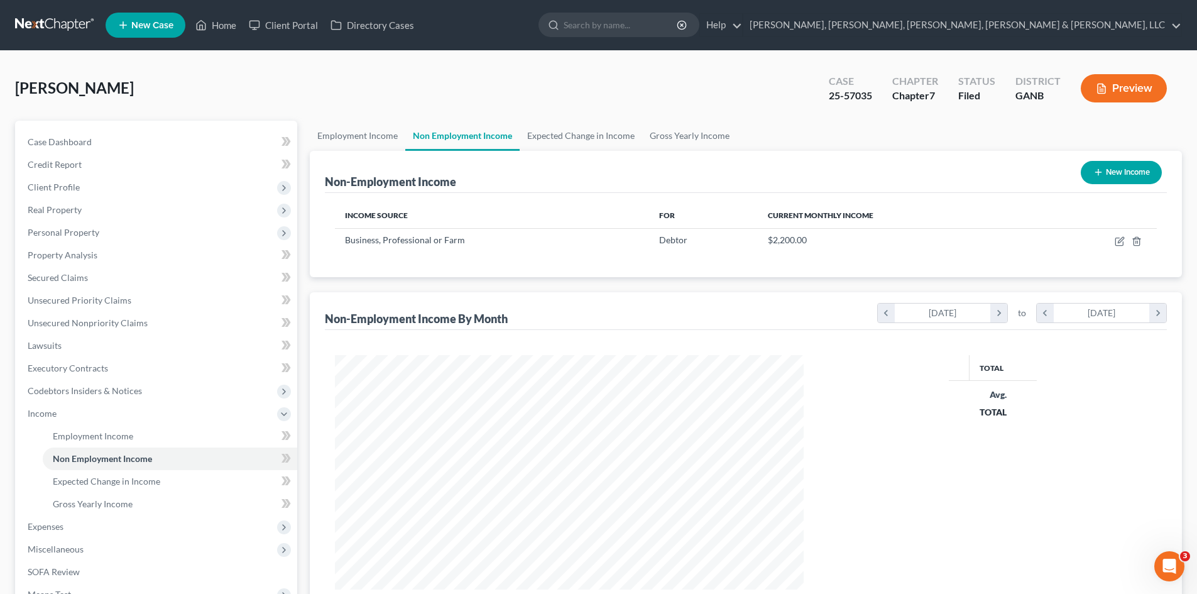
scroll to position [234, 494]
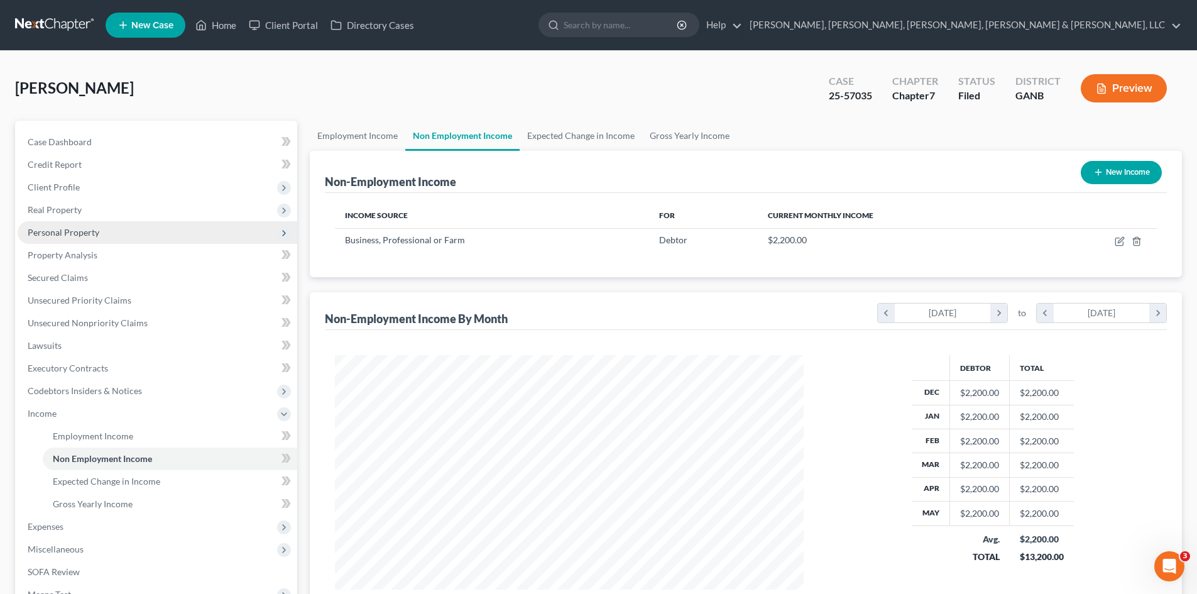
click at [136, 227] on span "Personal Property" at bounding box center [158, 232] width 280 height 23
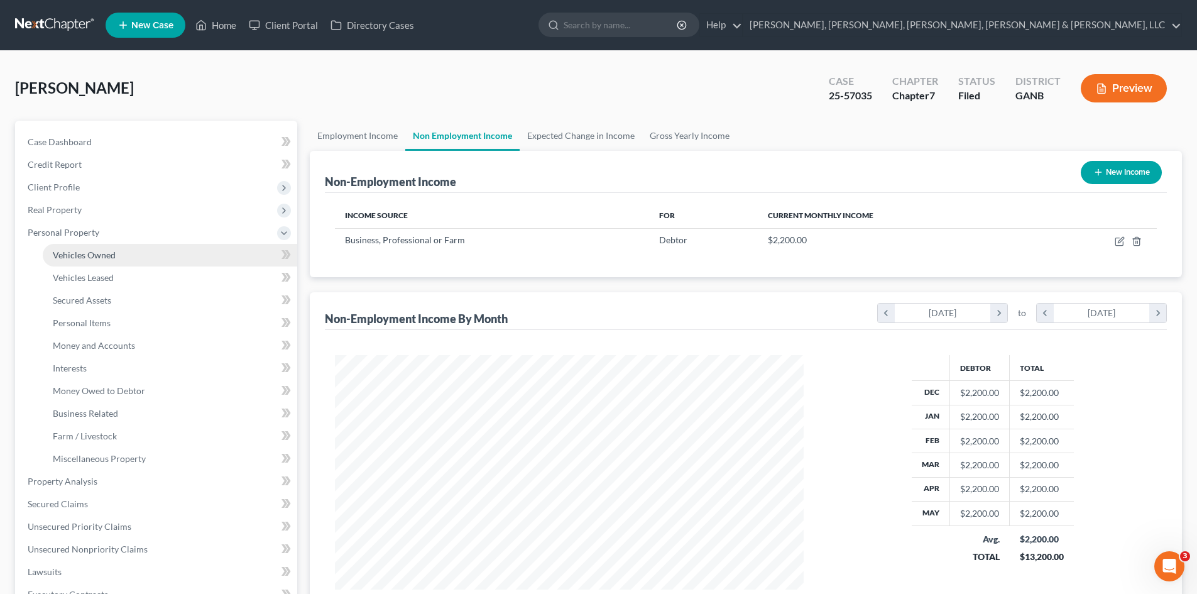
click at [150, 251] on link "Vehicles Owned" at bounding box center [170, 255] width 254 height 23
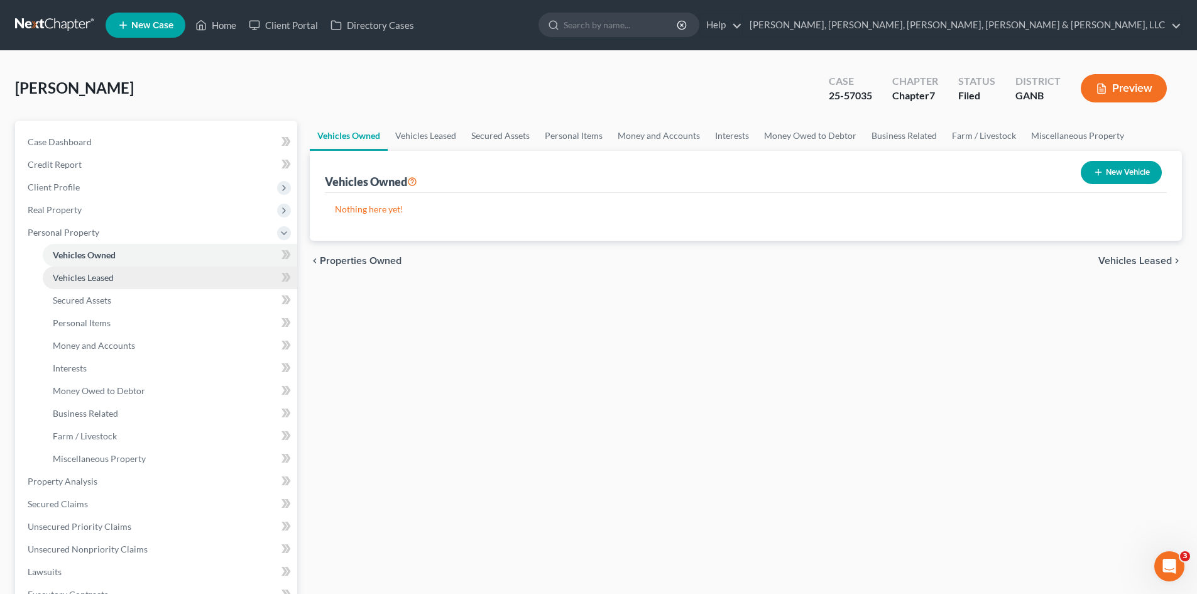
click at [148, 271] on link "Vehicles Leased" at bounding box center [170, 277] width 254 height 23
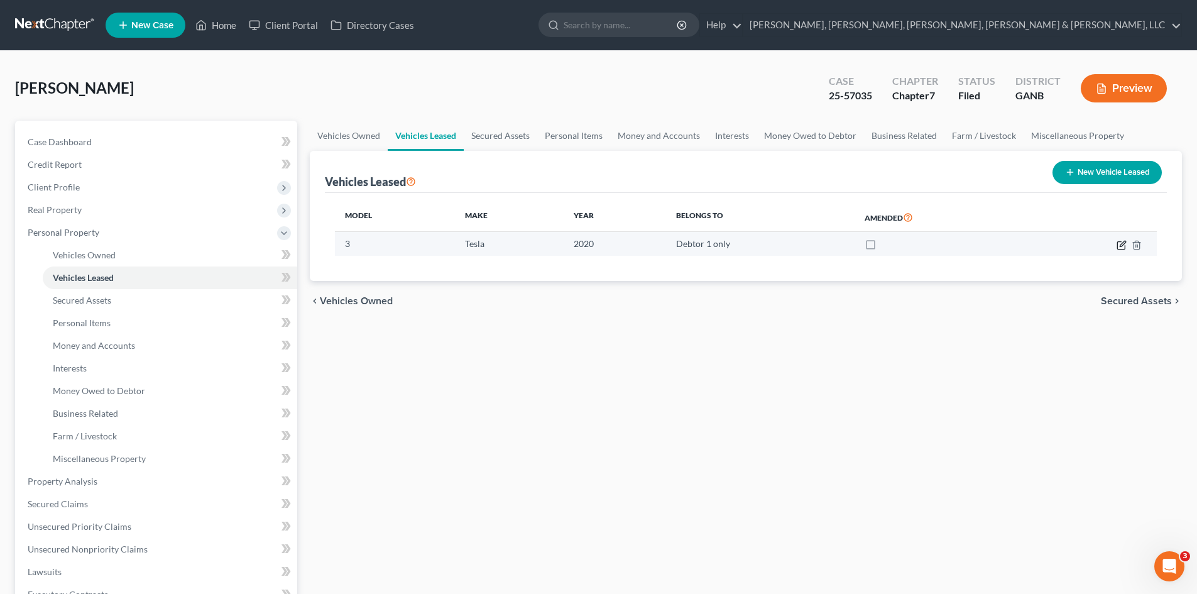
click at [1116, 249] on icon "button" at bounding box center [1121, 245] width 10 height 10
select select "0"
select select "6"
select select "0"
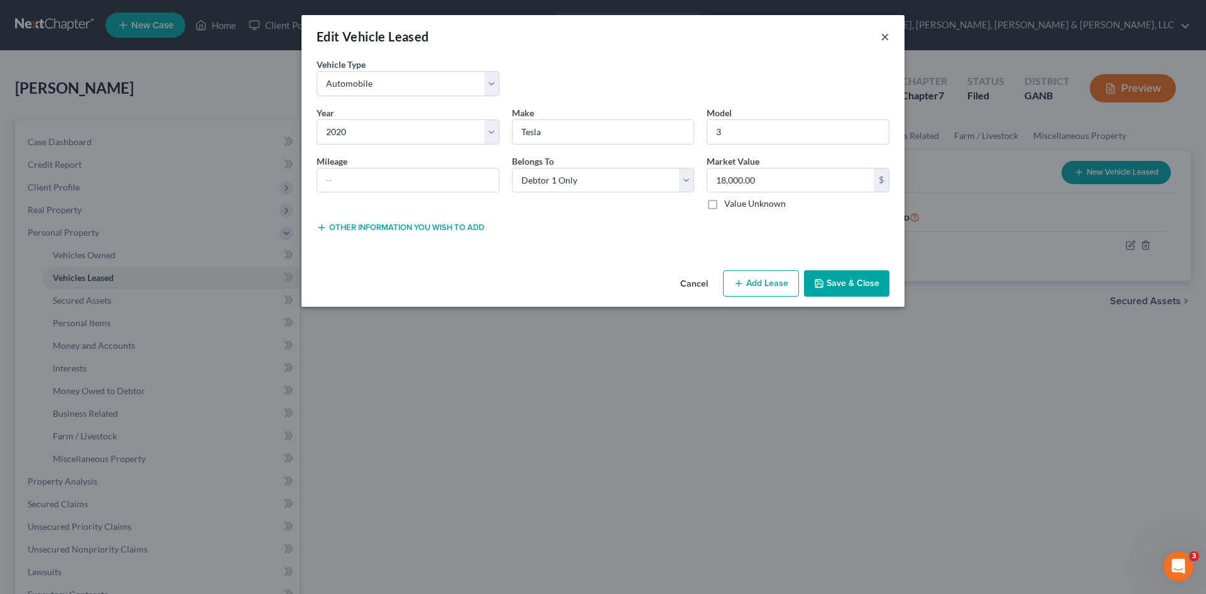
click at [884, 38] on button "×" at bounding box center [885, 36] width 9 height 15
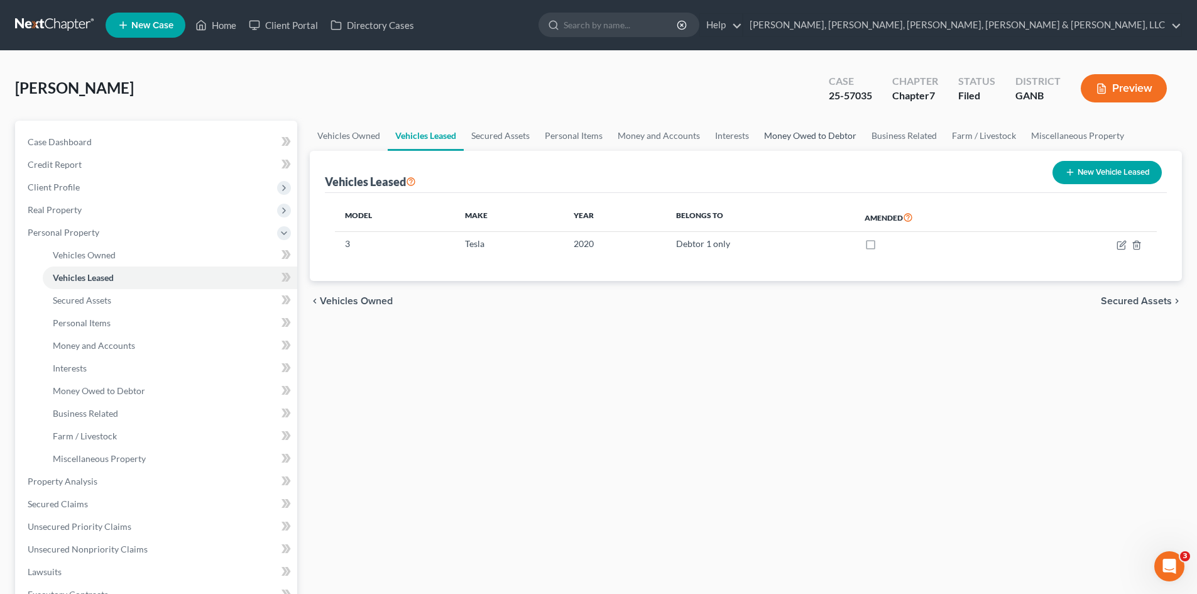
click at [777, 139] on link "Money Owed to Debtor" at bounding box center [809, 136] width 107 height 30
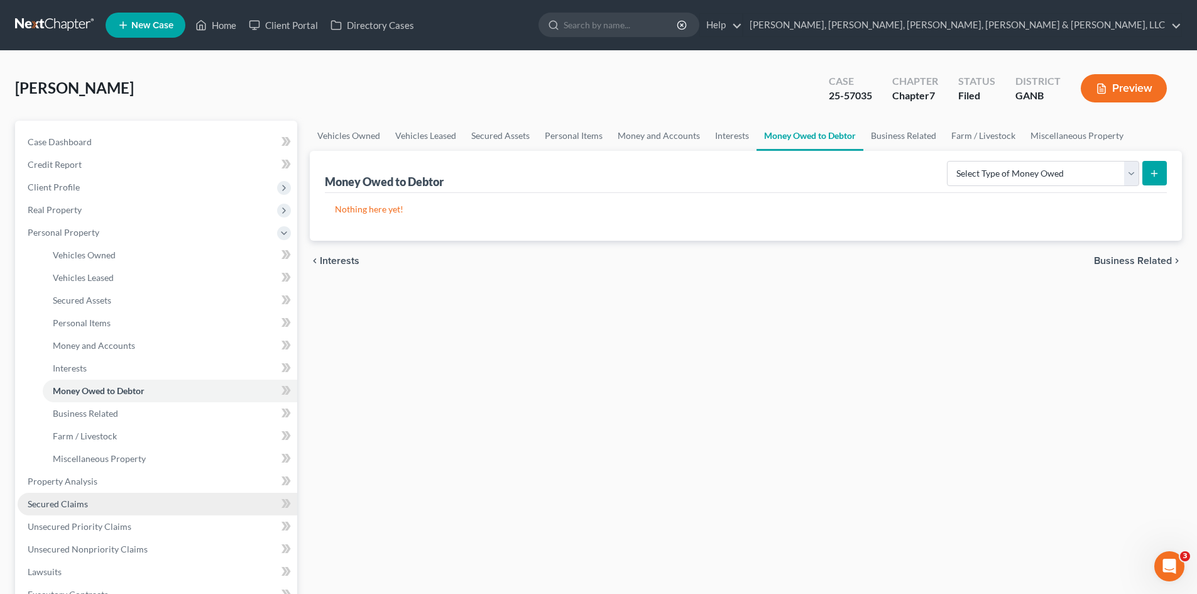
click at [220, 493] on link "Secured Claims" at bounding box center [158, 504] width 280 height 23
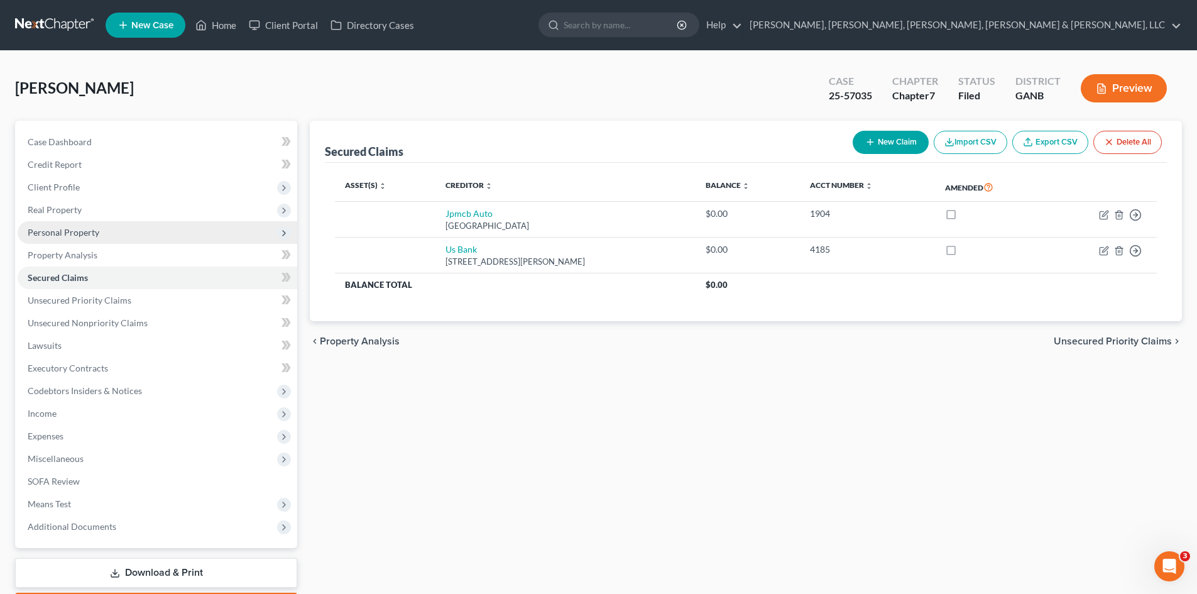
click at [181, 226] on span "Personal Property" at bounding box center [158, 232] width 280 height 23
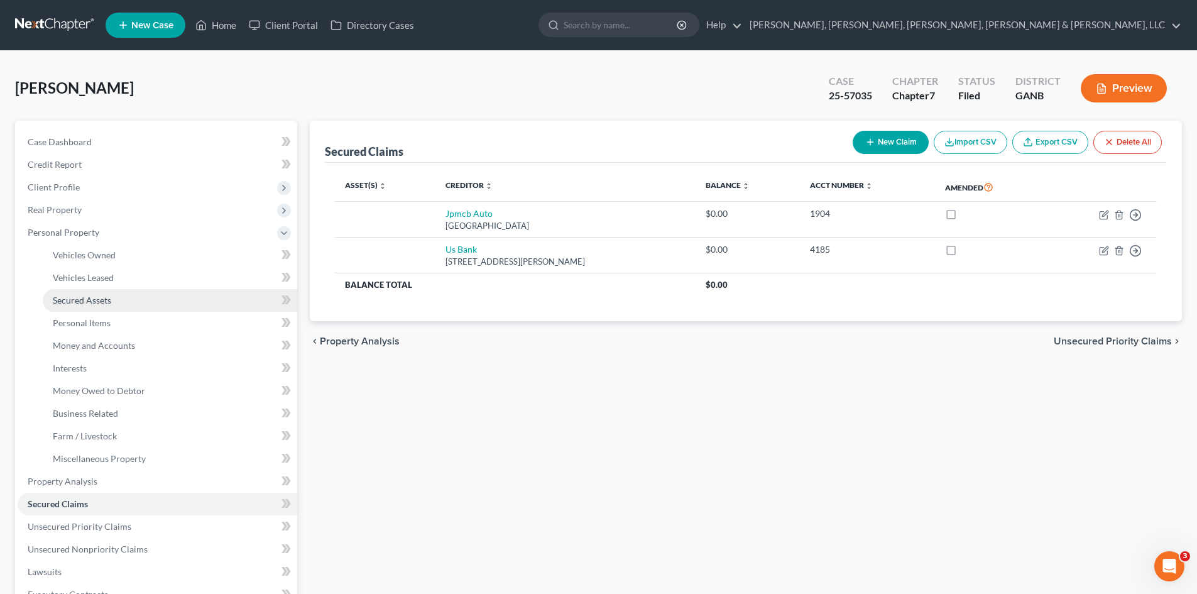
click at [183, 289] on link "Secured Assets" at bounding box center [170, 300] width 254 height 23
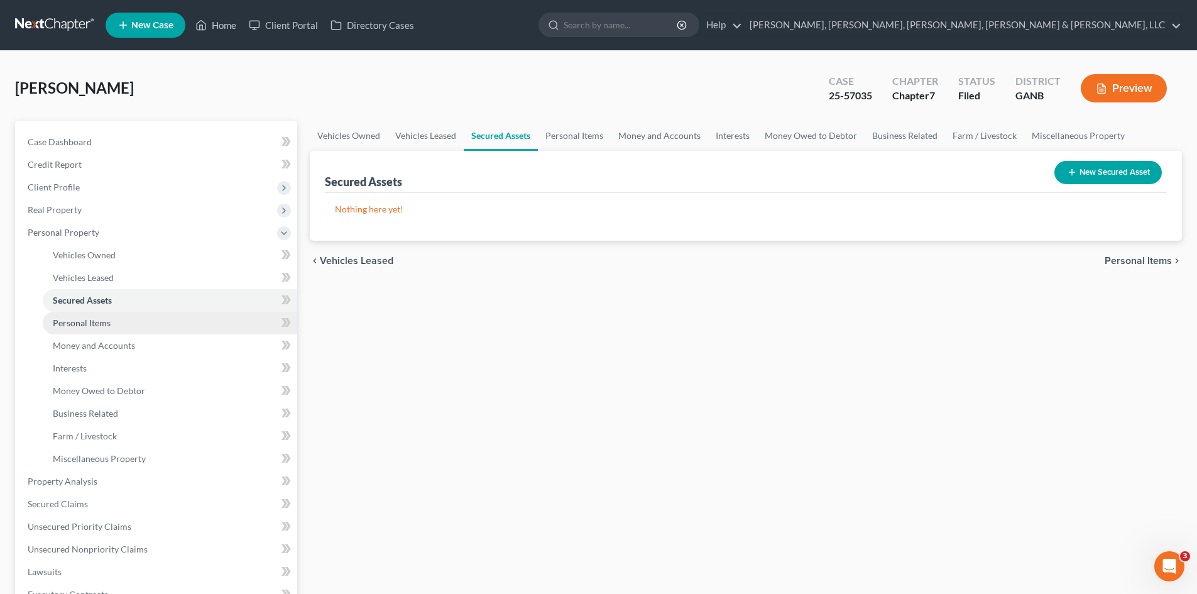
click at [185, 312] on link "Personal Items" at bounding box center [170, 323] width 254 height 23
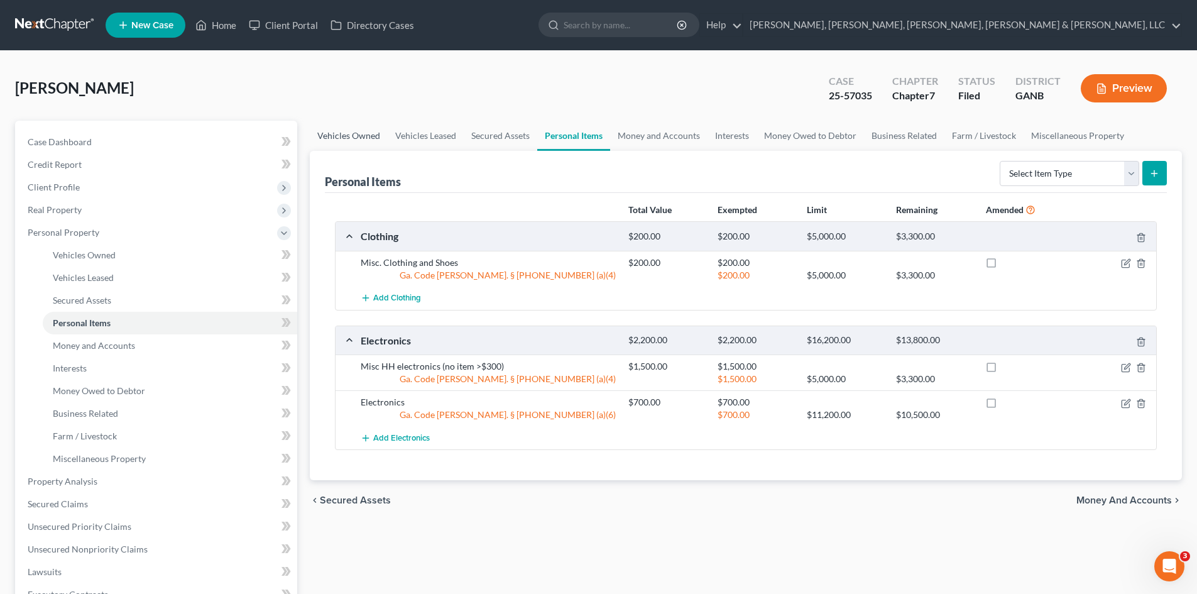
click at [349, 139] on link "Vehicles Owned" at bounding box center [349, 136] width 78 height 30
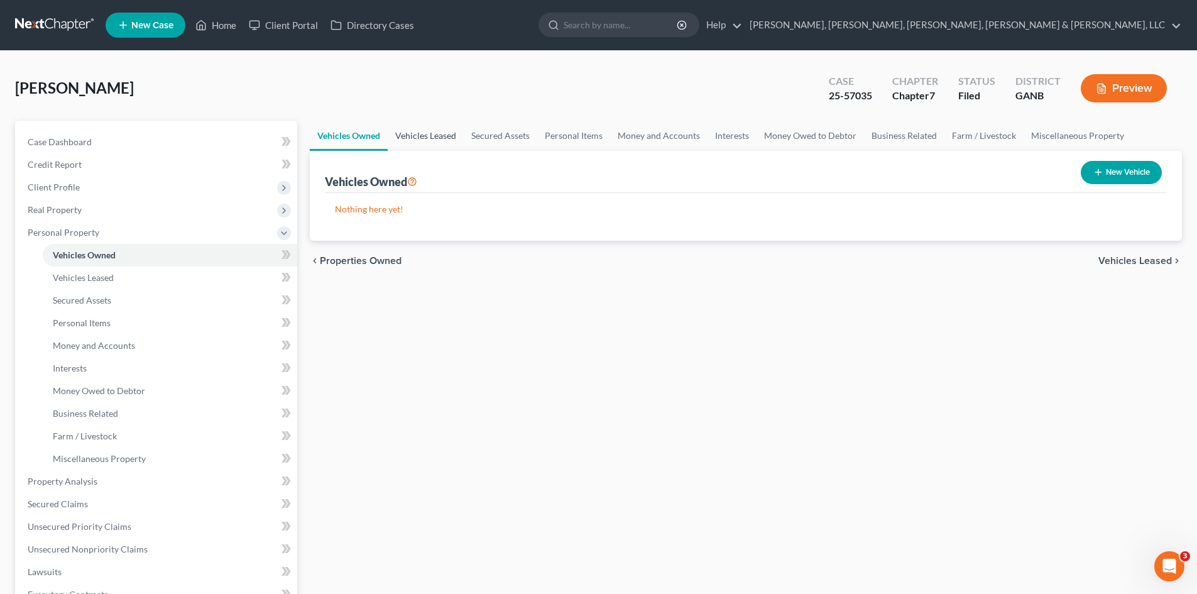
click at [428, 129] on link "Vehicles Leased" at bounding box center [426, 136] width 76 height 30
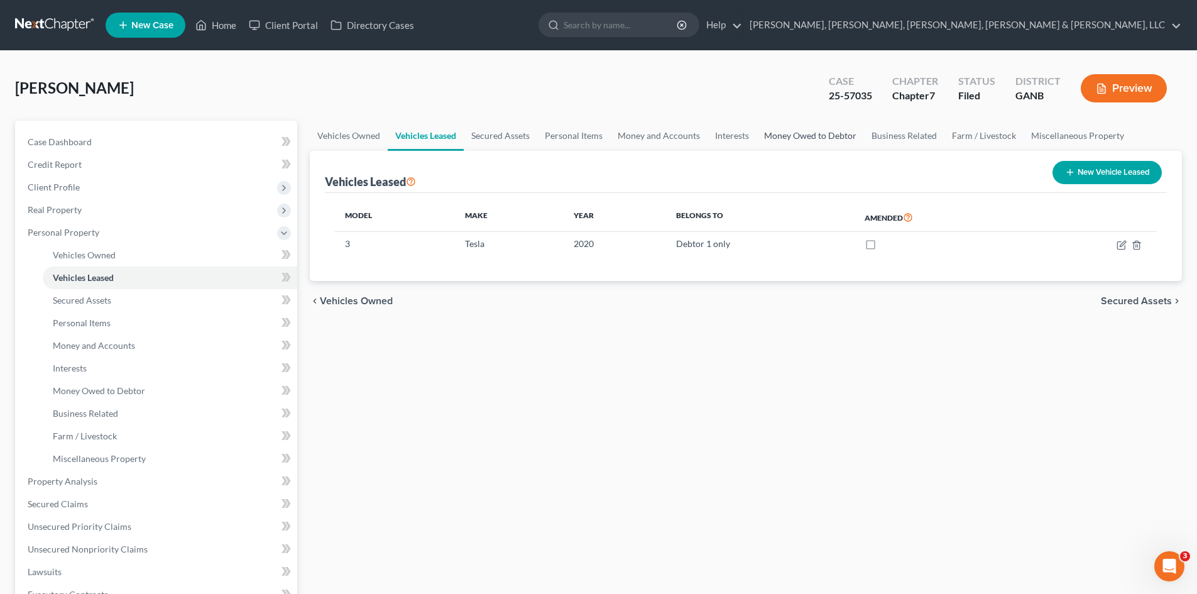
click at [827, 136] on link "Money Owed to Debtor" at bounding box center [809, 136] width 107 height 30
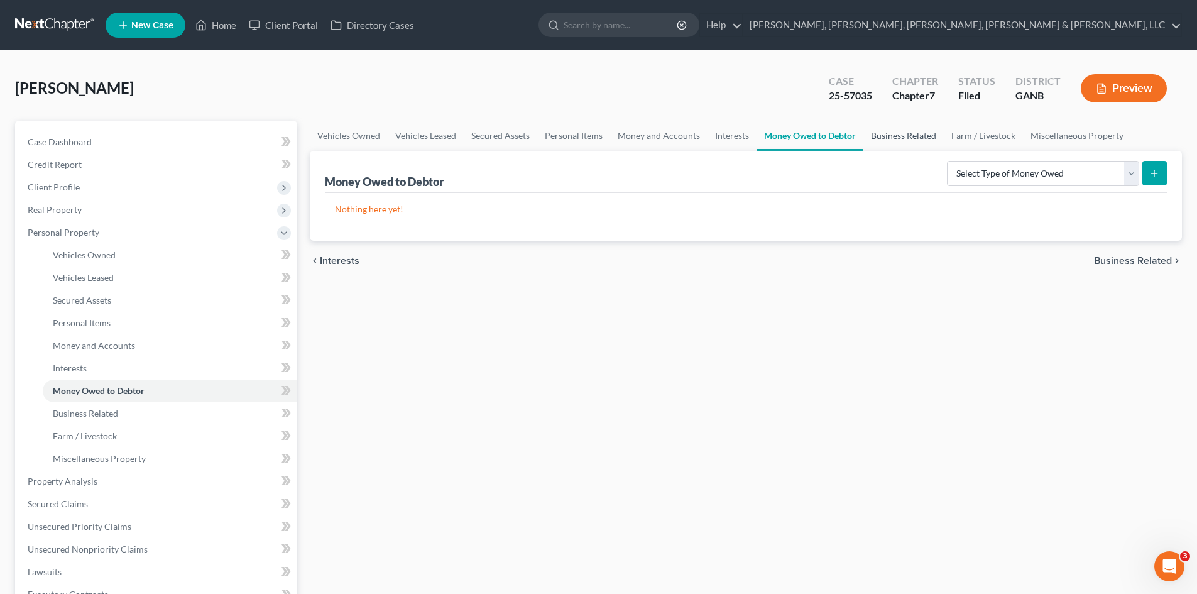
click at [927, 138] on link "Business Related" at bounding box center [903, 136] width 80 height 30
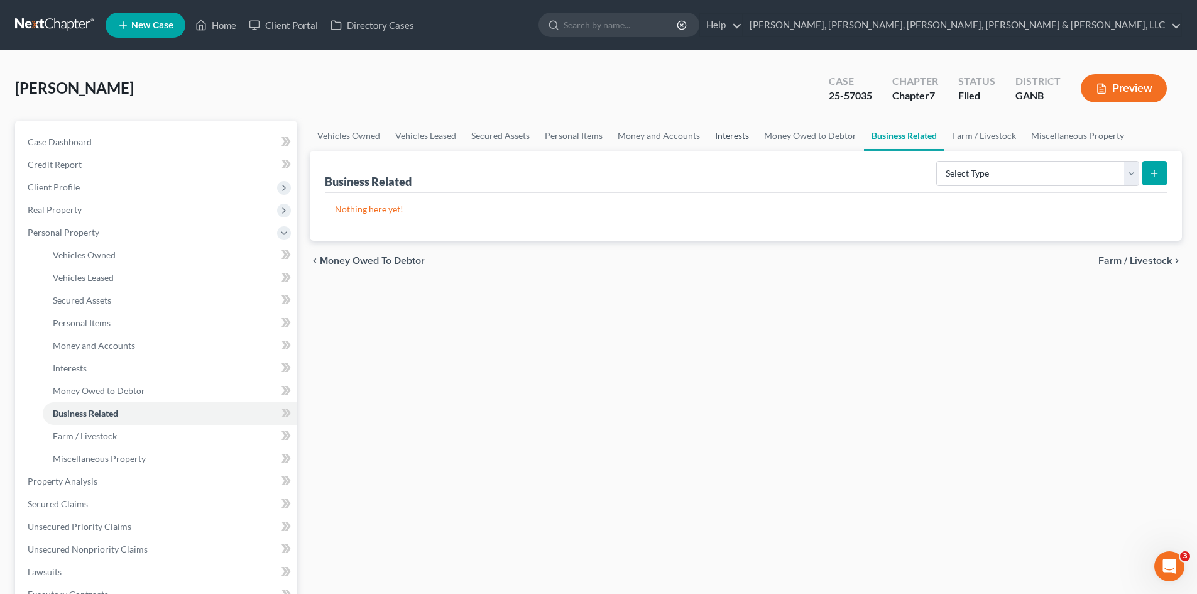
click at [743, 136] on link "Interests" at bounding box center [731, 136] width 49 height 30
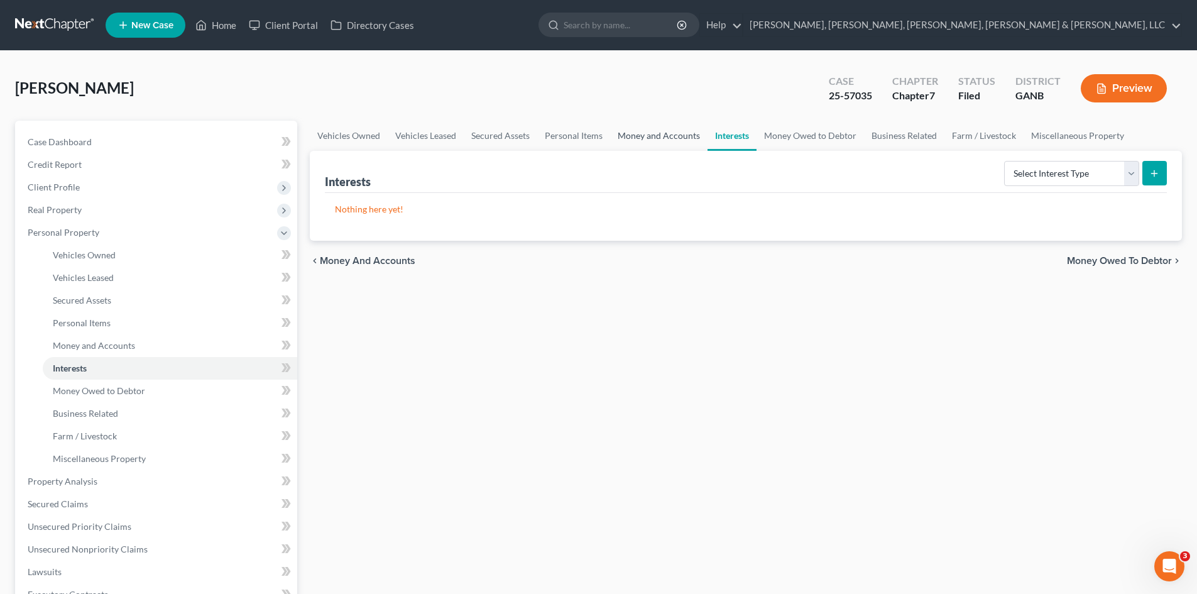
click at [658, 136] on link "Money and Accounts" at bounding box center [658, 136] width 97 height 30
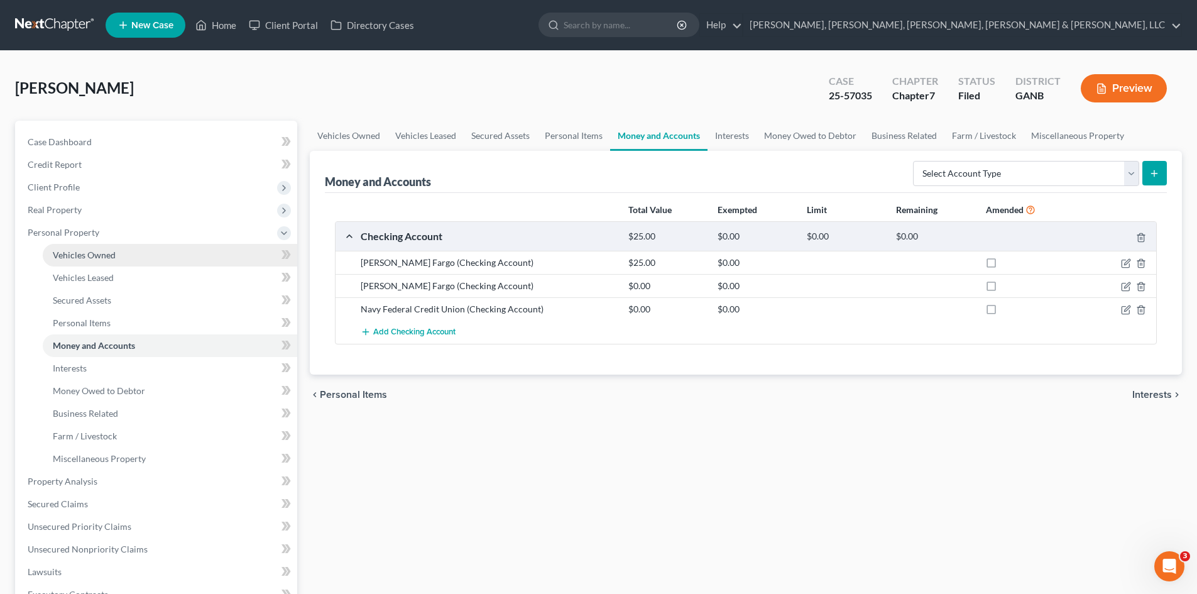
click at [167, 260] on link "Vehicles Owned" at bounding box center [170, 255] width 254 height 23
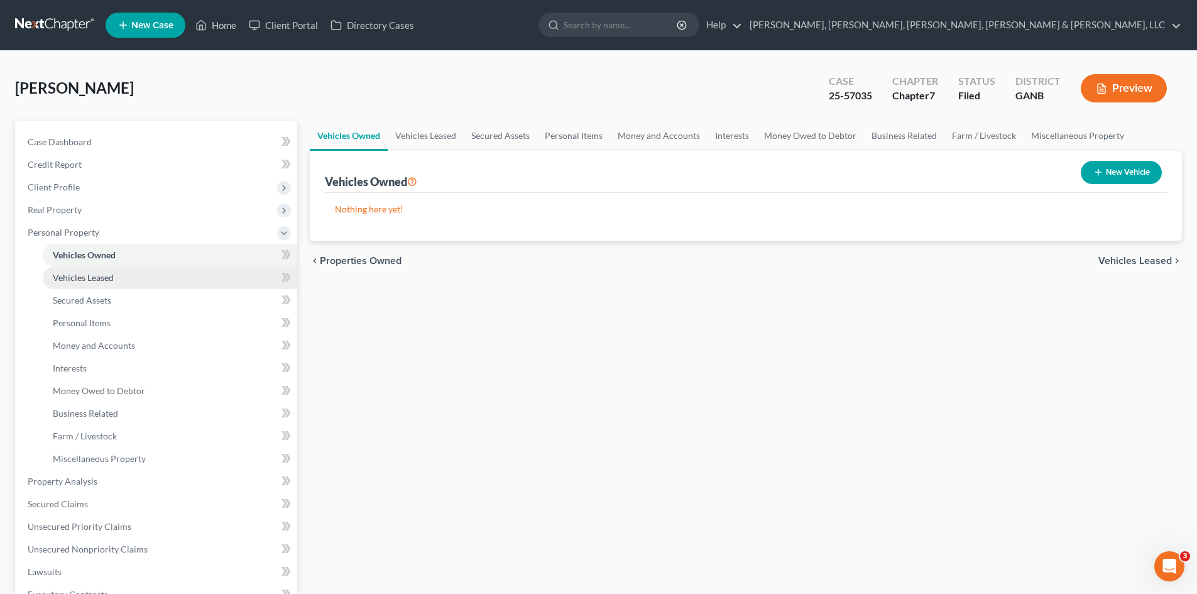
click at [165, 275] on link "Vehicles Leased" at bounding box center [170, 277] width 254 height 23
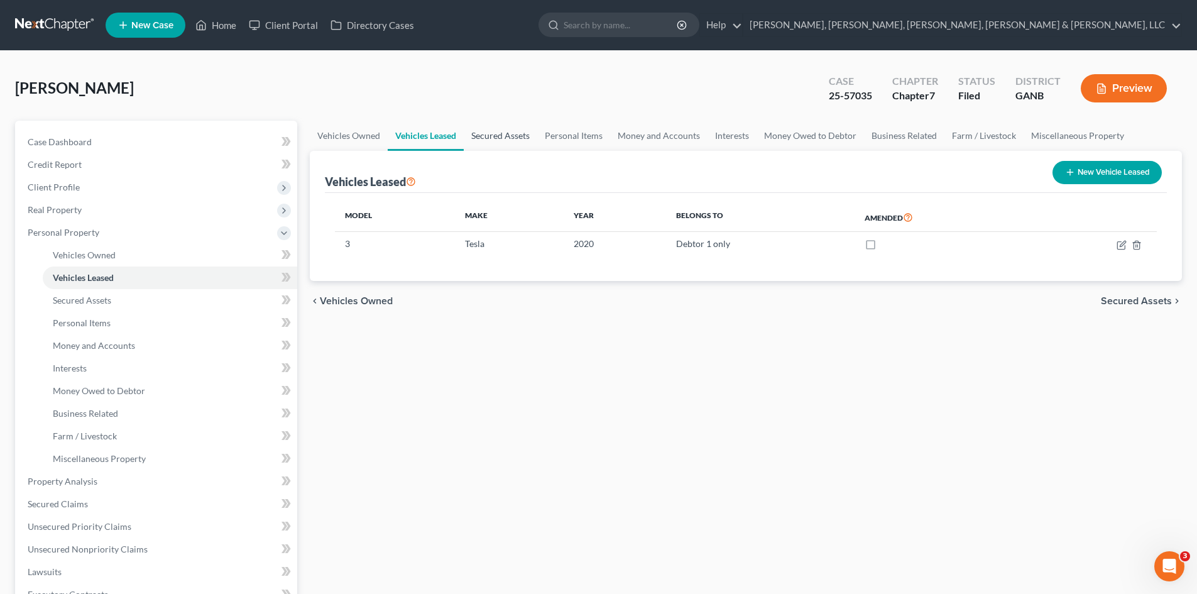
click at [491, 131] on link "Secured Assets" at bounding box center [501, 136] width 74 height 30
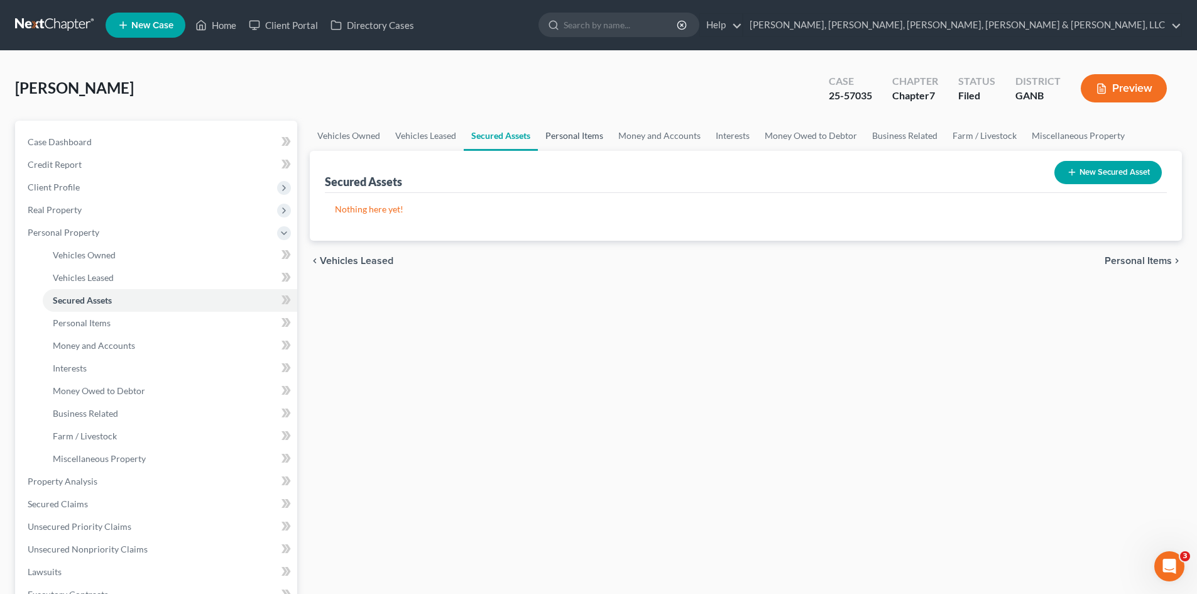
click at [584, 134] on link "Personal Items" at bounding box center [574, 136] width 73 height 30
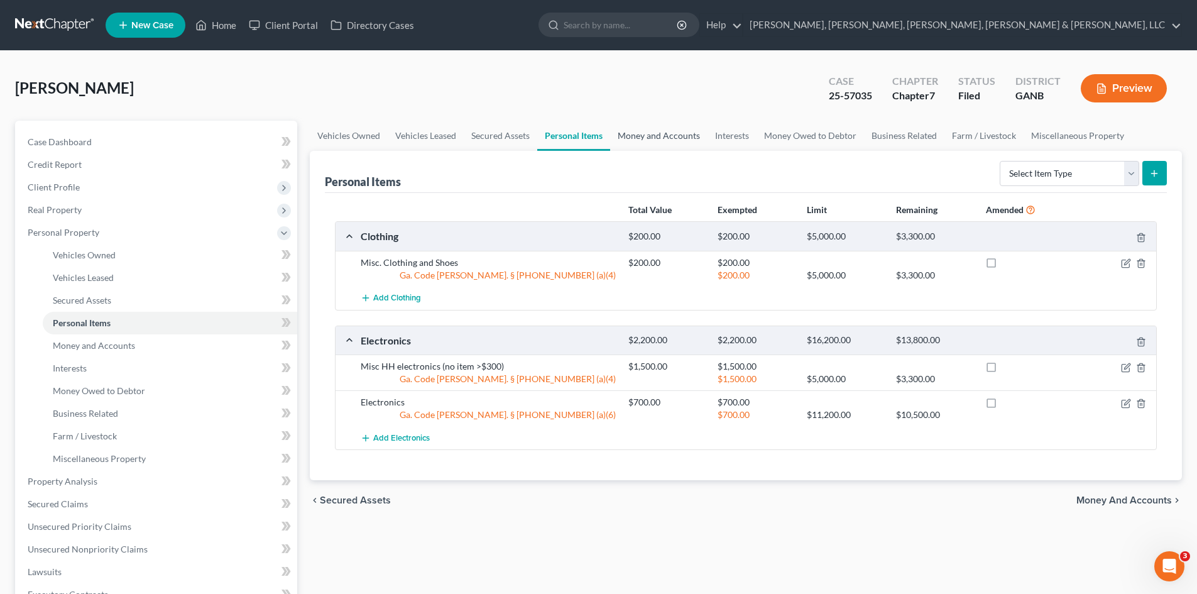
click at [655, 145] on link "Money and Accounts" at bounding box center [658, 136] width 97 height 30
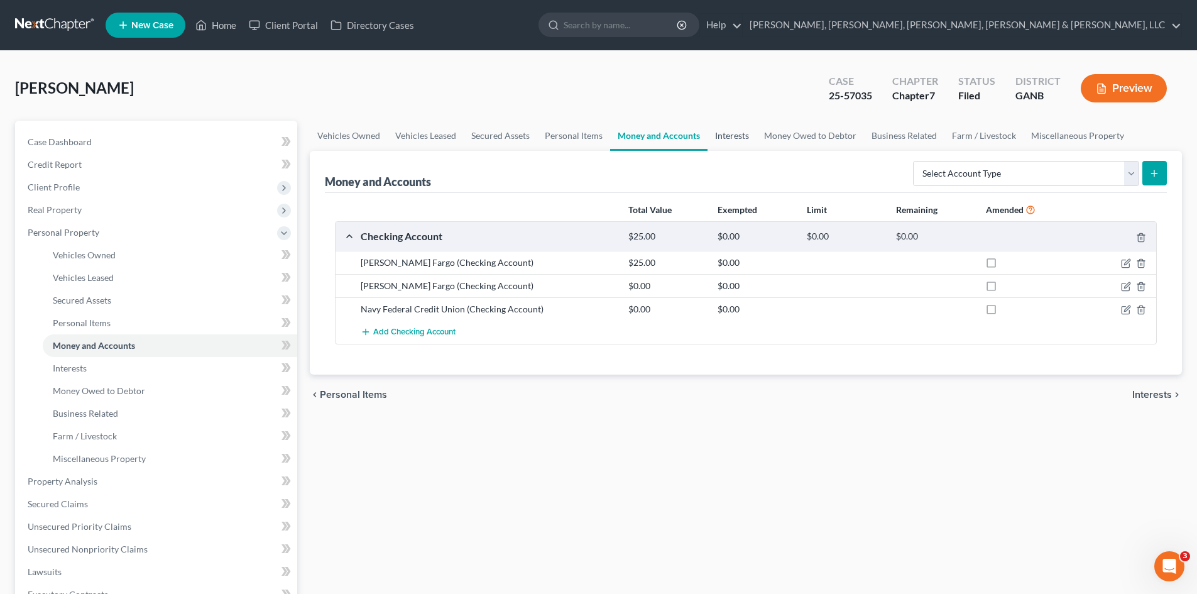
click at [720, 135] on link "Interests" at bounding box center [731, 136] width 49 height 30
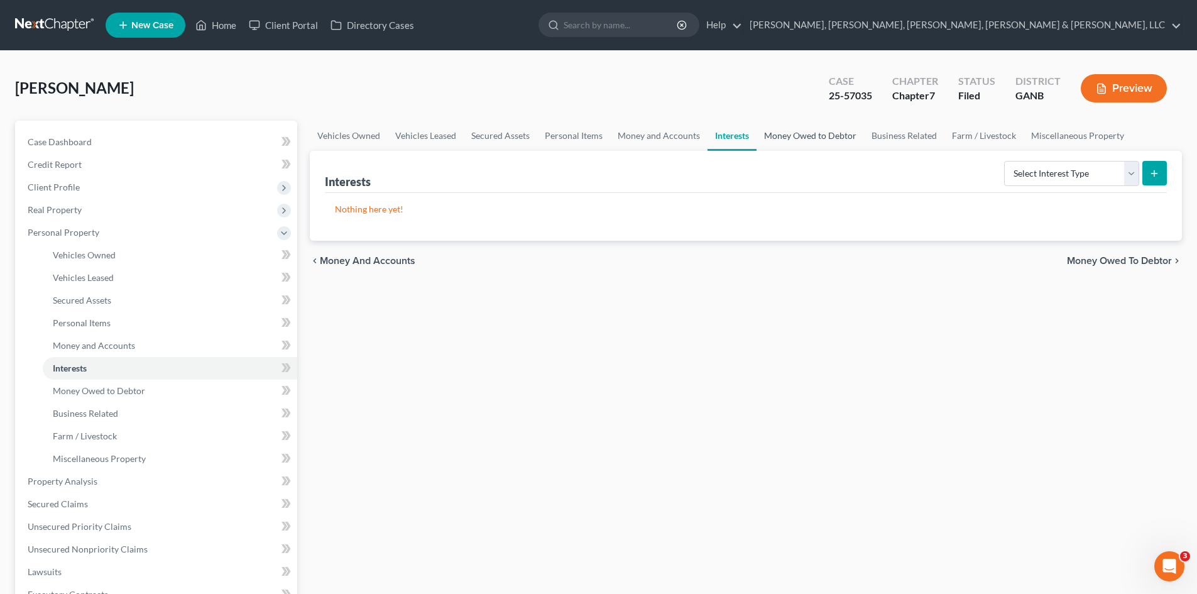
click at [765, 131] on link "Money Owed to Debtor" at bounding box center [809, 136] width 107 height 30
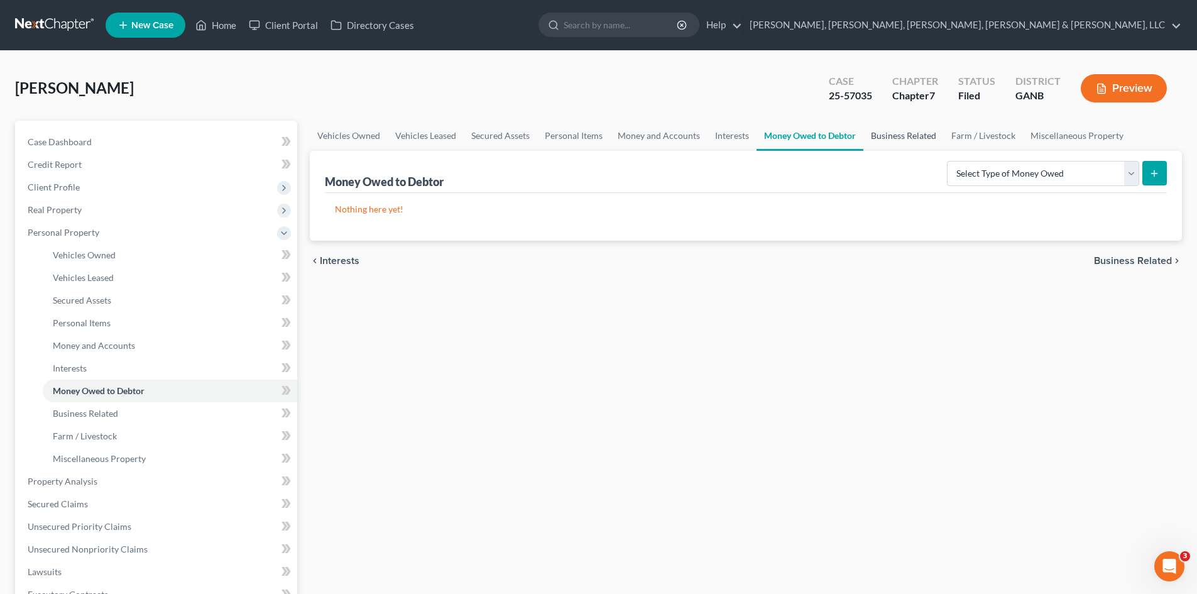
click at [881, 128] on link "Business Related" at bounding box center [903, 136] width 80 height 30
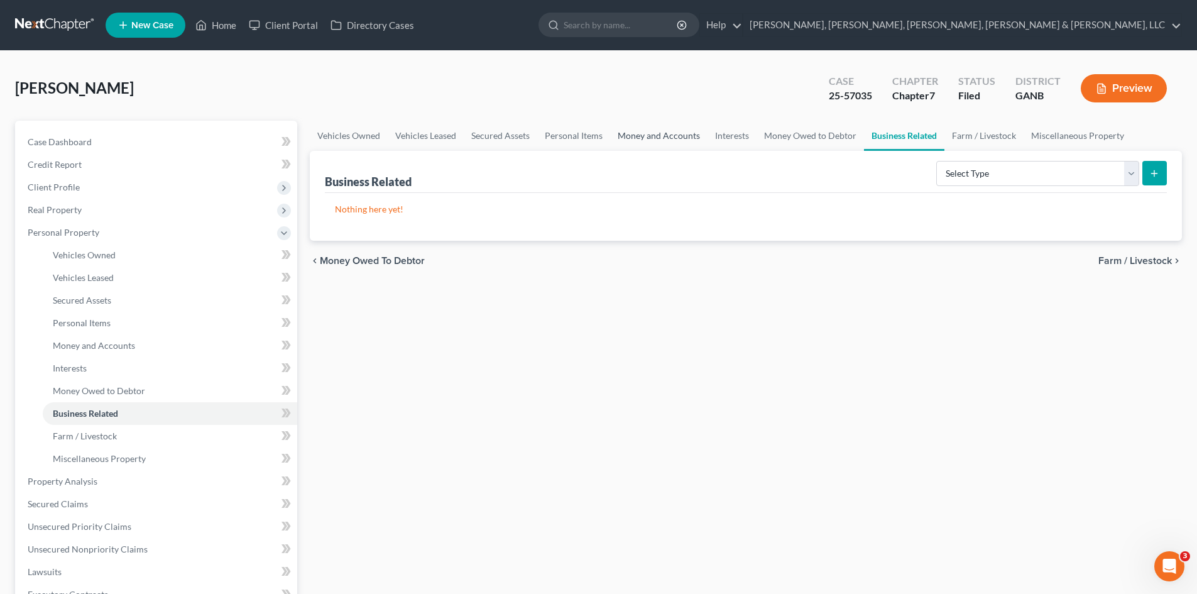
click at [641, 138] on link "Money and Accounts" at bounding box center [658, 136] width 97 height 30
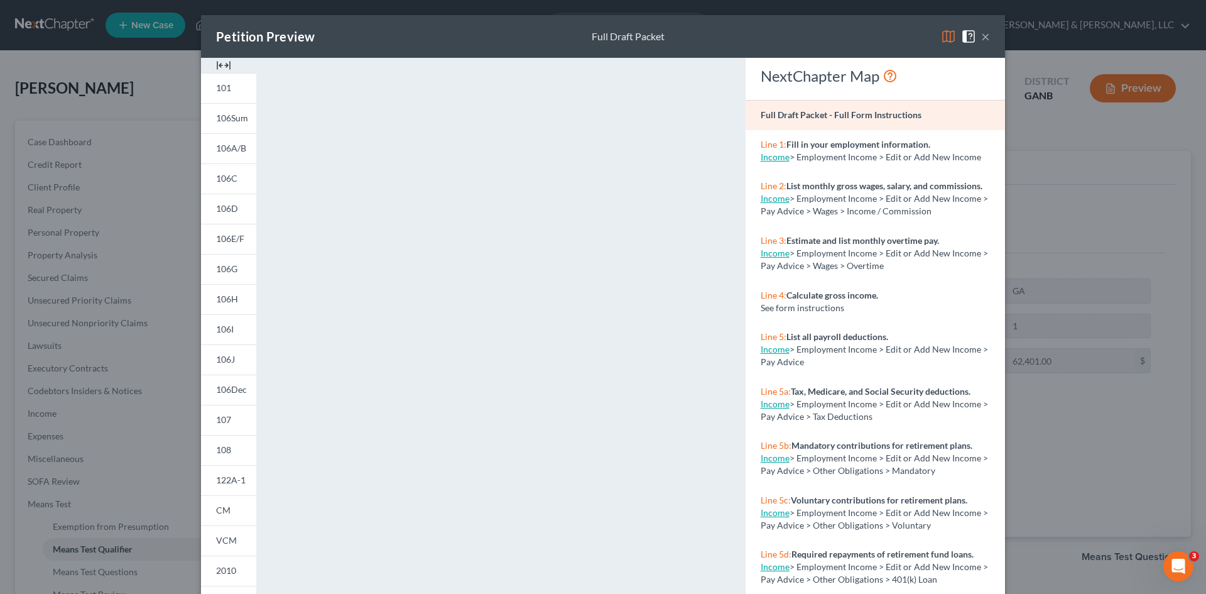
scroll to position [82, 0]
